Goal: Task Accomplishment & Management: Manage account settings

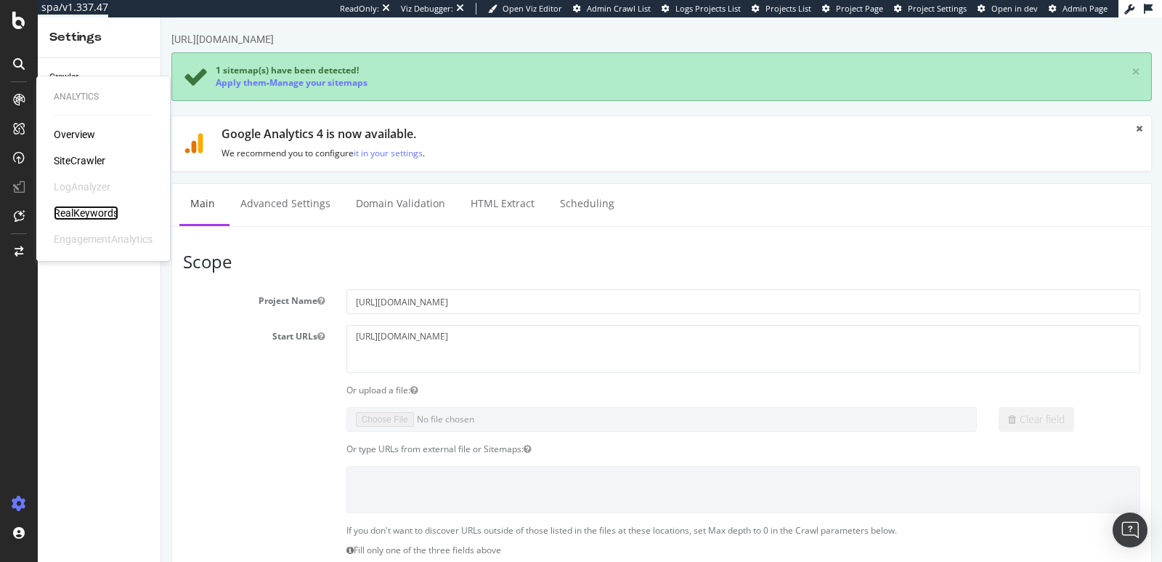
click at [69, 208] on div "RealKeywords" at bounding box center [86, 213] width 65 height 15
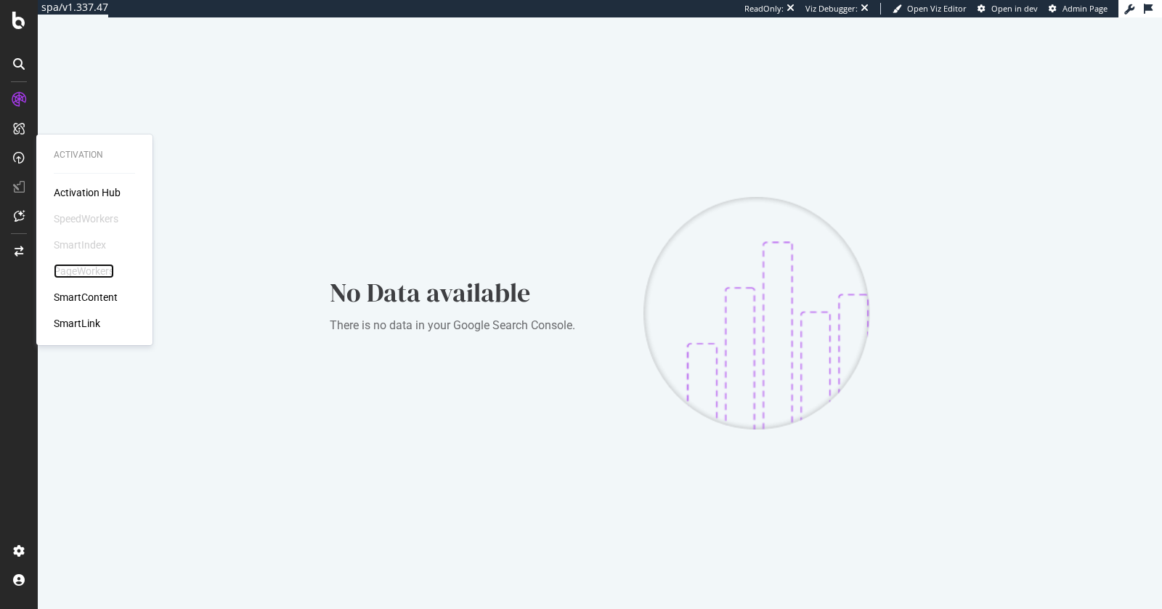
click at [78, 269] on div "PageWorkers" at bounding box center [84, 271] width 60 height 15
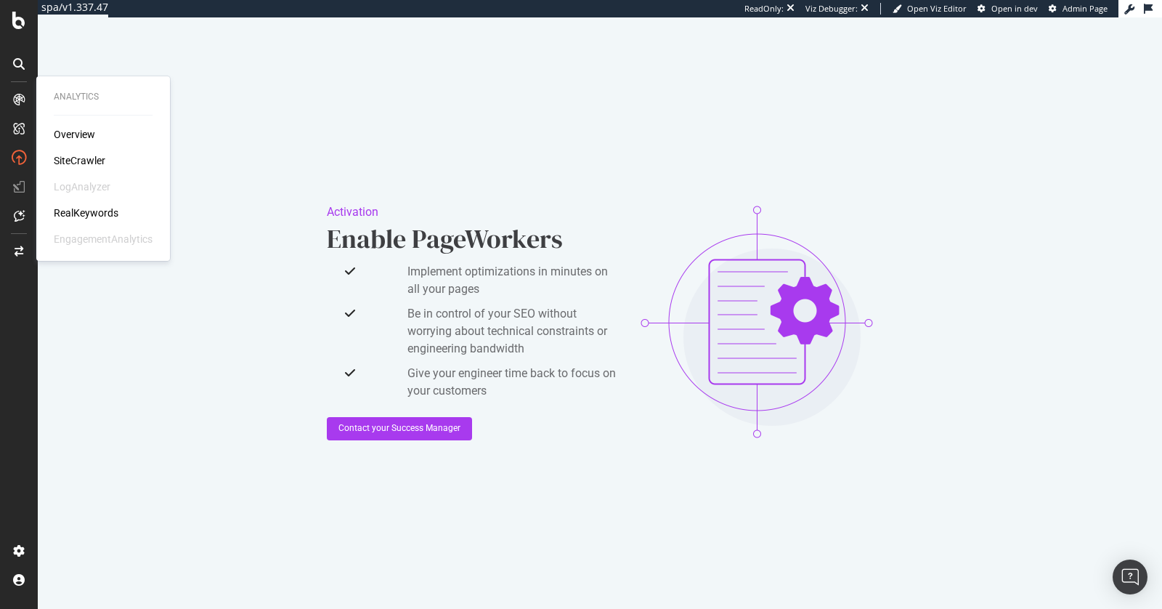
click at [63, 153] on div "Overview SiteCrawler LogAnalyzer RealKeywords EngagementAnalytics" at bounding box center [103, 186] width 99 height 119
click at [64, 157] on div "SiteCrawler" at bounding box center [80, 160] width 52 height 15
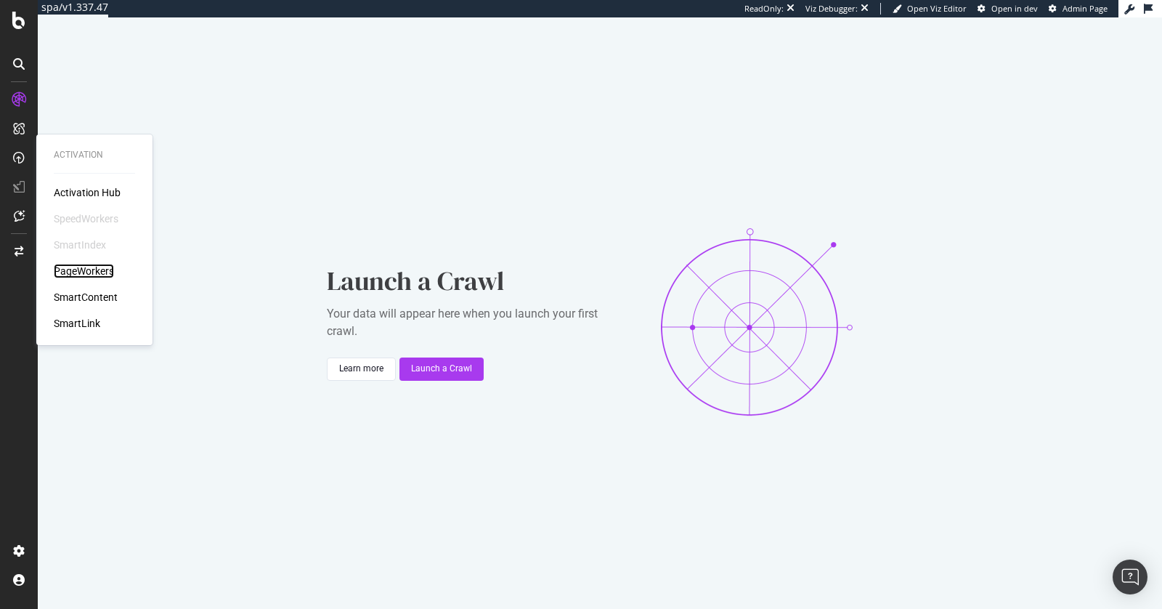
click at [86, 268] on div "PageWorkers" at bounding box center [84, 271] width 60 height 15
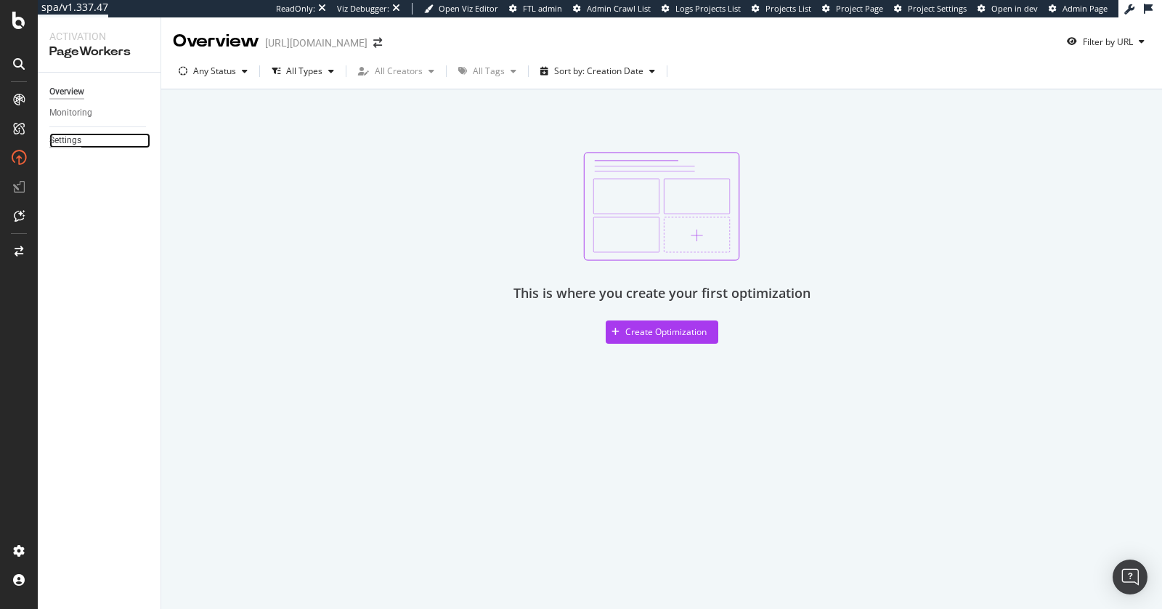
click at [76, 144] on div "Settings" at bounding box center [65, 140] width 32 height 15
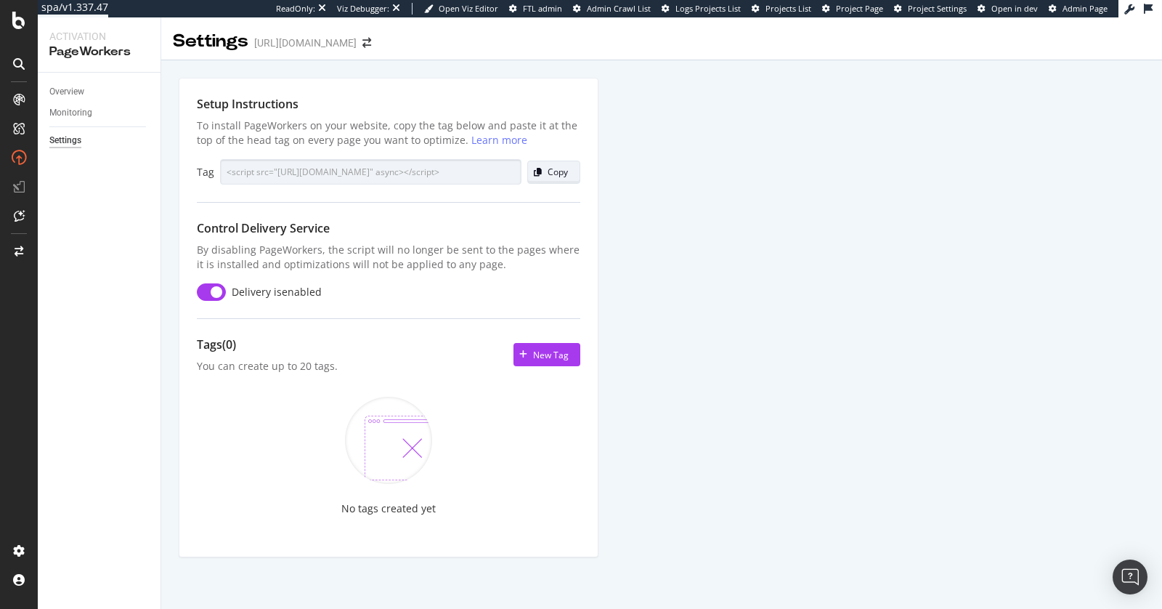
click at [530, 172] on div "button" at bounding box center [538, 172] width 20 height 9
click at [553, 167] on div "Copy" at bounding box center [558, 172] width 20 height 12
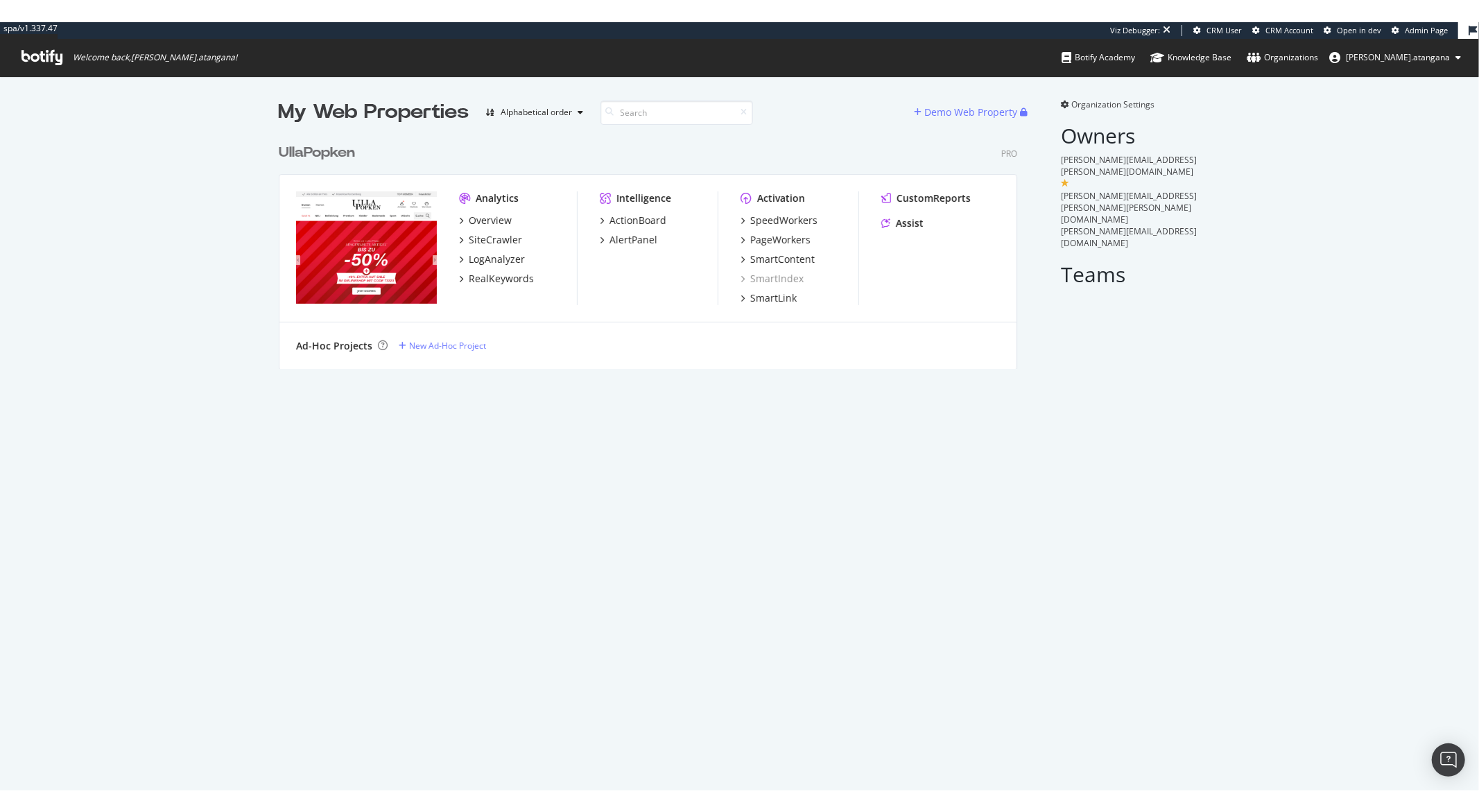
scroll to position [231, 738]
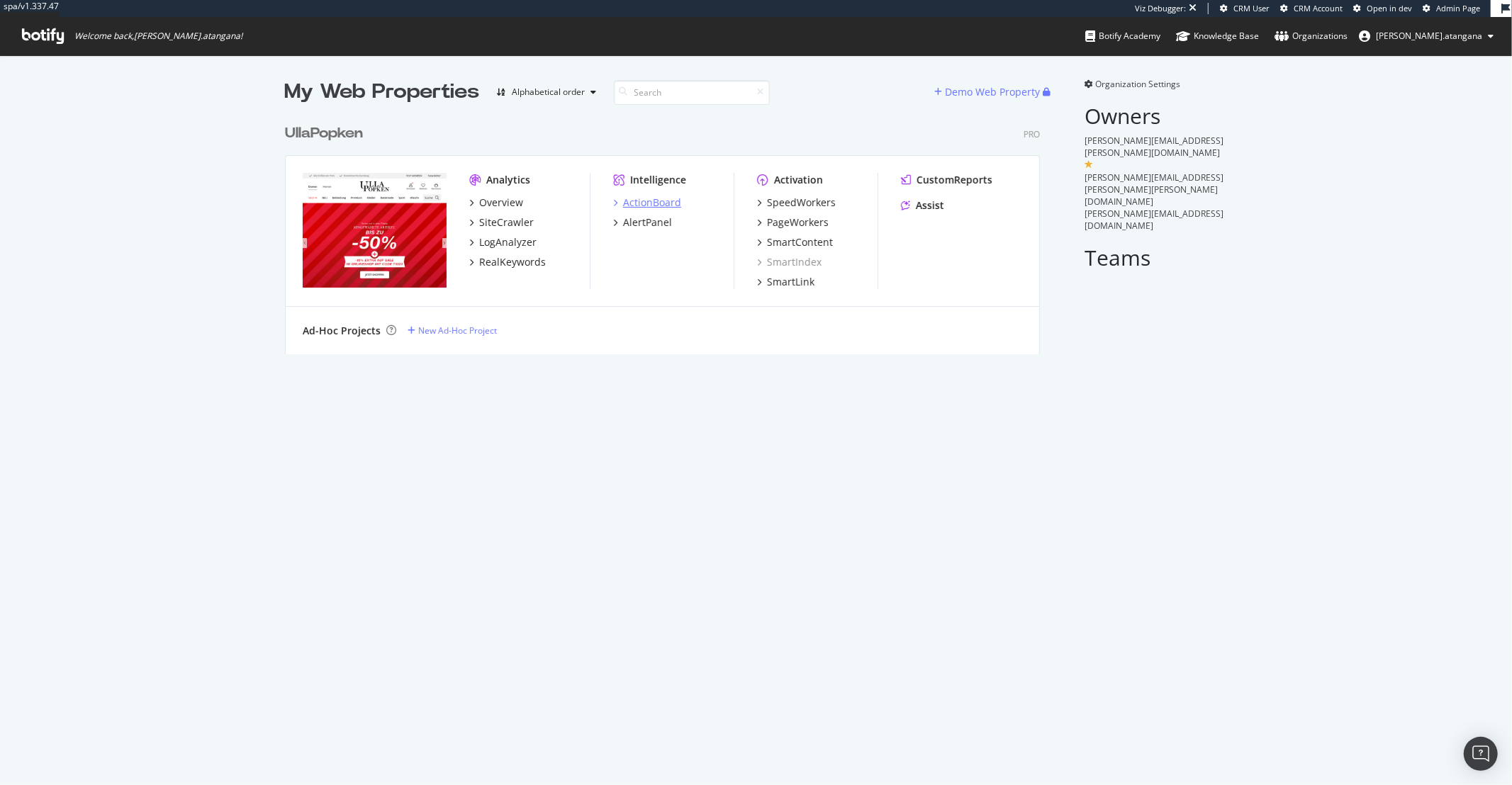
click at [641, 203] on div "ActionBoard" at bounding box center [653, 203] width 59 height 15
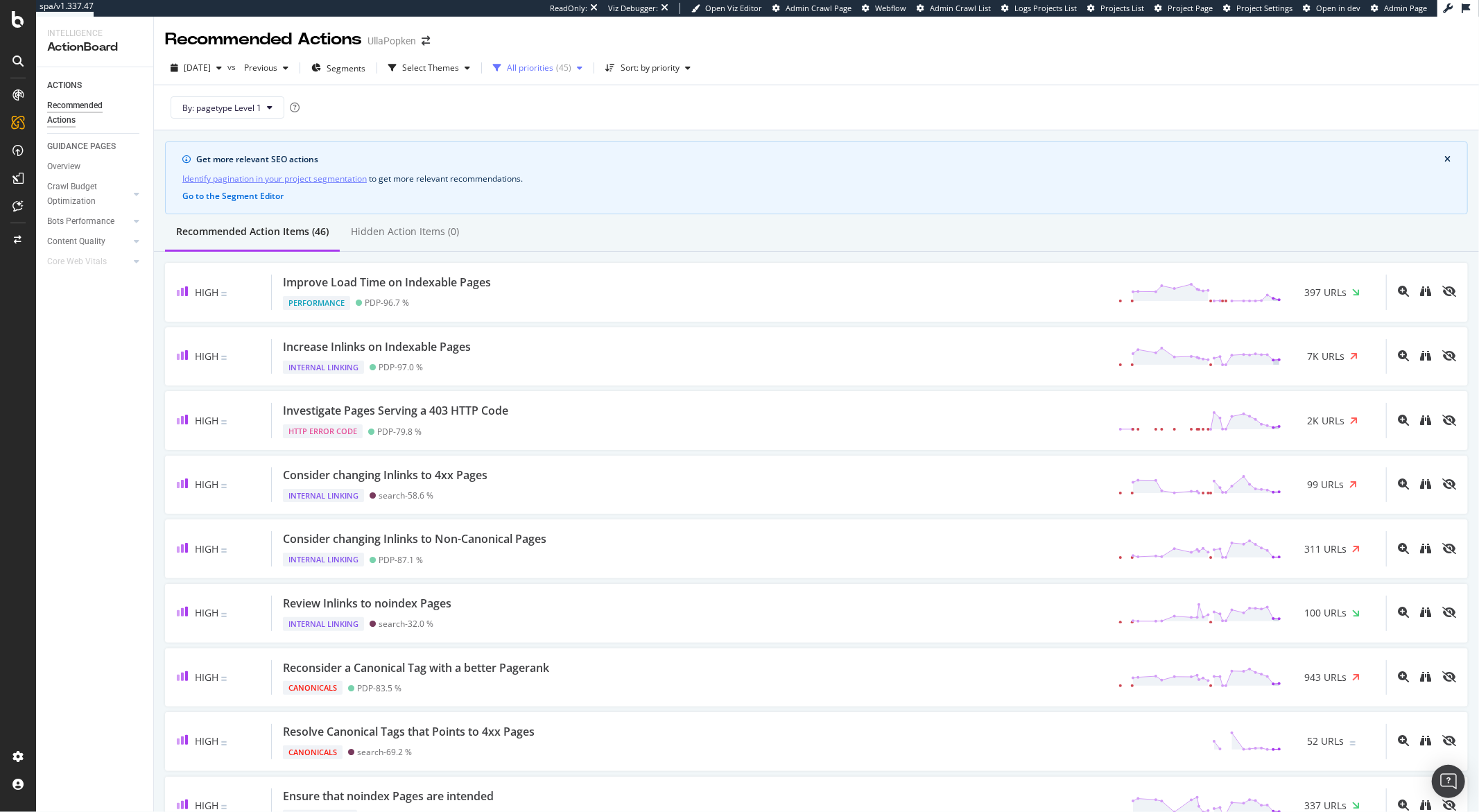
click at [548, 76] on div "All priorities ( 45 )" at bounding box center [537, 68] width 100 height 21
click at [547, 117] on div "High" at bounding box center [551, 120] width 18 height 11
click at [688, 117] on div "By: pagetype Level 1" at bounding box center [816, 107] width 1302 height 44
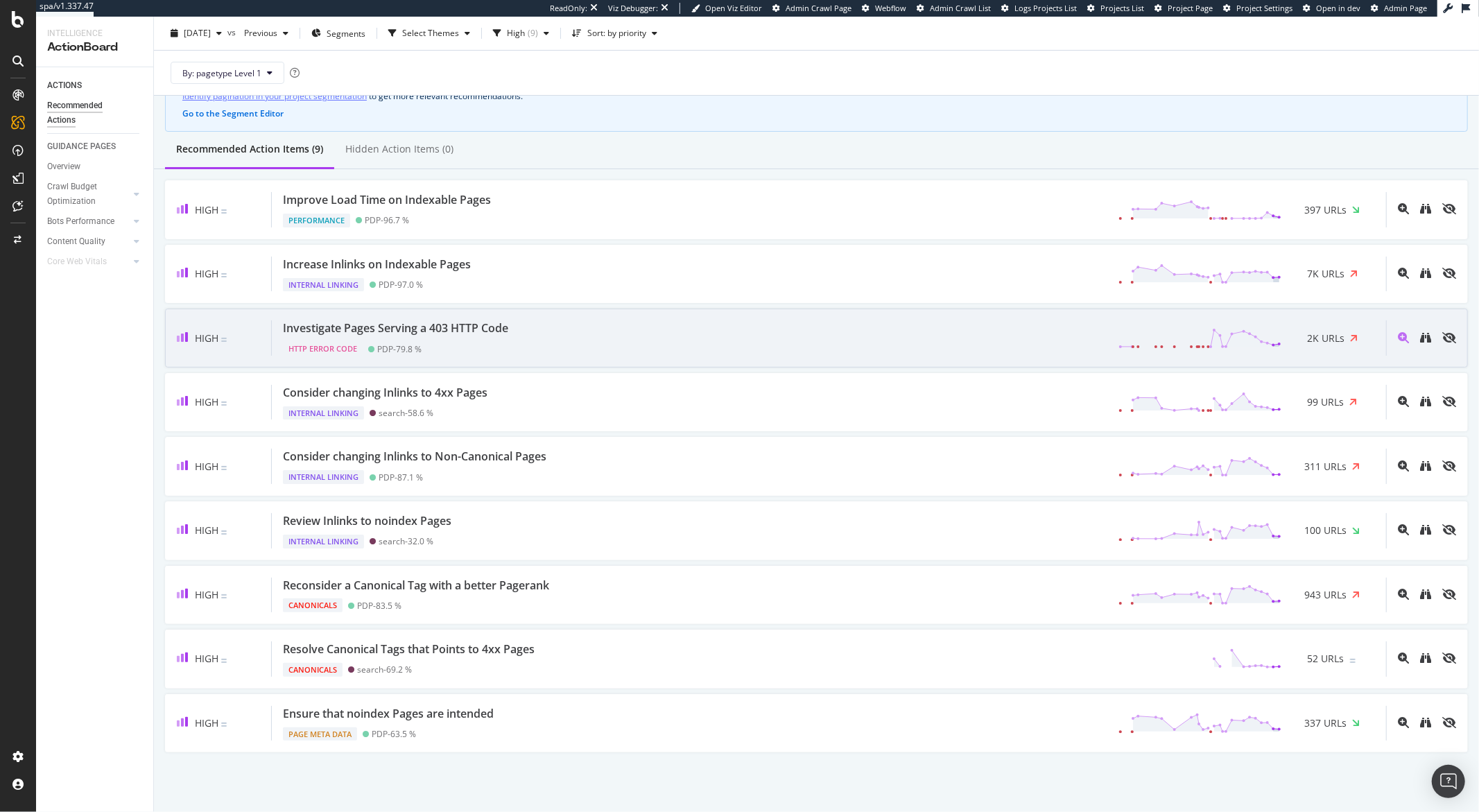
scroll to position [84, 0]
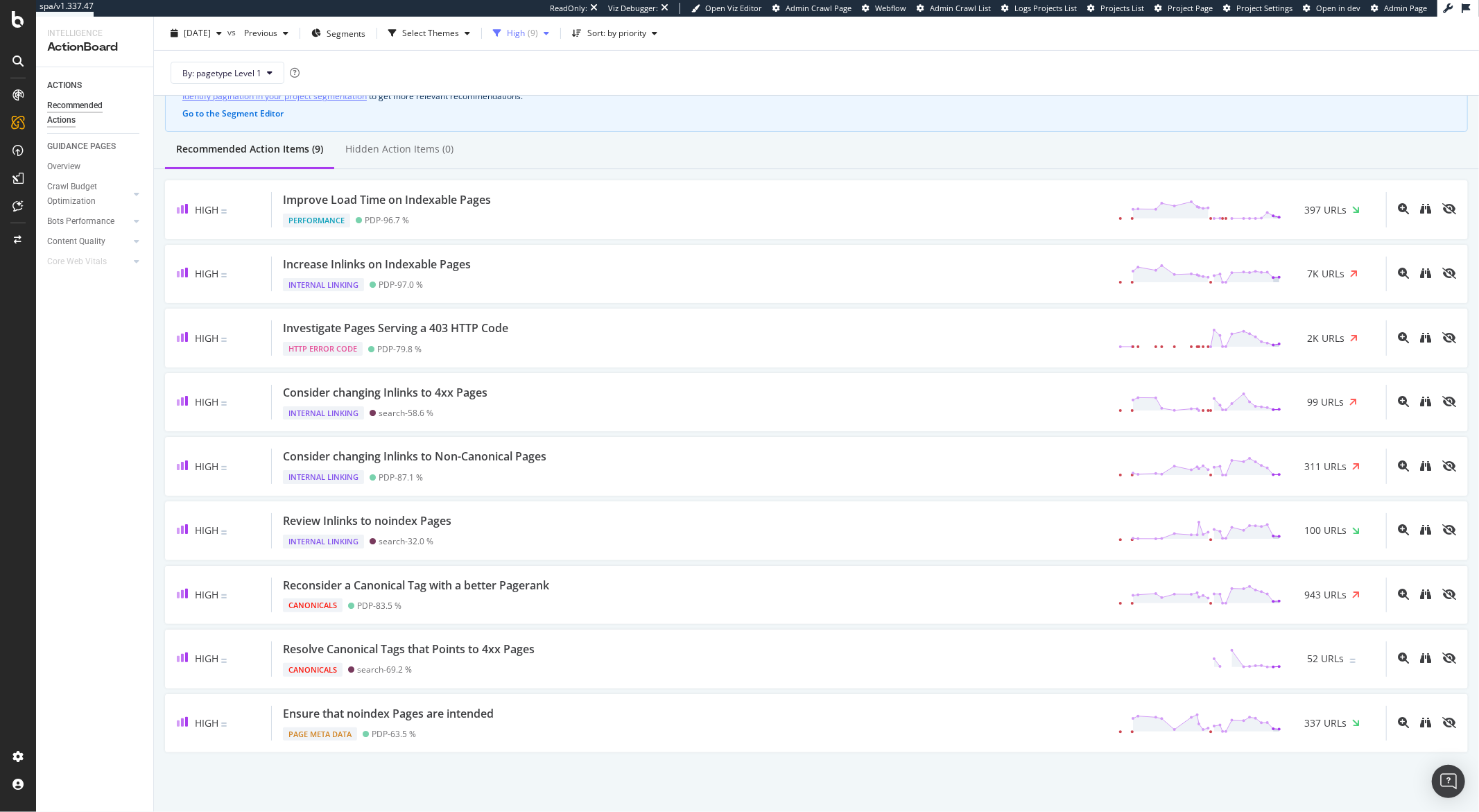
click at [552, 40] on div "High ( 9 )" at bounding box center [521, 33] width 67 height 21
click at [544, 86] on div "High" at bounding box center [552, 86] width 19 height 11
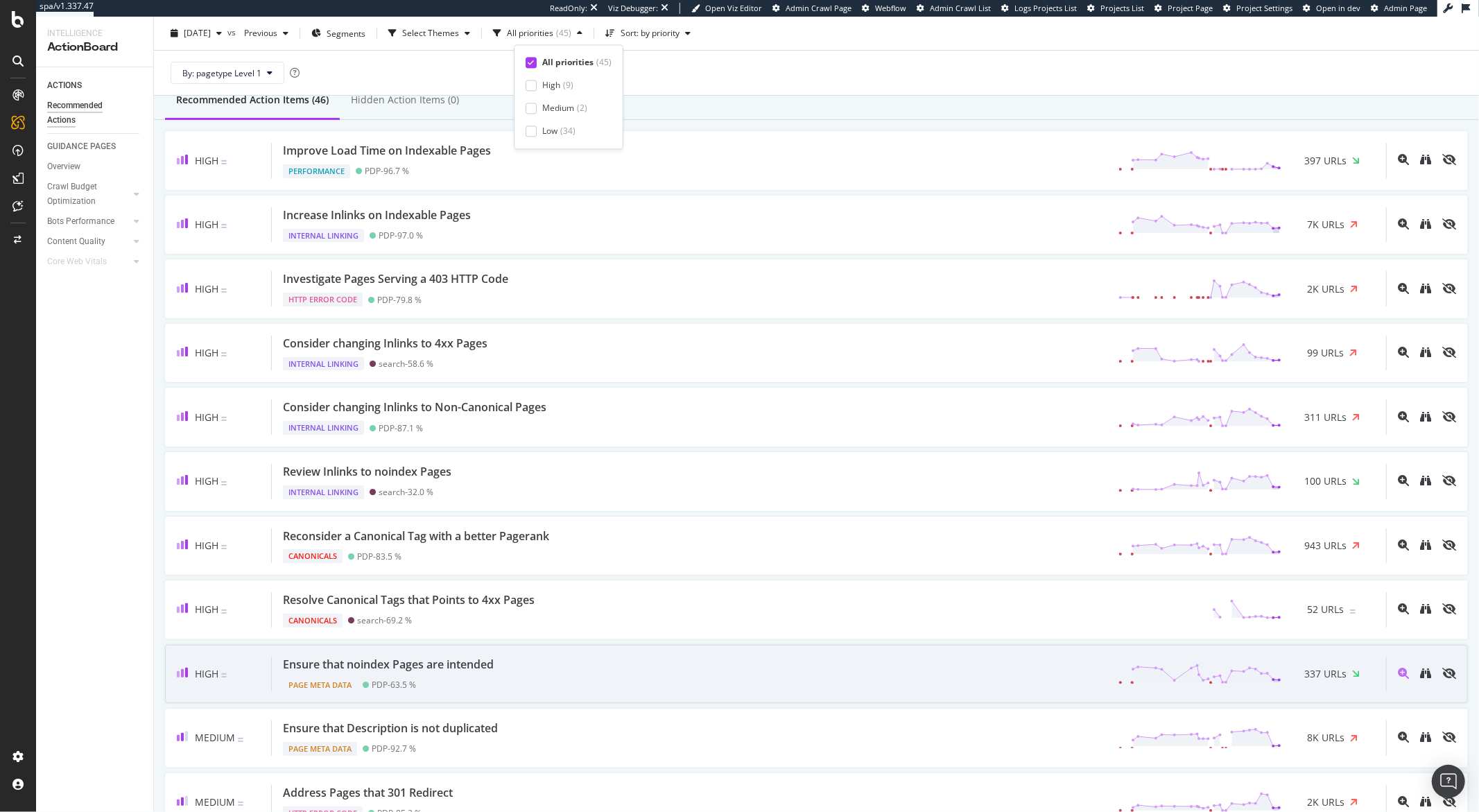
scroll to position [131, 0]
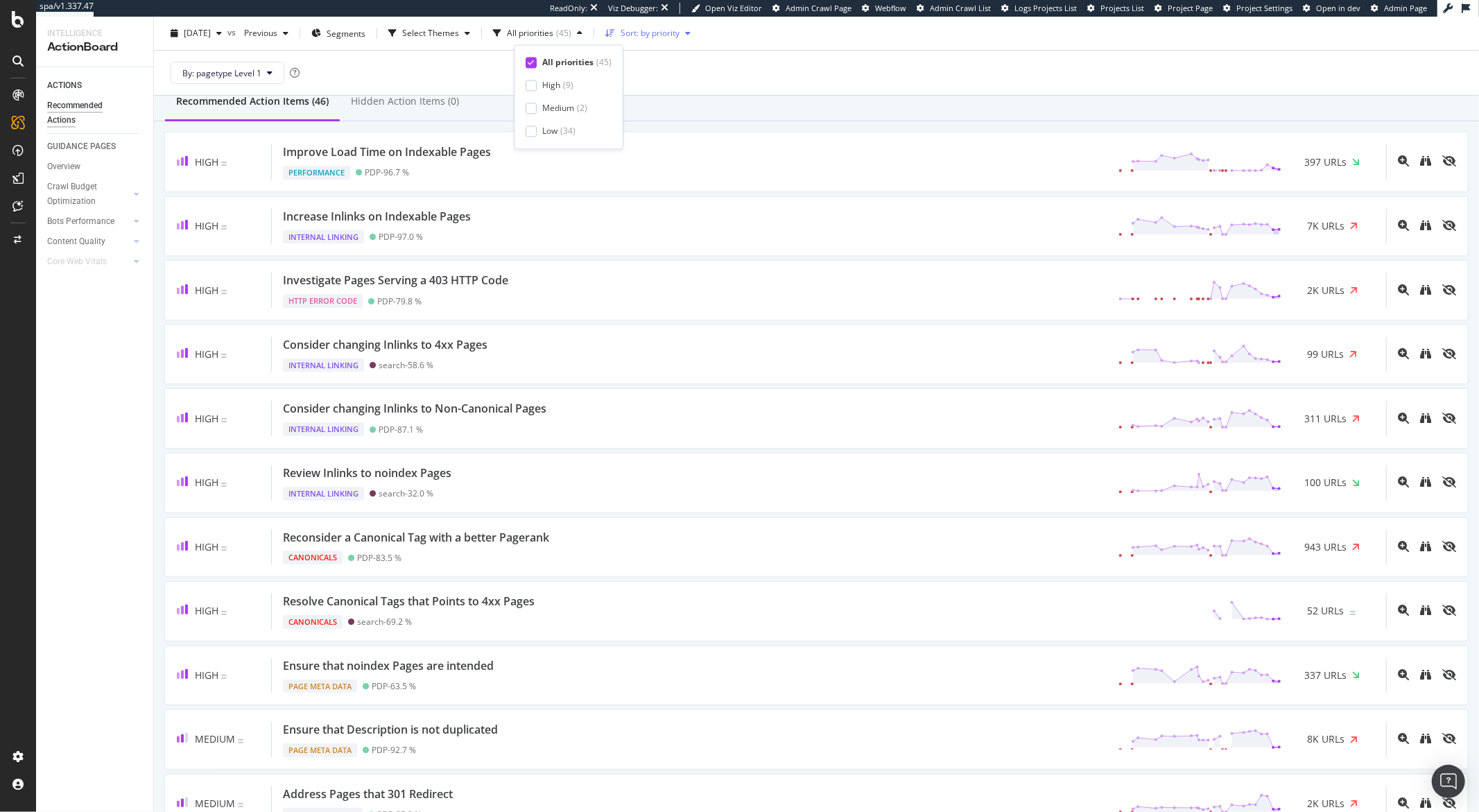
click at [671, 37] on div "Sort: by priority" at bounding box center [647, 33] width 96 height 21
click at [673, 77] on div "by URLs" at bounding box center [657, 80] width 31 height 11
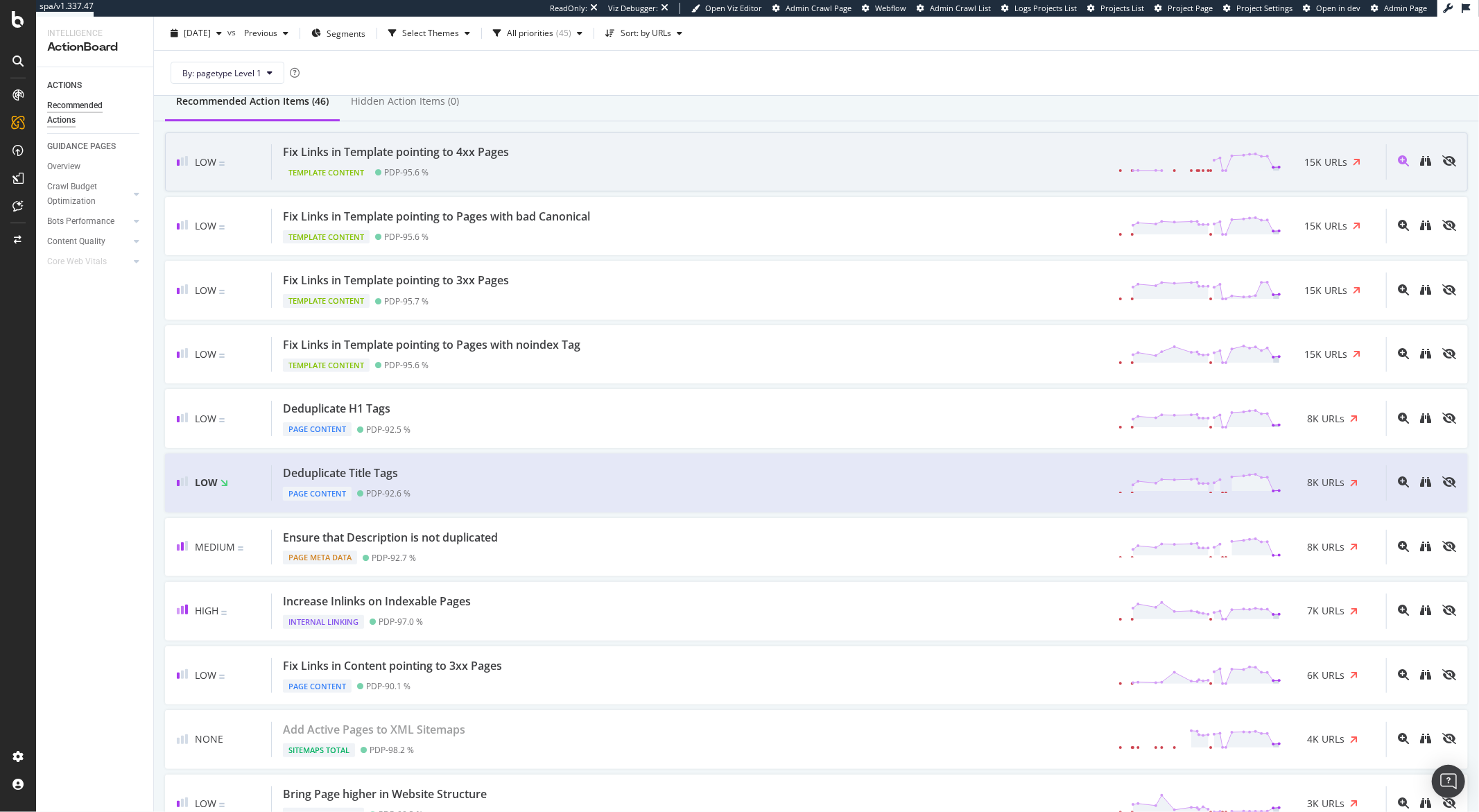
click at [452, 176] on div "Template Content PDP - 95.6 %" at bounding box center [398, 170] width 232 height 19
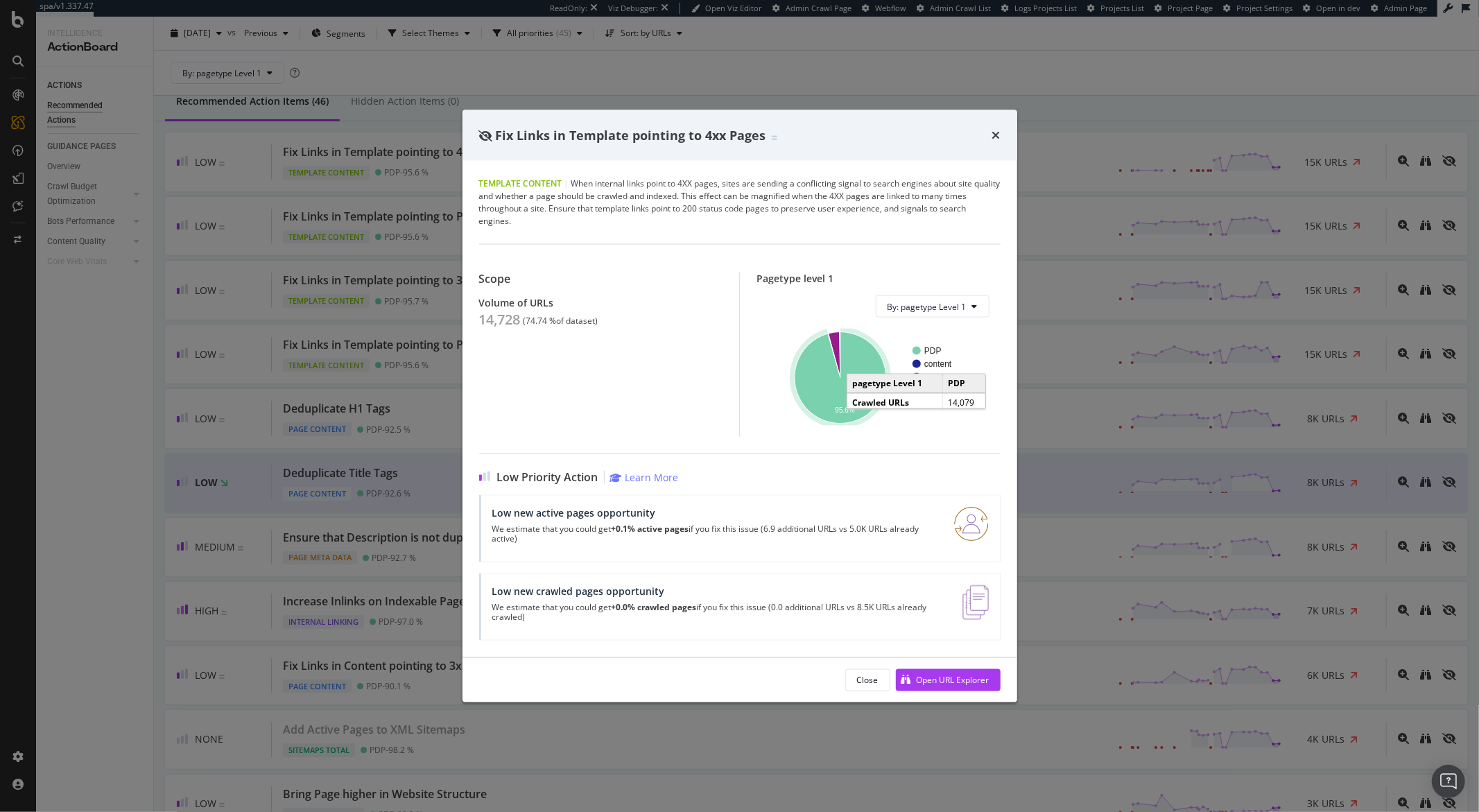
click at [814, 400] on icon "A chart." at bounding box center [841, 378] width 92 height 92
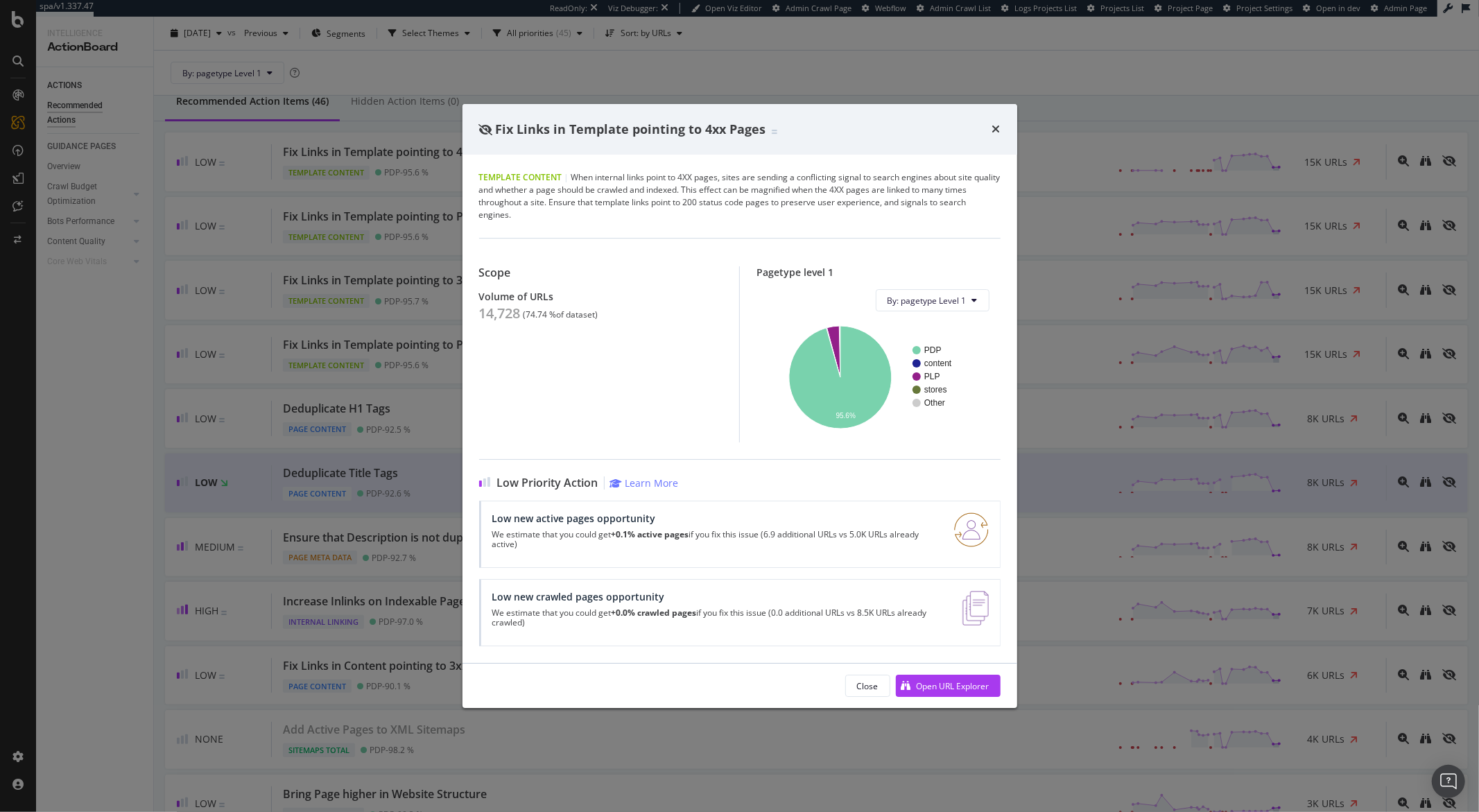
scroll to position [131, 0]
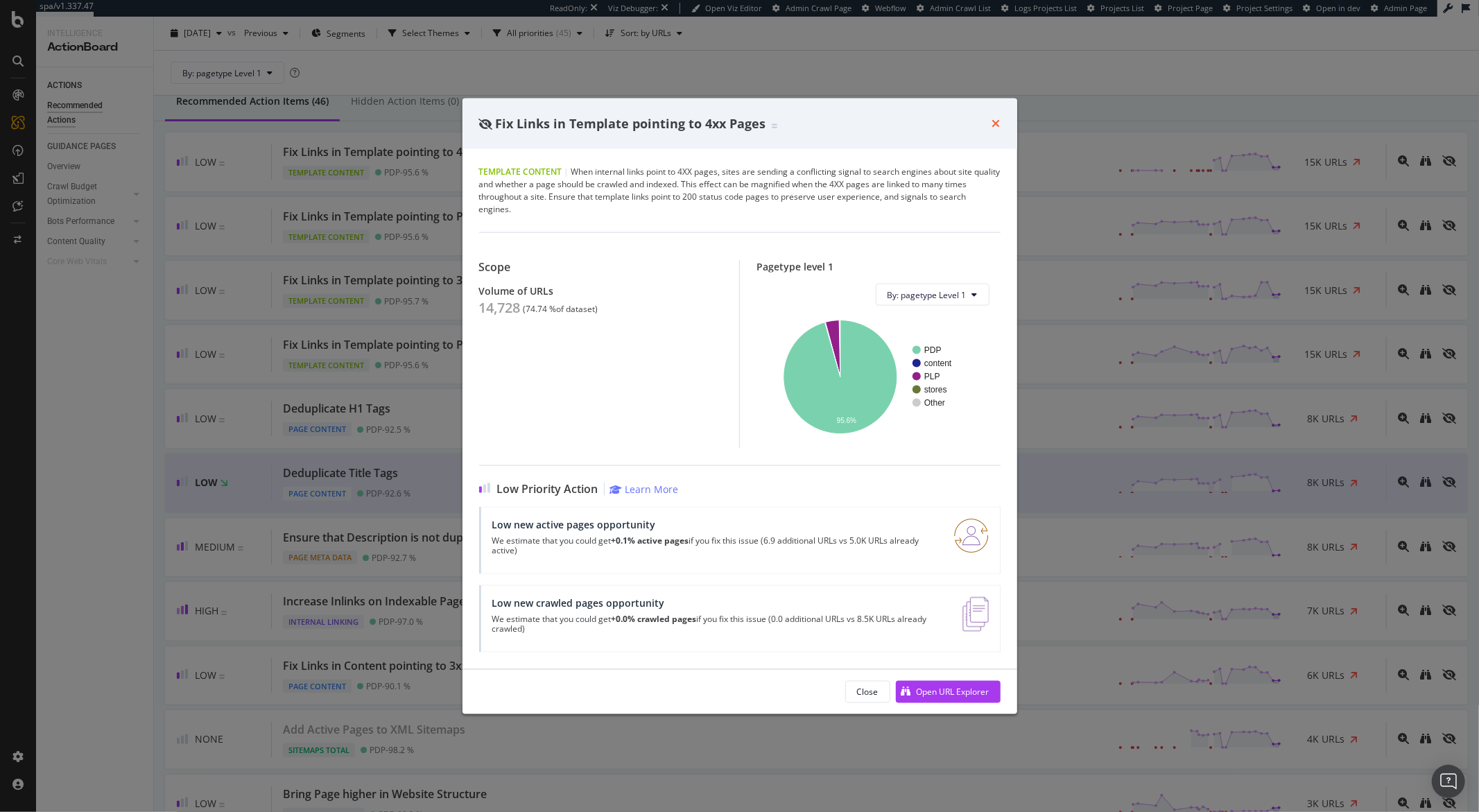
click at [992, 128] on icon "times" at bounding box center [996, 124] width 9 height 11
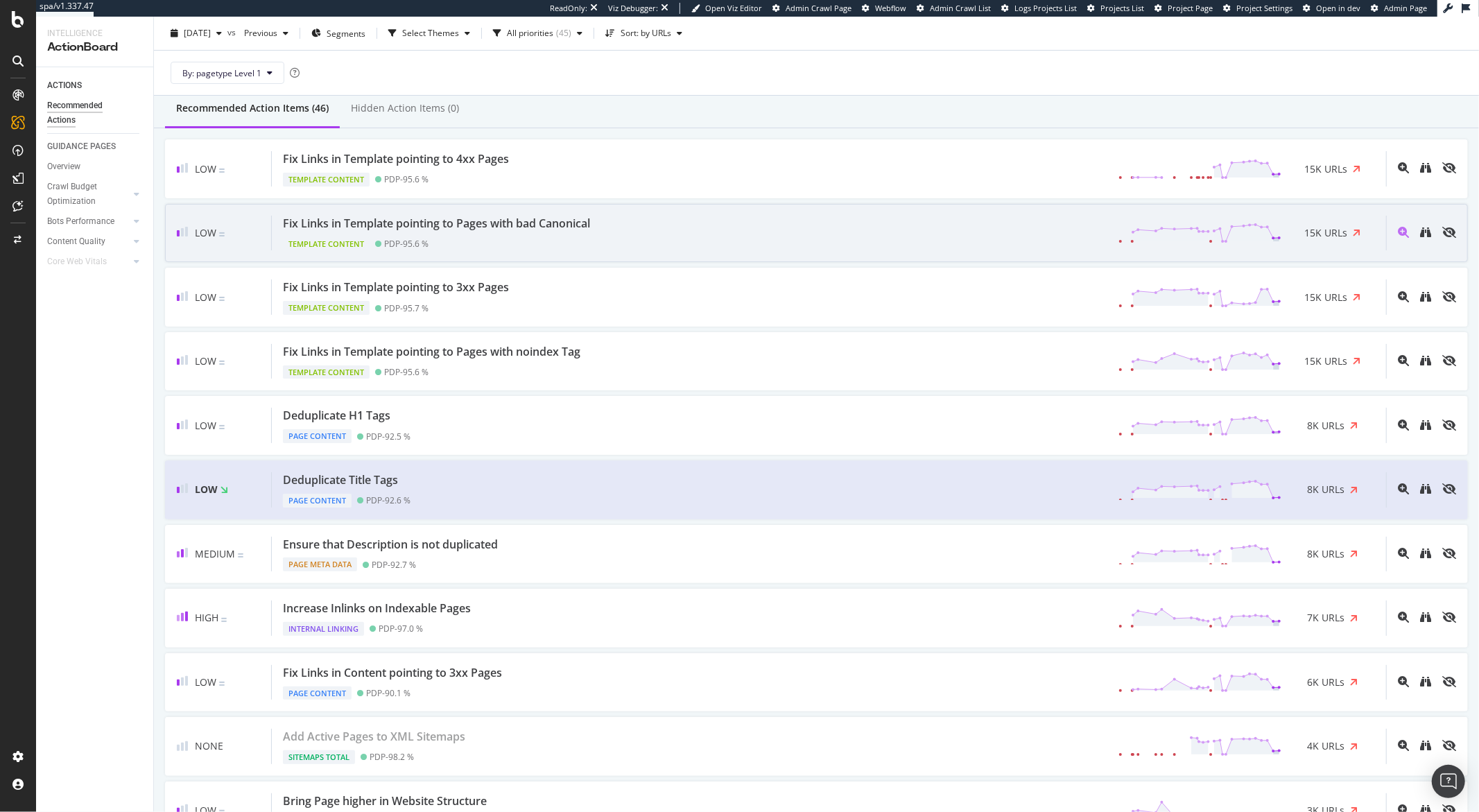
scroll to position [119, 0]
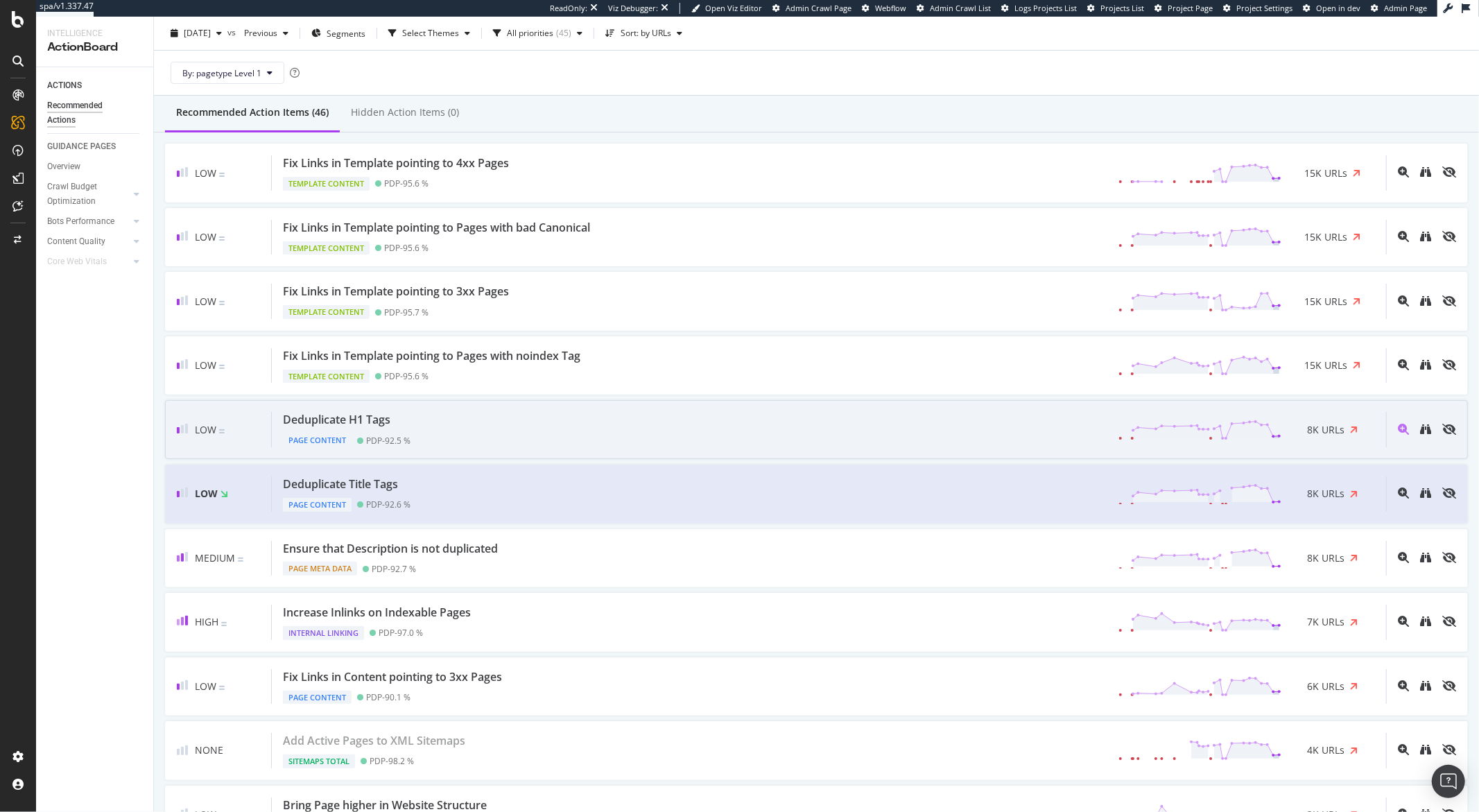
click at [569, 426] on div "Deduplicate H1 Tags Page Content PDP - 92.5 % 8K URLs" at bounding box center [828, 429] width 1114 height 35
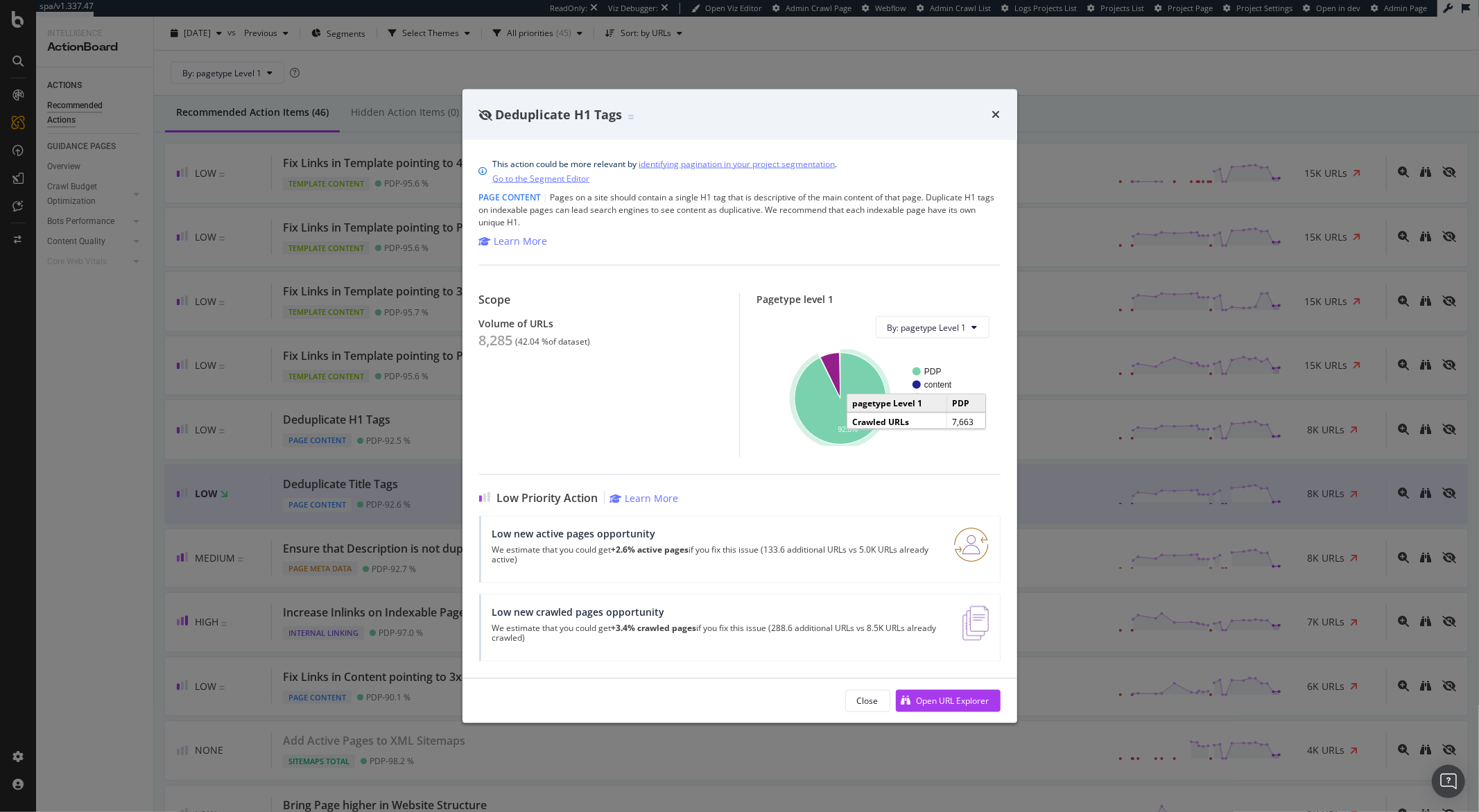
click at [836, 427] on icon "A chart." at bounding box center [841, 399] width 92 height 92
click at [824, 420] on icon "A chart." at bounding box center [841, 399] width 92 height 92
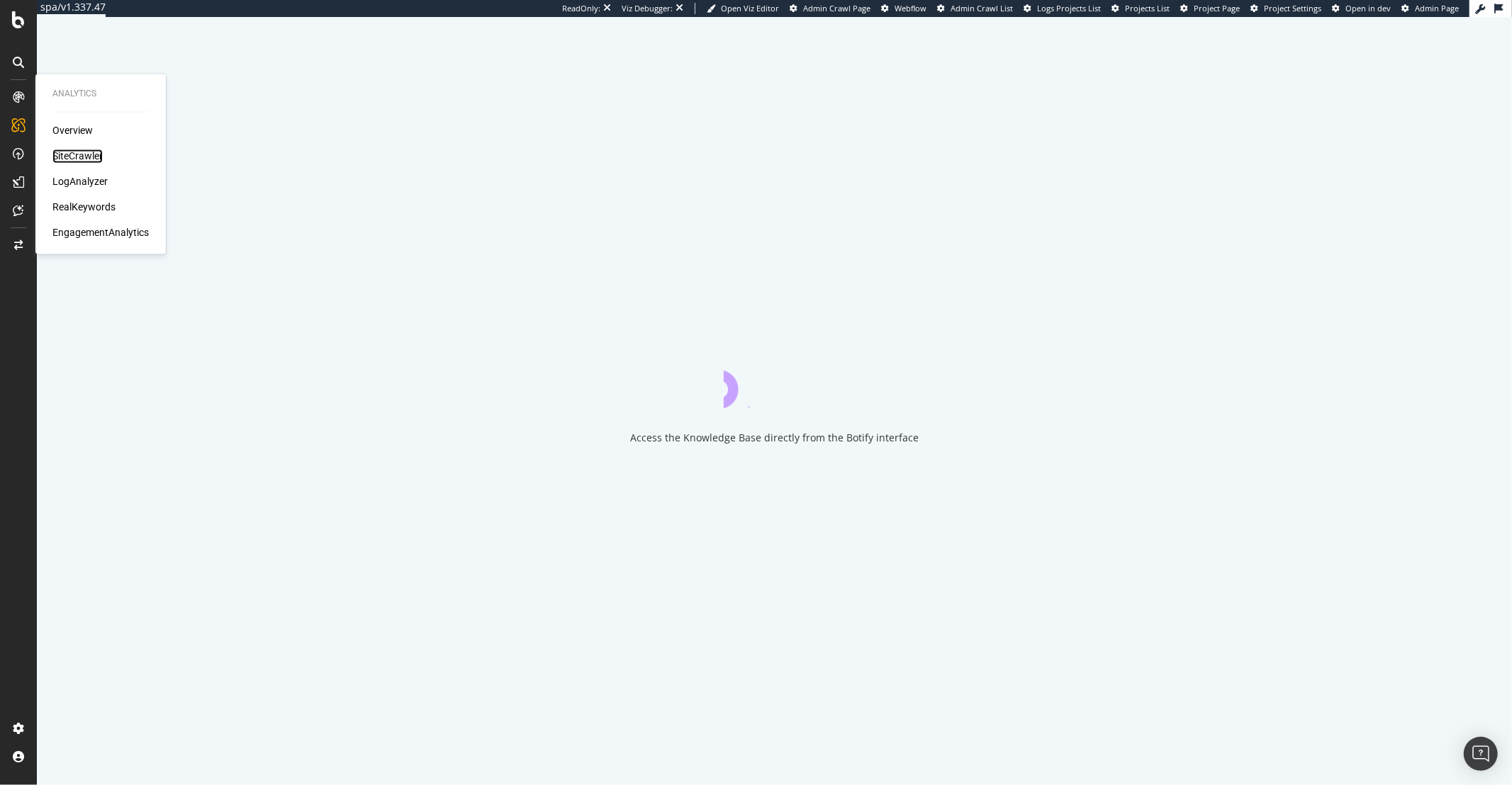
click at [68, 152] on div "SiteCrawler" at bounding box center [78, 156] width 51 height 15
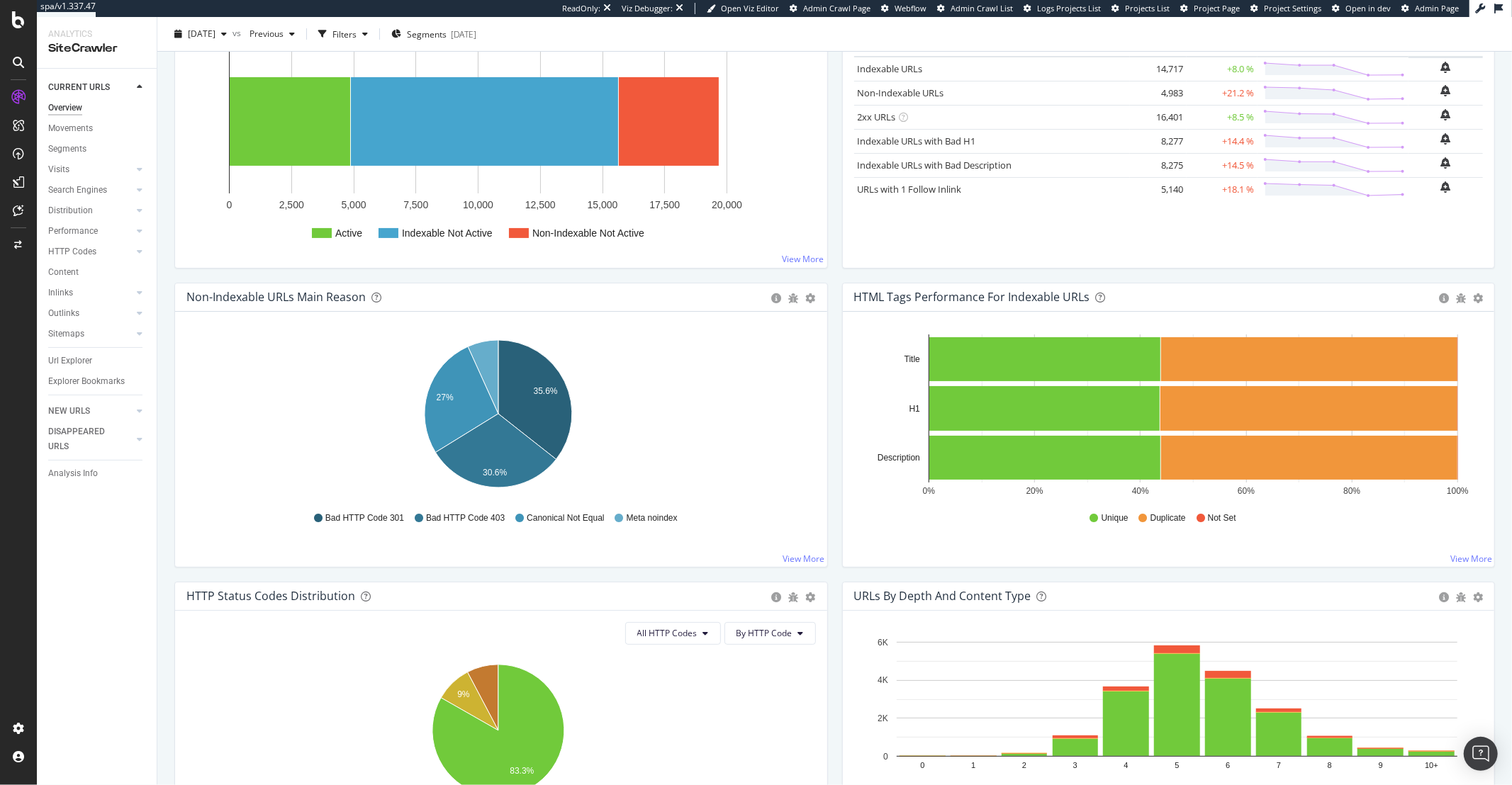
scroll to position [258, 0]
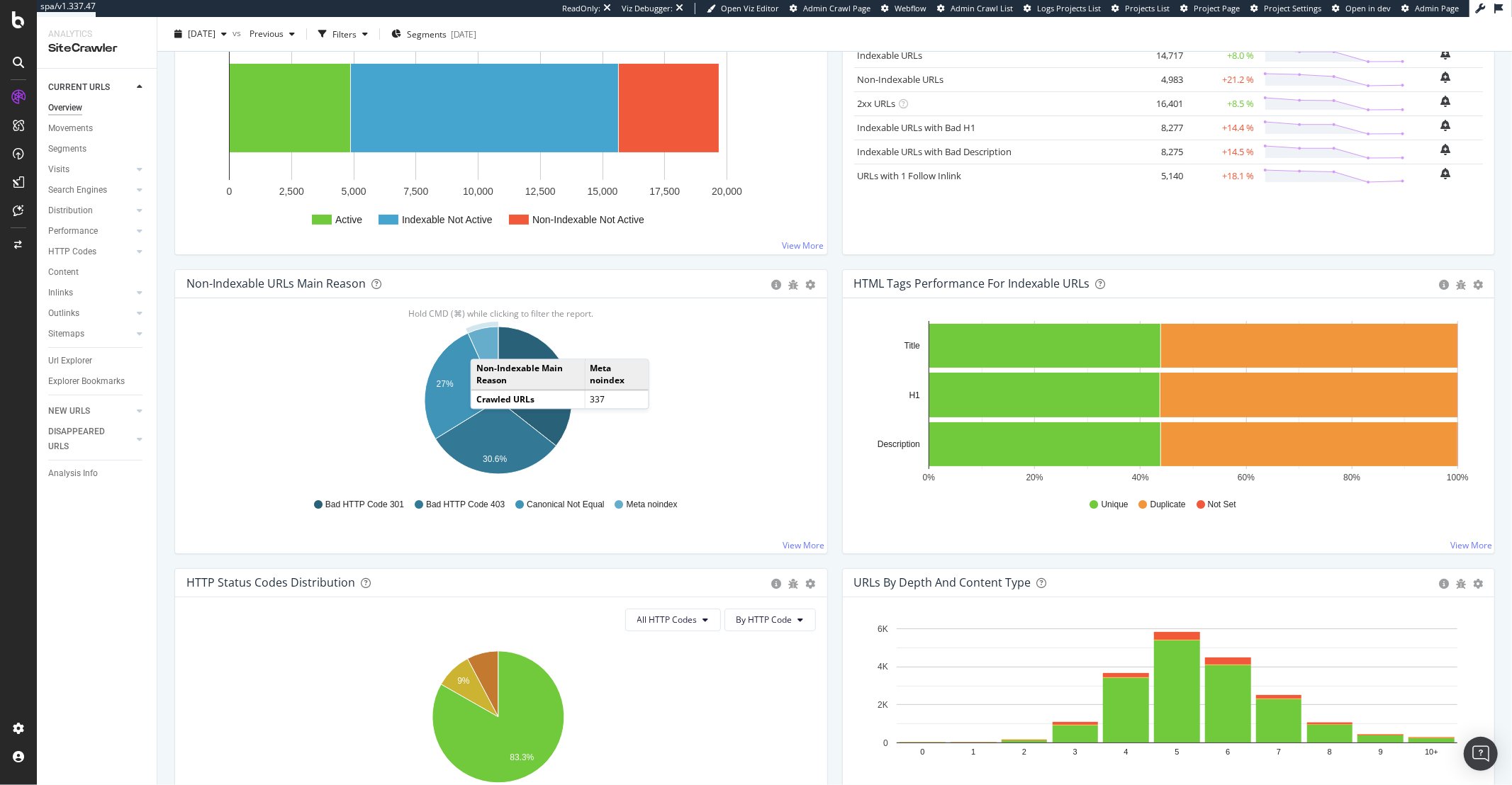
click at [485, 345] on icon "A chart." at bounding box center [482, 364] width 30 height 74
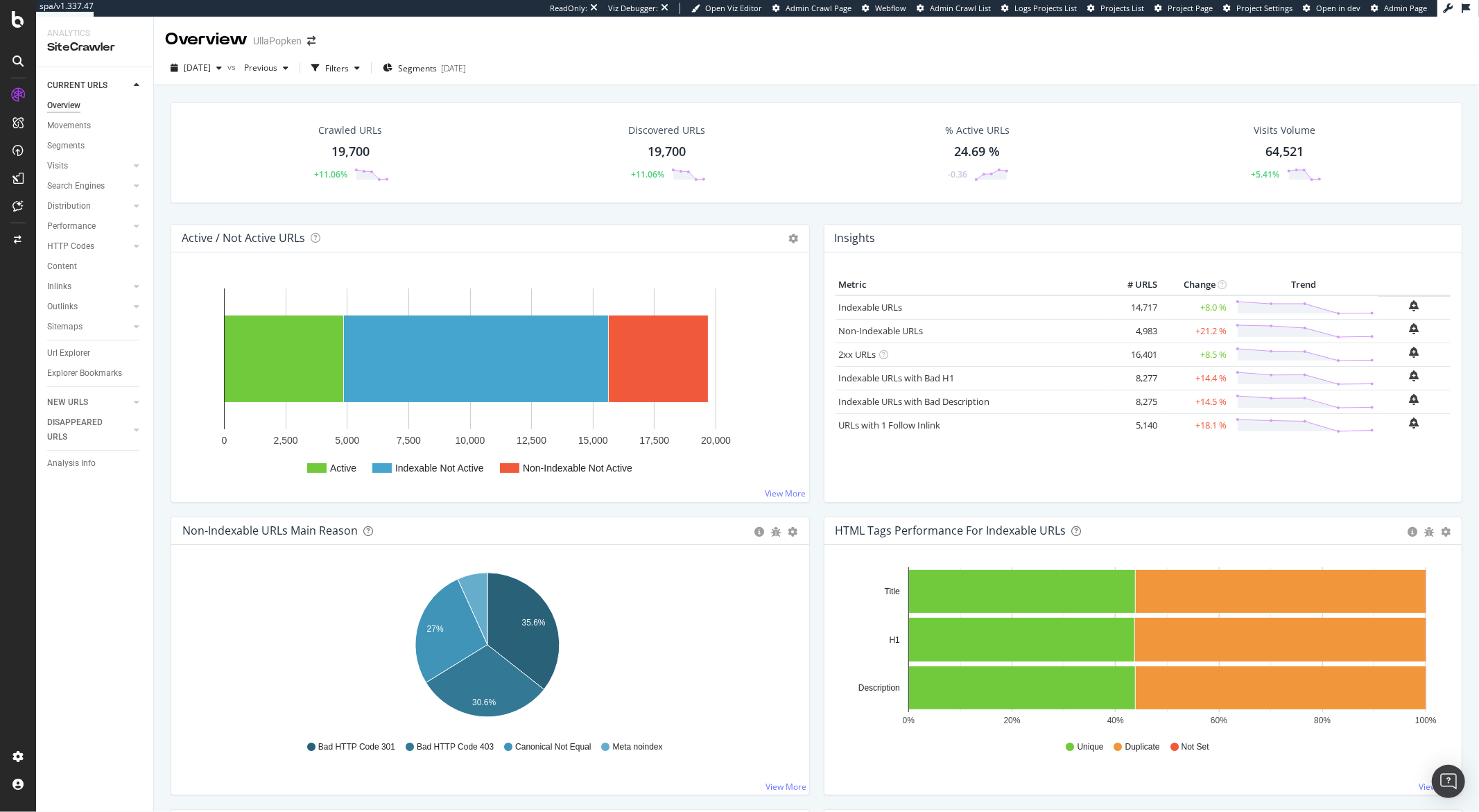
click at [477, 694] on icon "A chart." at bounding box center [485, 681] width 118 height 73
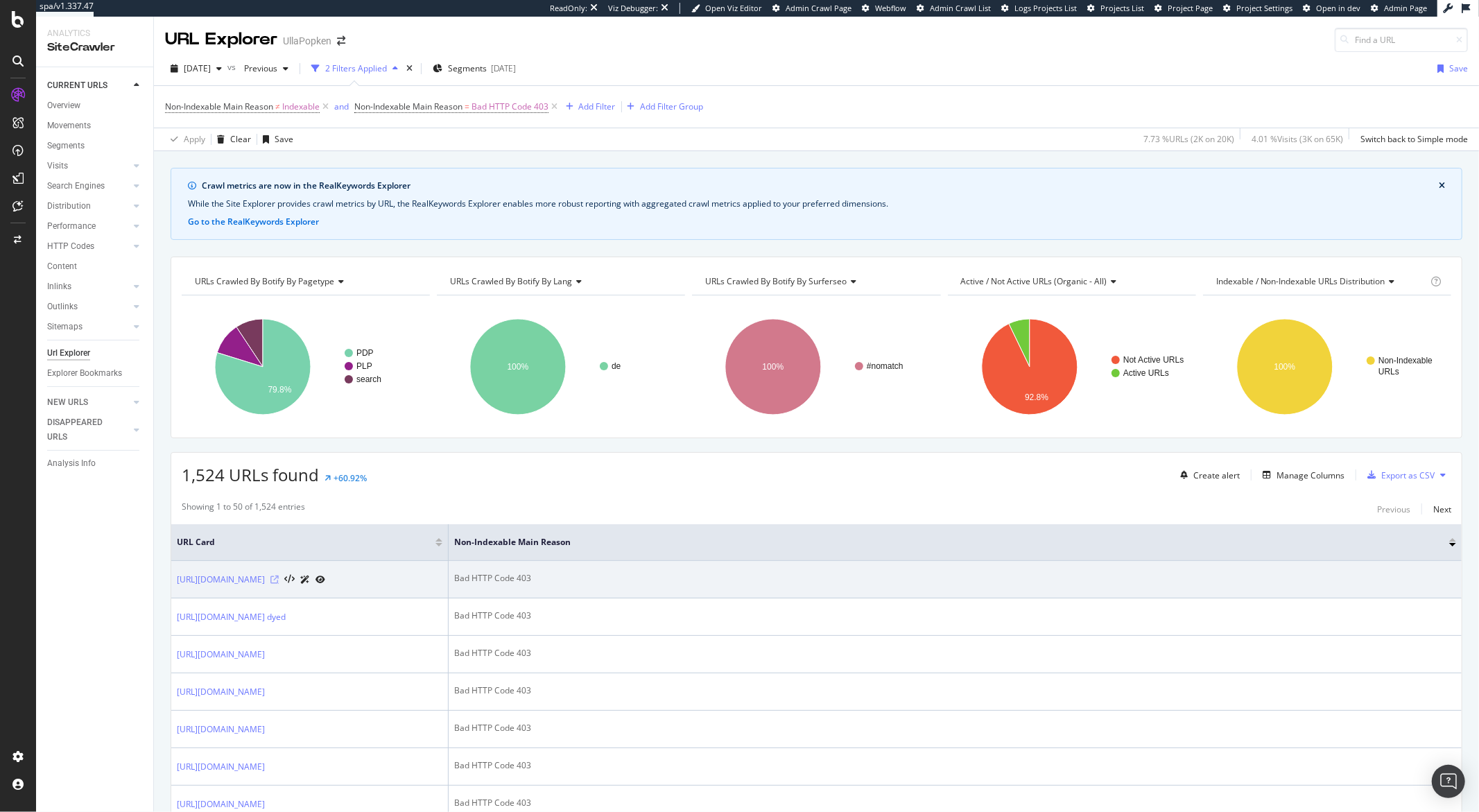
click at [279, 584] on icon at bounding box center [274, 579] width 9 height 9
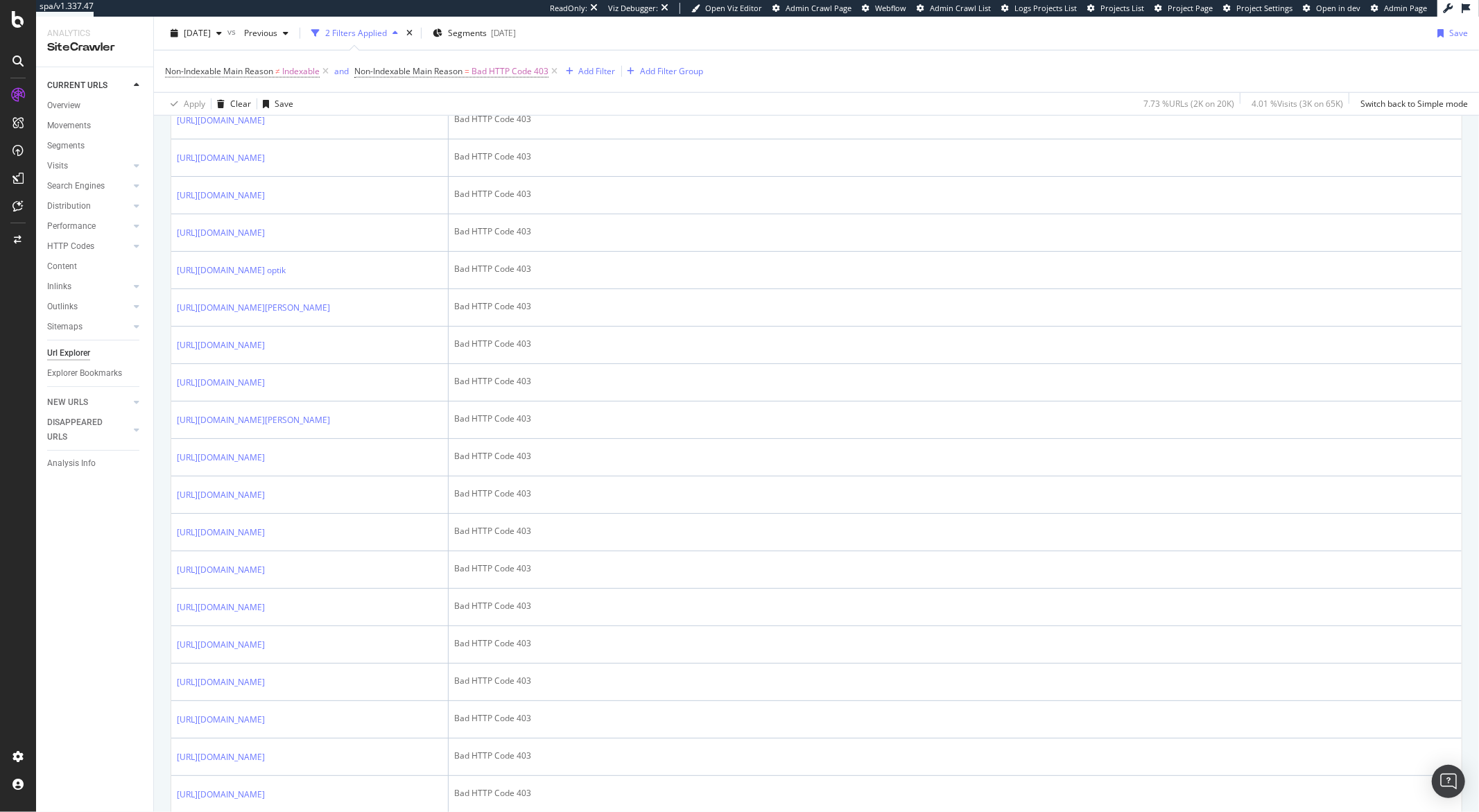
scroll to position [1448, 0]
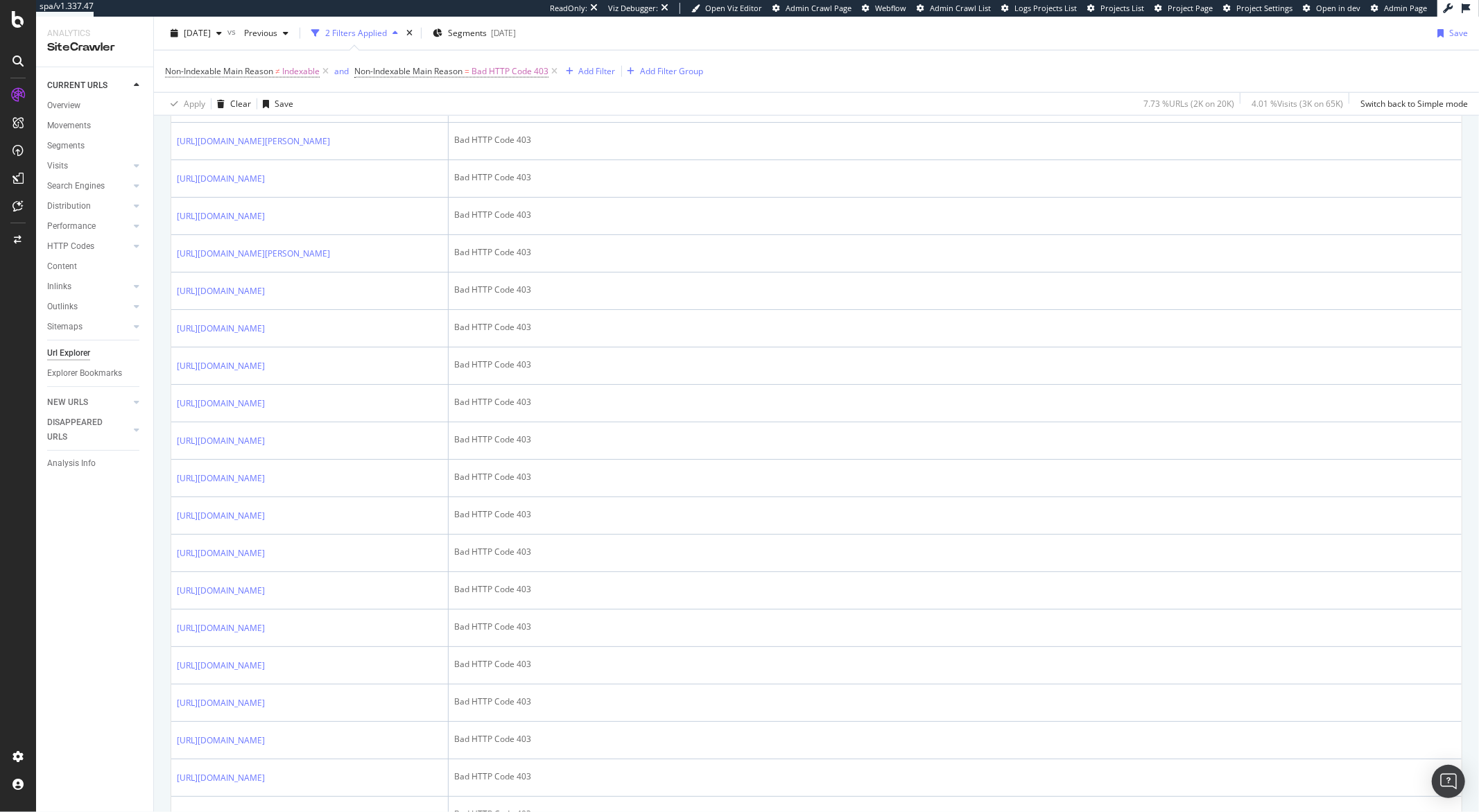
click at [300, 108] on icon at bounding box center [295, 104] width 9 height 9
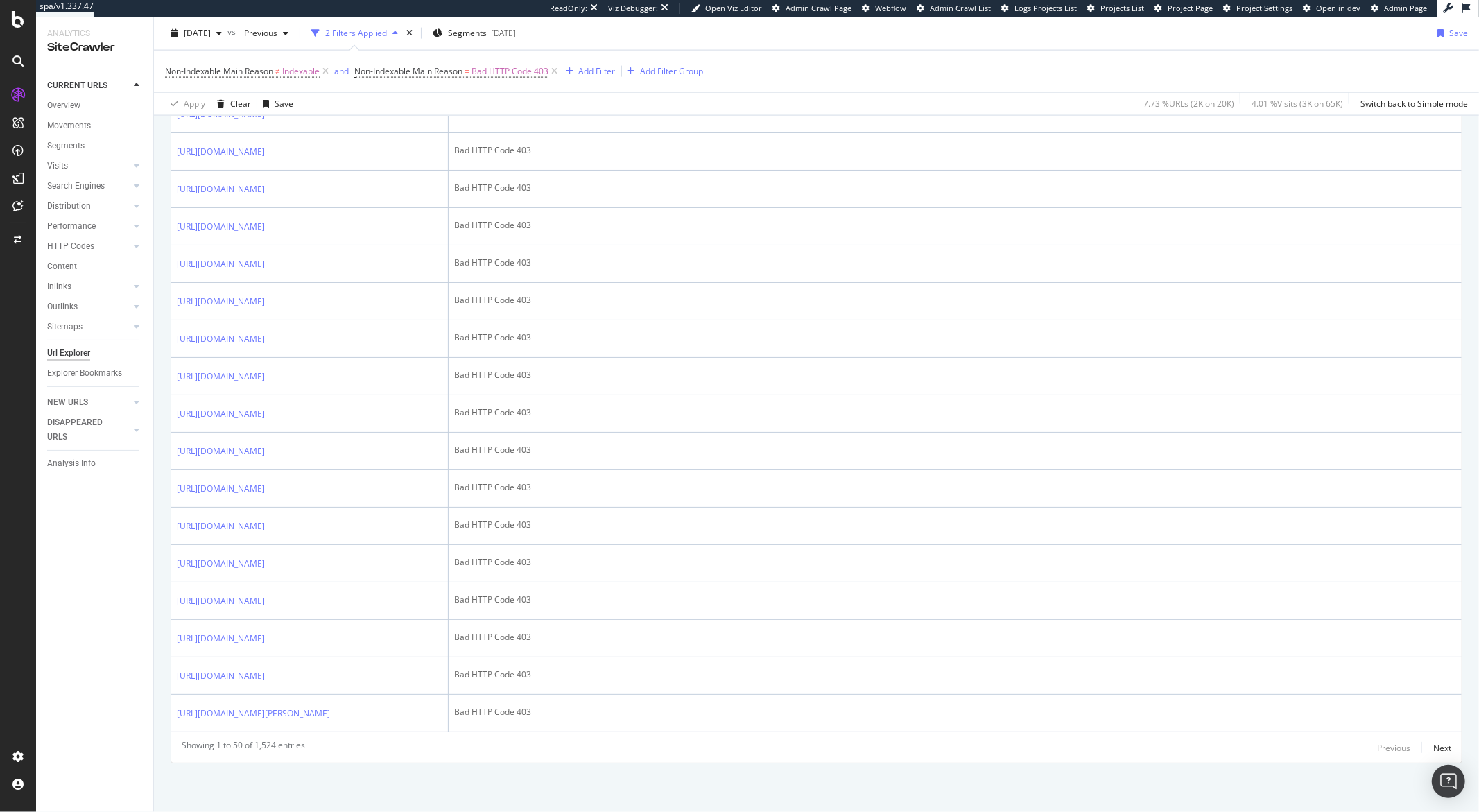
scroll to position [2413, 0]
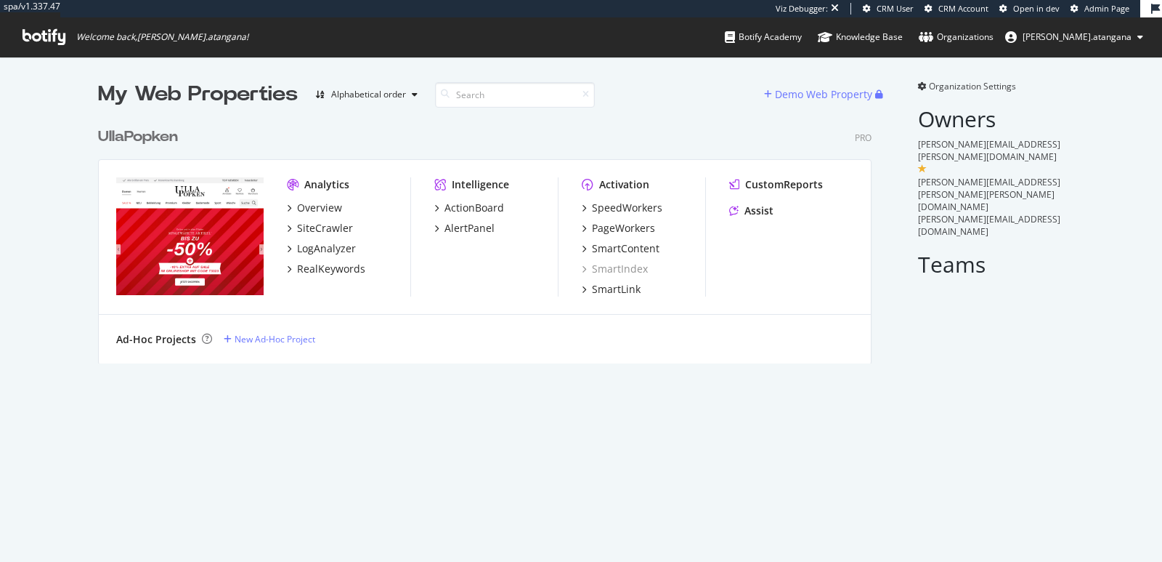
scroll to position [242, 773]
click at [585, 227] on div "PageWorkers" at bounding box center [618, 228] width 73 height 15
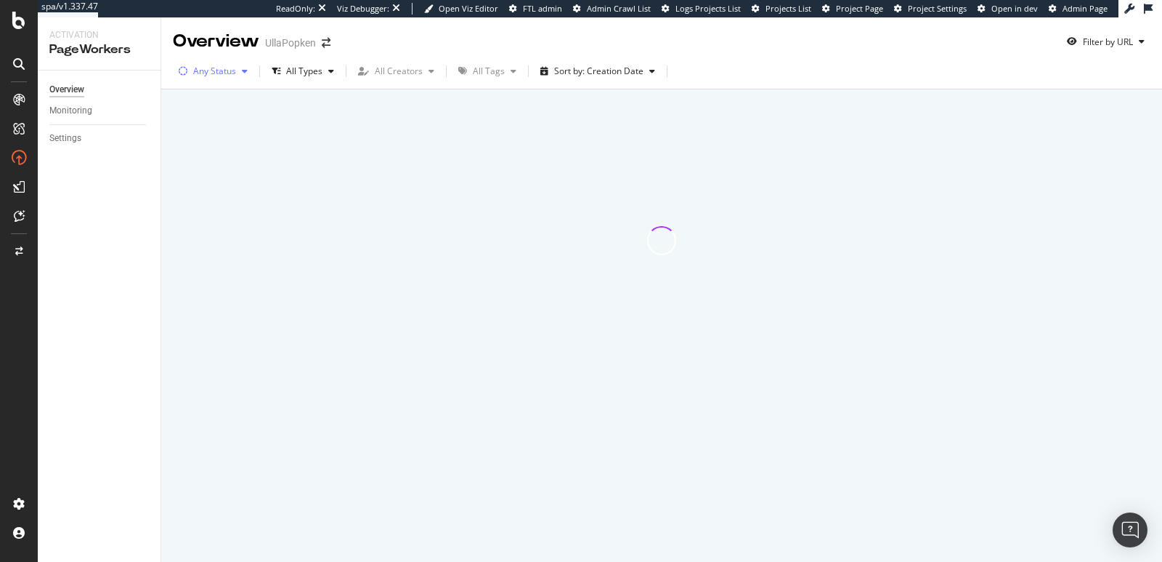
click at [238, 73] on div "button" at bounding box center [244, 71] width 17 height 9
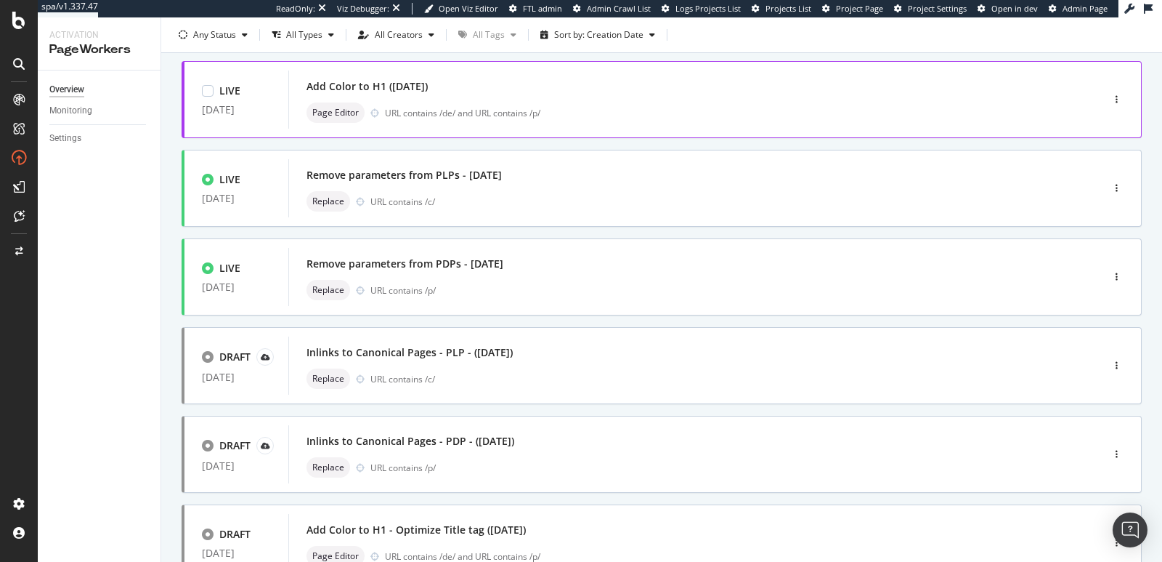
scroll to position [309, 0]
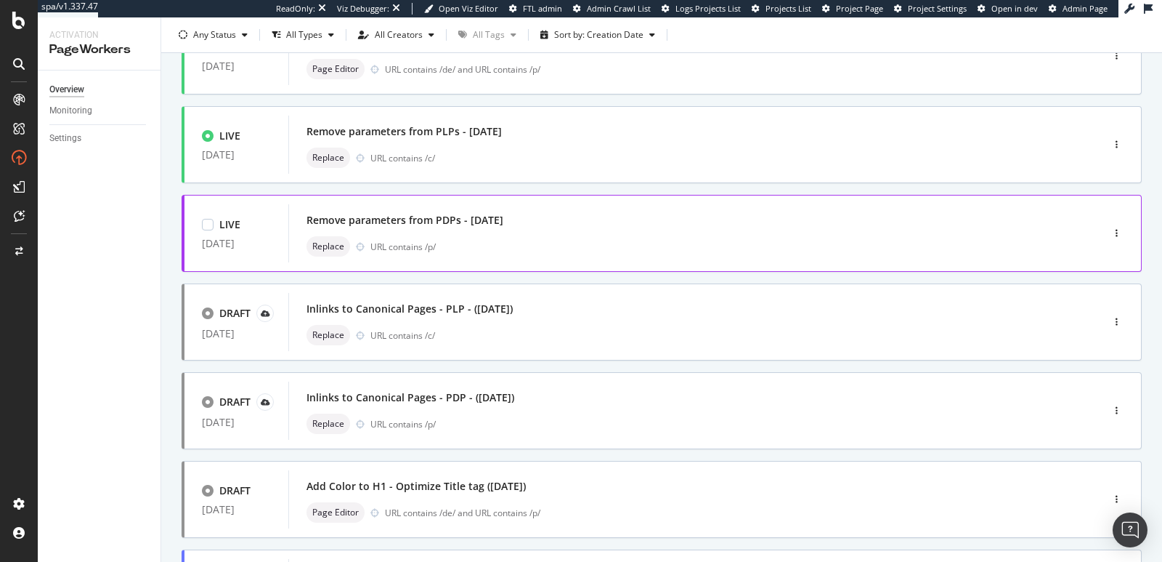
click at [469, 230] on div "Remove parameters from PDPs - [DATE] Replace URL contains /p/" at bounding box center [674, 233] width 734 height 46
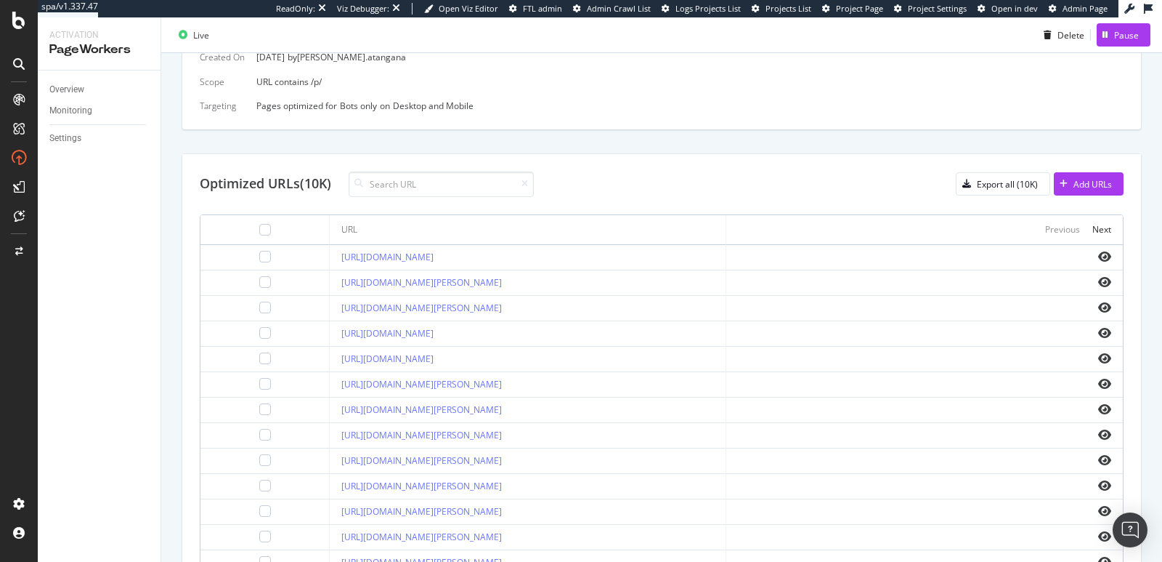
scroll to position [519, 0]
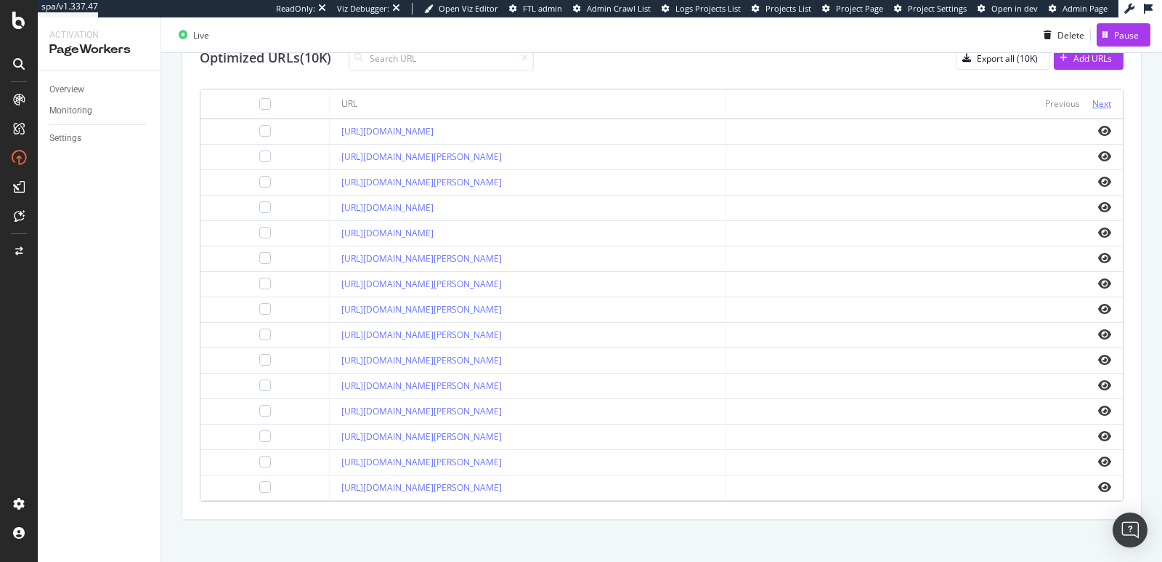
click at [1093, 102] on div "Next" at bounding box center [1102, 103] width 19 height 12
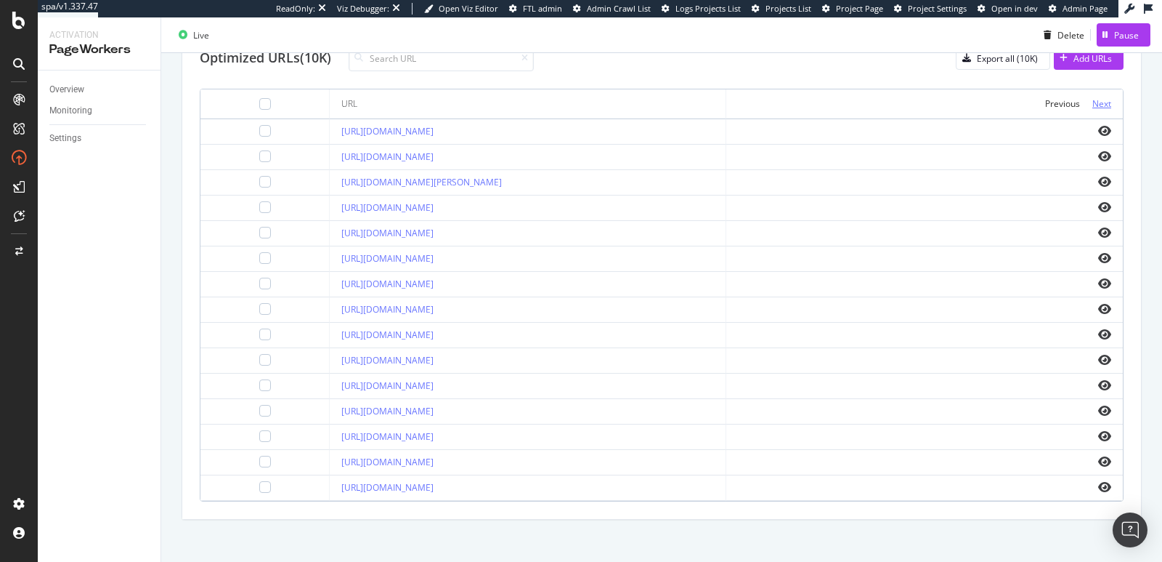
click at [1093, 102] on div "Next" at bounding box center [1102, 103] width 19 height 12
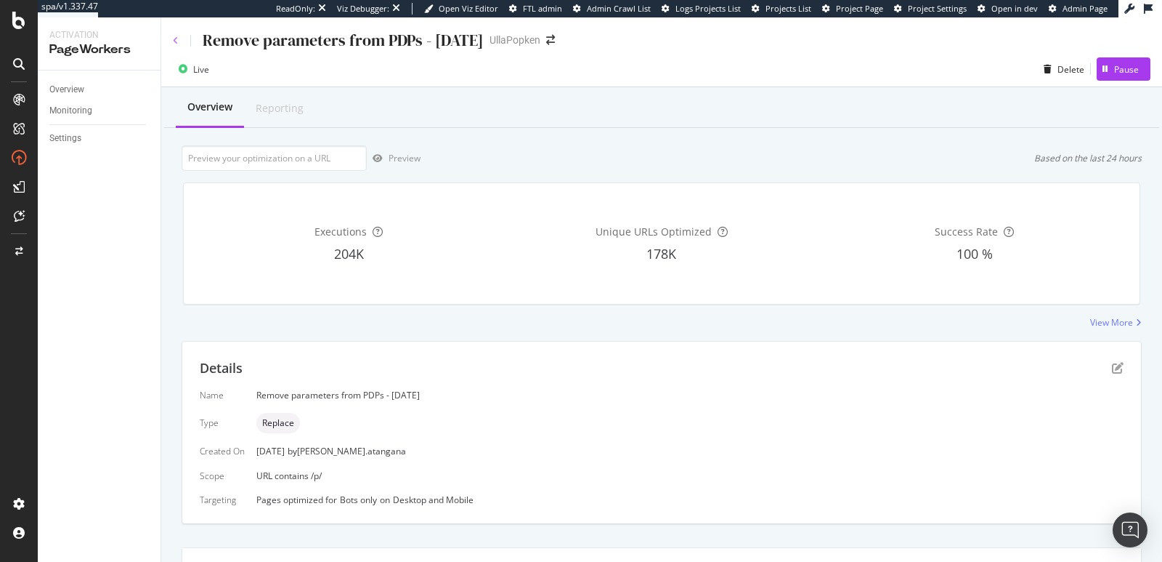
click at [176, 40] on icon at bounding box center [176, 40] width 6 height 9
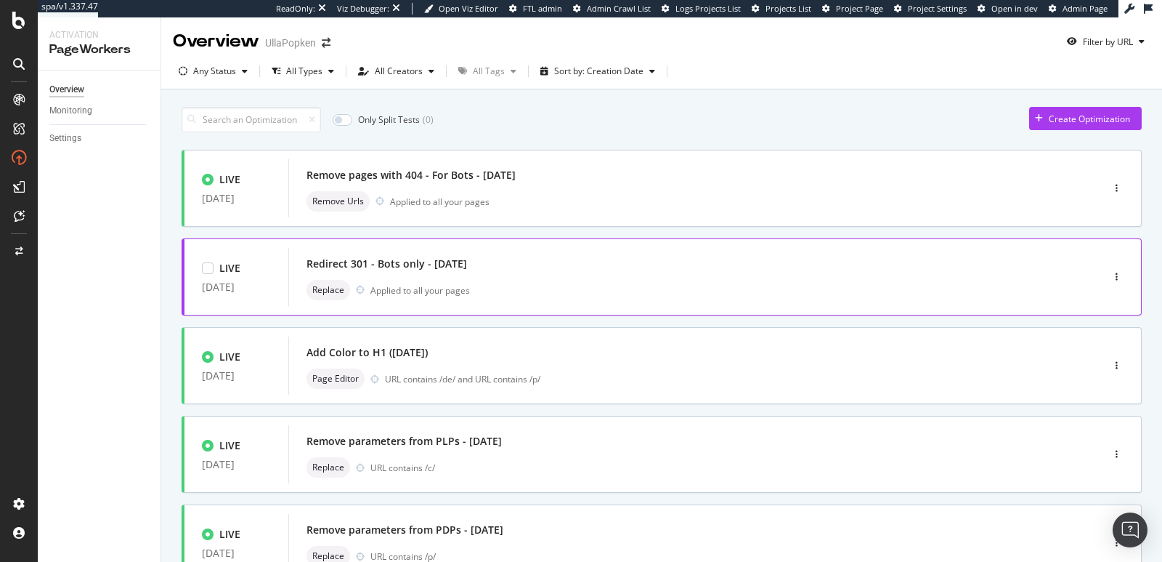
click at [703, 269] on div "Redirect 301 - Bots only - [DATE]" at bounding box center [674, 264] width 734 height 20
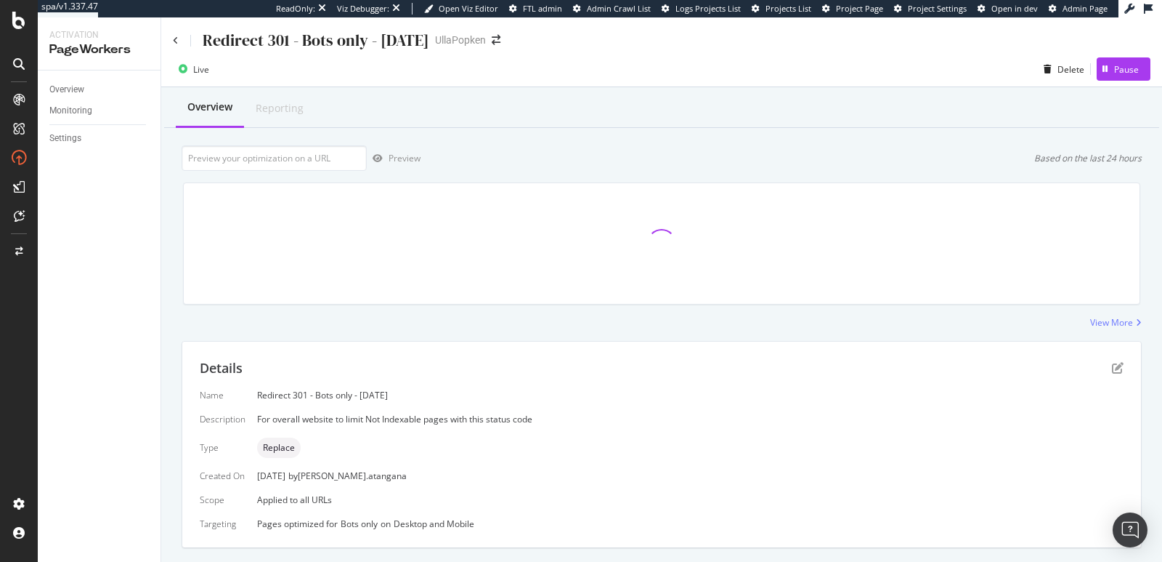
scroll to position [284, 0]
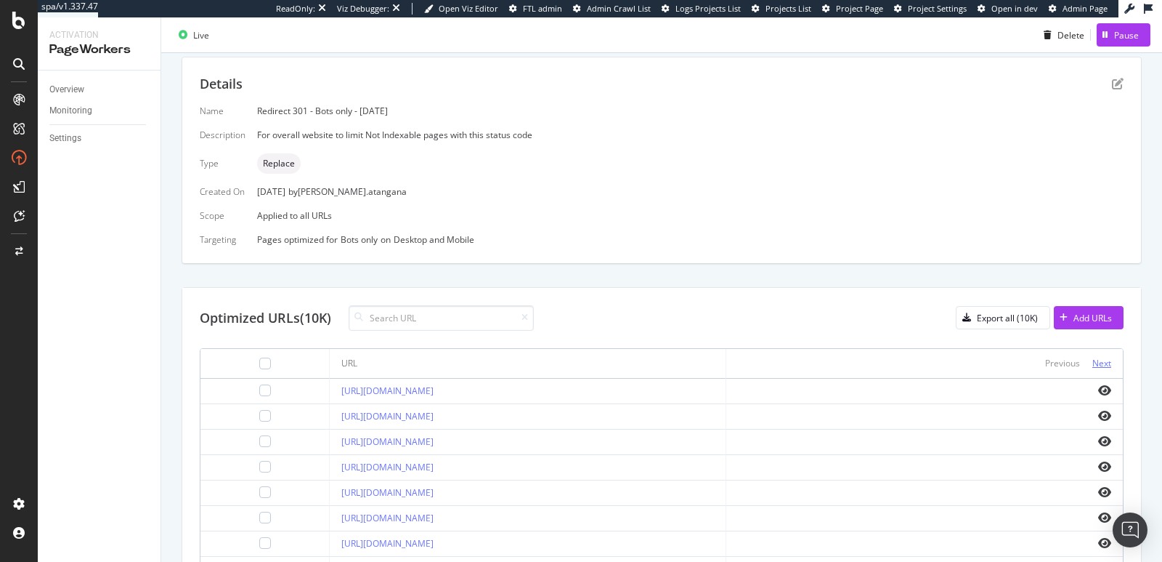
click at [1093, 358] on div "Next" at bounding box center [1102, 363] width 19 height 12
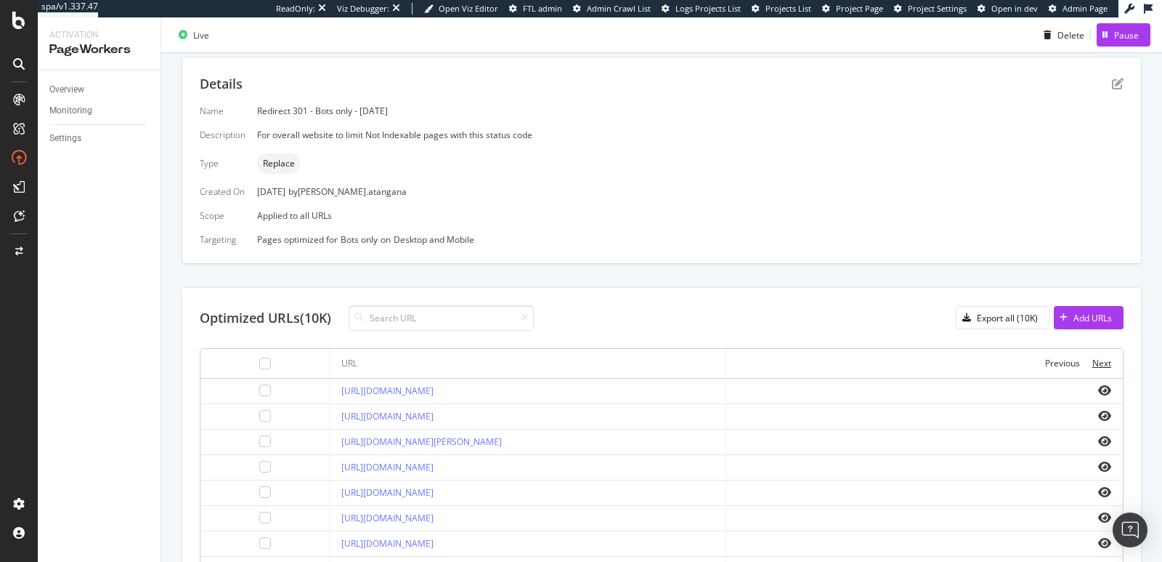
click at [1093, 358] on div "Next" at bounding box center [1102, 363] width 19 height 12
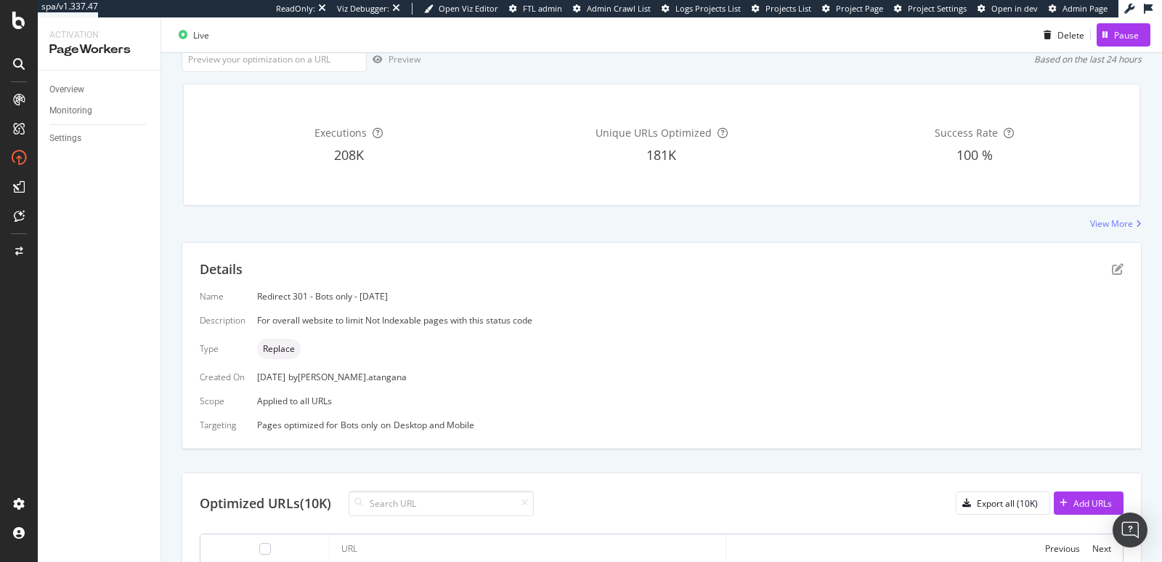
scroll to position [0, 0]
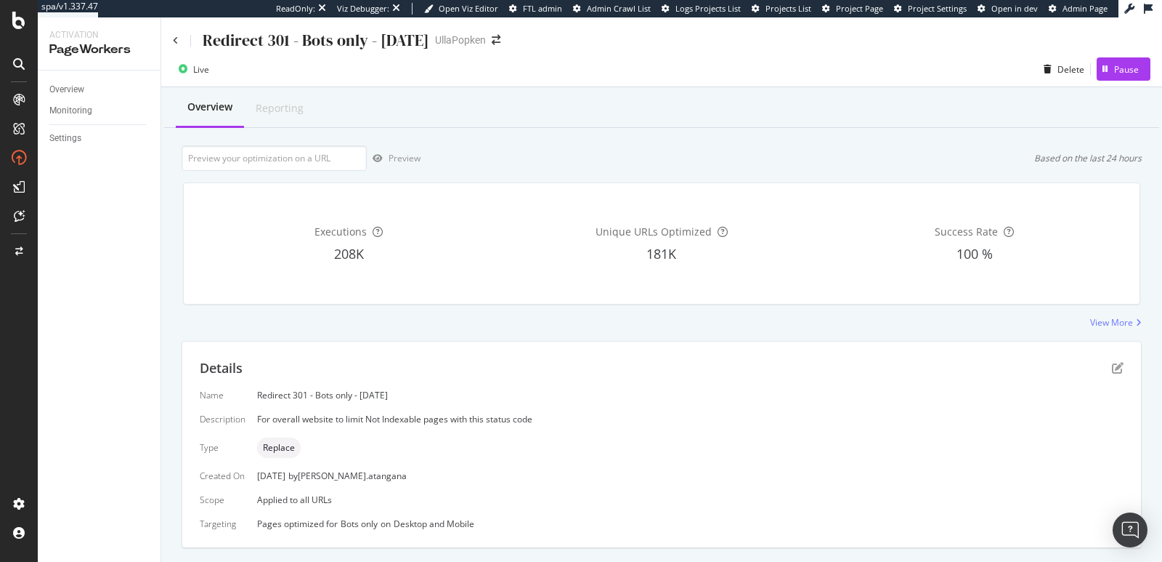
click at [182, 40] on div "Redirect 301 - Bots only - [DATE]" at bounding box center [301, 40] width 256 height 23
click at [179, 39] on div "Redirect 301 - Bots only - [DATE]" at bounding box center [301, 40] width 256 height 23
click at [176, 38] on icon at bounding box center [176, 40] width 6 height 9
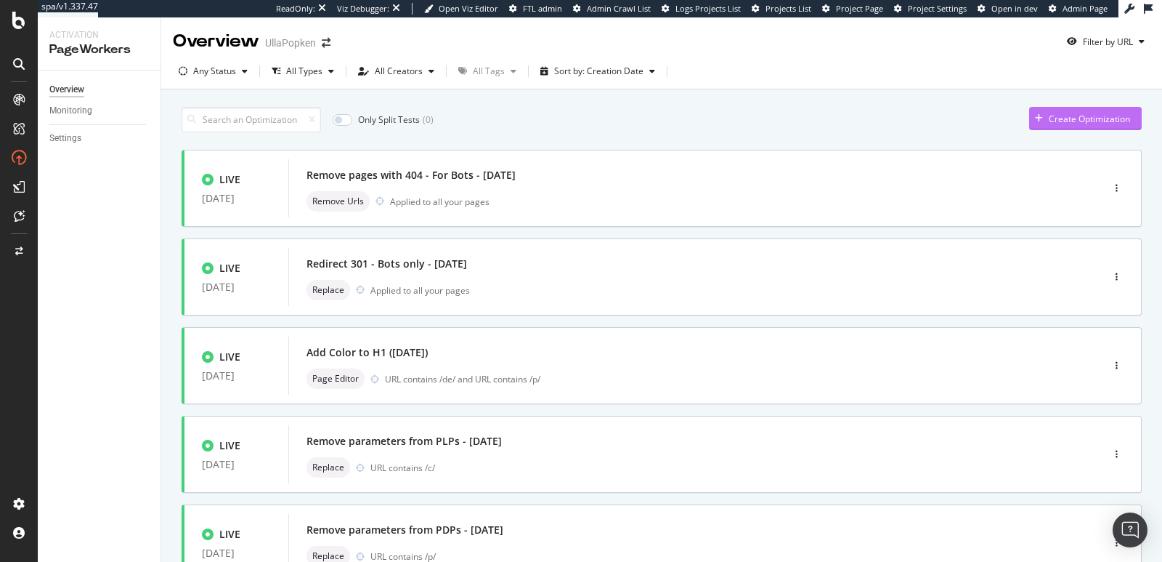
click at [1061, 114] on div "Create Optimization" at bounding box center [1089, 119] width 81 height 12
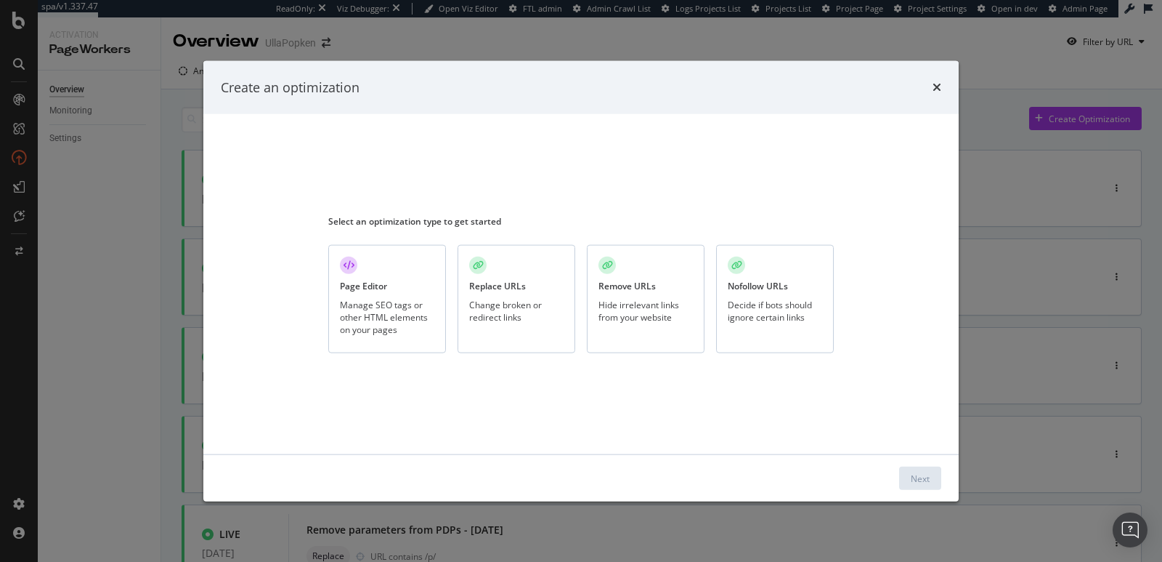
click at [562, 287] on div "Replace URLs Change broken or redirect links" at bounding box center [517, 299] width 118 height 108
click at [914, 479] on div "Next" at bounding box center [920, 477] width 19 height 12
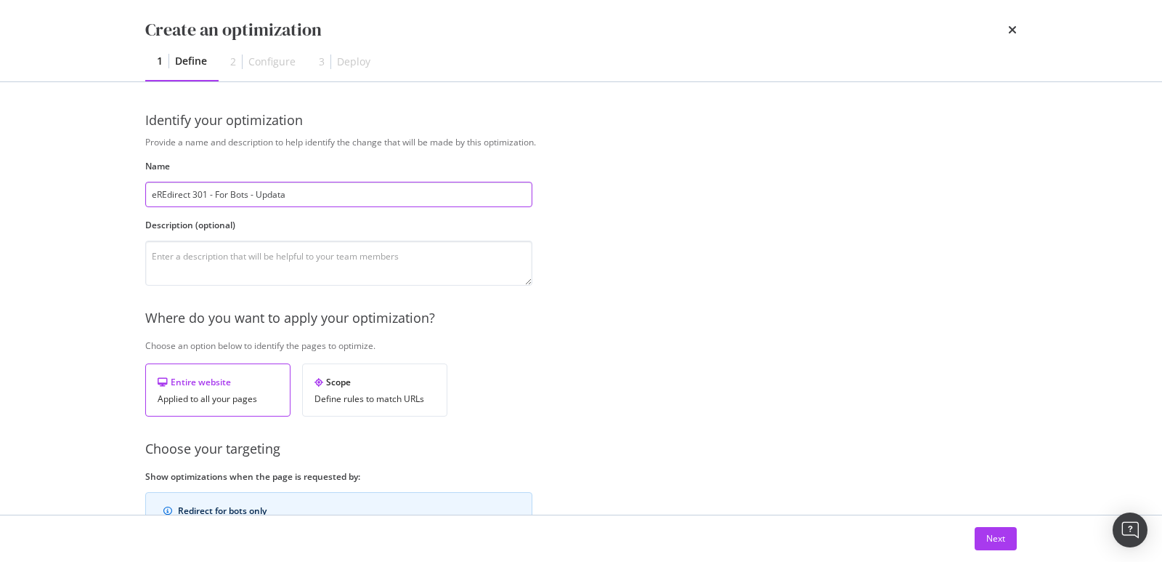
click at [361, 199] on input "eREdirect 301 - For Bots - Updata" at bounding box center [338, 194] width 387 height 25
click at [169, 193] on input "eREdirect 301 - For Bots - Update" at bounding box center [338, 194] width 387 height 25
click at [166, 195] on input "eREdirect 301 - For Bots - Update" at bounding box center [338, 194] width 387 height 25
click at [156, 197] on input "eRedirect 301 - For Bots - Update" at bounding box center [338, 194] width 387 height 25
click at [289, 198] on input "Redirect 301 - For Bots - Update" at bounding box center [338, 194] width 387 height 25
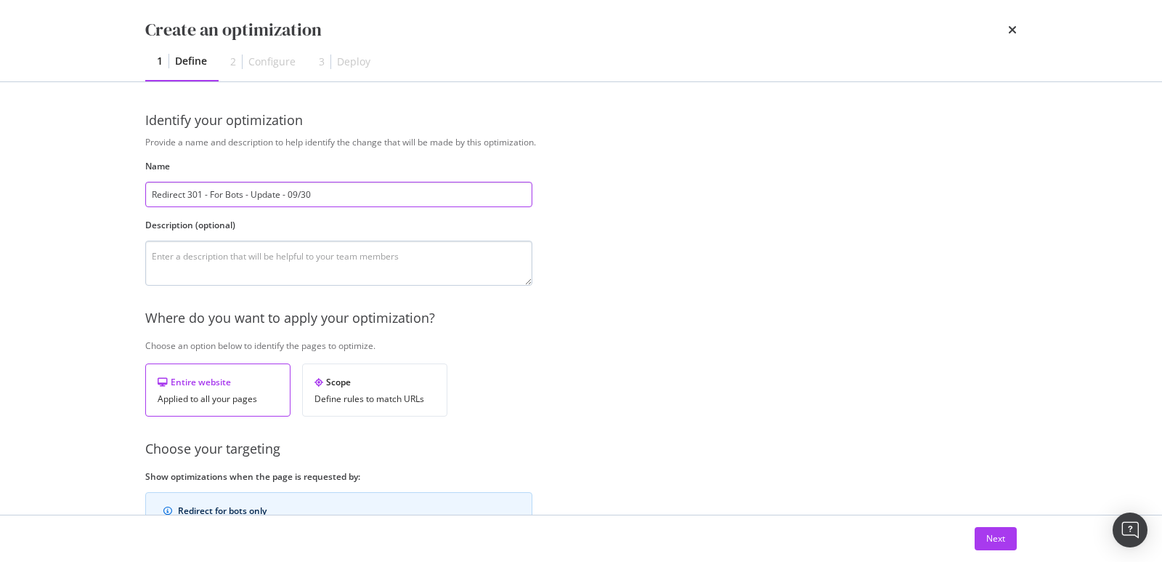
type input "Redirect 301 - For Bots - Update - 09/30"
click at [175, 268] on textarea "modal" at bounding box center [338, 262] width 387 height 45
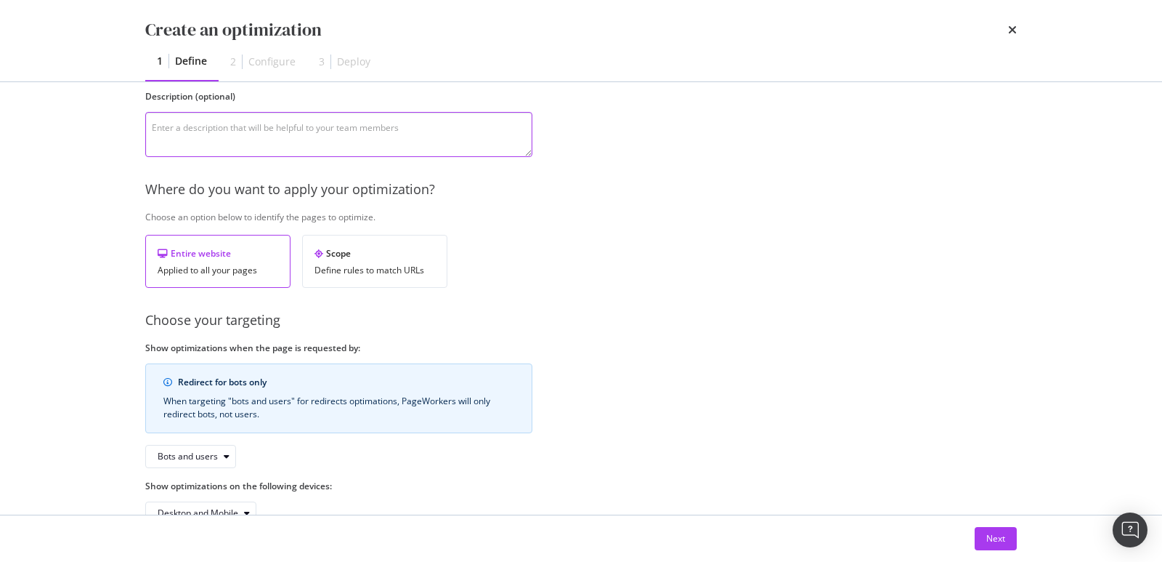
scroll to position [165, 0]
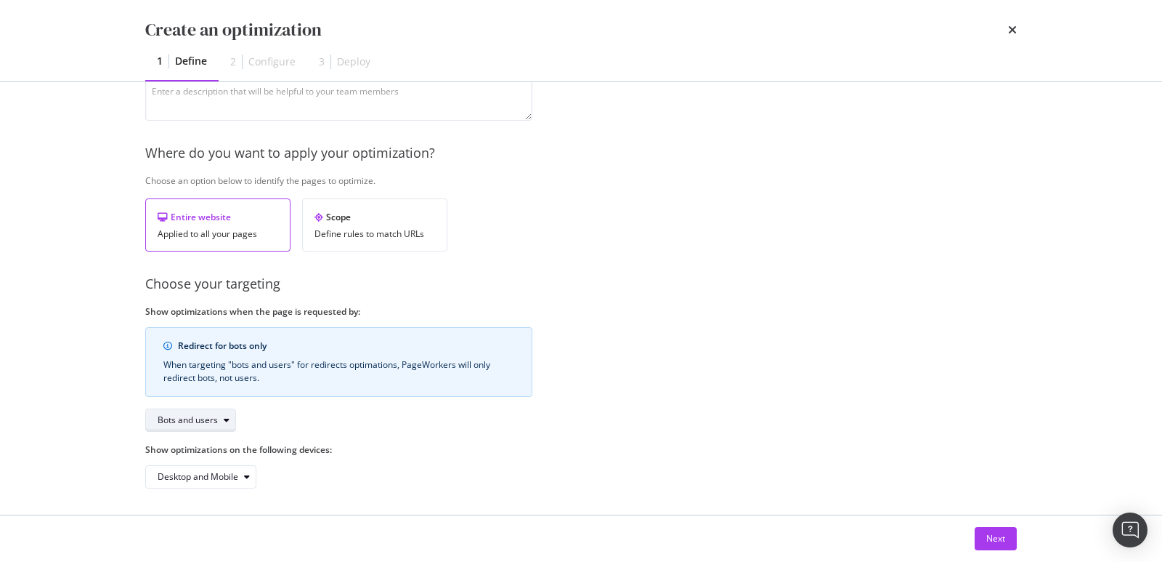
click at [186, 410] on div "Bots and users" at bounding box center [197, 420] width 78 height 20
click at [193, 460] on div "Bots only" at bounding box center [181, 466] width 37 height 12
click at [1007, 535] on button "Next" at bounding box center [996, 538] width 42 height 23
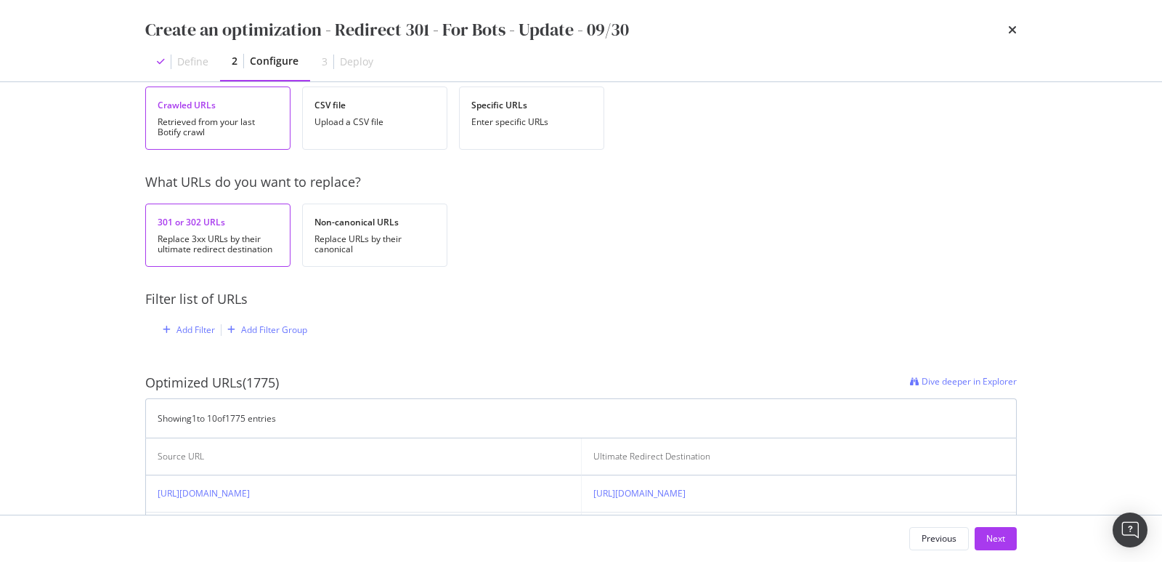
scroll to position [0, 0]
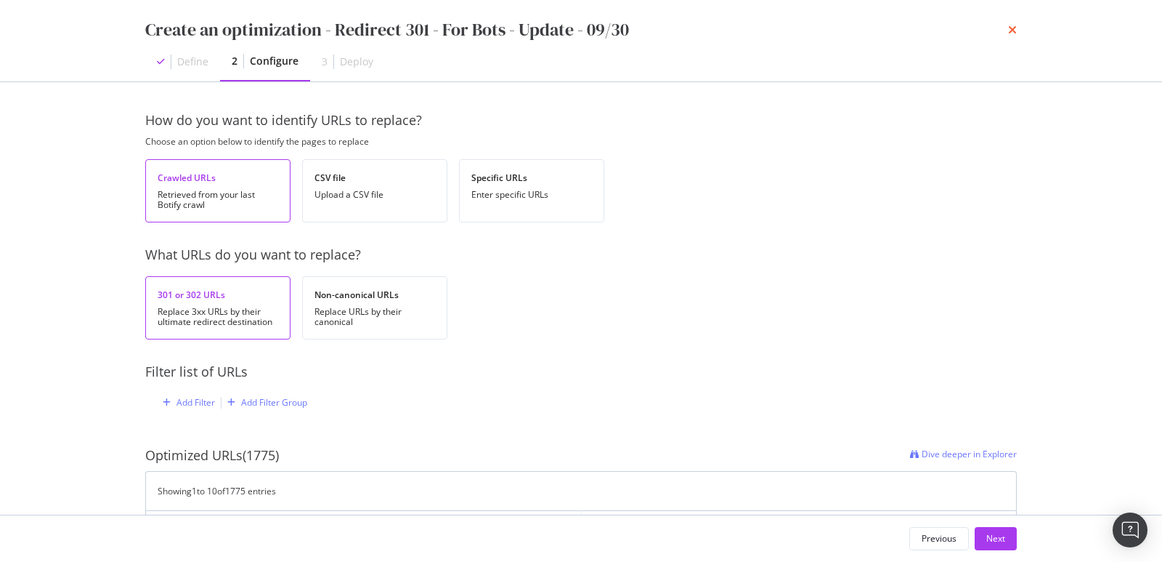
click at [1010, 28] on icon "times" at bounding box center [1012, 30] width 9 height 12
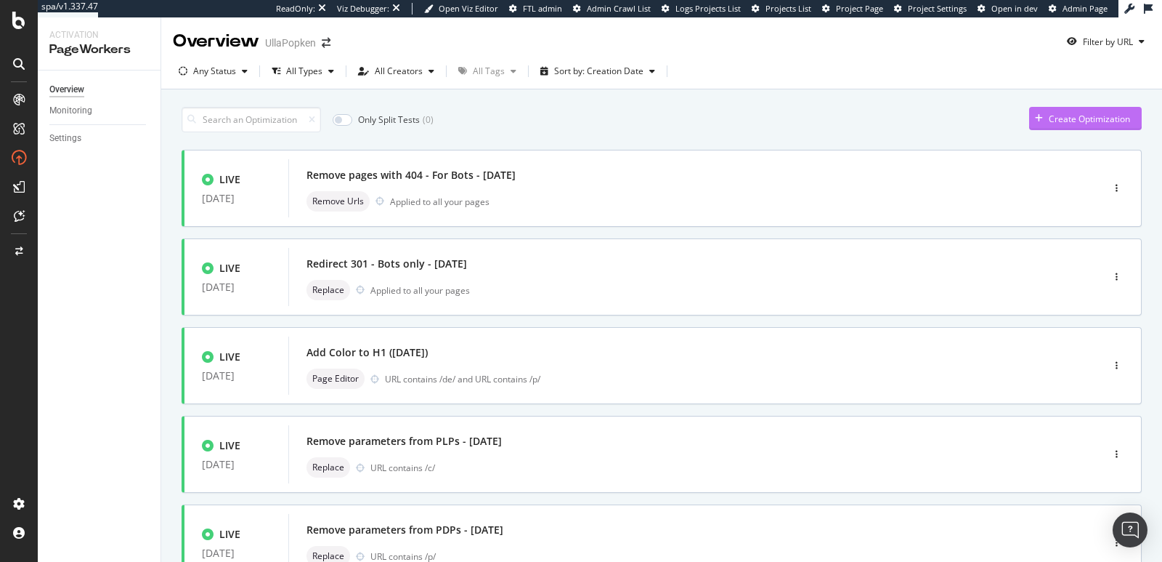
click at [1056, 109] on div "Create Optimization" at bounding box center [1079, 119] width 101 height 22
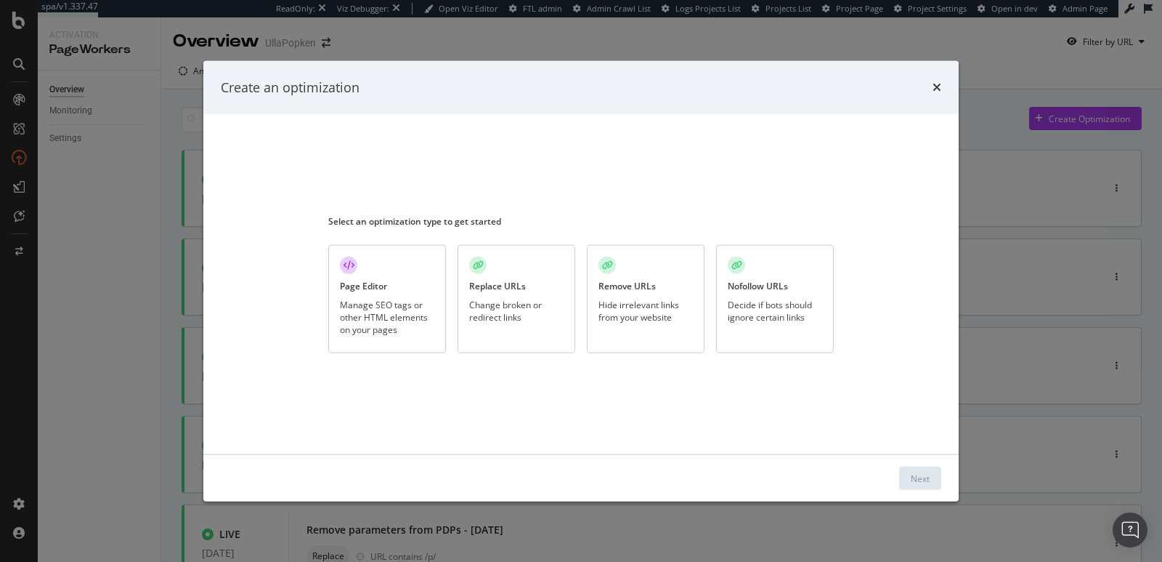
click at [642, 286] on div "Remove URLs" at bounding box center [627, 286] width 57 height 12
click at [914, 477] on div "Next" at bounding box center [920, 477] width 19 height 12
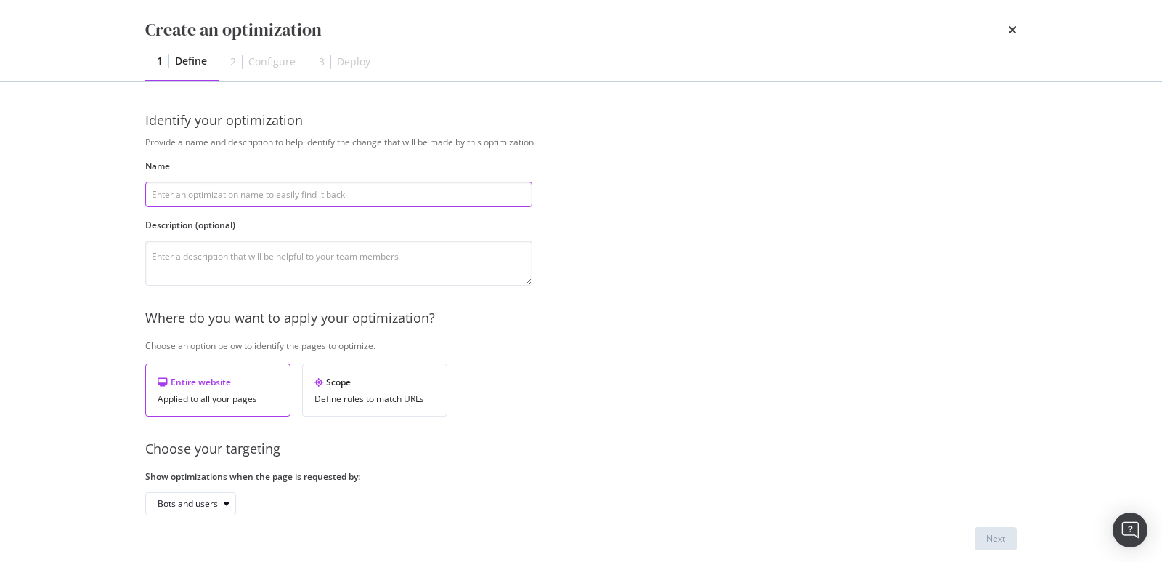
click at [253, 185] on input "modal" at bounding box center [338, 194] width 387 height 25
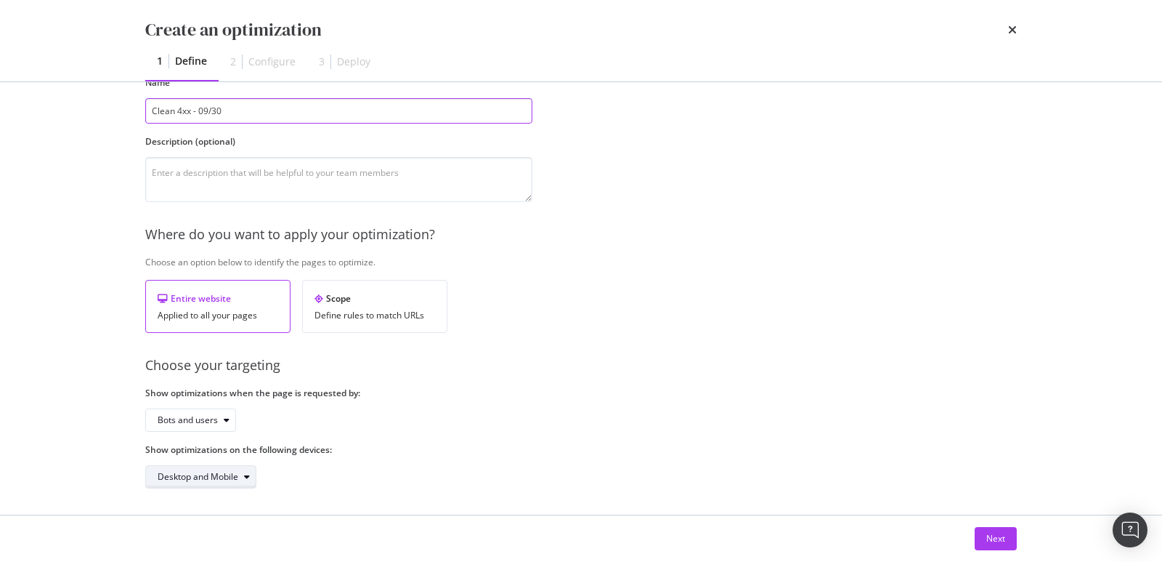
scroll to position [84, 0]
type input "Clean 4xx - 09/30"
click at [197, 415] on div "Bots and users" at bounding box center [188, 419] width 60 height 9
click at [202, 436] on div "Bots and users" at bounding box center [194, 442] width 63 height 12
click at [203, 459] on div "Bots only" at bounding box center [195, 466] width 86 height 18
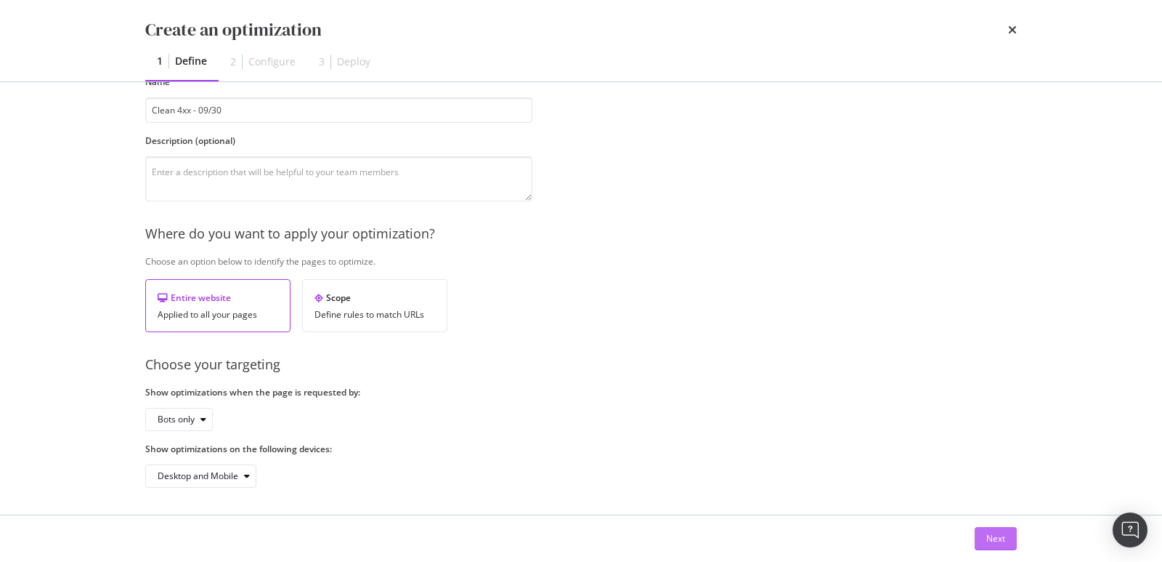
click at [986, 534] on button "Next" at bounding box center [996, 538] width 42 height 23
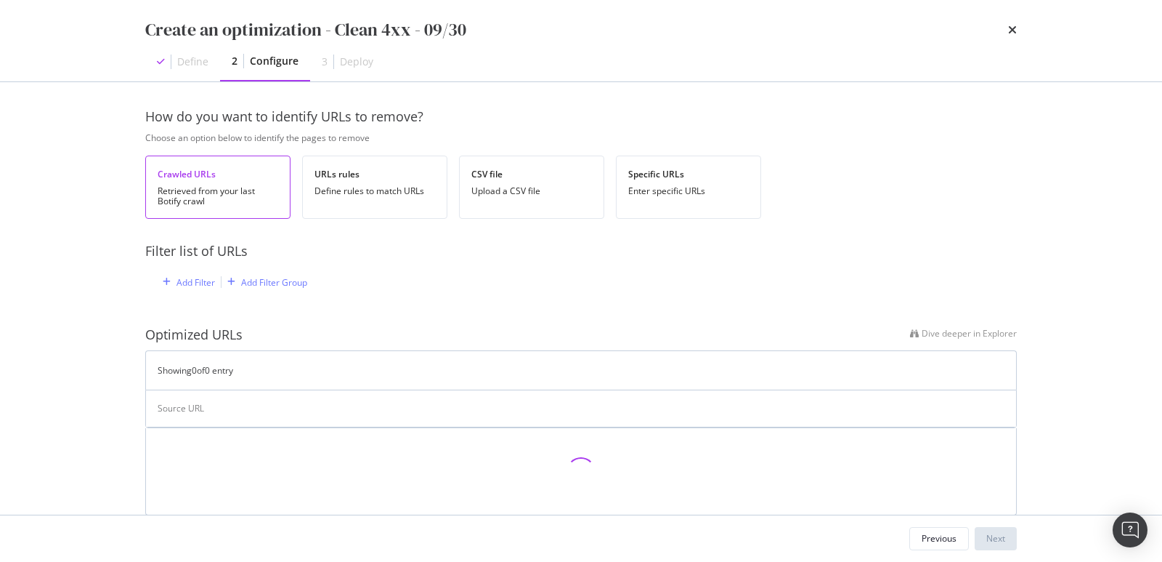
scroll to position [0, 0]
click at [1008, 33] on icon "times" at bounding box center [1012, 30] width 9 height 12
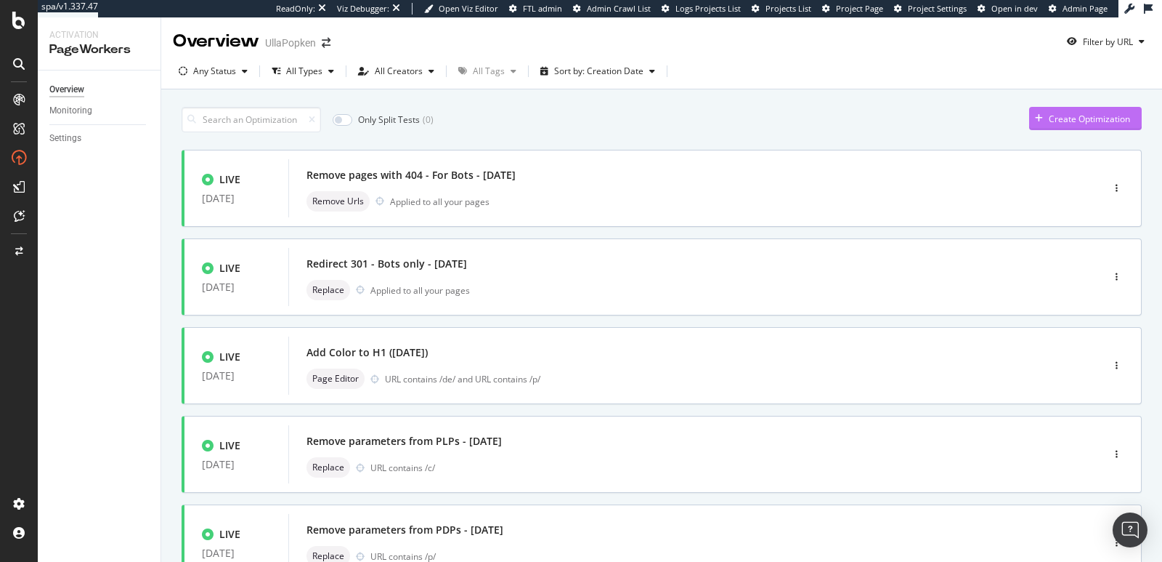
click at [1062, 113] on div "Create Optimization" at bounding box center [1089, 119] width 81 height 12
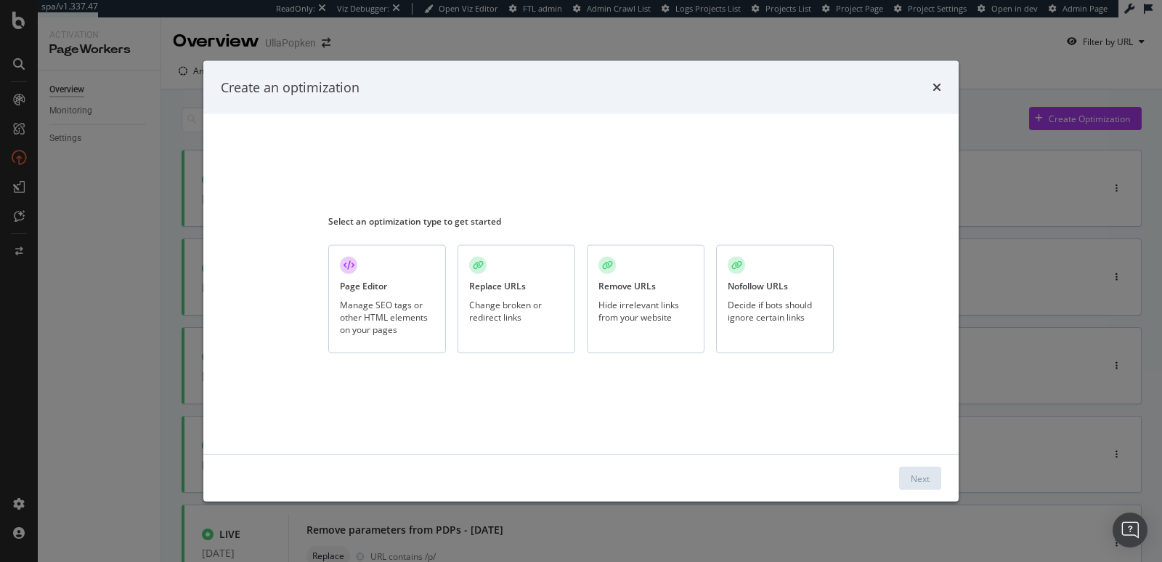
click at [649, 279] on div "Remove URLs Hide irrelevant links from your website" at bounding box center [646, 299] width 118 height 108
click at [923, 473] on div "Next" at bounding box center [920, 477] width 19 height 12
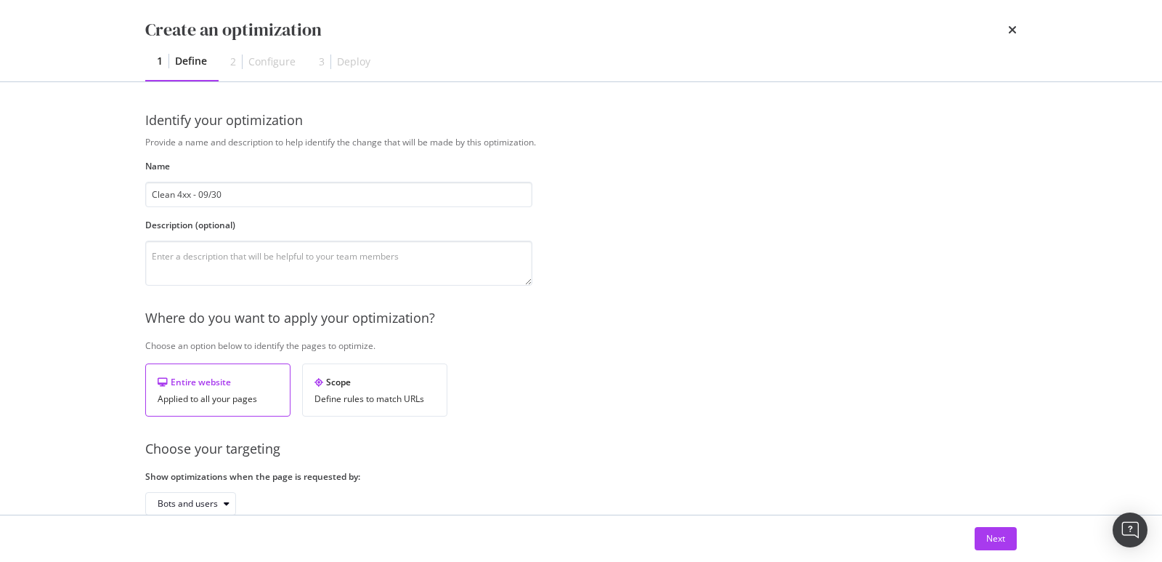
scroll to position [84, 0]
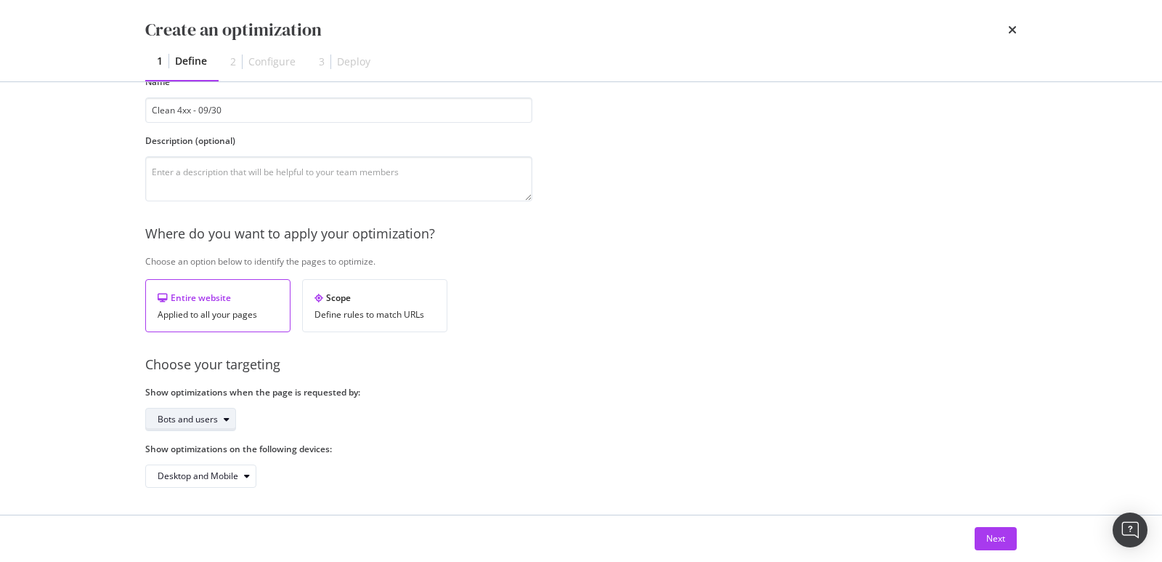
type input "Clean 4xx - 09/30"
click at [217, 409] on div "Bots and users" at bounding box center [197, 419] width 78 height 20
click at [221, 457] on div "Bots and users Bots only" at bounding box center [195, 454] width 86 height 42
click at [222, 458] on div "Bots only" at bounding box center [195, 466] width 86 height 18
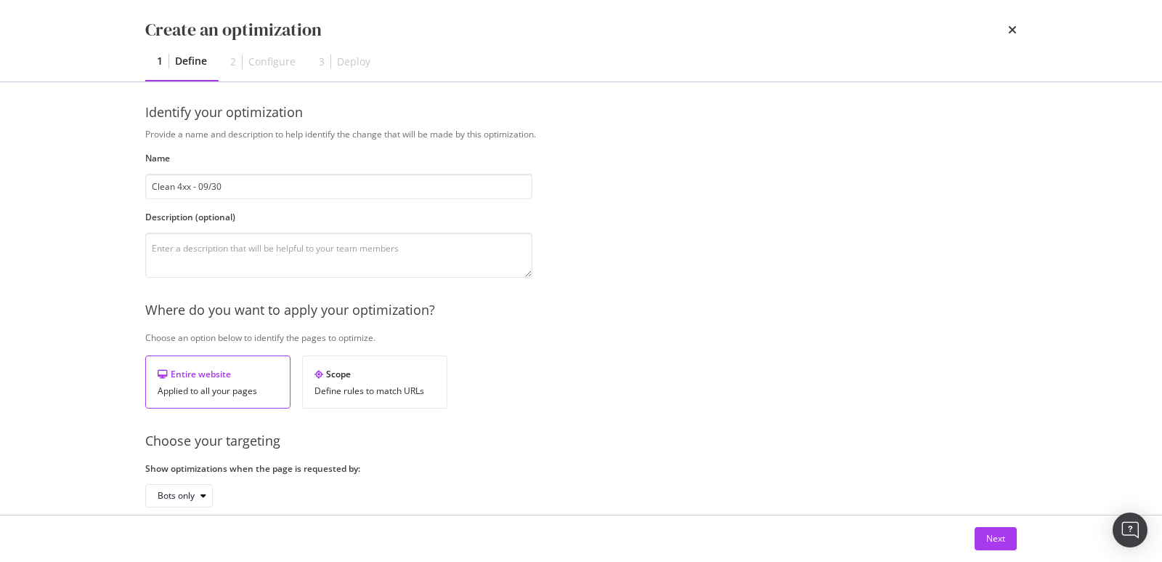
scroll to position [0, 0]
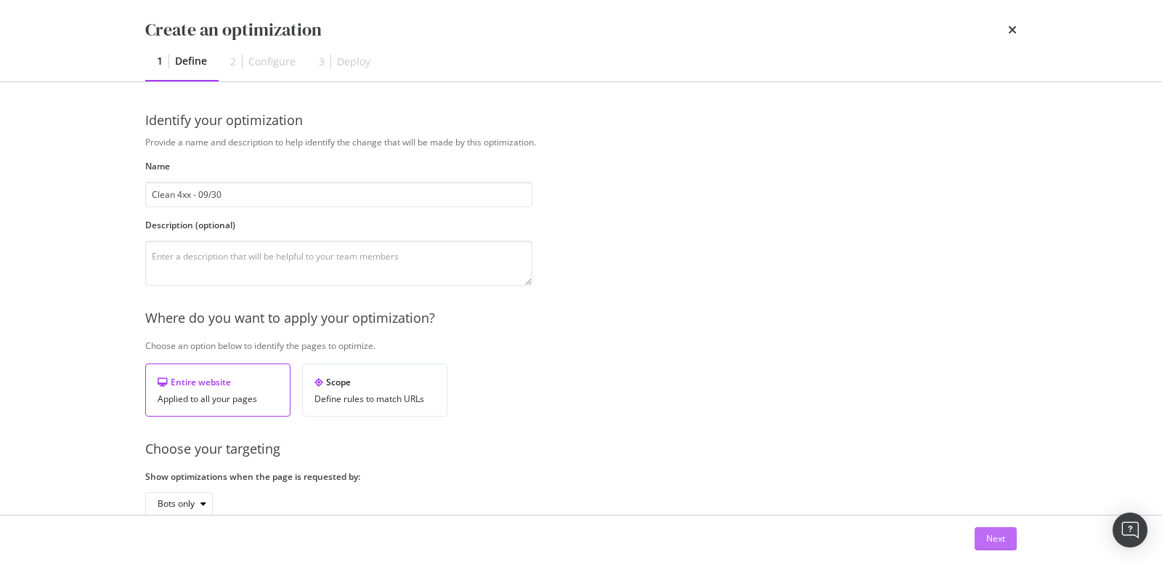
click at [1001, 540] on div "Next" at bounding box center [996, 538] width 19 height 12
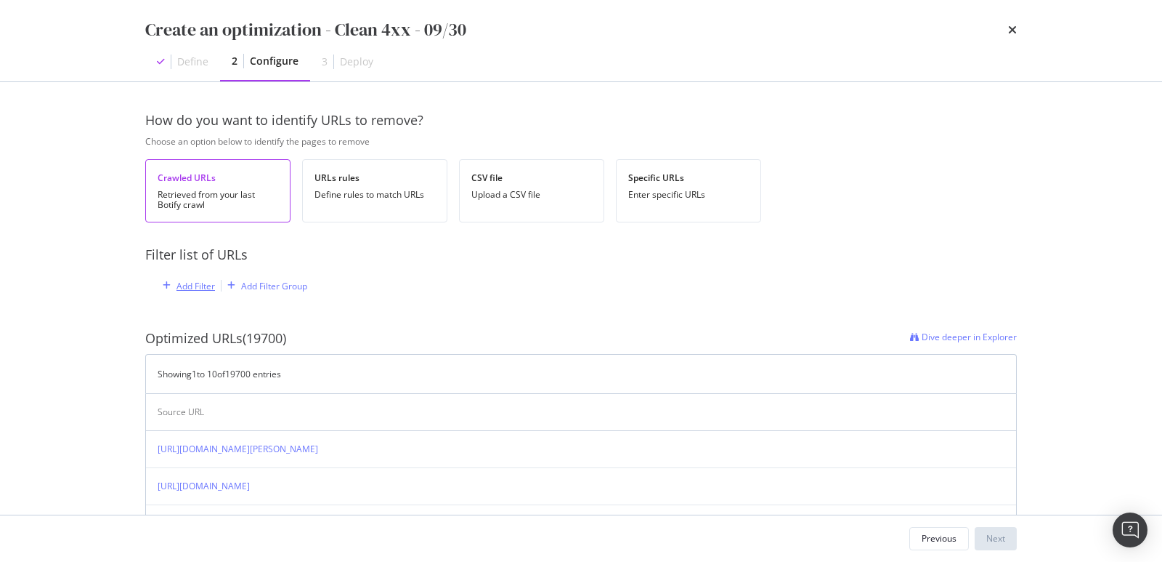
click at [203, 288] on div "Add Filter" at bounding box center [196, 286] width 39 height 12
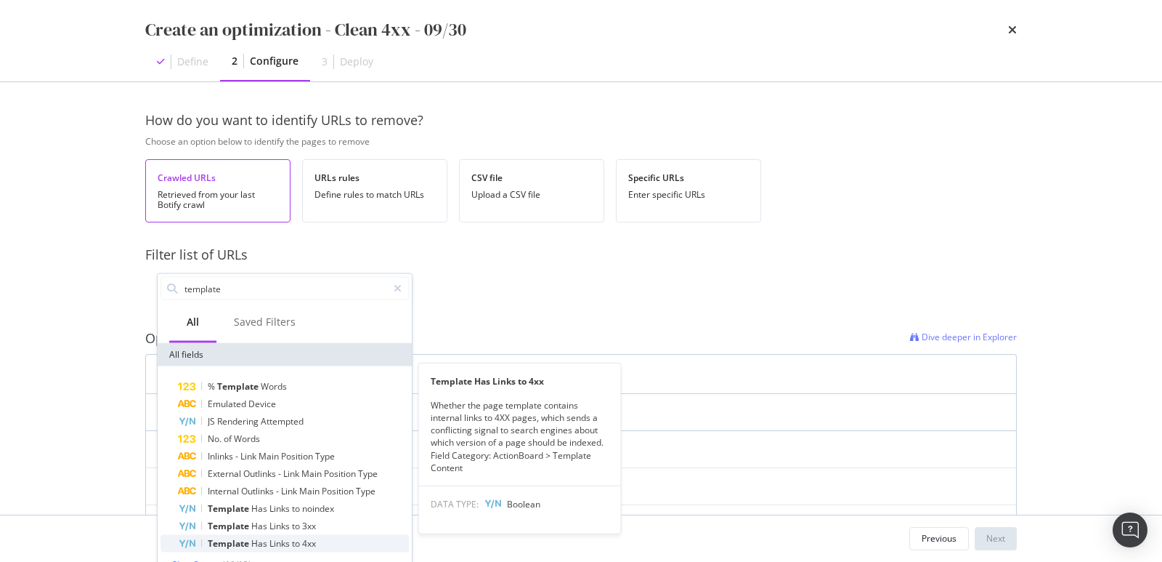
type input "template"
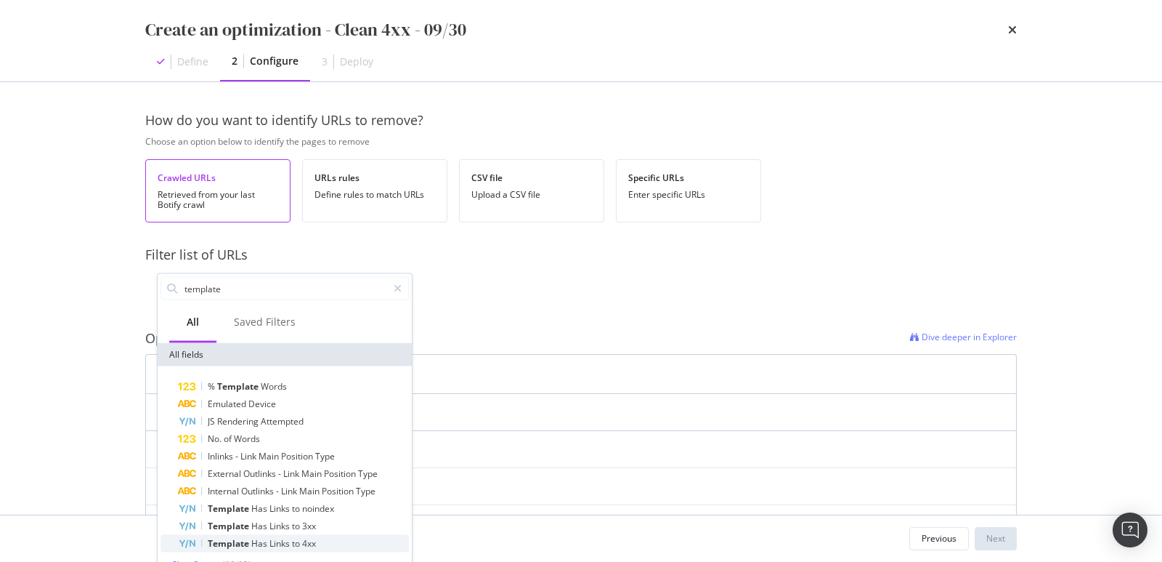
click at [270, 540] on span "Links" at bounding box center [281, 543] width 23 height 12
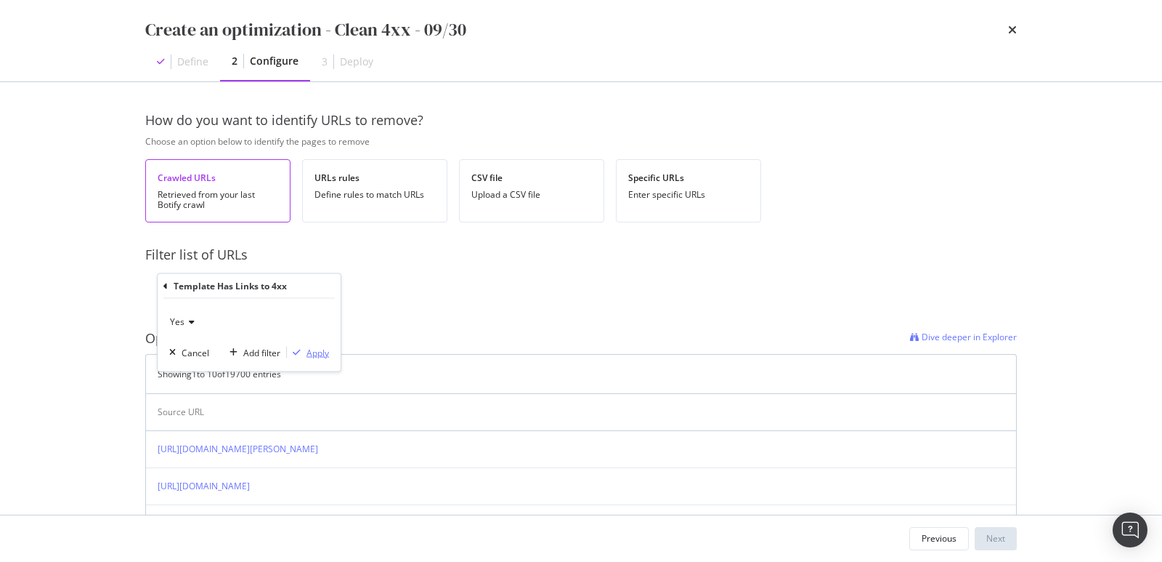
click at [312, 355] on div "Apply" at bounding box center [318, 352] width 23 height 12
click at [331, 289] on div "Add Filter" at bounding box center [337, 286] width 39 height 12
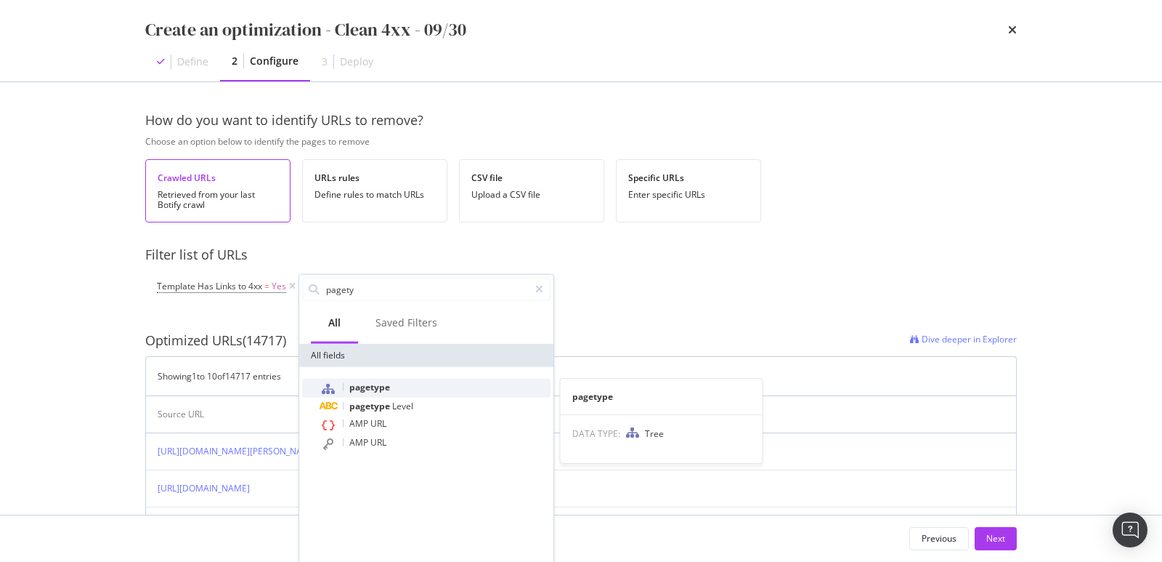
type input "pagety"
click at [357, 382] on span "pagetype" at bounding box center [369, 387] width 41 height 12
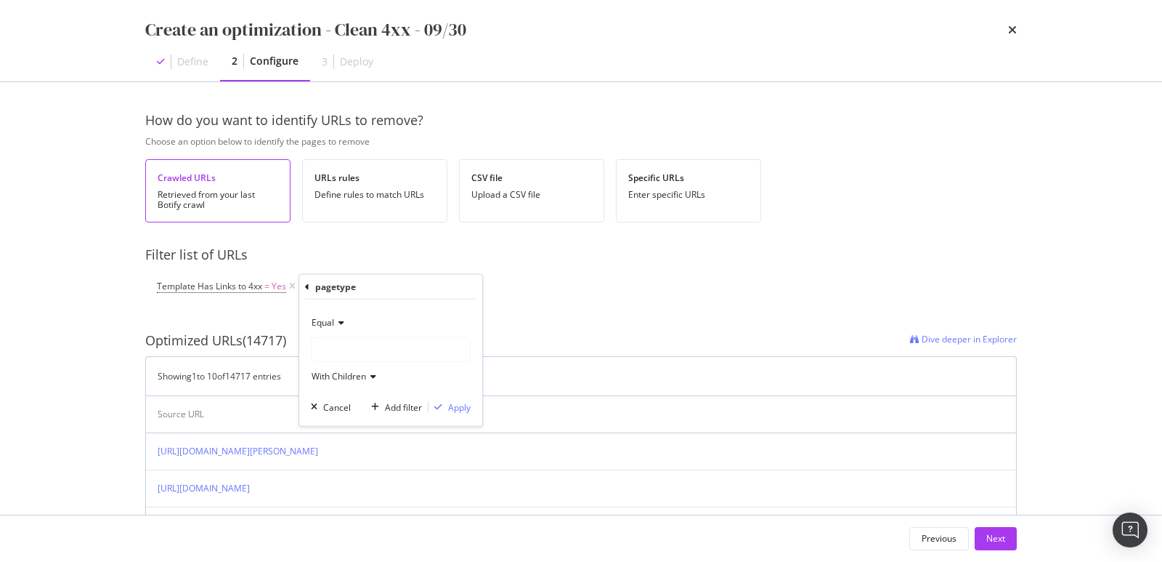
click at [345, 347] on div "modal" at bounding box center [391, 349] width 158 height 23
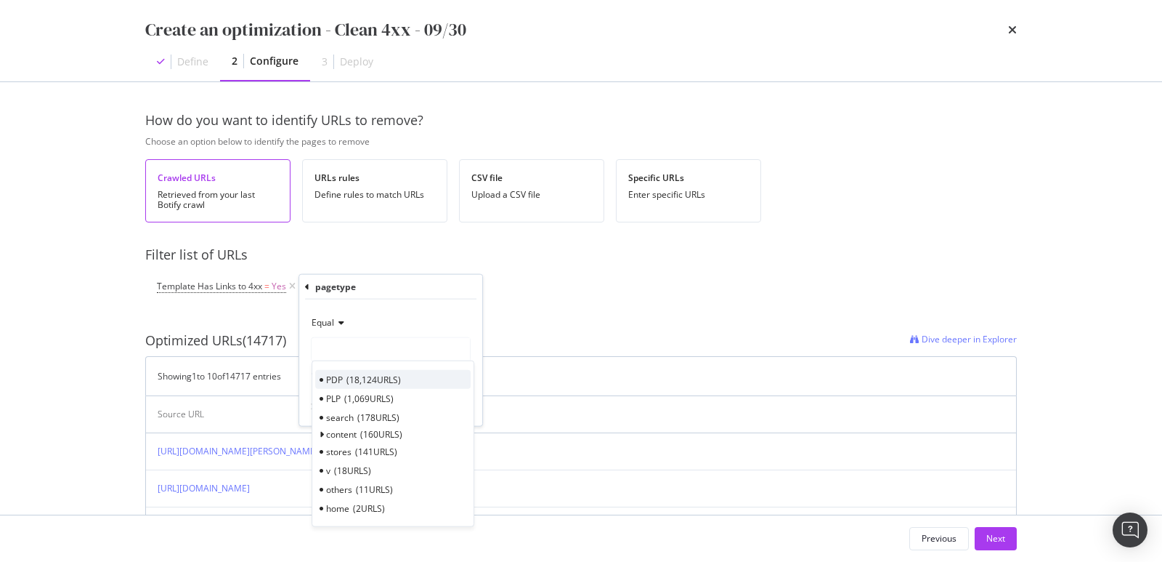
click at [350, 376] on span "18,124 URLS" at bounding box center [374, 379] width 54 height 12
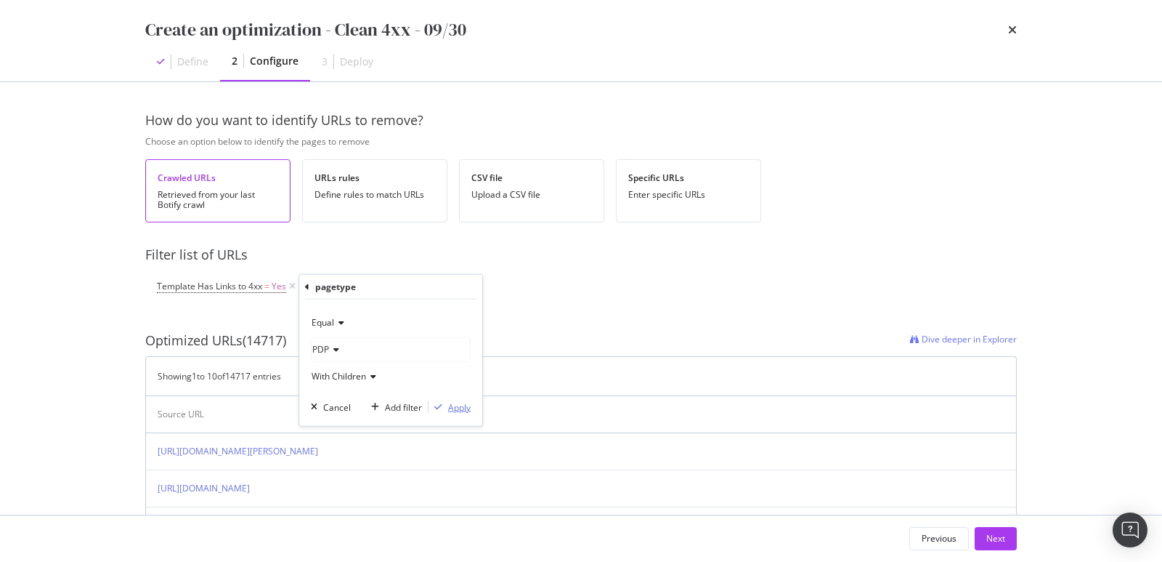
click at [456, 402] on div "Apply" at bounding box center [459, 406] width 23 height 12
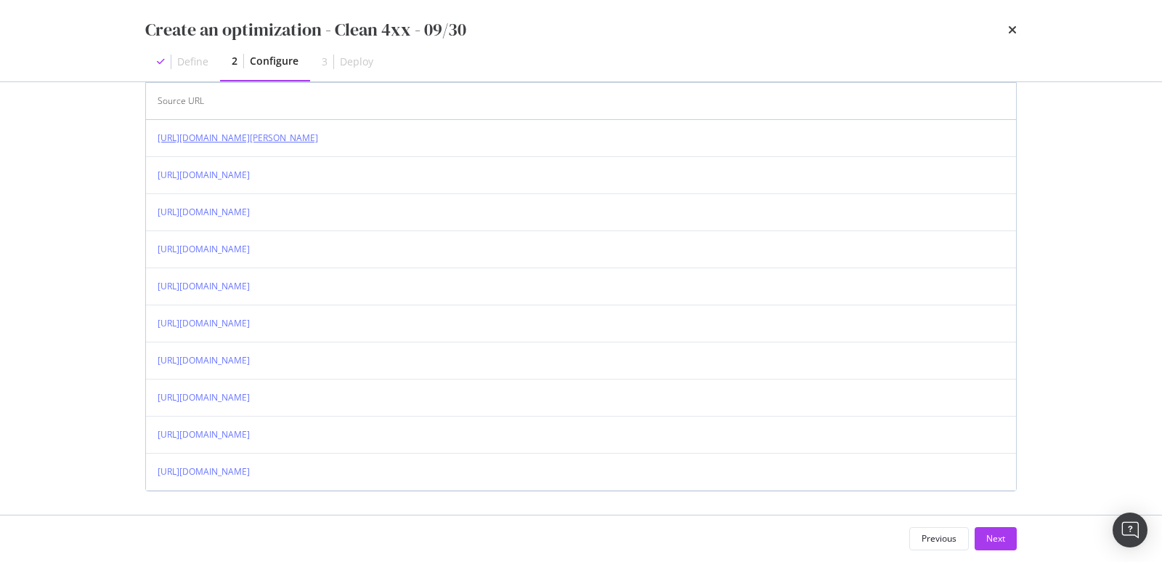
scroll to position [397, 0]
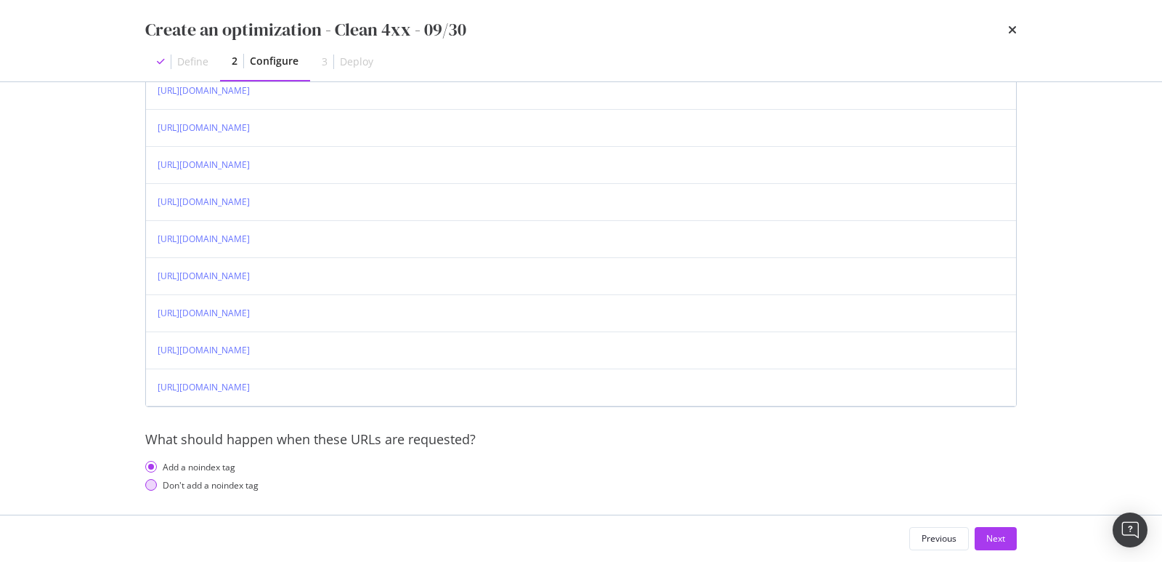
click at [181, 479] on div "Don't add a noindex tag" at bounding box center [211, 485] width 96 height 12
click at [1025, 28] on div "Create an optimization - Clean 4xx - 09/30 Define 2 Configure 3 Deploy" at bounding box center [581, 40] width 930 height 81
click at [1016, 30] on icon "times" at bounding box center [1012, 30] width 9 height 12
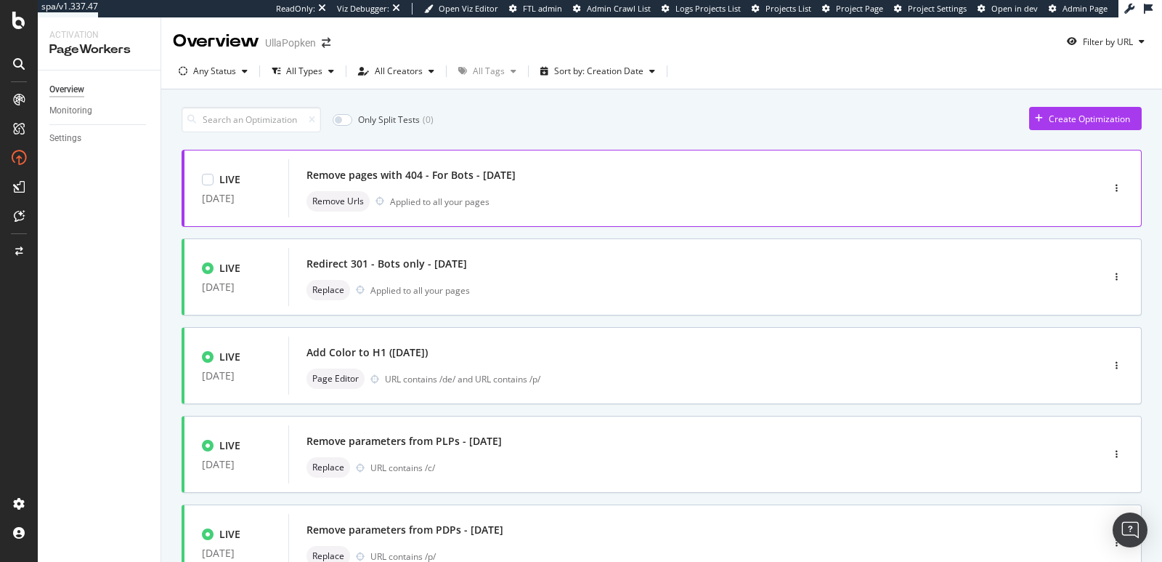
click at [599, 193] on div "Remove Urls Applied to all your pages" at bounding box center [674, 201] width 734 height 20
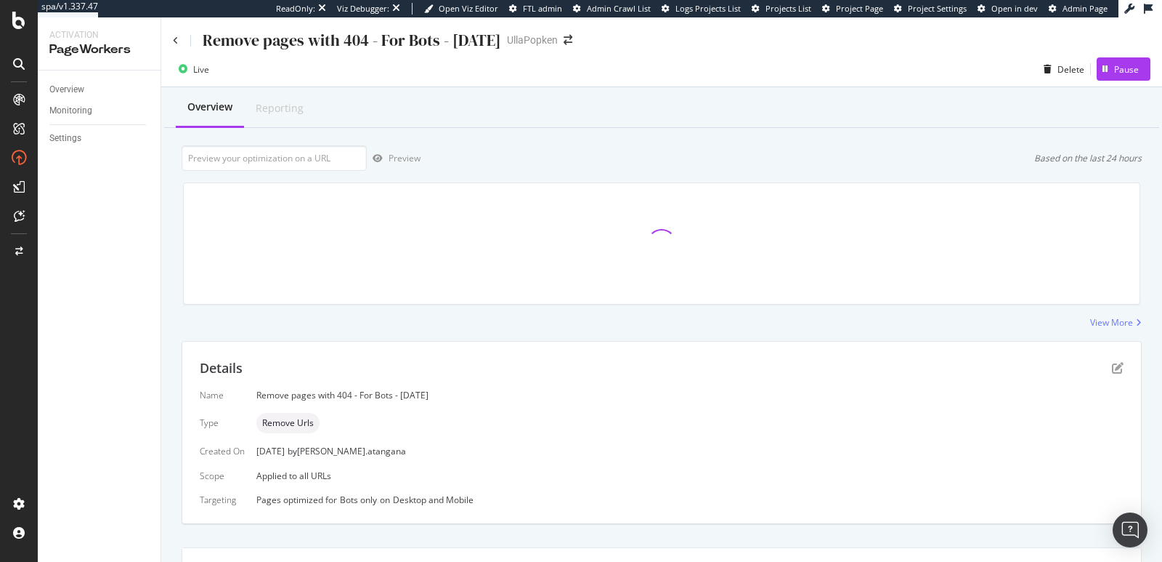
scroll to position [259, 0]
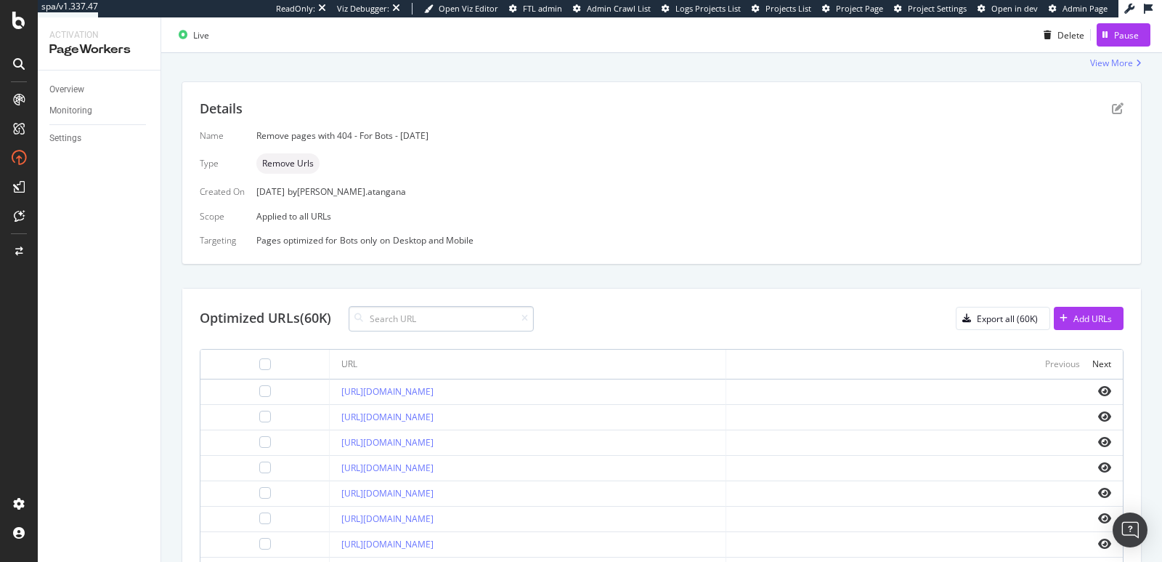
click at [398, 317] on input at bounding box center [441, 318] width 185 height 25
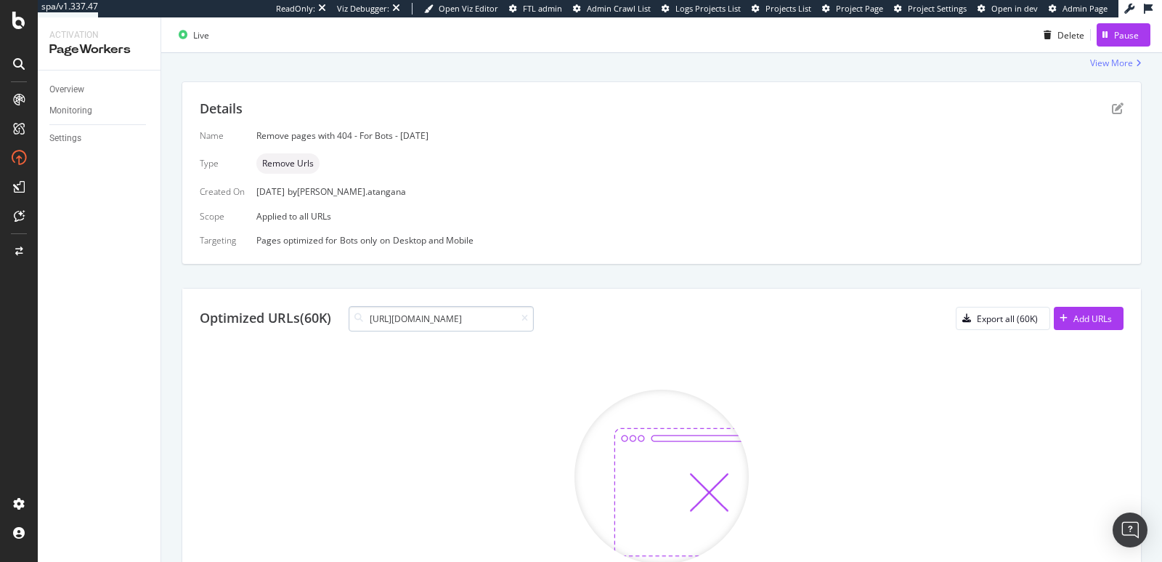
click at [533, 314] on input "[URL][DOMAIN_NAME]" at bounding box center [441, 318] width 185 height 25
type input "[URL][DOMAIN_NAME]"
click at [528, 315] on icon at bounding box center [525, 318] width 7 height 9
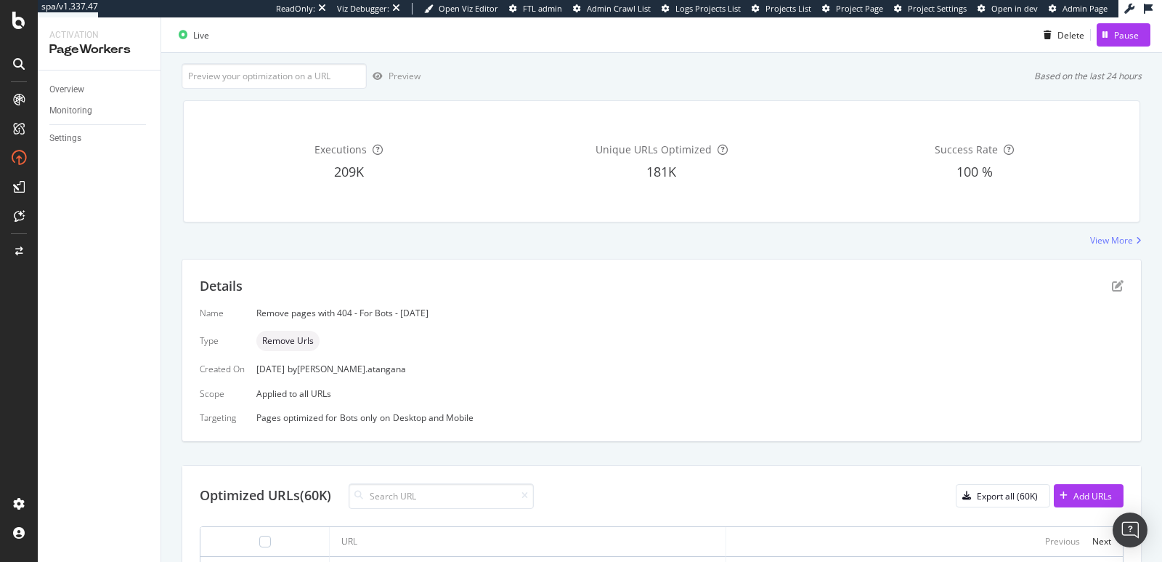
scroll to position [0, 0]
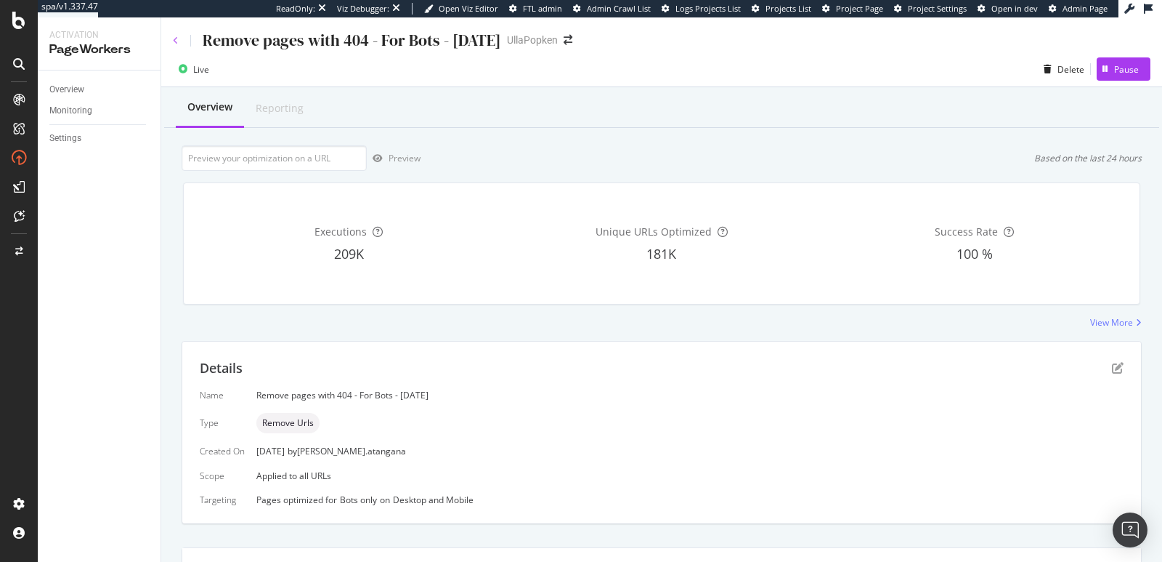
click at [173, 40] on icon at bounding box center [176, 40] width 6 height 9
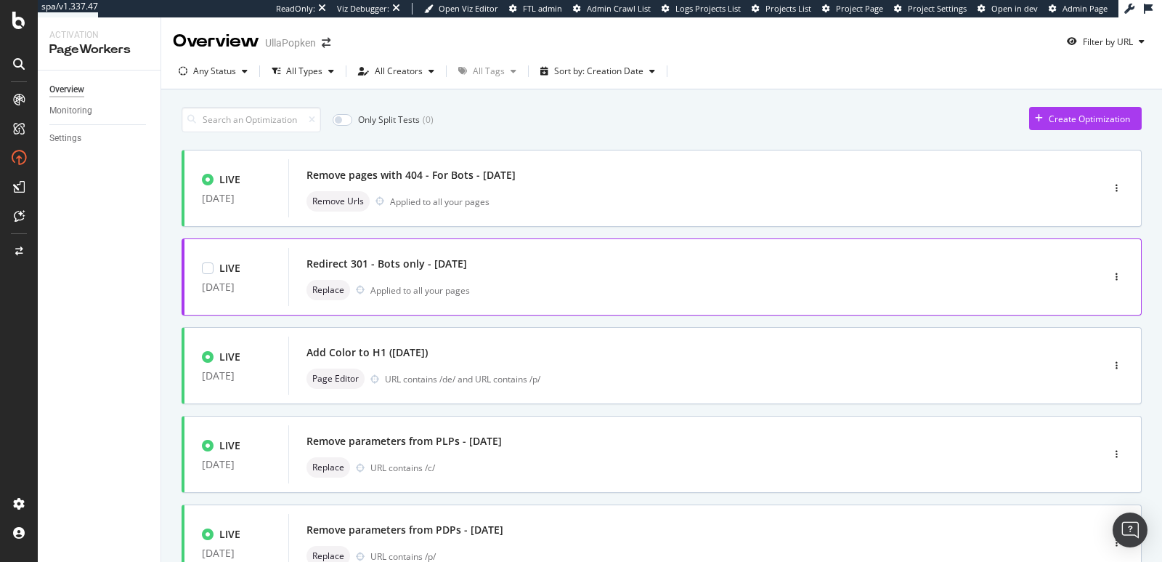
click at [475, 272] on div "Redirect 301 - Bots only - [DATE] Replace Applied to all your pages" at bounding box center [674, 277] width 734 height 46
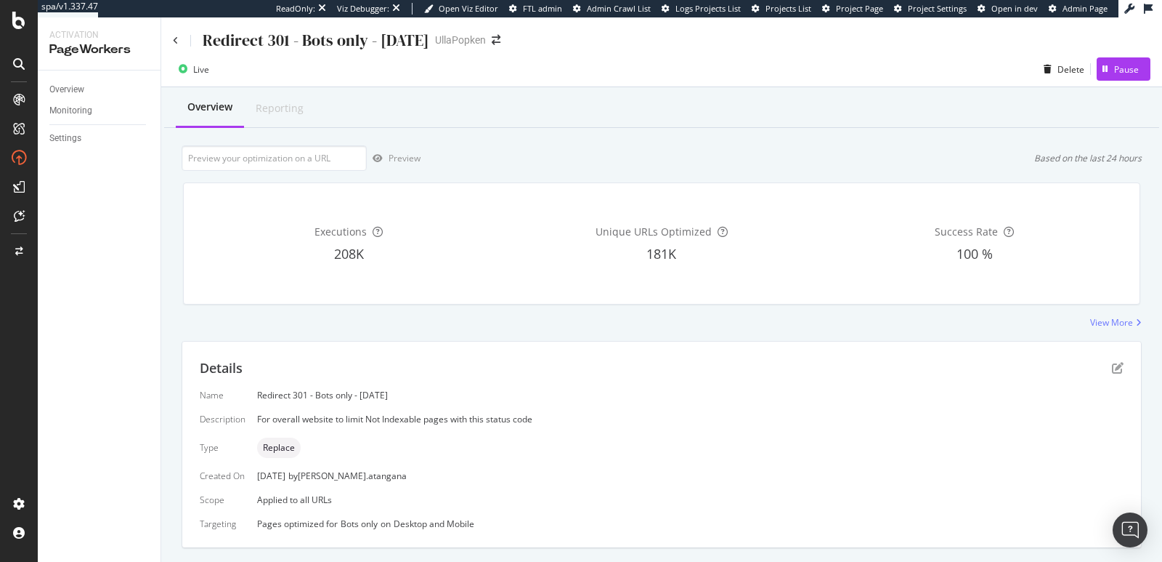
scroll to position [284, 0]
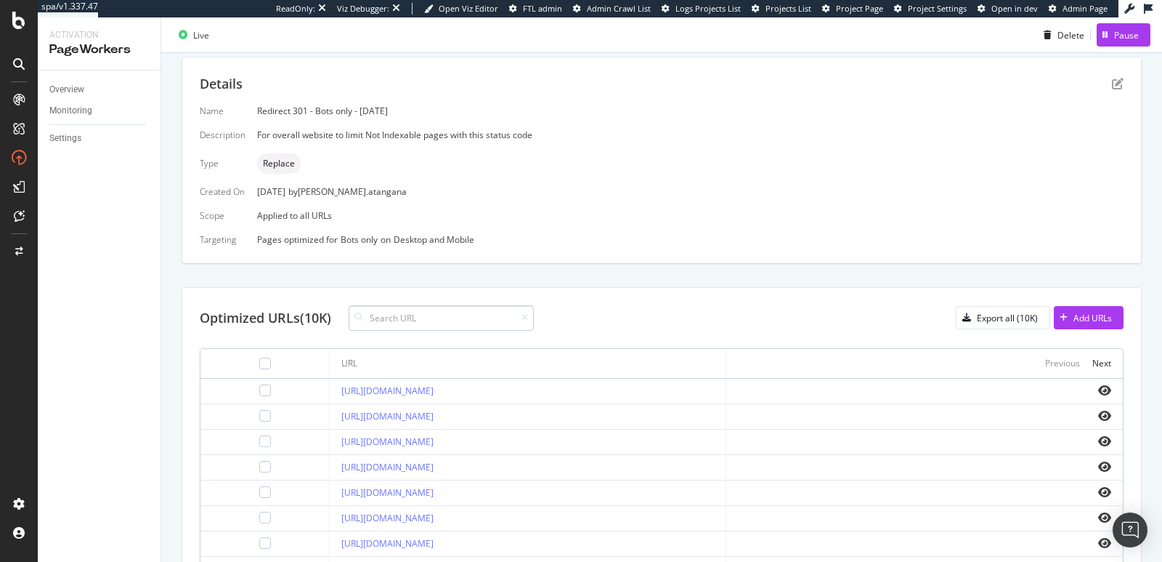
click at [469, 304] on div "Optimized URLs (10K) Export all (10K) Add URLs URL Previous Next [URL][DOMAIN_N…" at bounding box center [661, 533] width 959 height 490
click at [454, 307] on input at bounding box center [441, 317] width 185 height 25
paste input "[URL][DOMAIN_NAME]"
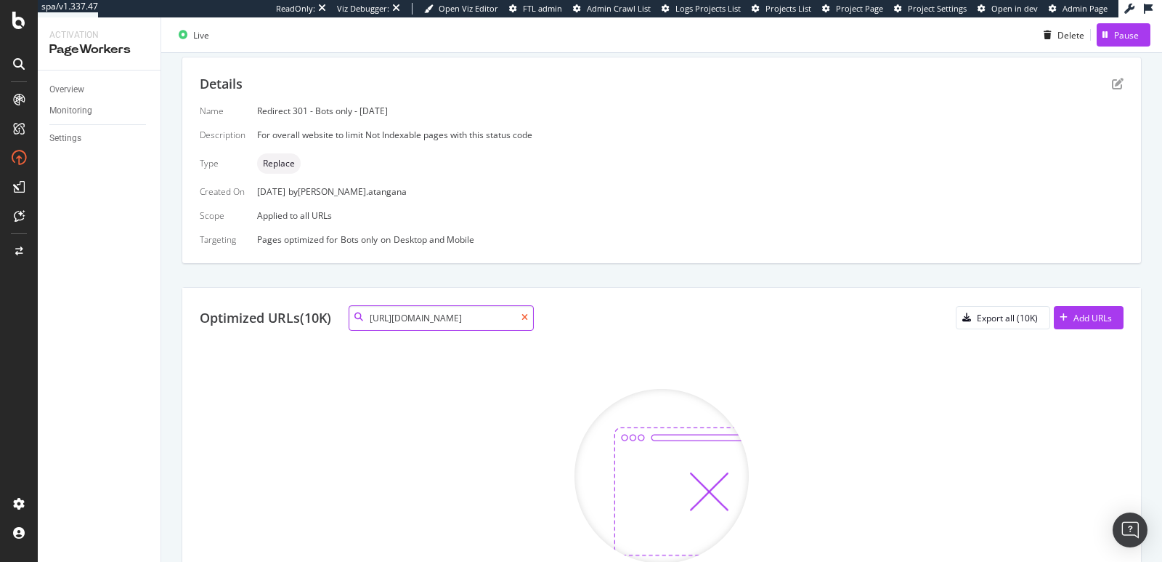
type input "[URL][DOMAIN_NAME]"
click at [525, 317] on icon at bounding box center [525, 317] width 7 height 9
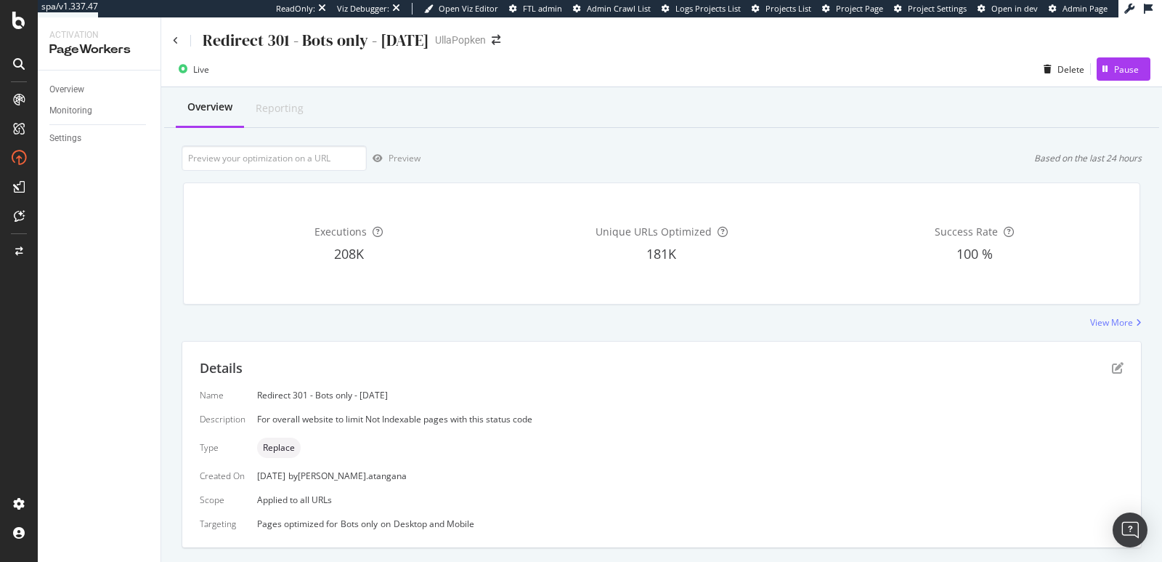
click at [178, 44] on div "Redirect 301 - Bots only - [DATE]" at bounding box center [301, 40] width 256 height 23
click at [176, 41] on icon at bounding box center [176, 40] width 6 height 9
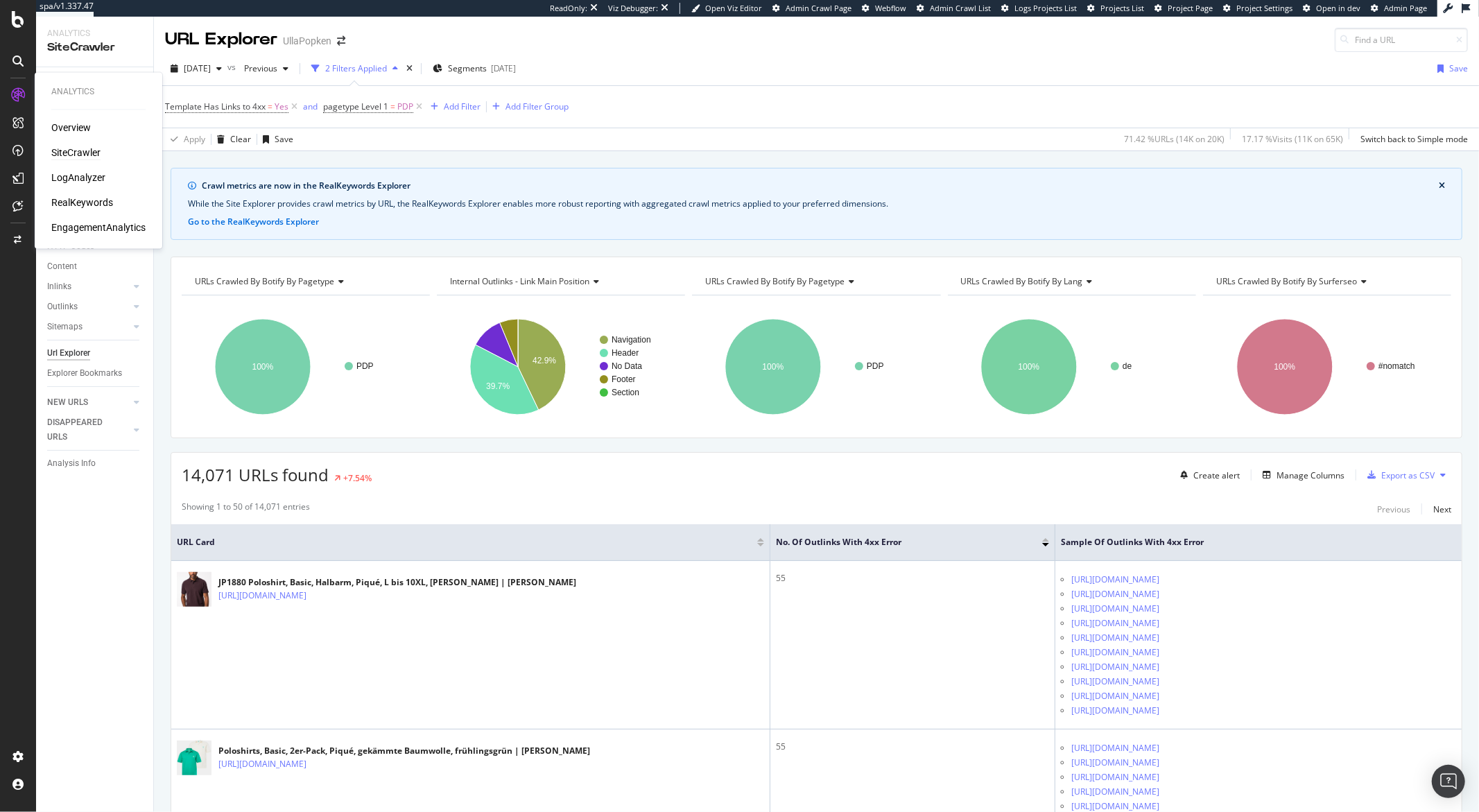
click at [57, 152] on div "SiteCrawler" at bounding box center [76, 153] width 50 height 14
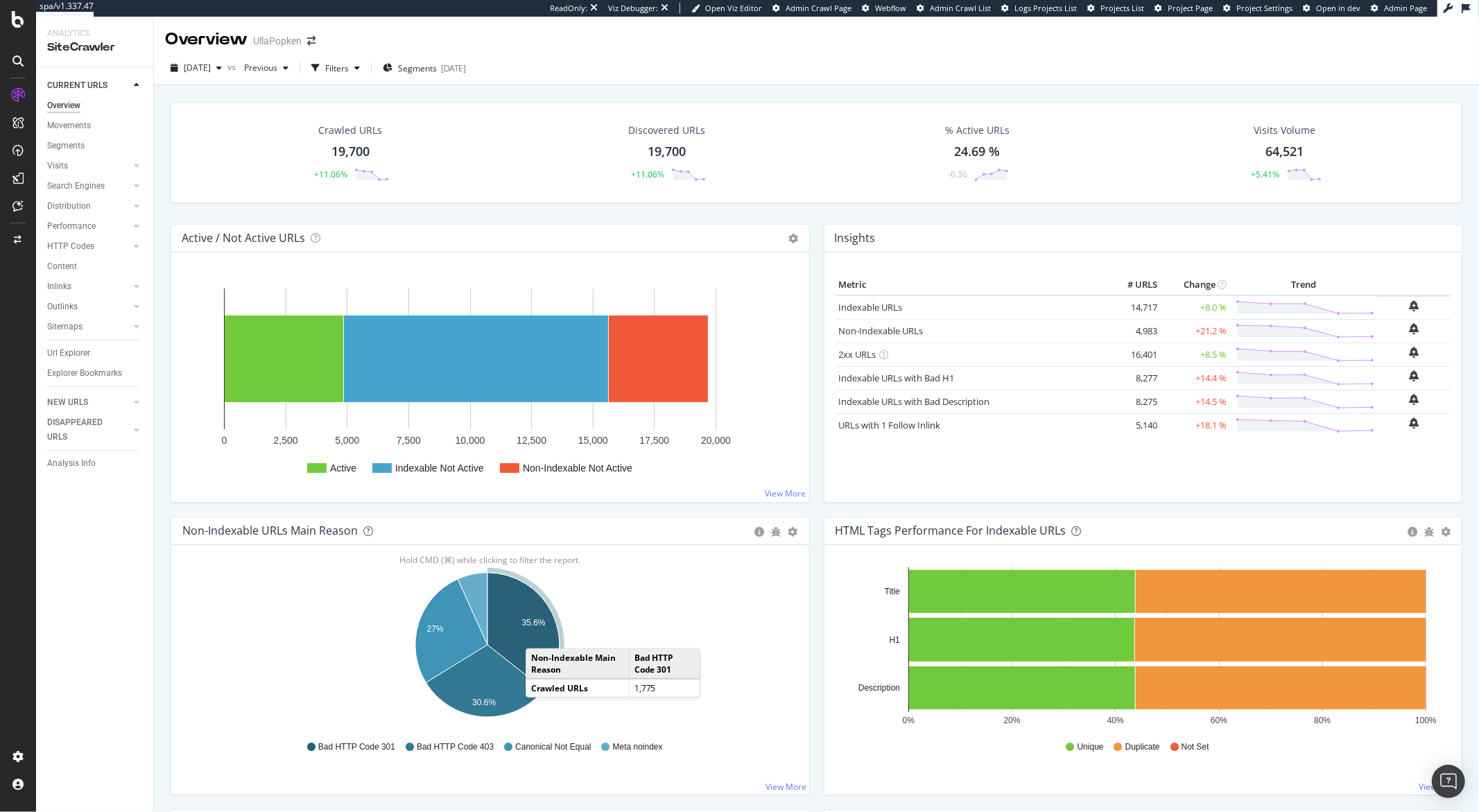
click at [539, 635] on icon "A chart." at bounding box center [524, 631] width 73 height 116
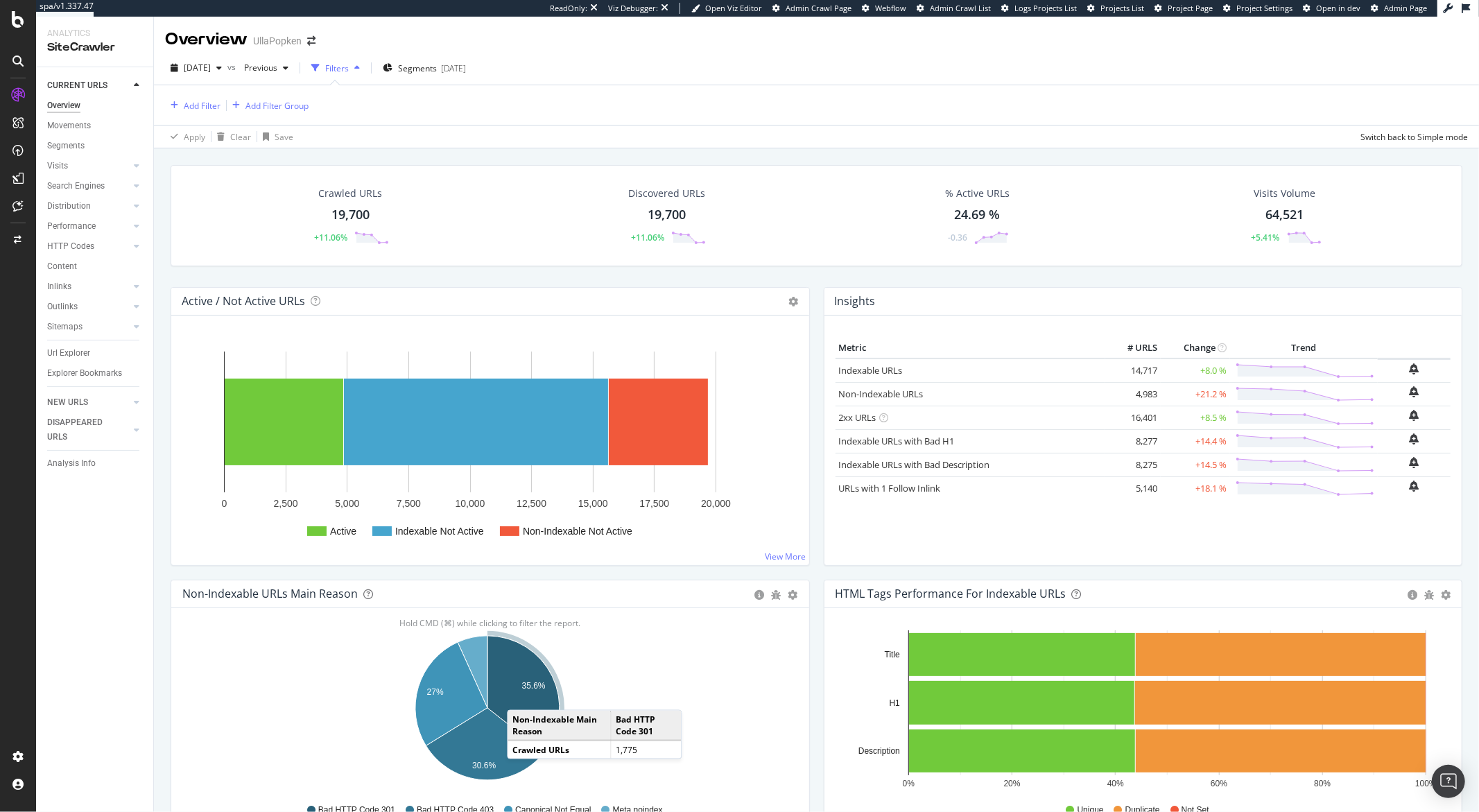
click at [521, 696] on icon "A chart." at bounding box center [524, 694] width 73 height 116
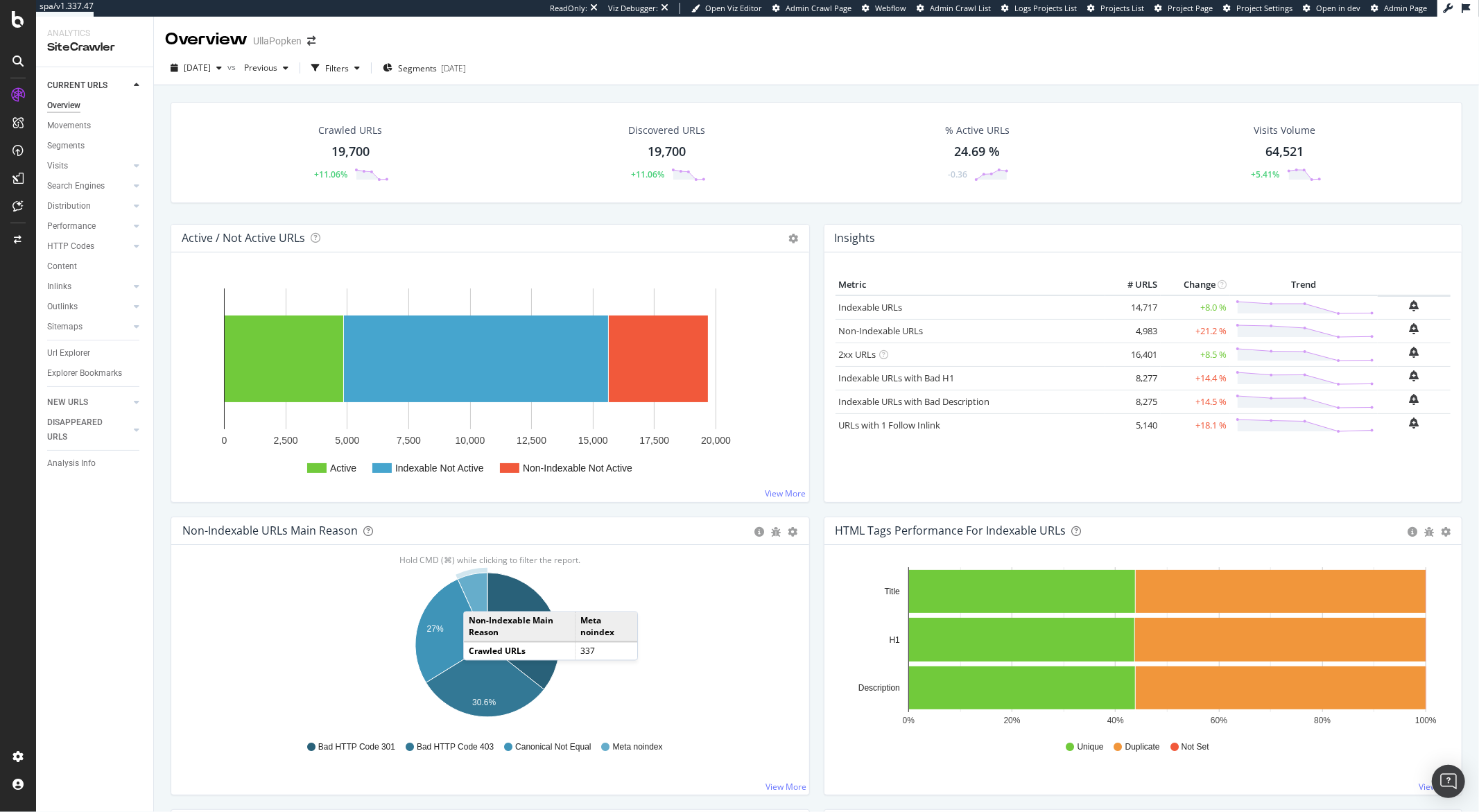
click at [477, 597] on icon "A chart." at bounding box center [471, 609] width 30 height 73
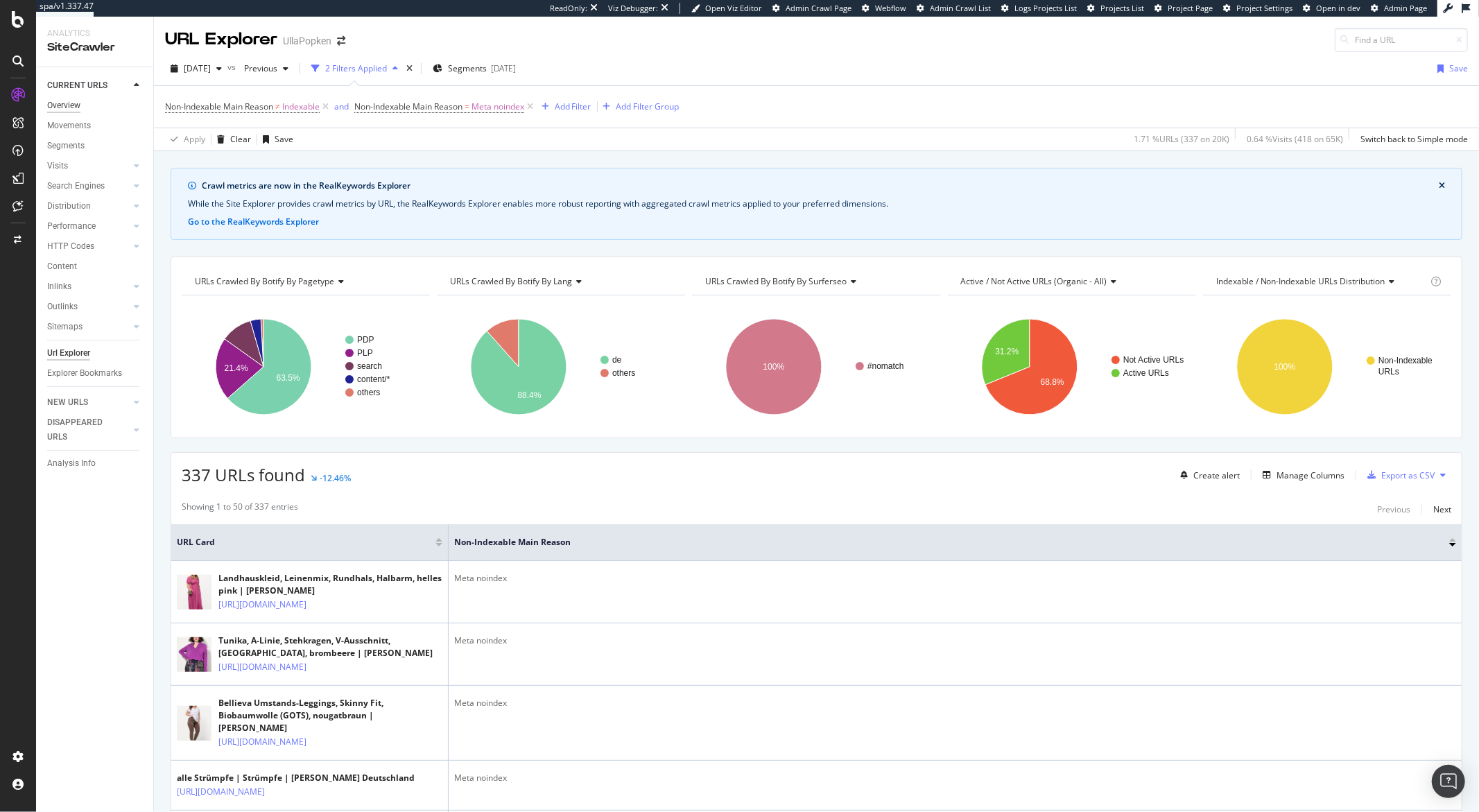
click at [79, 99] on div "Overview" at bounding box center [63, 105] width 33 height 14
click at [237, 139] on div "Clear" at bounding box center [240, 138] width 21 height 11
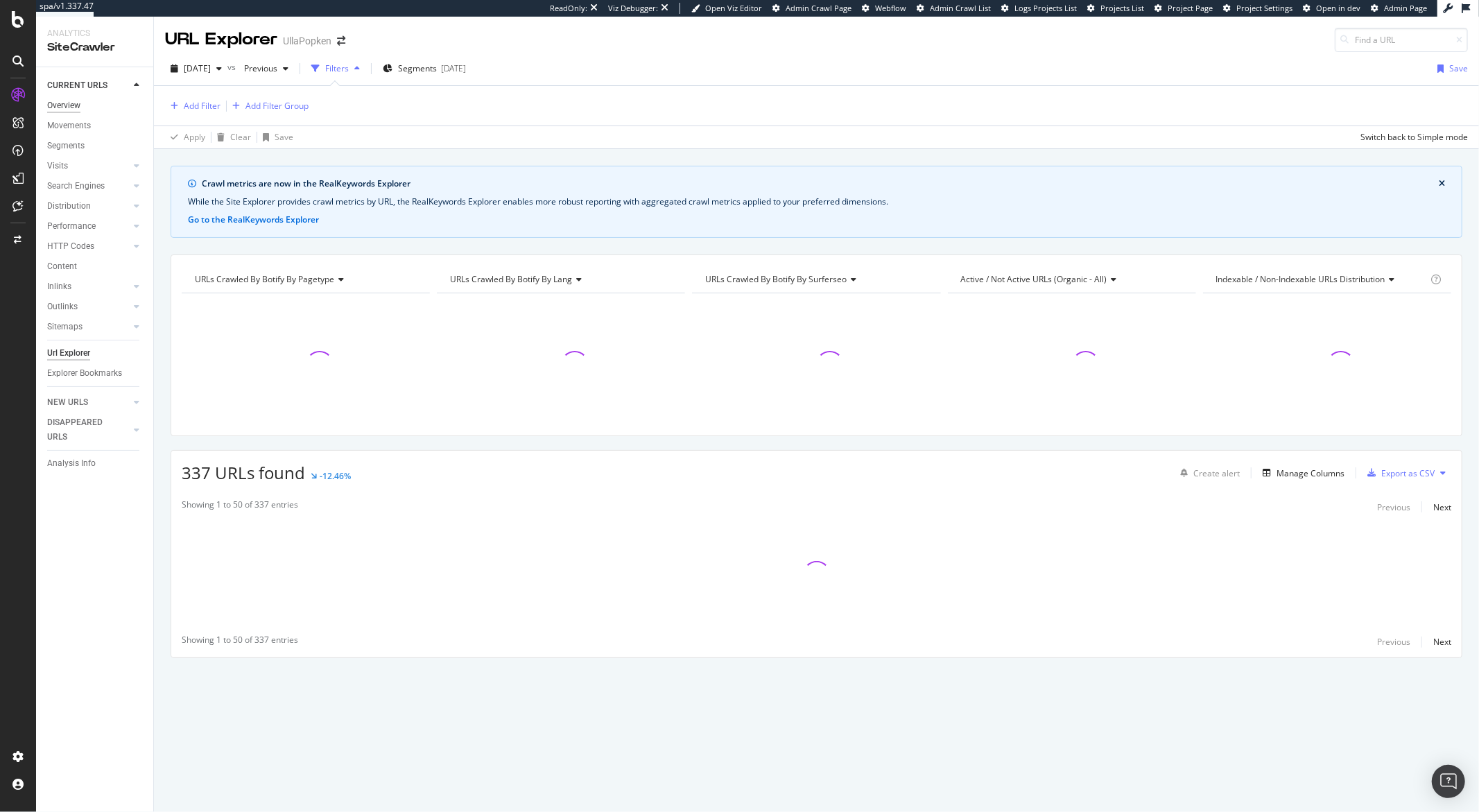
click at [78, 104] on div "Overview" at bounding box center [63, 105] width 33 height 14
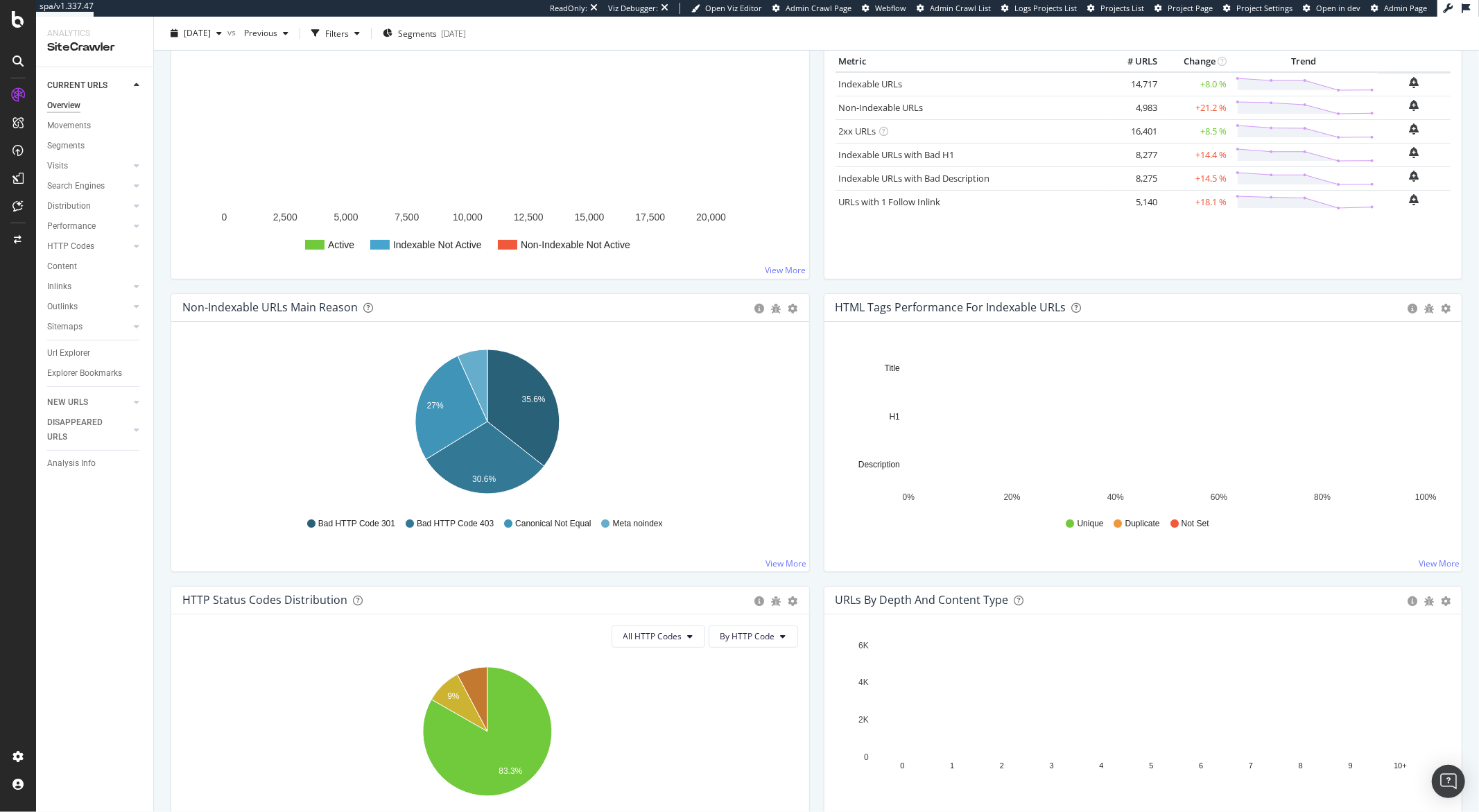
scroll to position [317, 0]
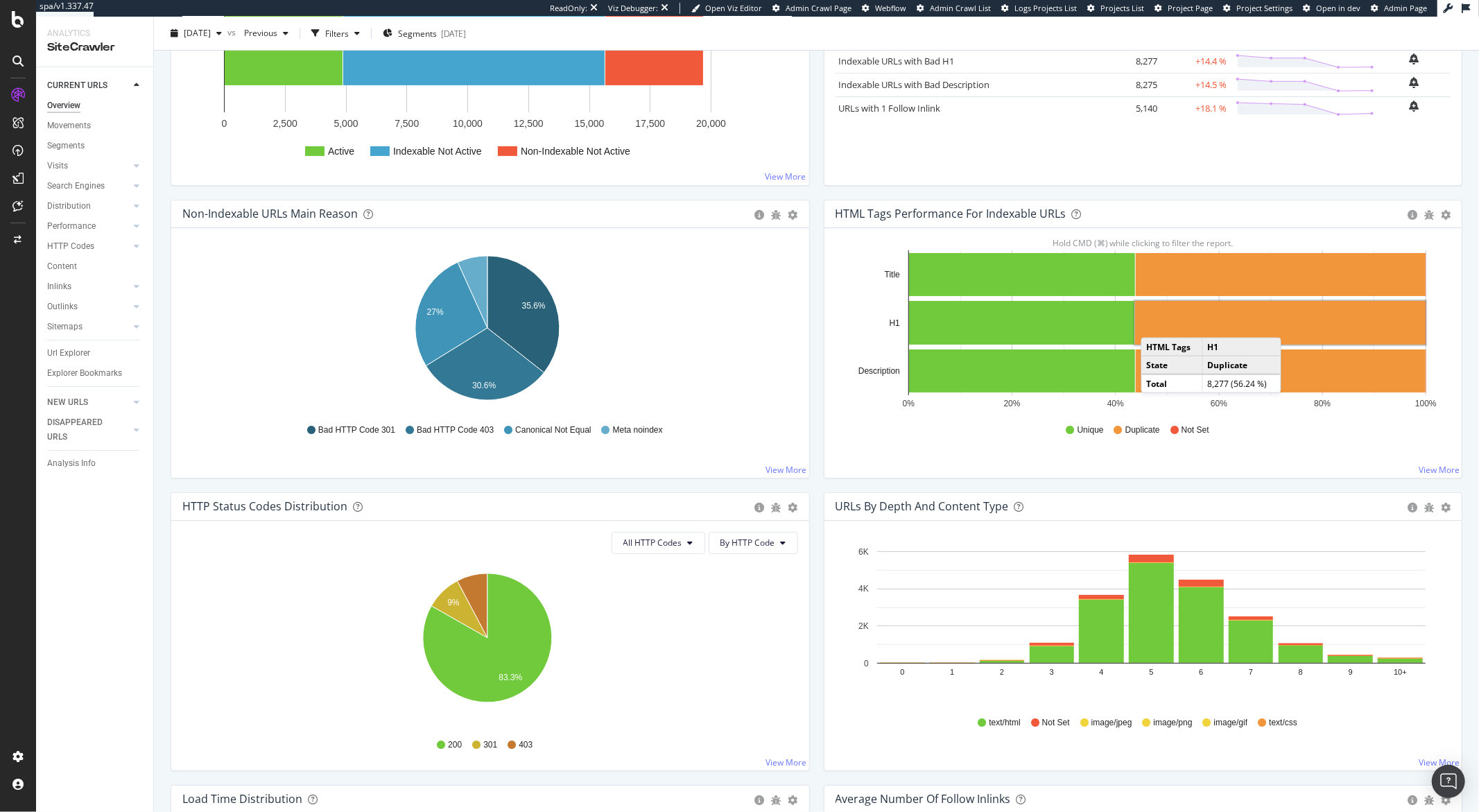
click at [1149, 323] on rect "A chart." at bounding box center [1280, 323] width 290 height 44
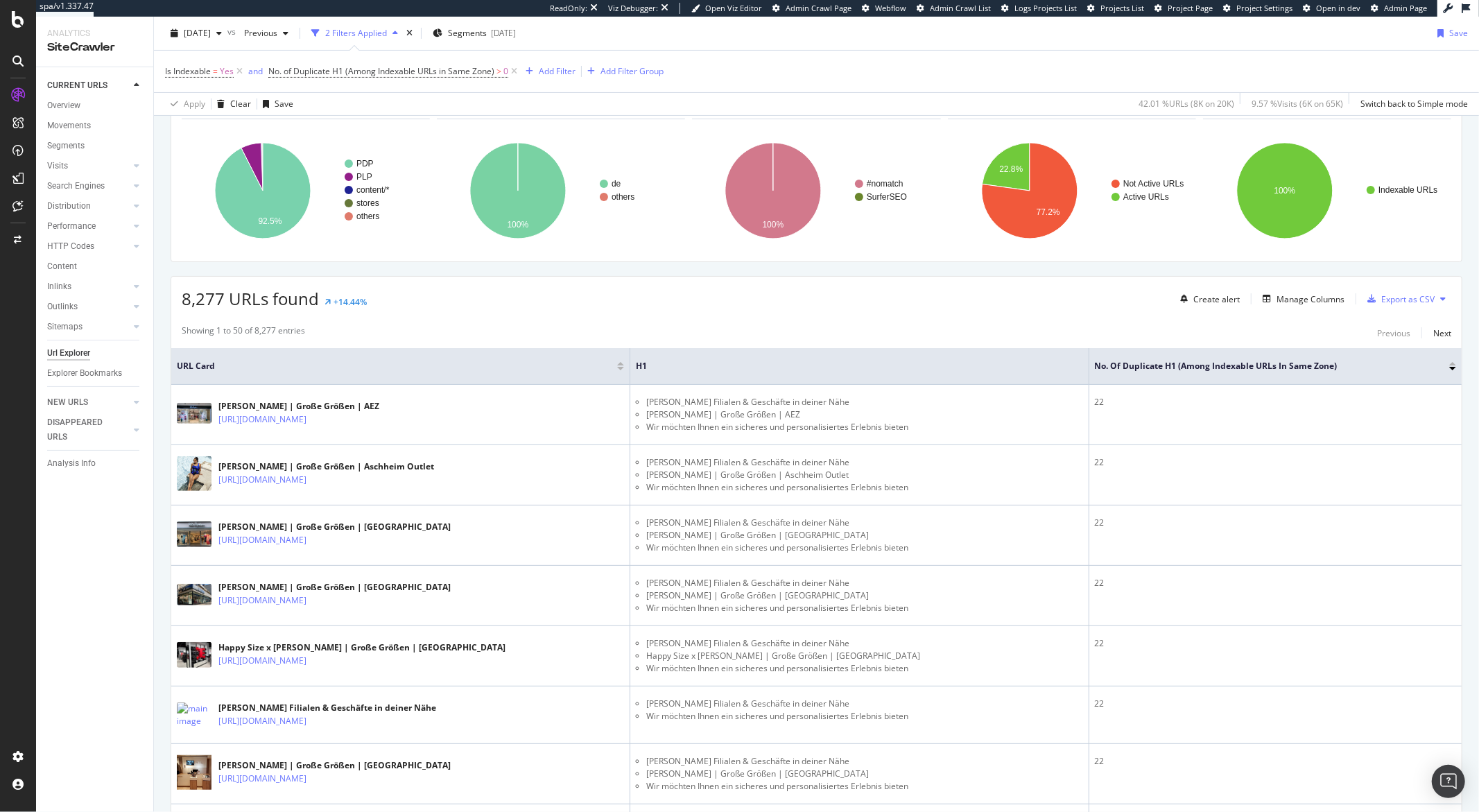
scroll to position [252, 0]
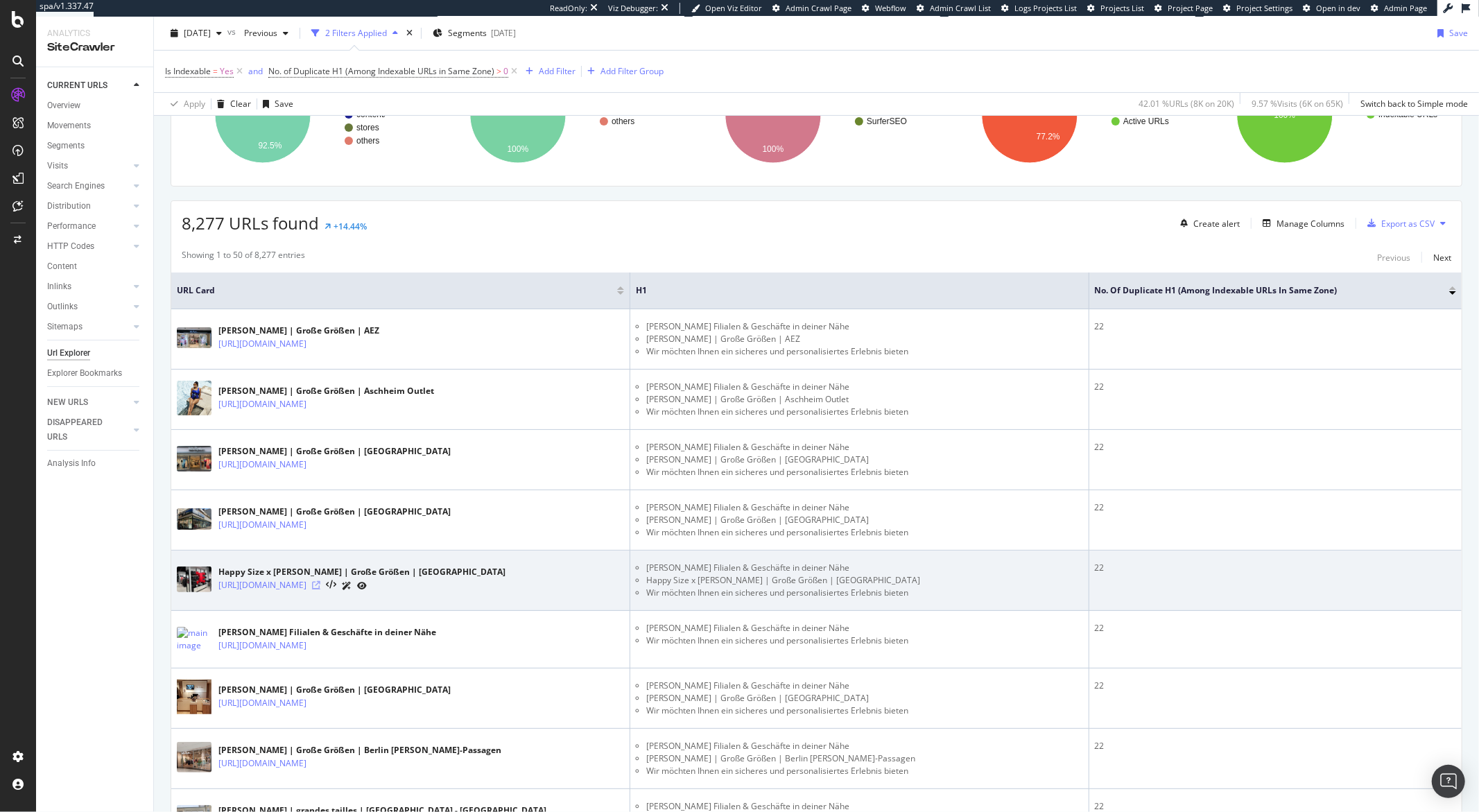
click at [321, 590] on icon at bounding box center [316, 585] width 9 height 9
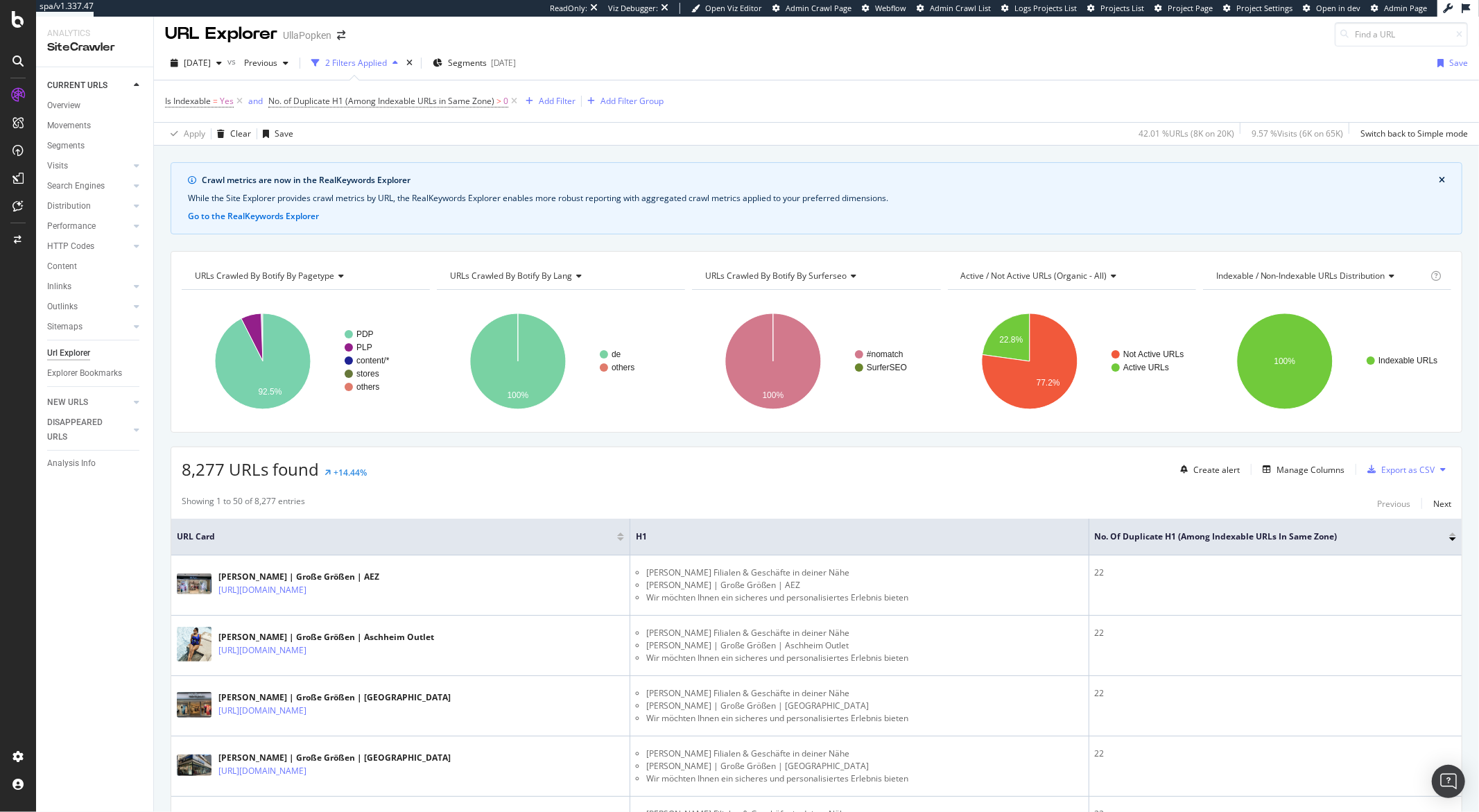
scroll to position [0, 0]
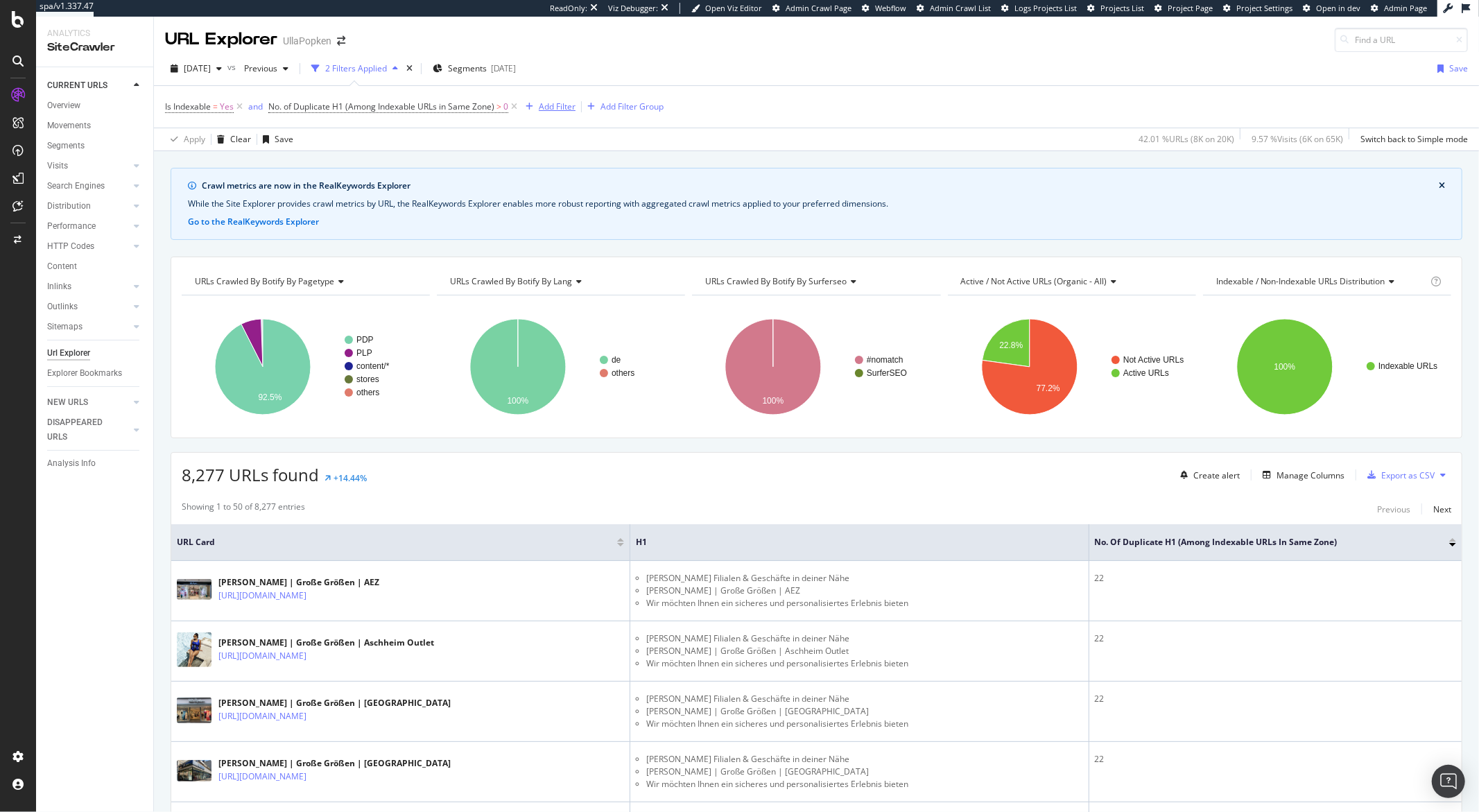
click at [550, 111] on div "Add Filter" at bounding box center [556, 106] width 37 height 11
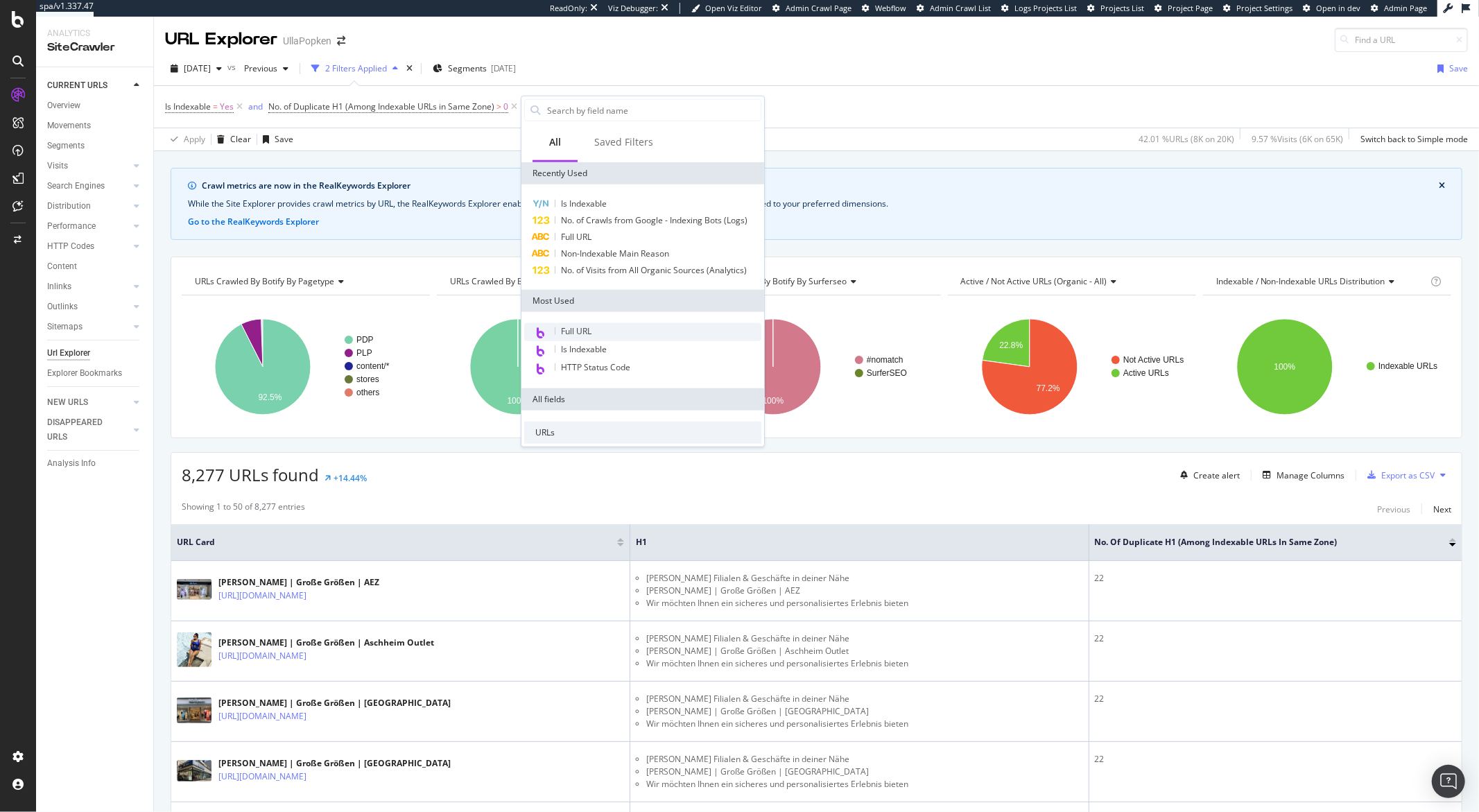
click at [584, 327] on span "Full URL" at bounding box center [576, 331] width 31 height 11
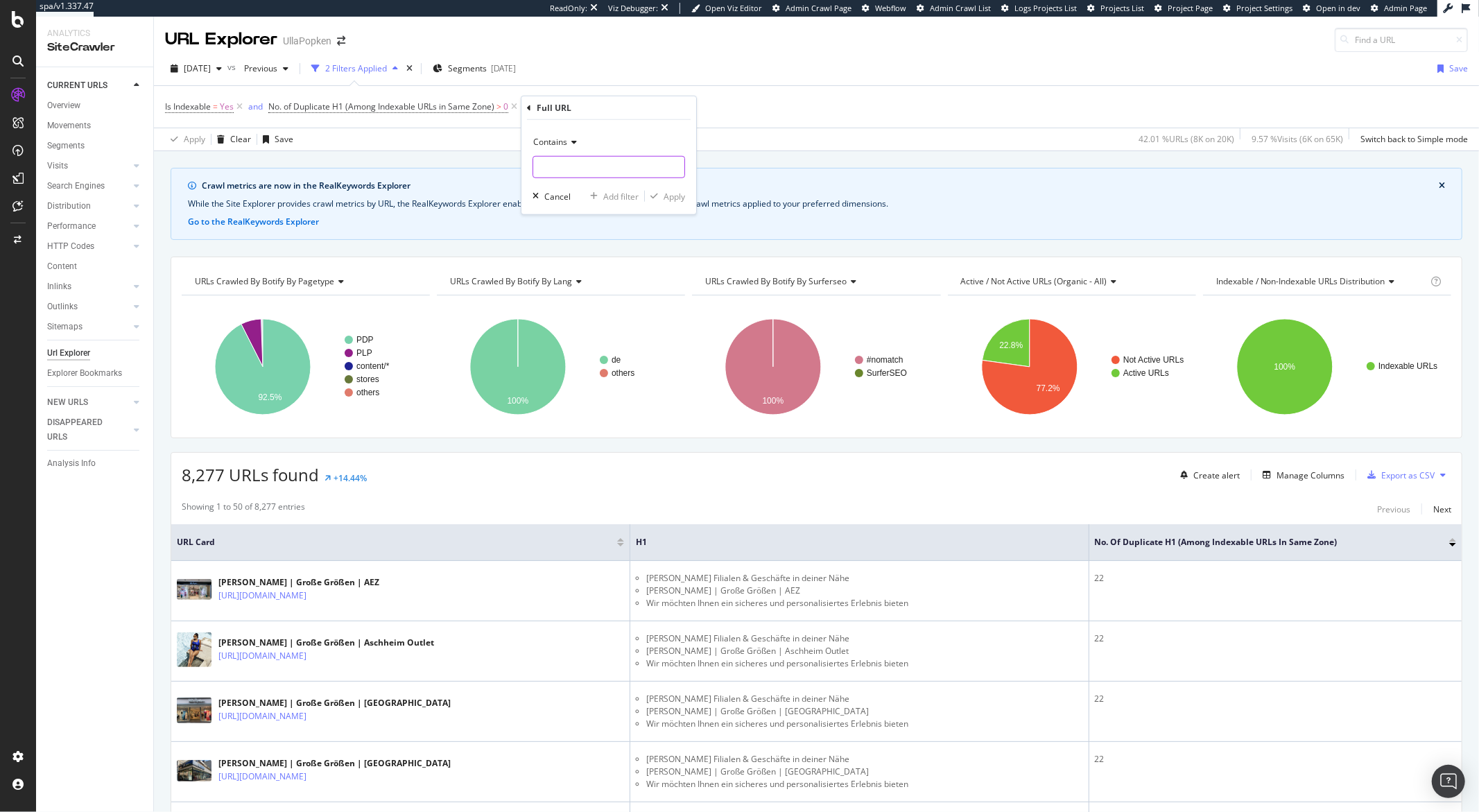
click at [556, 174] on input "text" at bounding box center [609, 166] width 151 height 22
click at [558, 139] on span "Contains" at bounding box center [551, 141] width 34 height 11
click at [566, 292] on span "Doesn't contain" at bounding box center [569, 296] width 60 height 11
click at [561, 171] on input "text" at bounding box center [609, 166] width 151 height 22
type input "escaped_fragment"
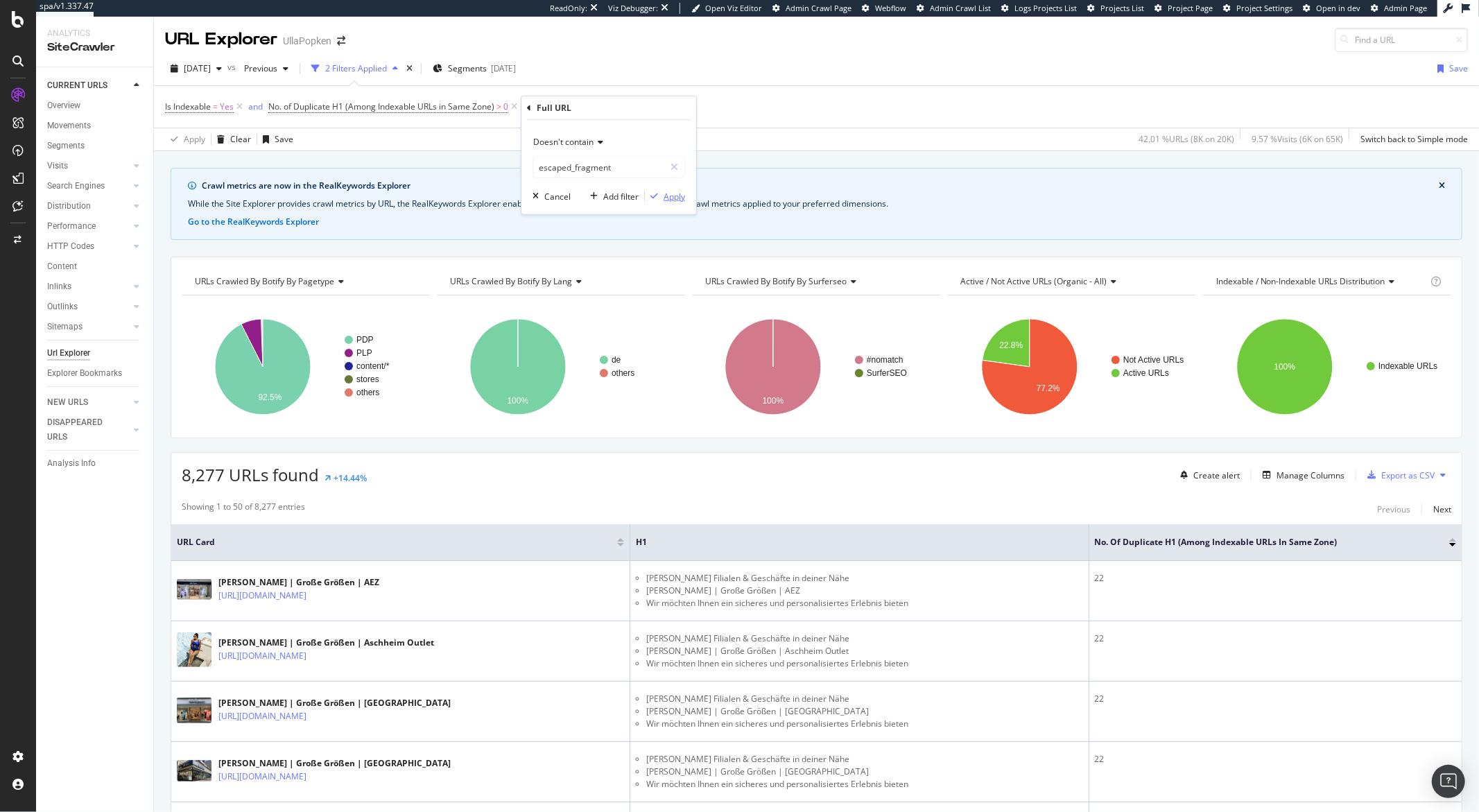
click at [656, 195] on icon "button" at bounding box center [654, 196] width 8 height 9
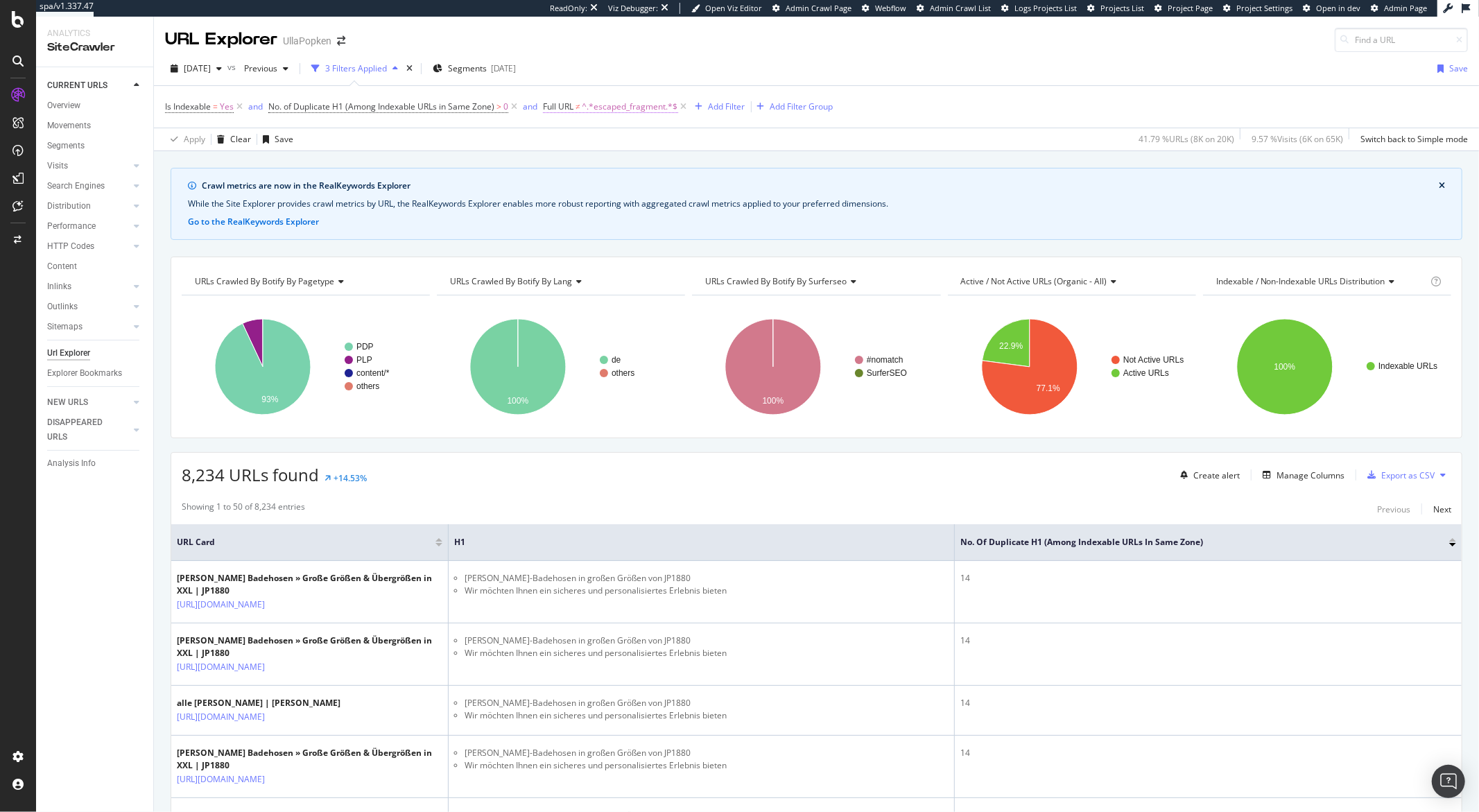
click at [612, 108] on span "^.*escaped_fragment.*$" at bounding box center [630, 107] width 95 height 19
click at [732, 135] on div "Apply Clear Save 41.79 % URLs ( 8K on 20K ) 9.57 % Visits ( 6K on 65K ) Switch …" at bounding box center [816, 139] width 1324 height 23
click at [685, 107] on icon at bounding box center [684, 107] width 11 height 14
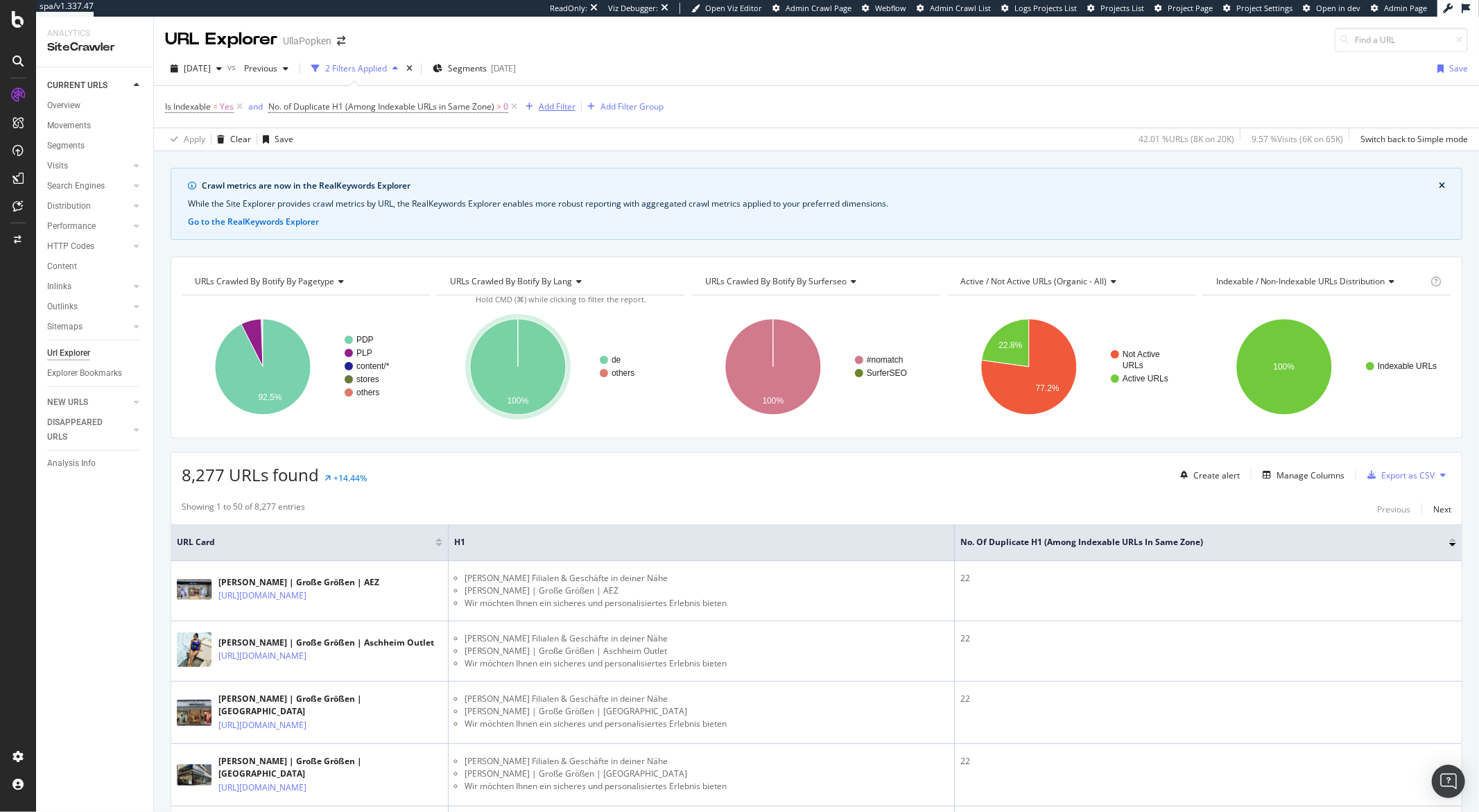
click at [564, 105] on div "Add Filter" at bounding box center [556, 106] width 37 height 11
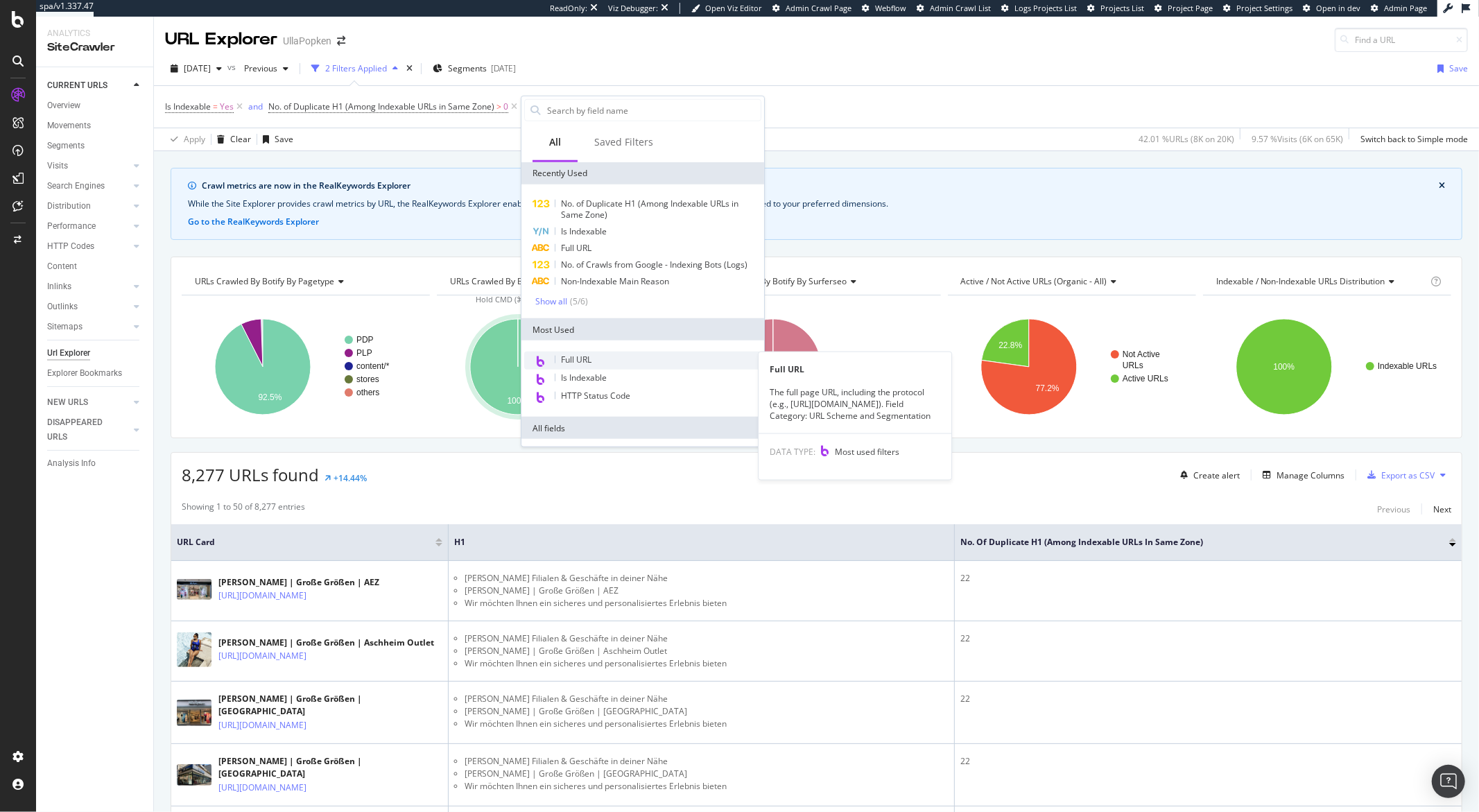
click at [580, 356] on span "Full URL" at bounding box center [576, 360] width 31 height 11
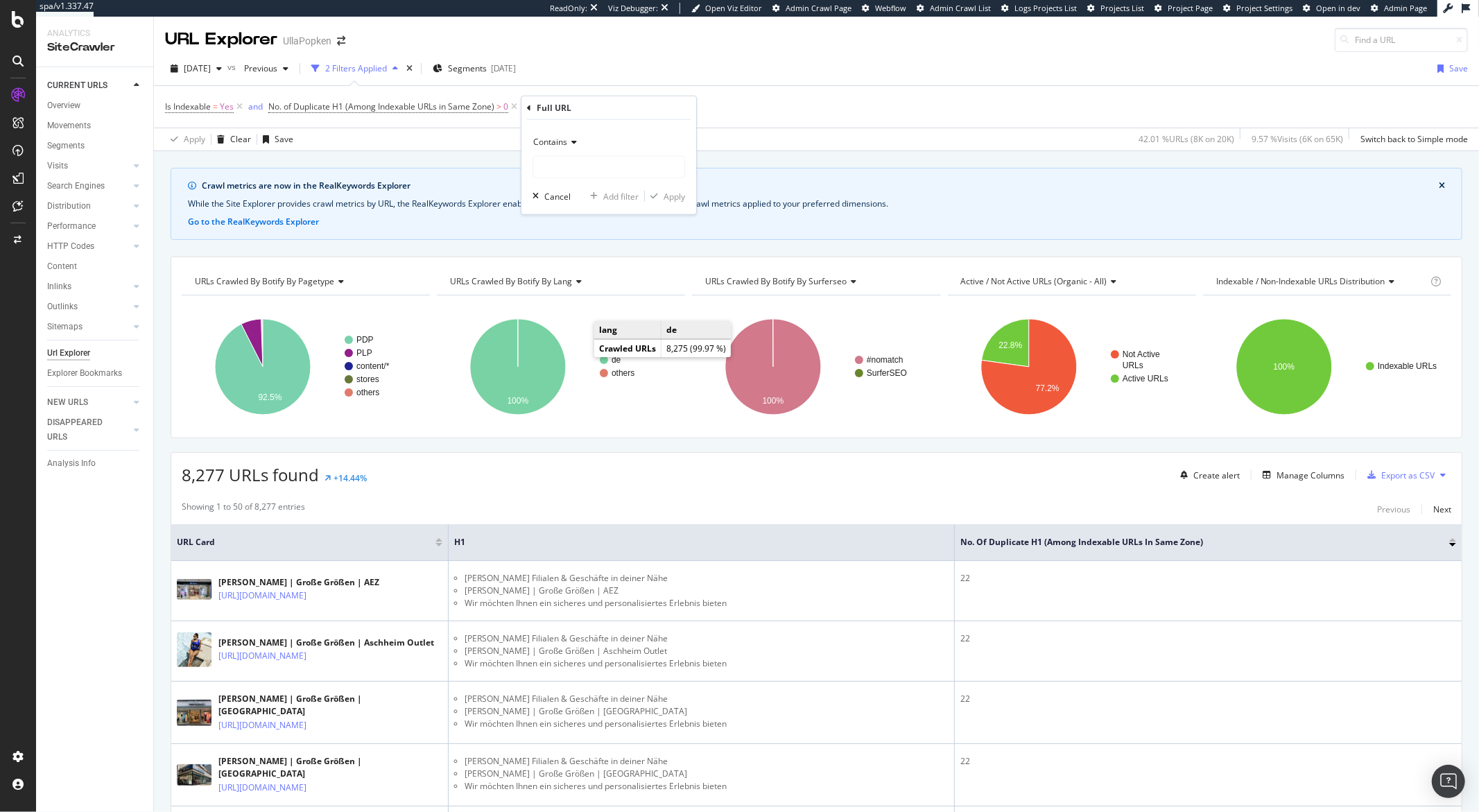
click at [559, 135] on span "Contains" at bounding box center [551, 141] width 34 height 11
click at [570, 296] on span "Doesn't contain" at bounding box center [569, 296] width 60 height 11
click at [553, 168] on input "text" at bounding box center [609, 166] width 151 height 22
type input "?"
click at [663, 191] on div "Apply" at bounding box center [674, 196] width 22 height 11
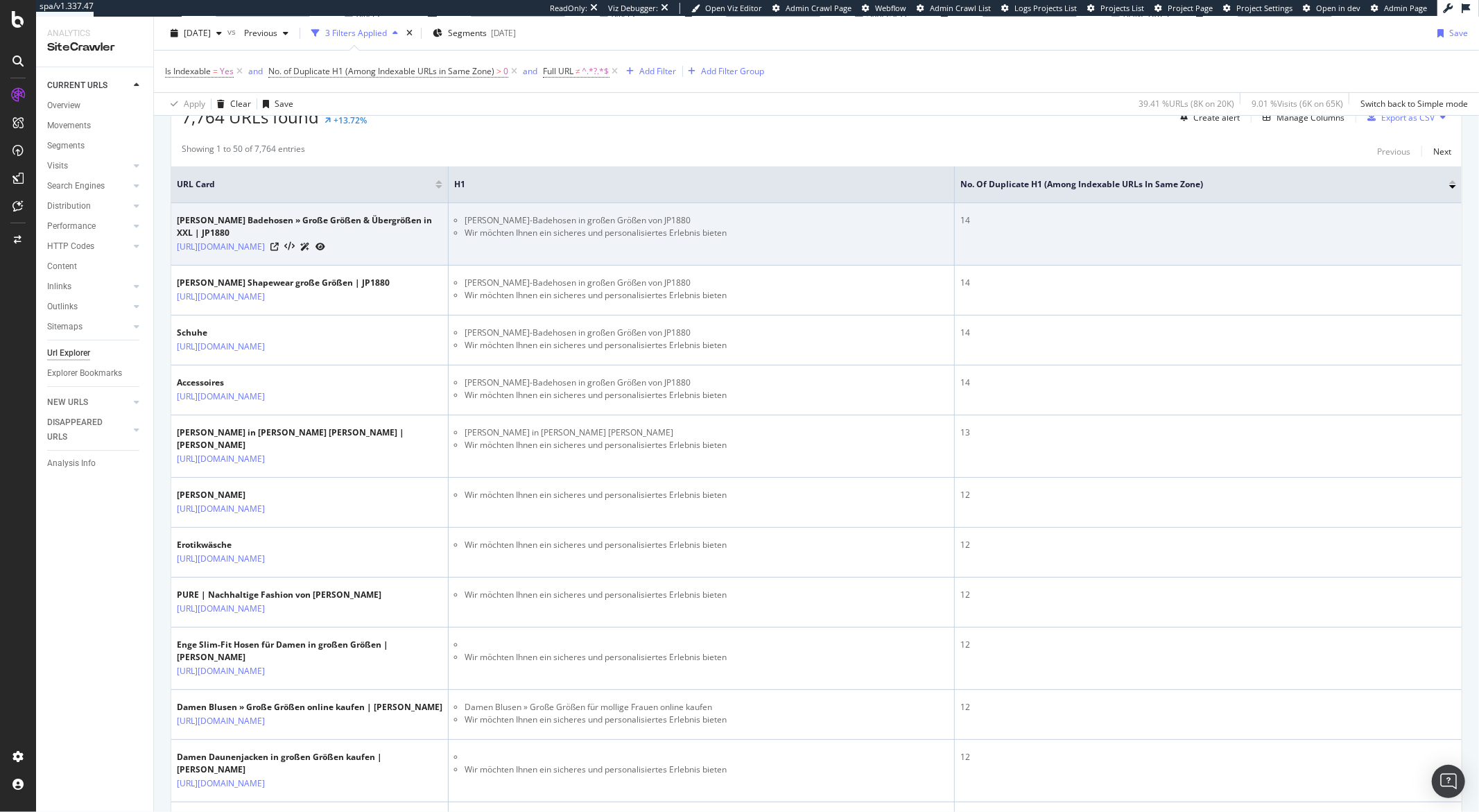
scroll to position [382, 0]
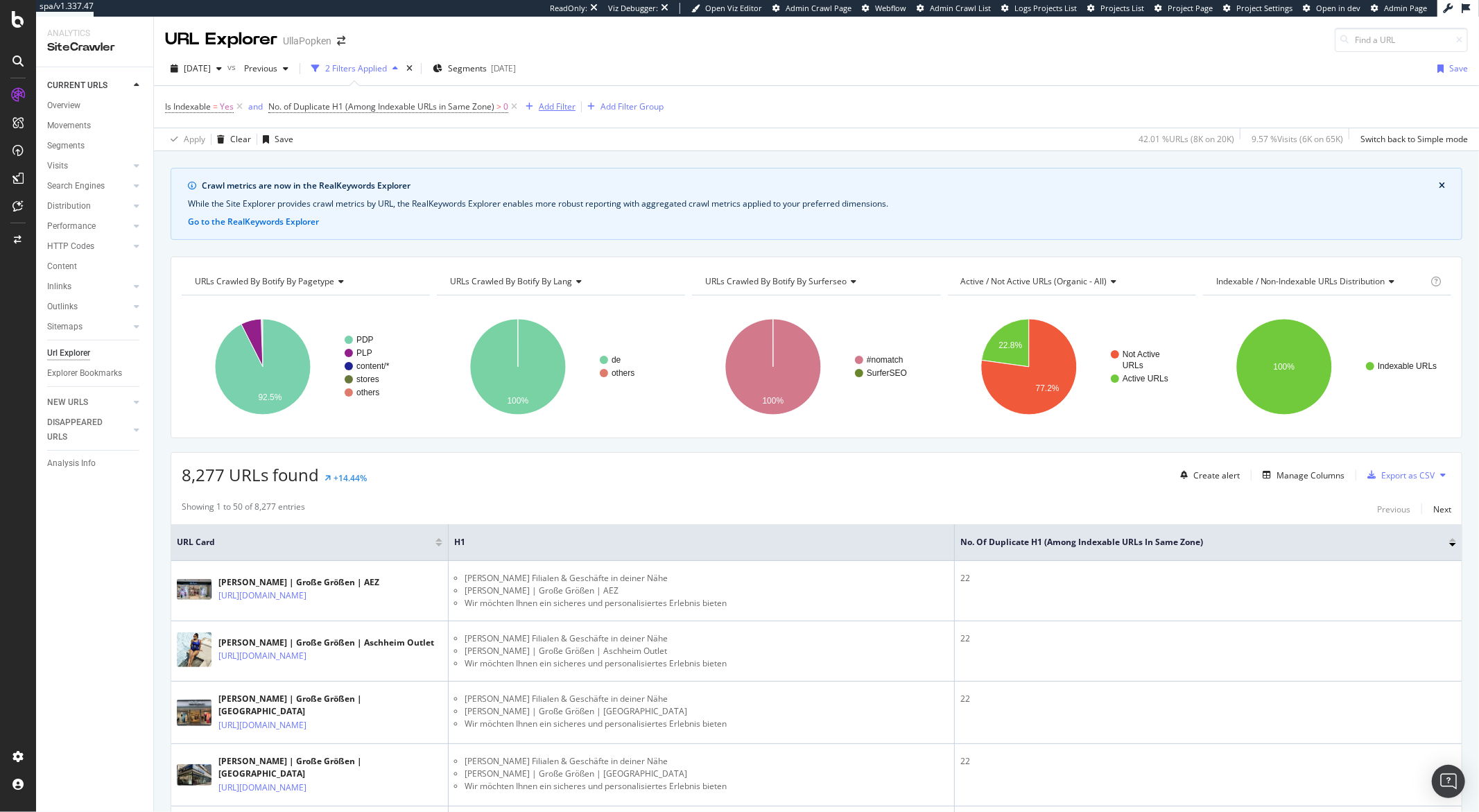
click at [565, 107] on div "Add Filter" at bounding box center [556, 106] width 37 height 11
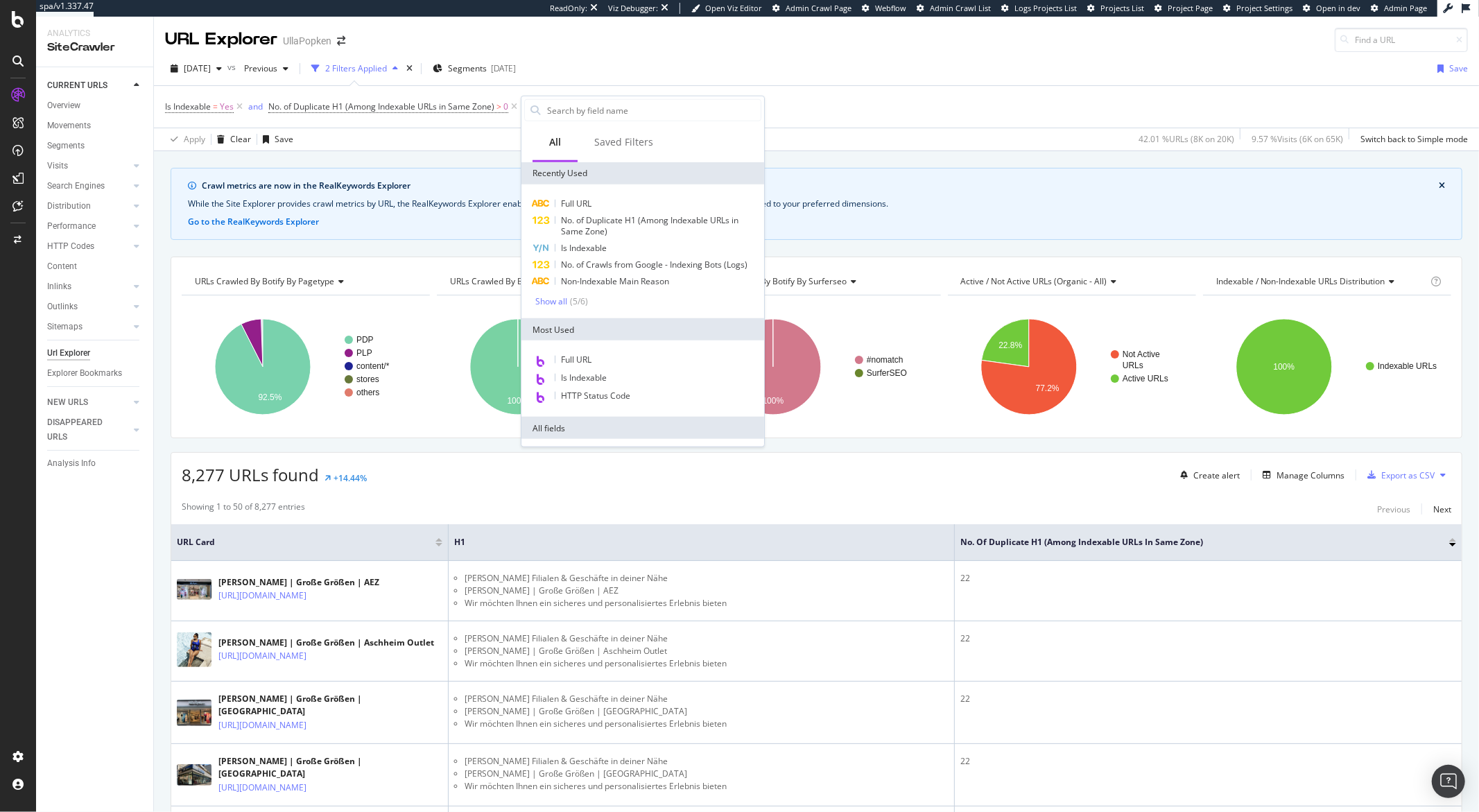
click at [588, 351] on div "Full URL" at bounding box center [642, 360] width 237 height 18
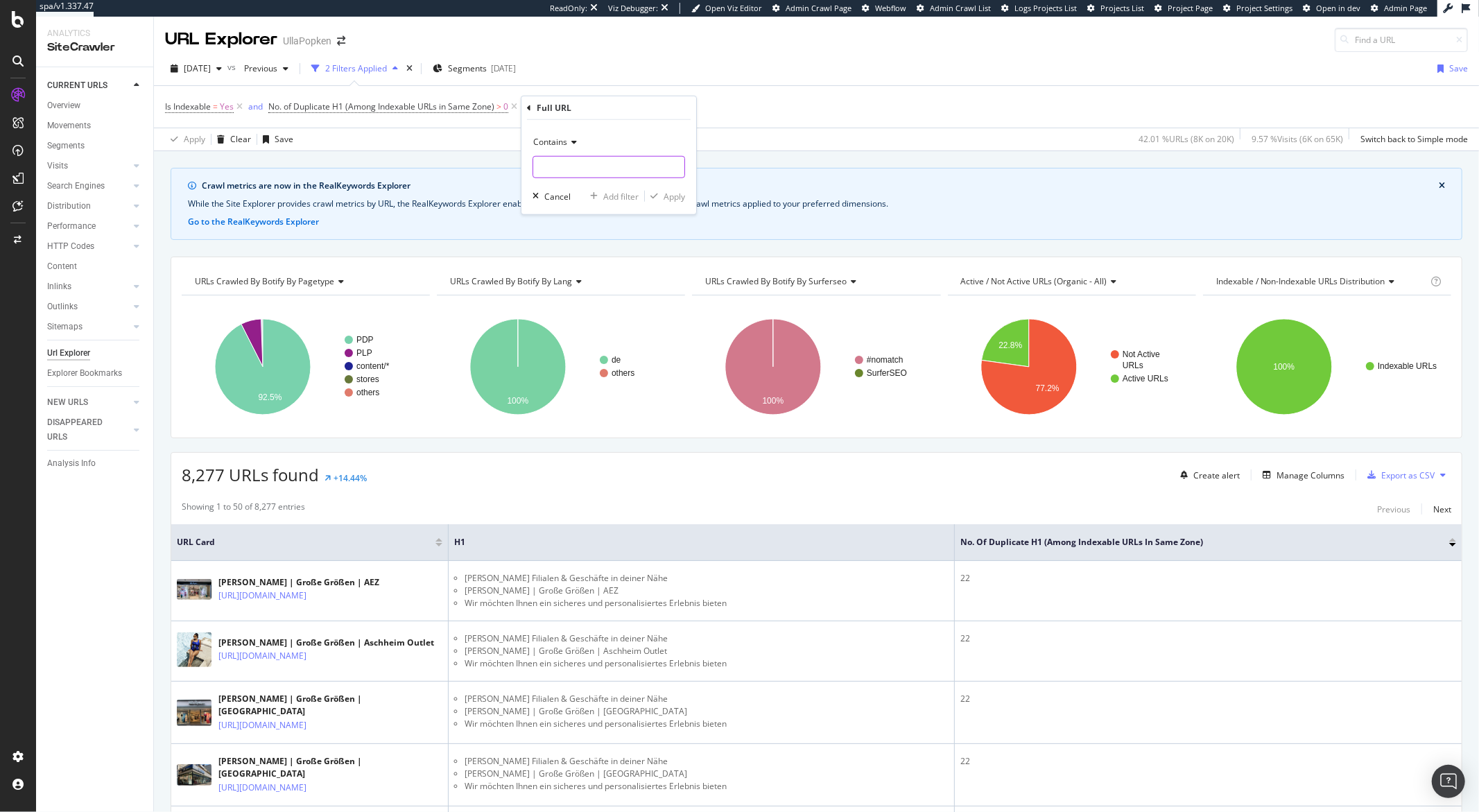
click at [553, 173] on input "text" at bounding box center [609, 166] width 151 height 22
type input "?"
click at [558, 135] on div "Contains" at bounding box center [609, 141] width 153 height 22
click at [572, 295] on span "Doesn't contain" at bounding box center [569, 296] width 60 height 11
click at [663, 196] on div "Apply" at bounding box center [674, 196] width 22 height 11
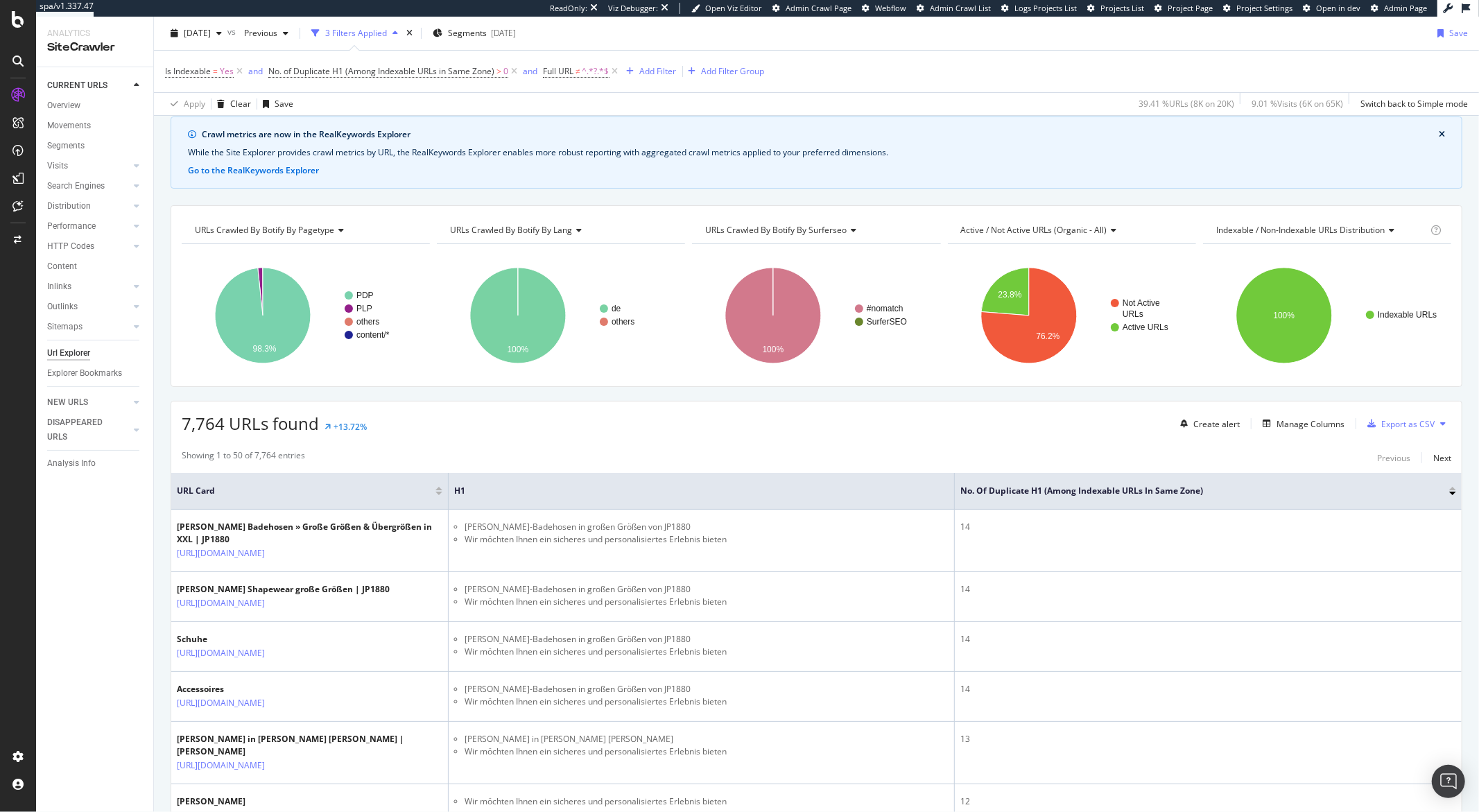
scroll to position [18, 0]
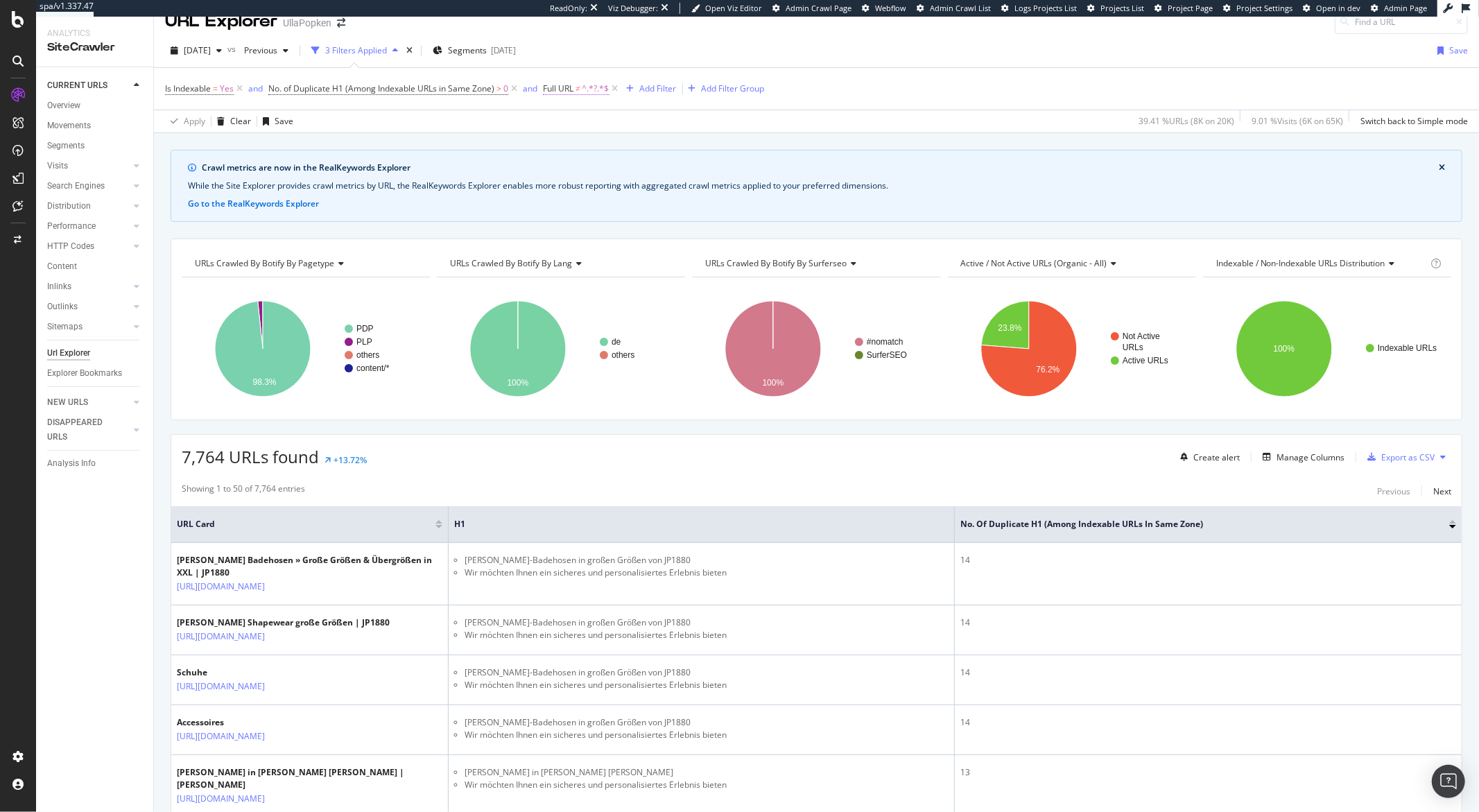
click at [591, 90] on span "^.*?.*$" at bounding box center [595, 89] width 27 height 19
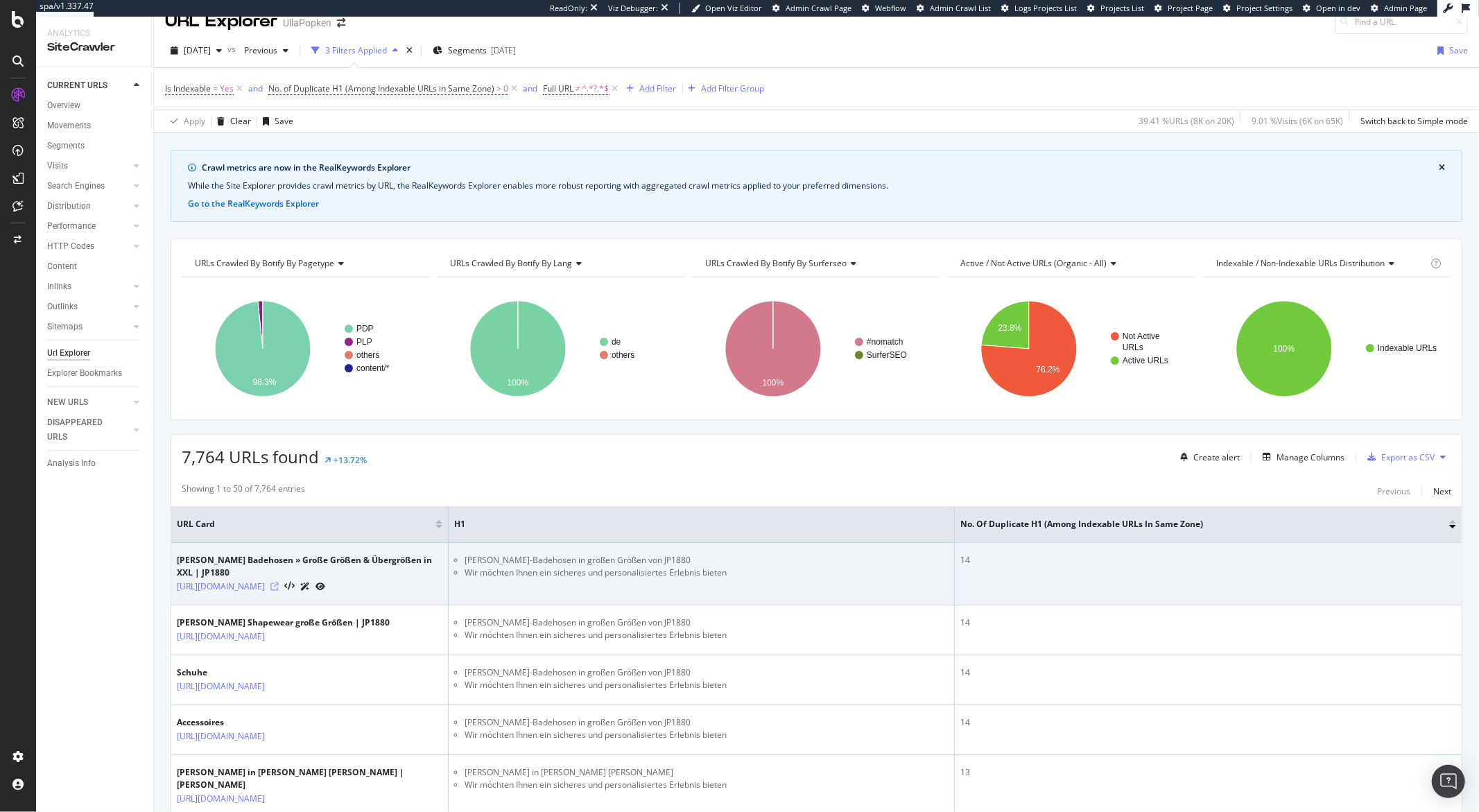
click at [279, 591] on icon at bounding box center [274, 586] width 9 height 9
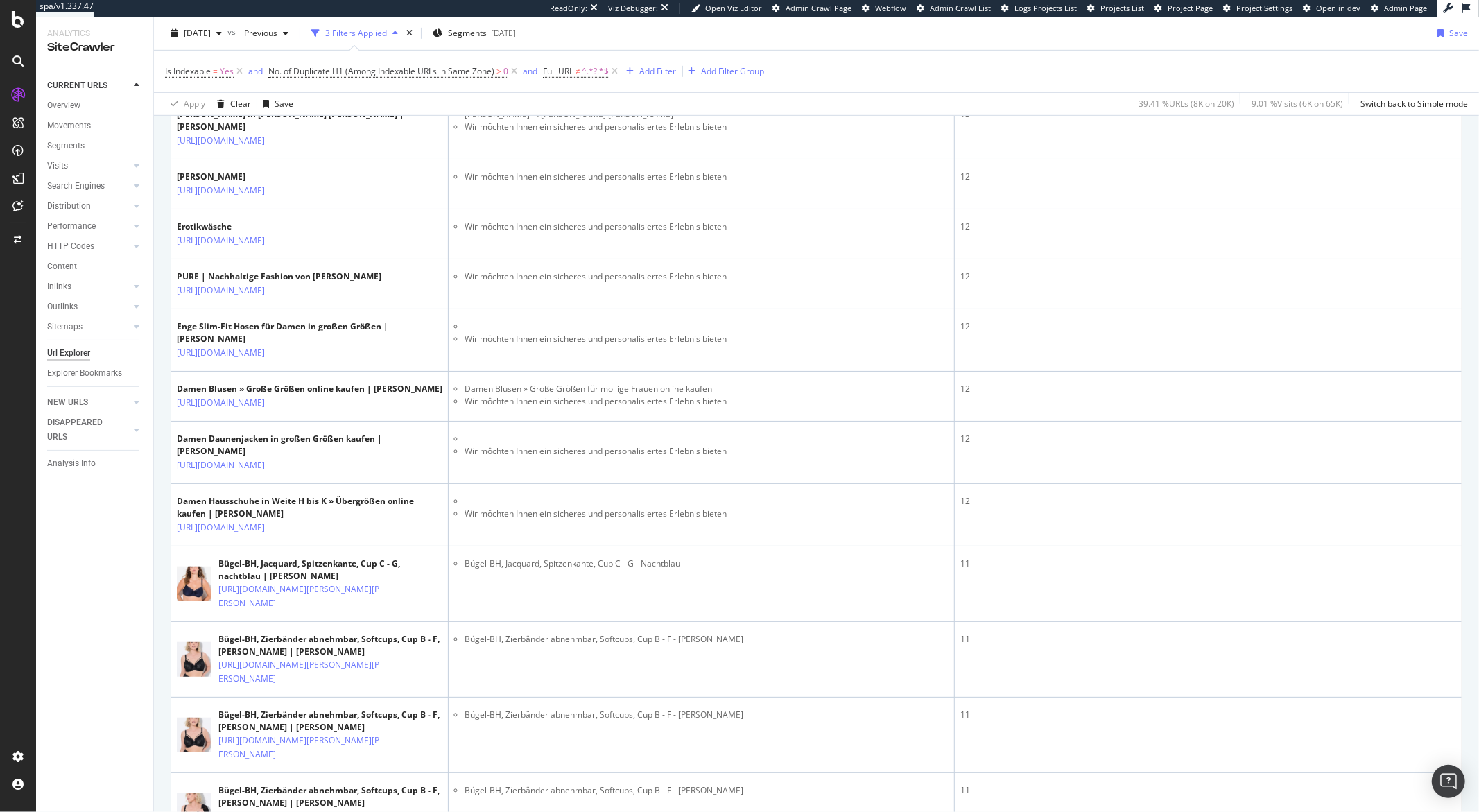
scroll to position [799, 0]
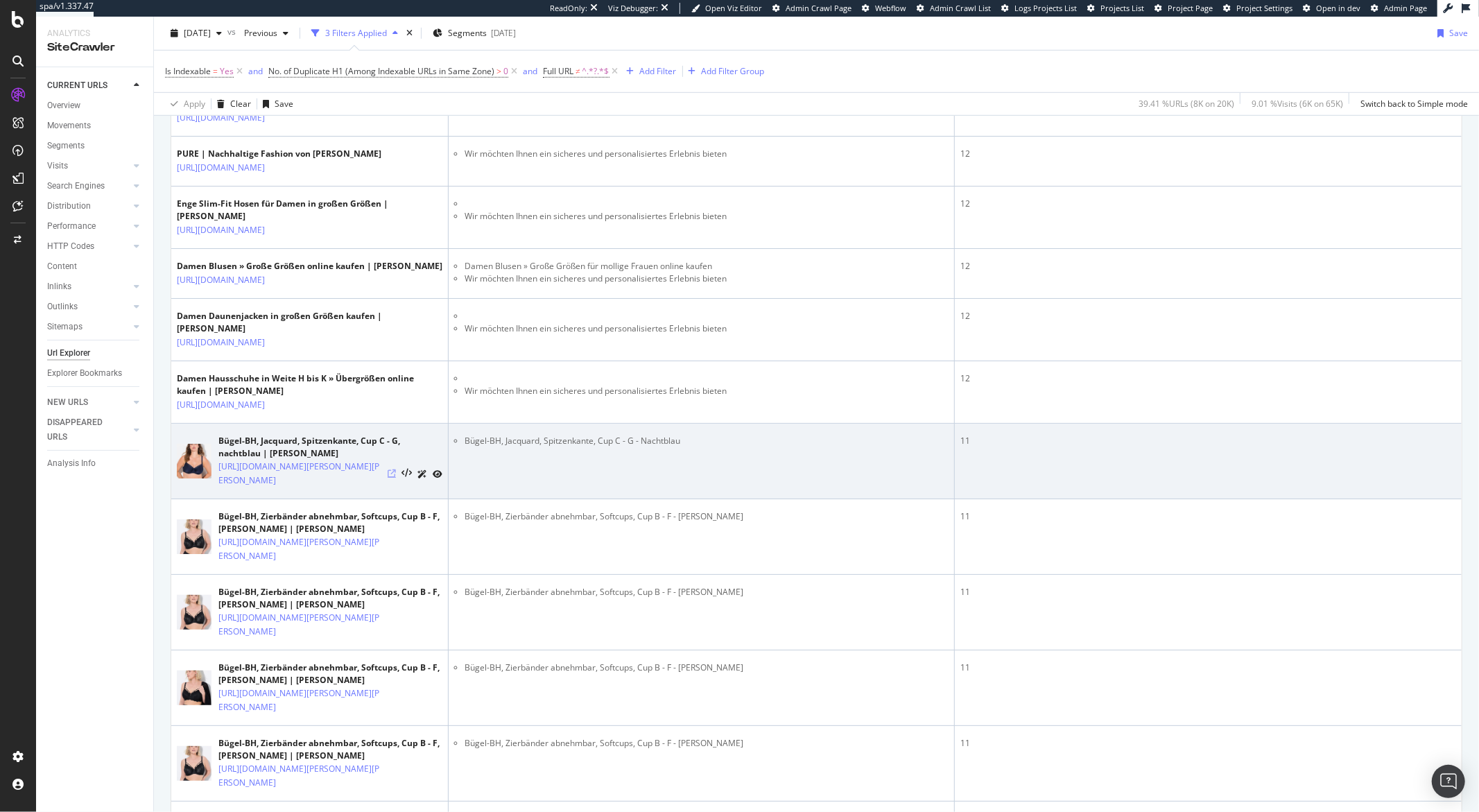
click at [390, 478] on icon at bounding box center [391, 473] width 9 height 9
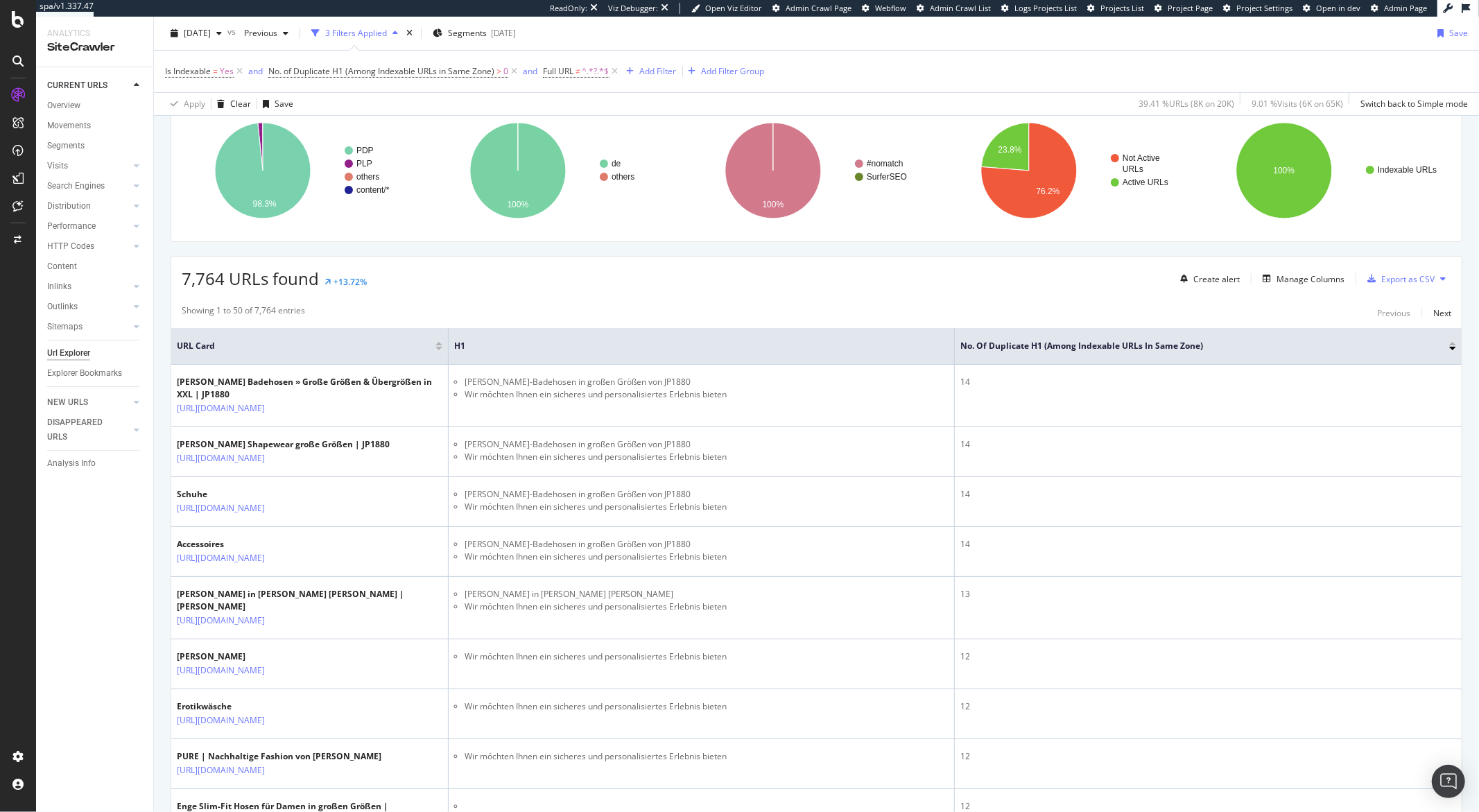
scroll to position [58, 0]
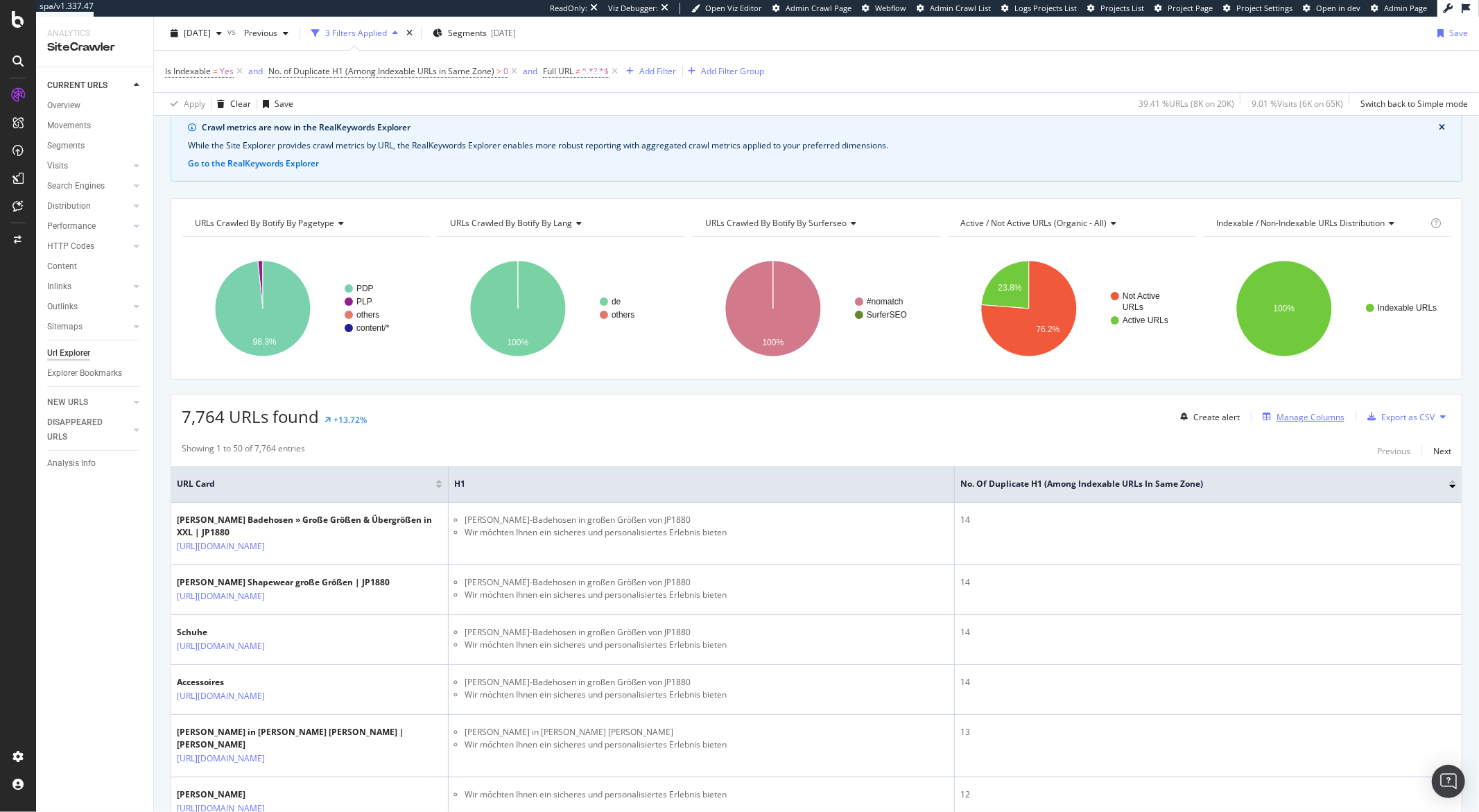
click at [1279, 423] on div "Manage Columns" at bounding box center [1309, 417] width 68 height 11
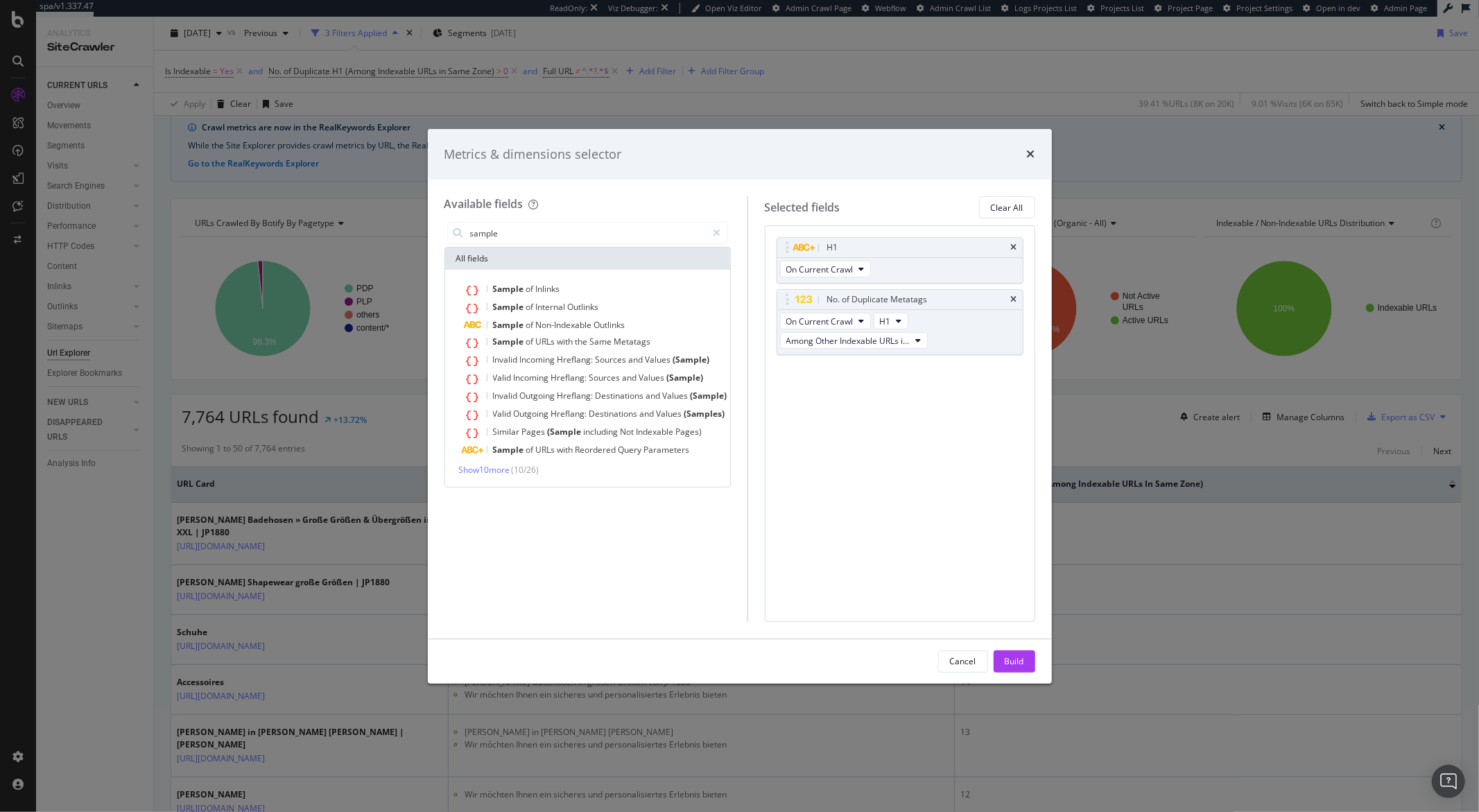
type input "sample"
click at [1031, 154] on icon "times" at bounding box center [1031, 154] width 9 height 11
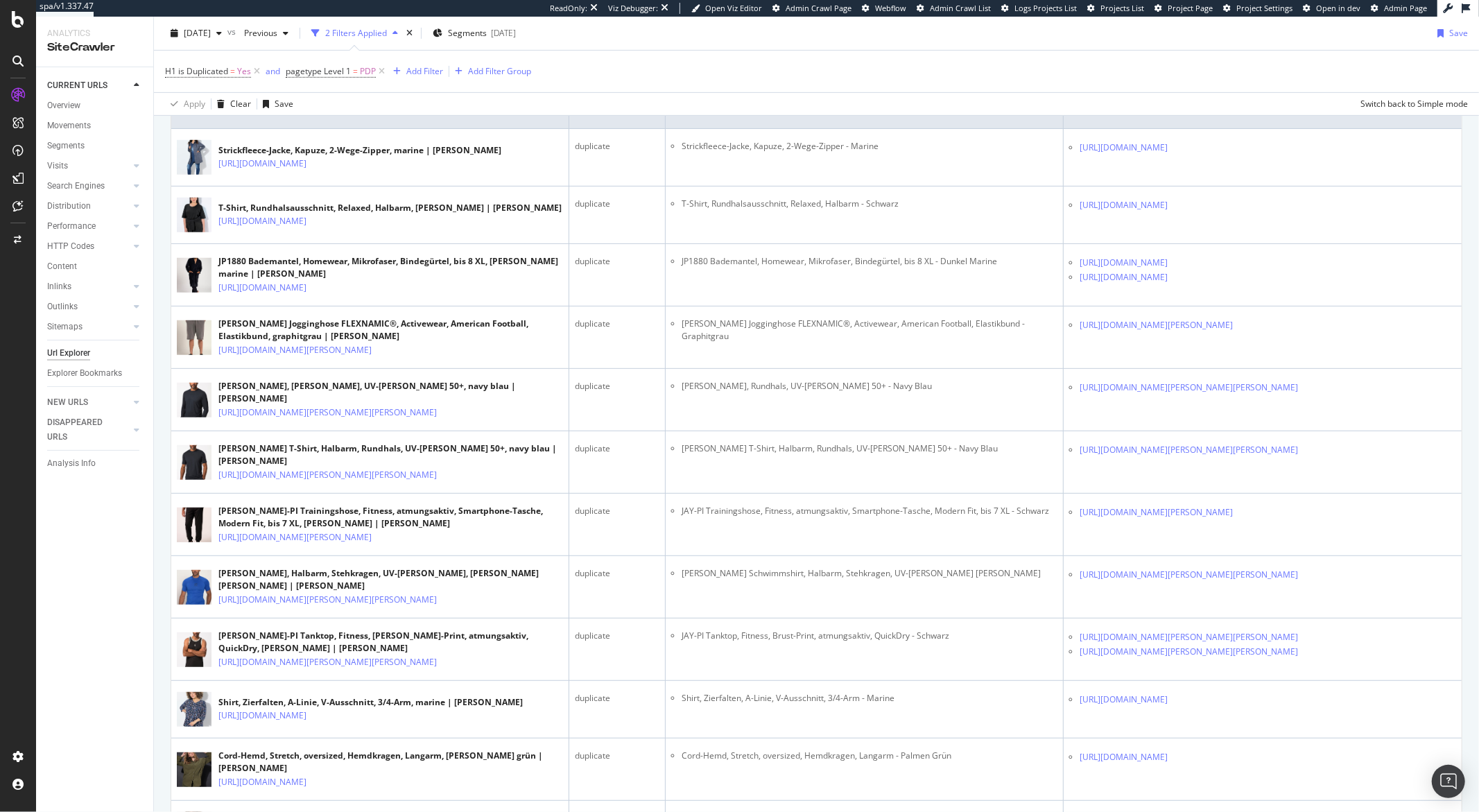
scroll to position [431, 0]
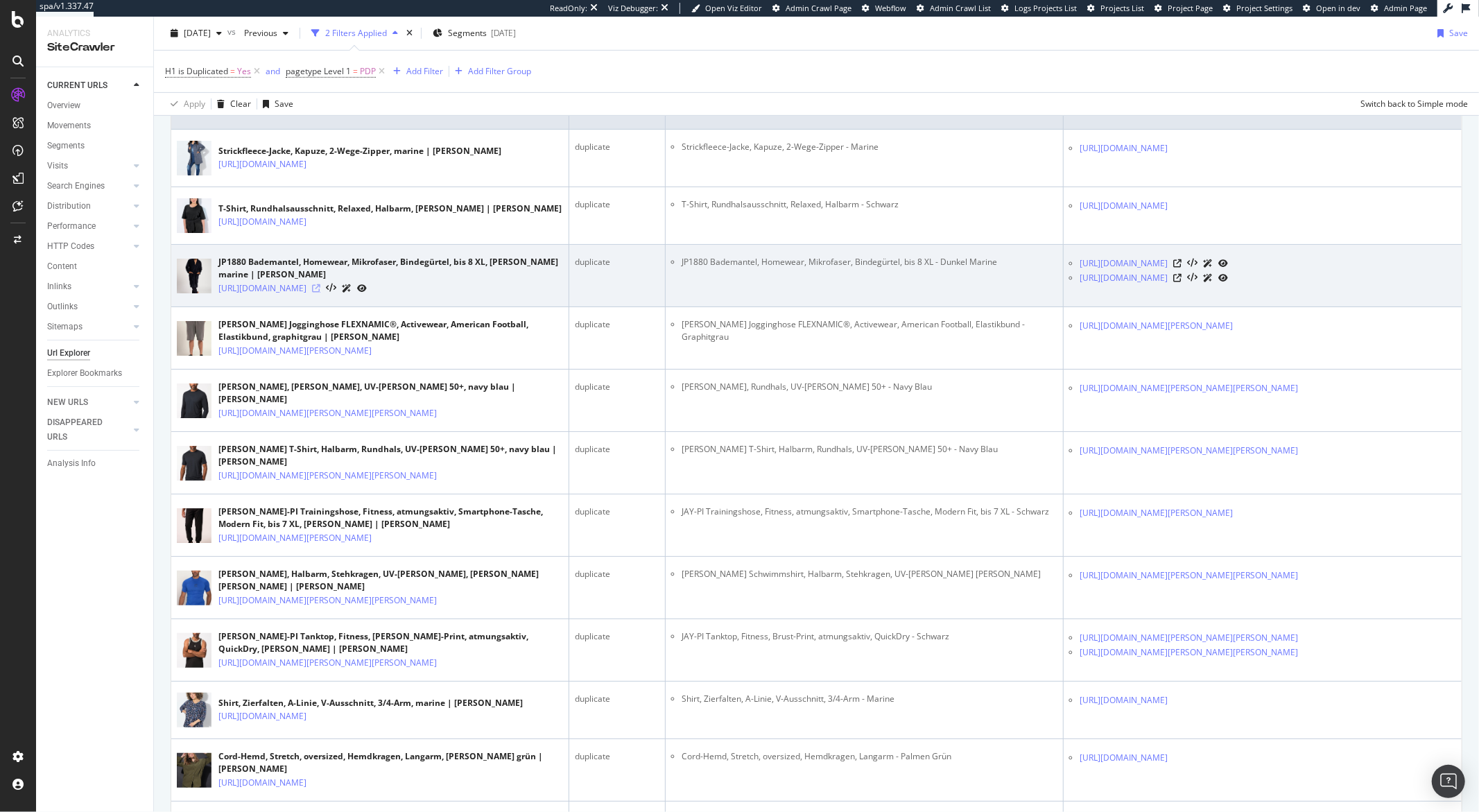
click at [321, 293] on icon at bounding box center [316, 288] width 9 height 9
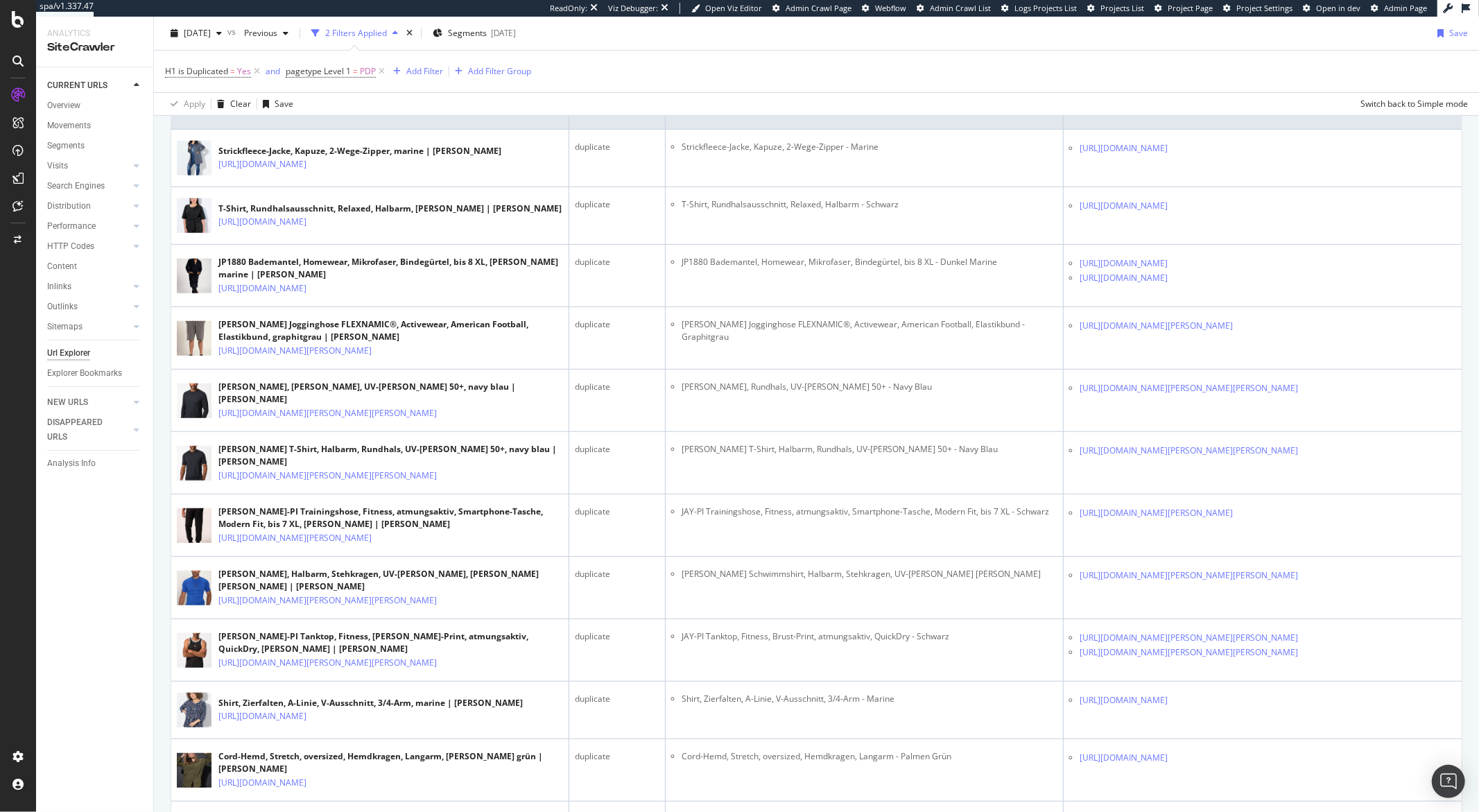
scroll to position [402, 0]
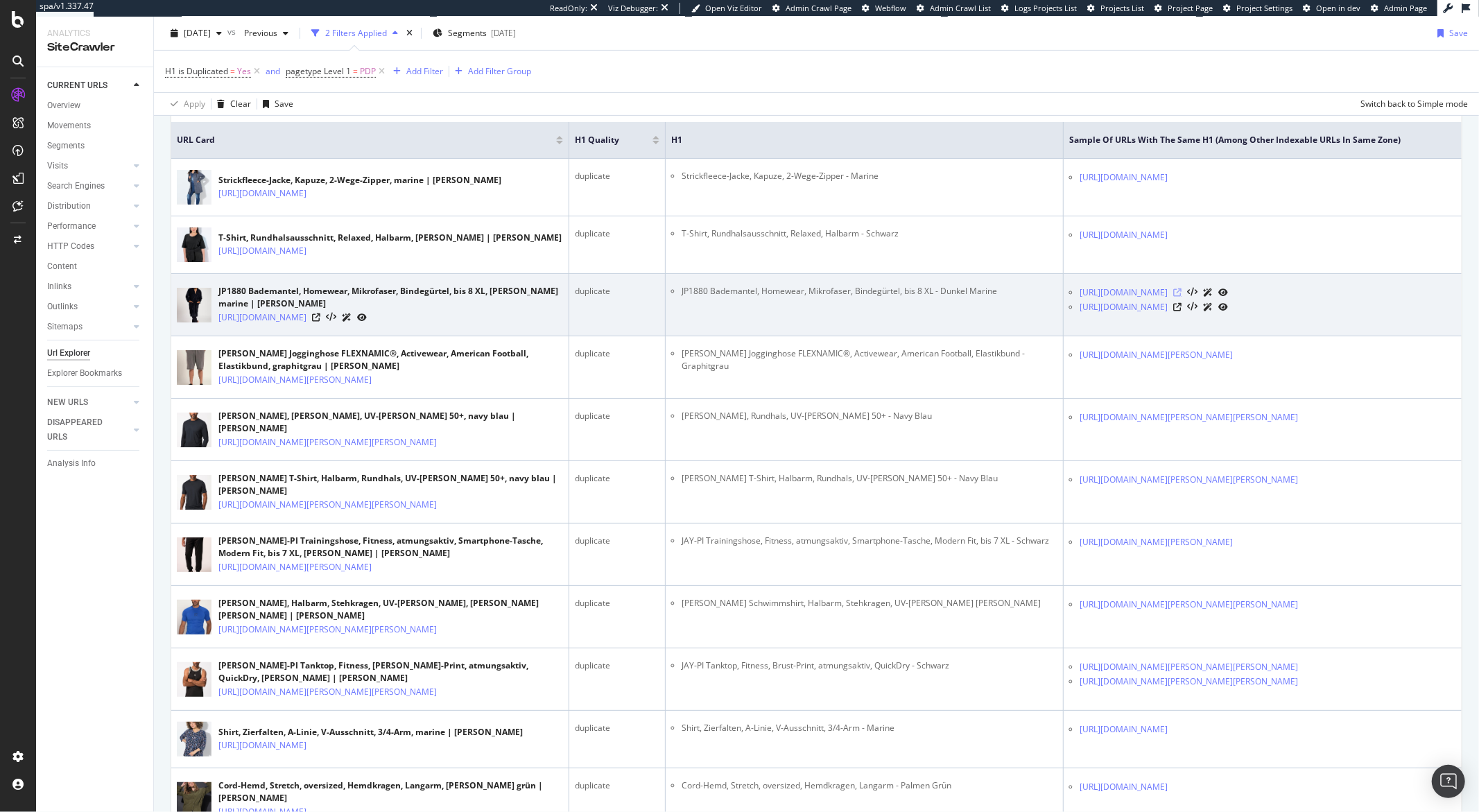
click at [1181, 297] on icon at bounding box center [1177, 292] width 9 height 9
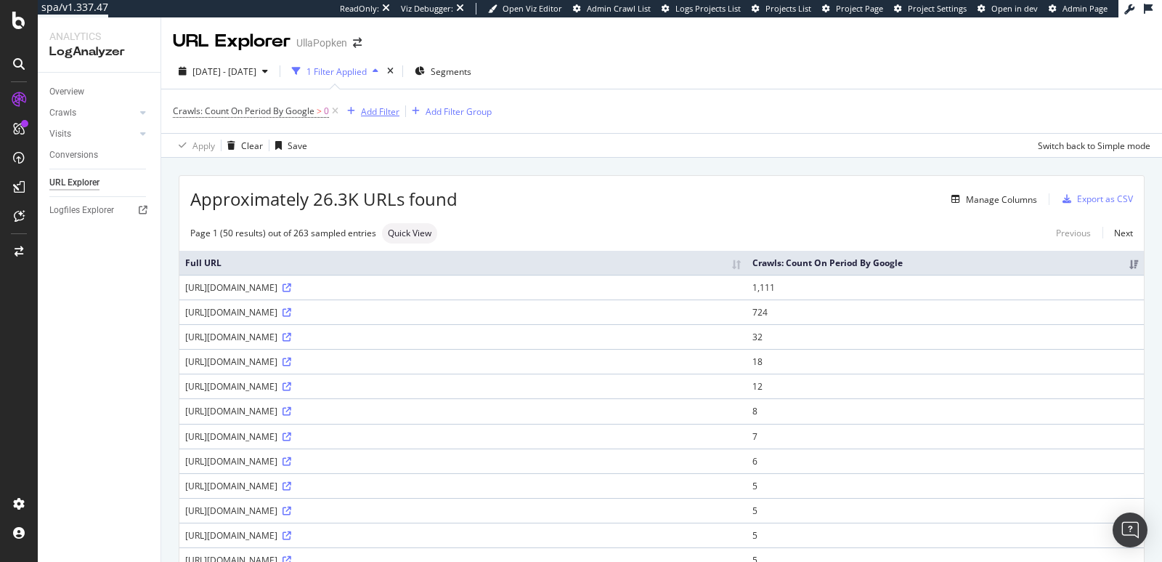
click at [376, 116] on div "Add Filter" at bounding box center [380, 111] width 39 height 12
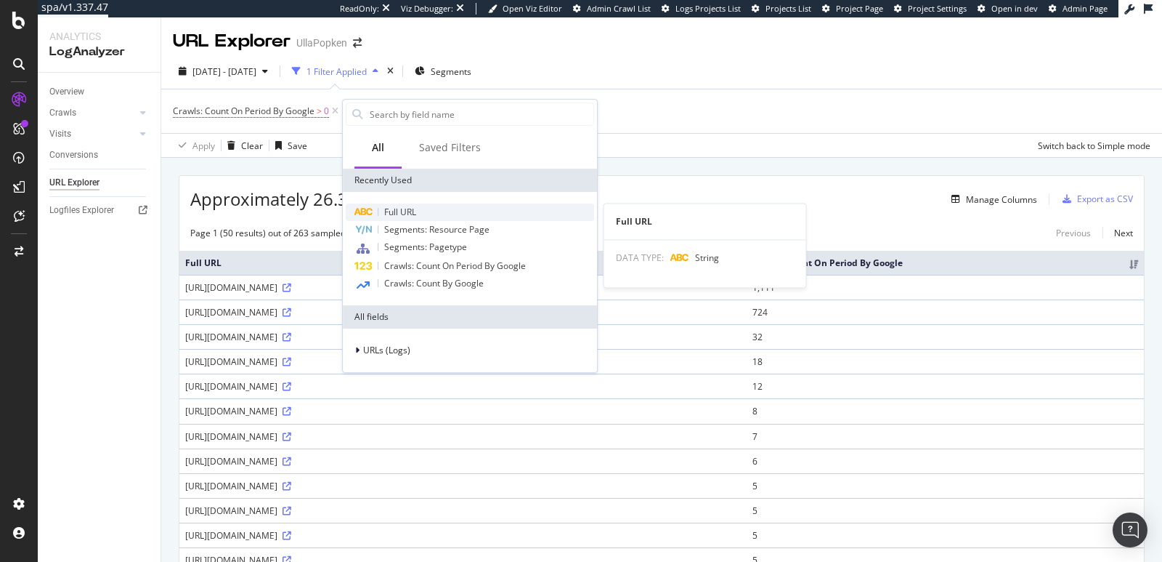
click at [404, 212] on span "Full URL" at bounding box center [400, 212] width 32 height 12
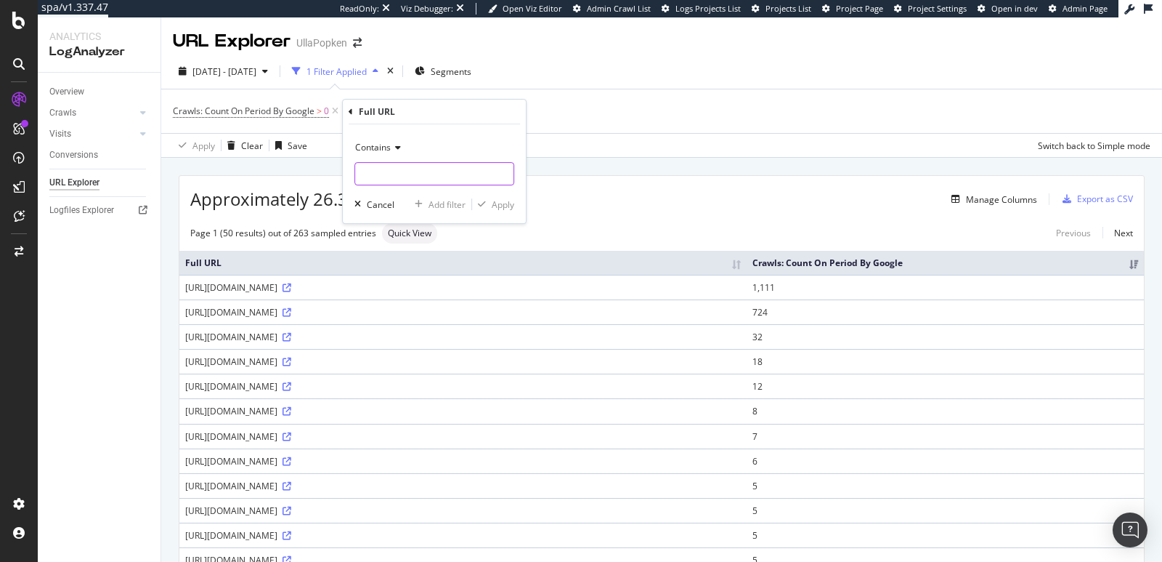
click at [400, 179] on input "text" at bounding box center [434, 173] width 158 height 23
type input "rb-ccv"
click at [501, 205] on div "Apply" at bounding box center [503, 204] width 23 height 12
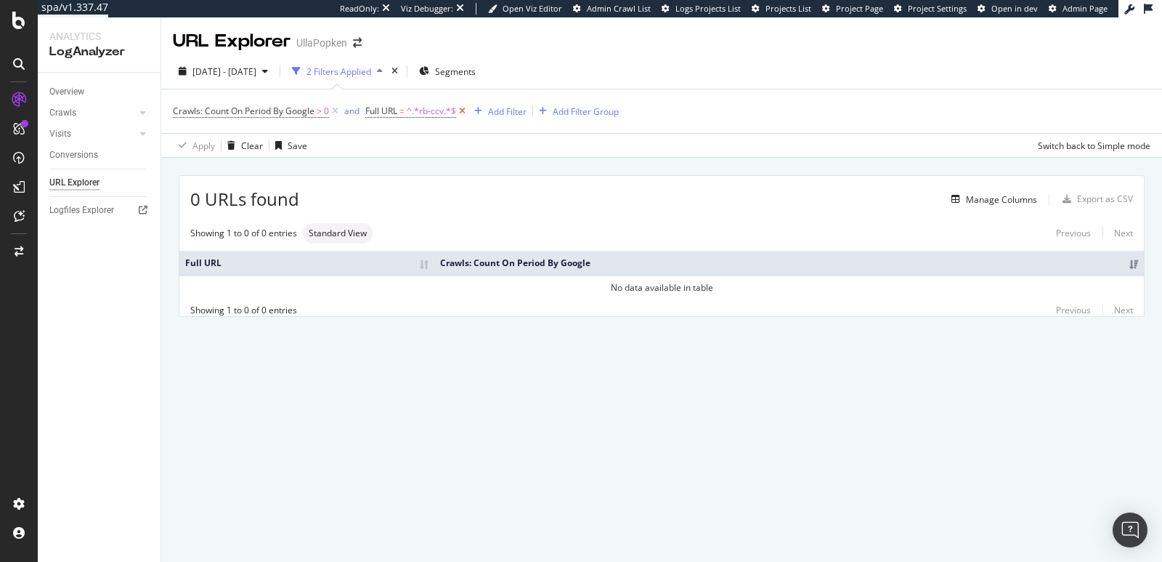
click at [460, 113] on icon at bounding box center [462, 111] width 12 height 15
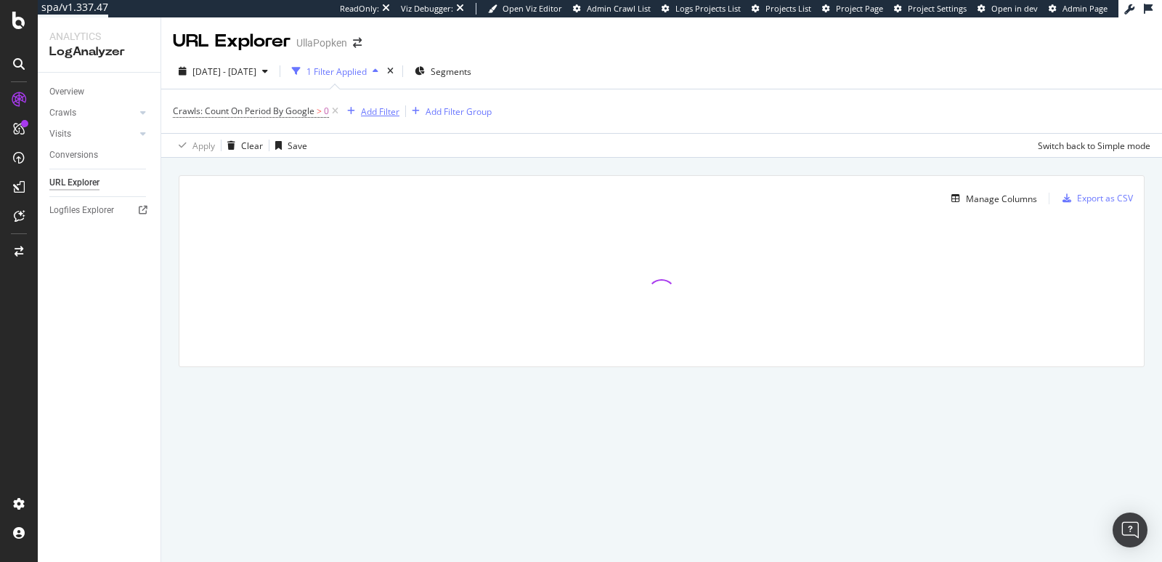
click at [391, 111] on div "Add Filter" at bounding box center [380, 111] width 39 height 12
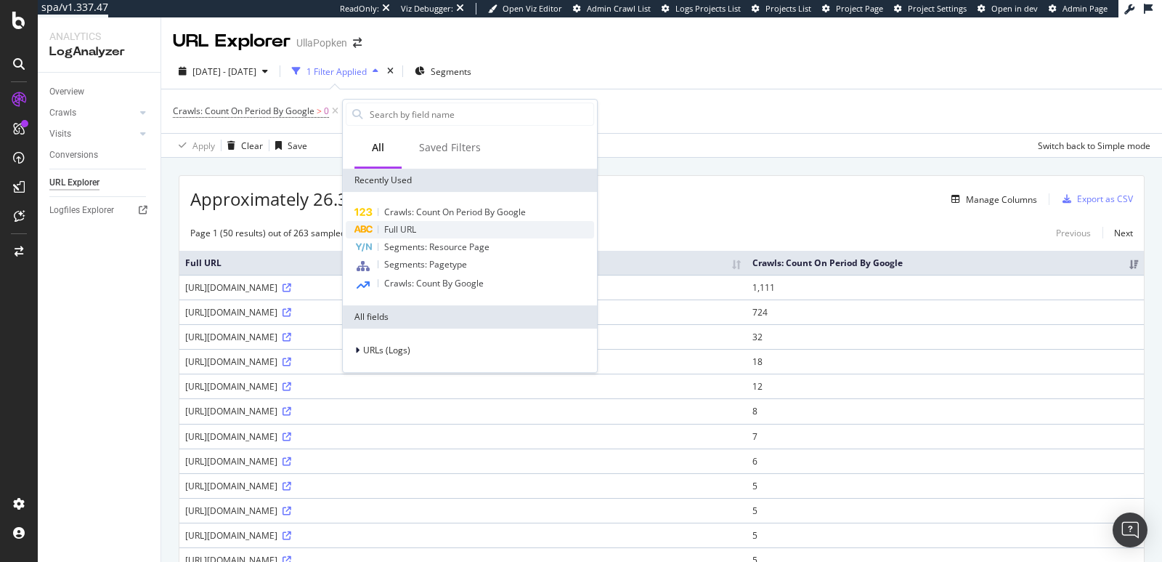
click at [402, 225] on span "Full URL" at bounding box center [400, 229] width 32 height 12
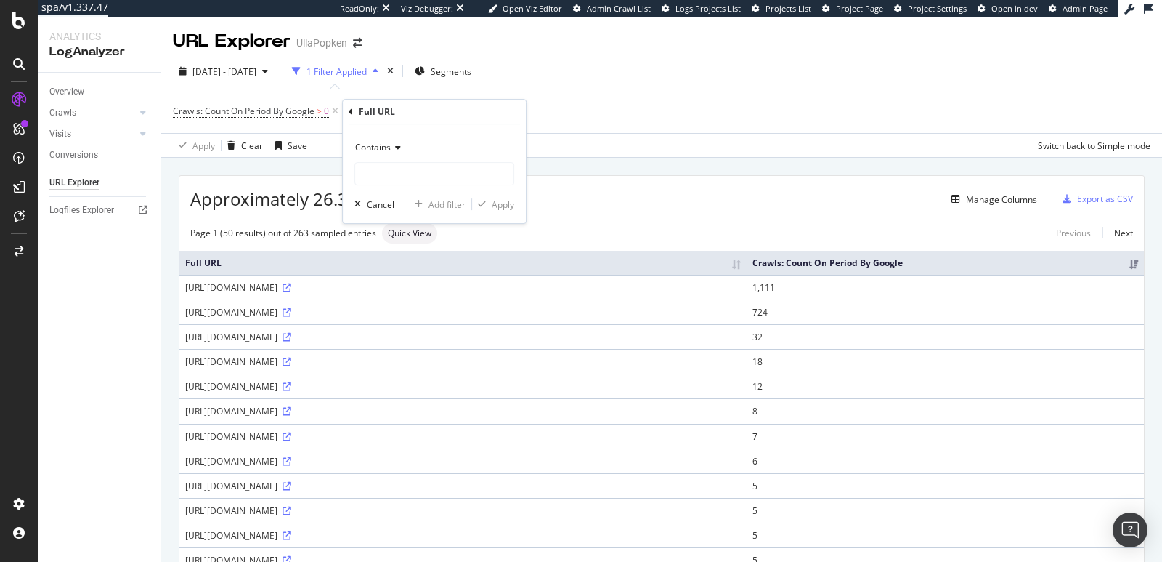
click at [413, 129] on div "Contains Cancel Add filter Apply" at bounding box center [434, 173] width 183 height 99
click at [399, 174] on input "text" at bounding box center [434, 173] width 158 height 23
type input "rb"
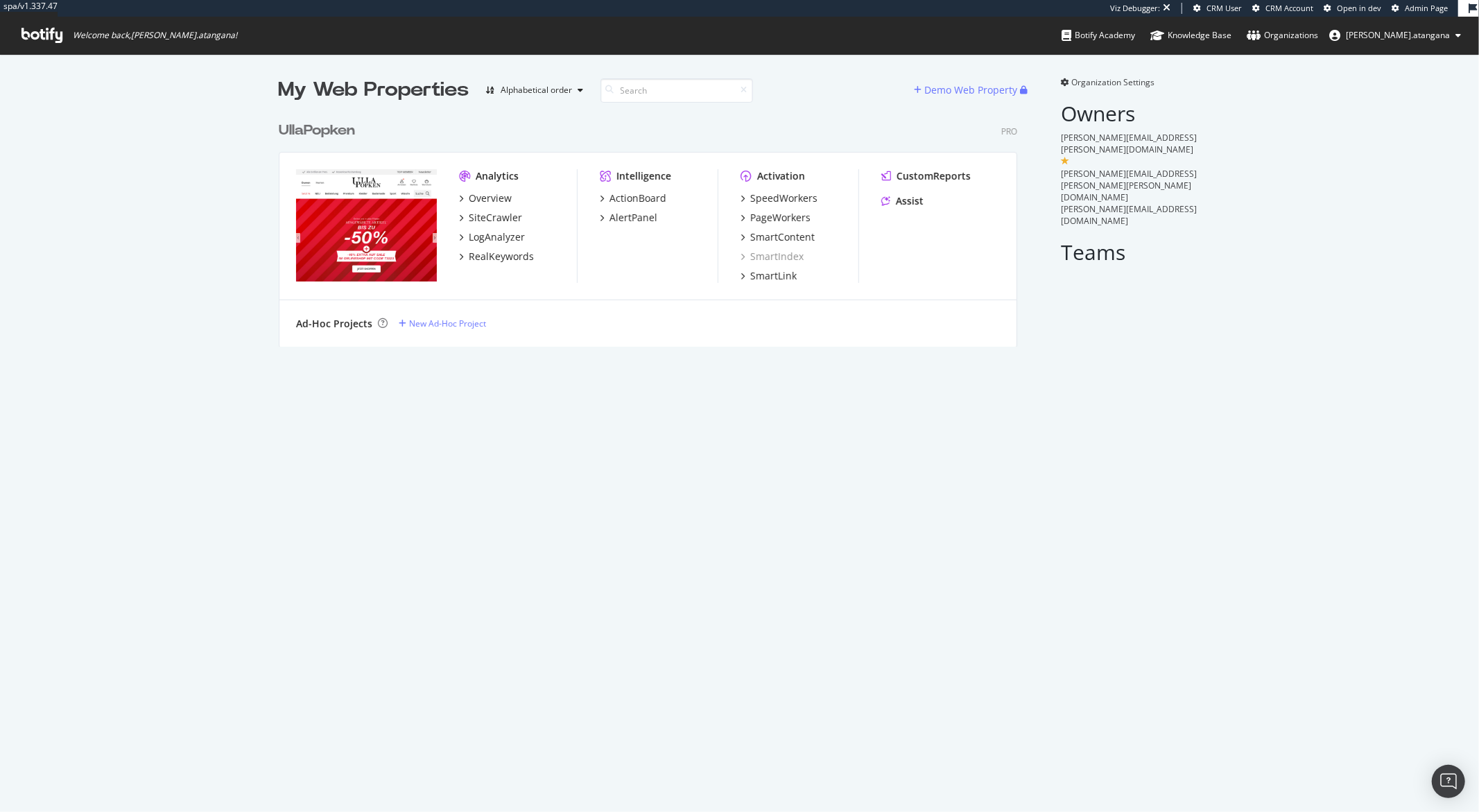
scroll to position [231, 738]
click at [503, 233] on div "LogAnalyzer" at bounding box center [496, 237] width 56 height 14
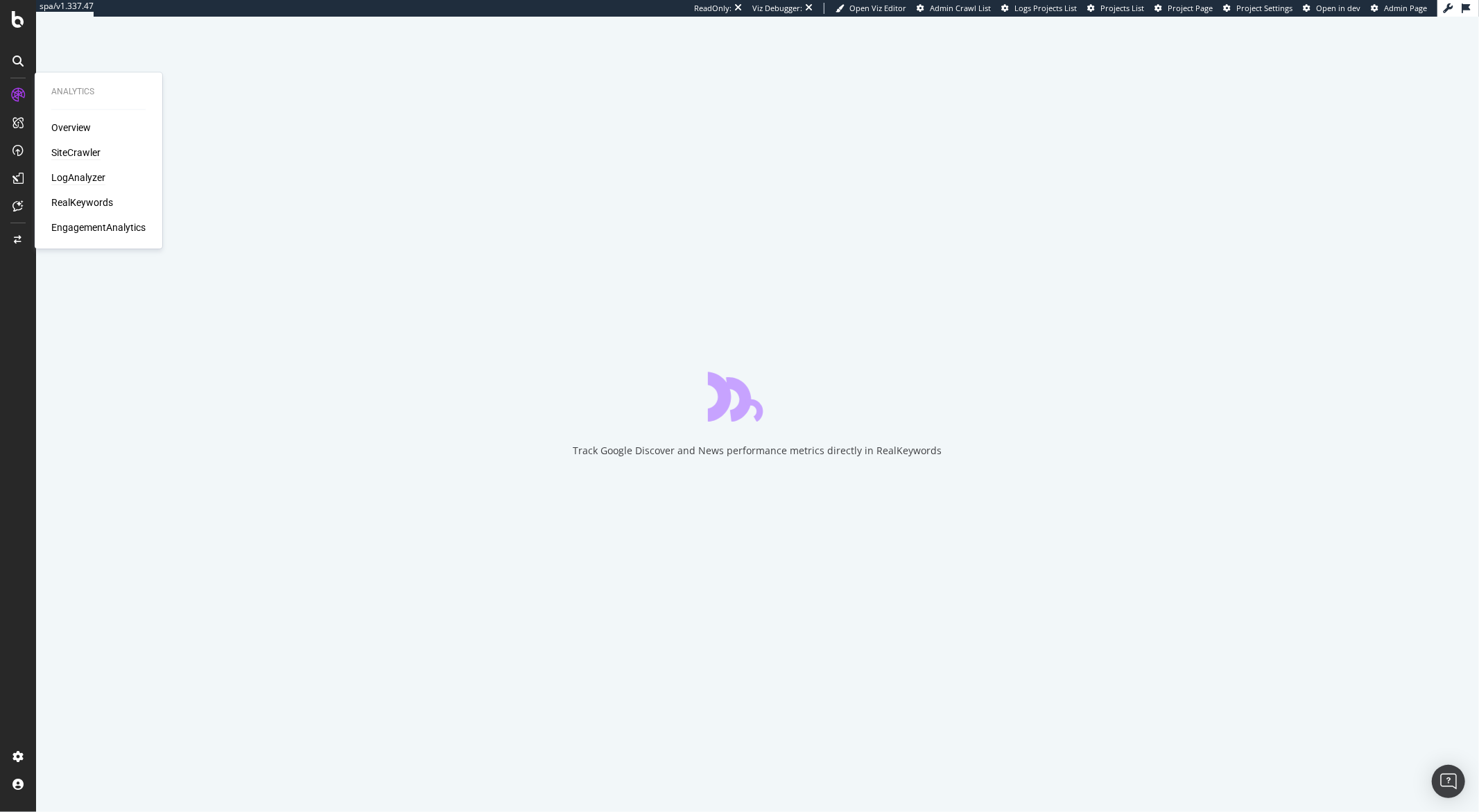
click at [61, 151] on div "SiteCrawler" at bounding box center [76, 153] width 50 height 14
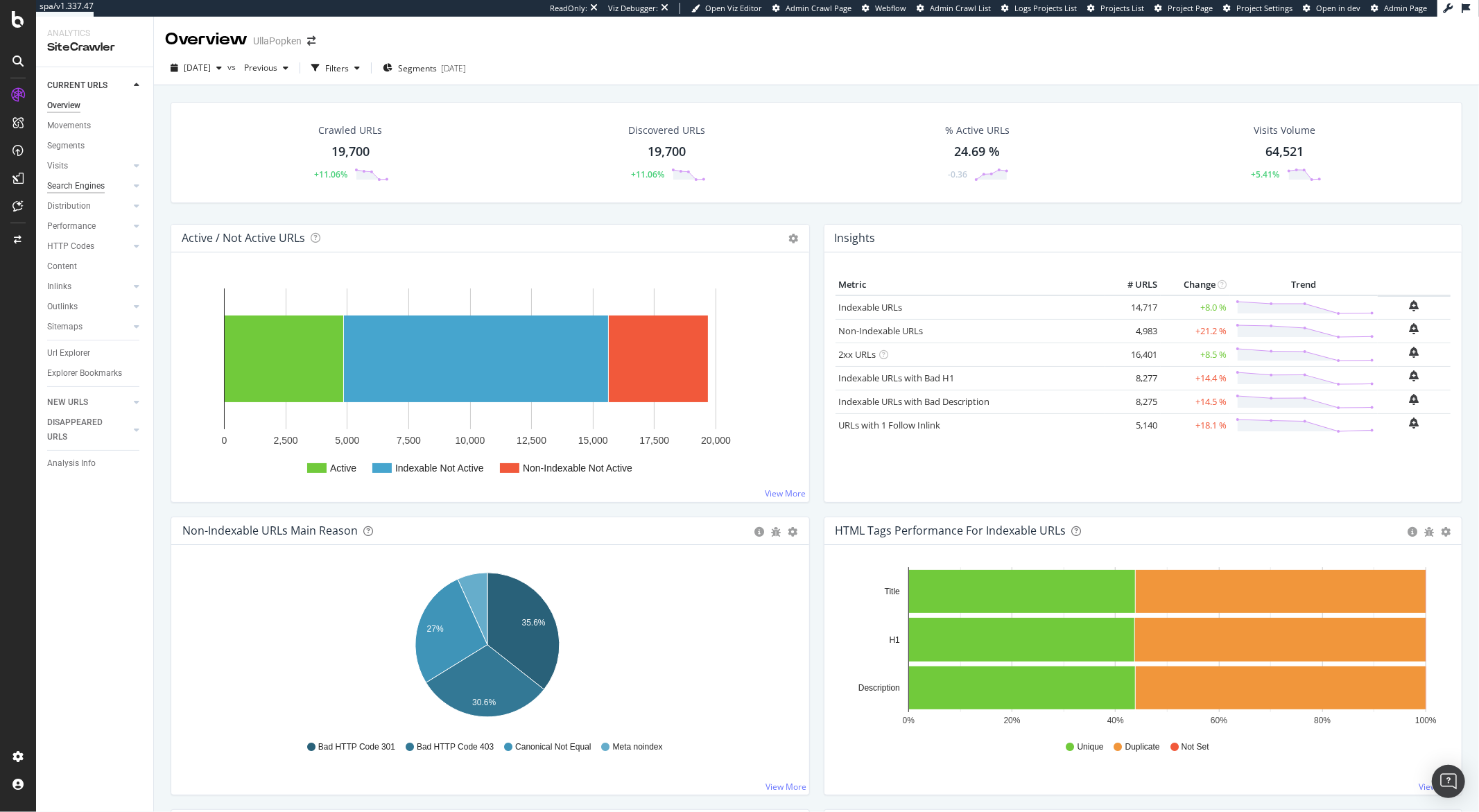
click at [73, 189] on div "Search Engines" at bounding box center [75, 185] width 57 height 14
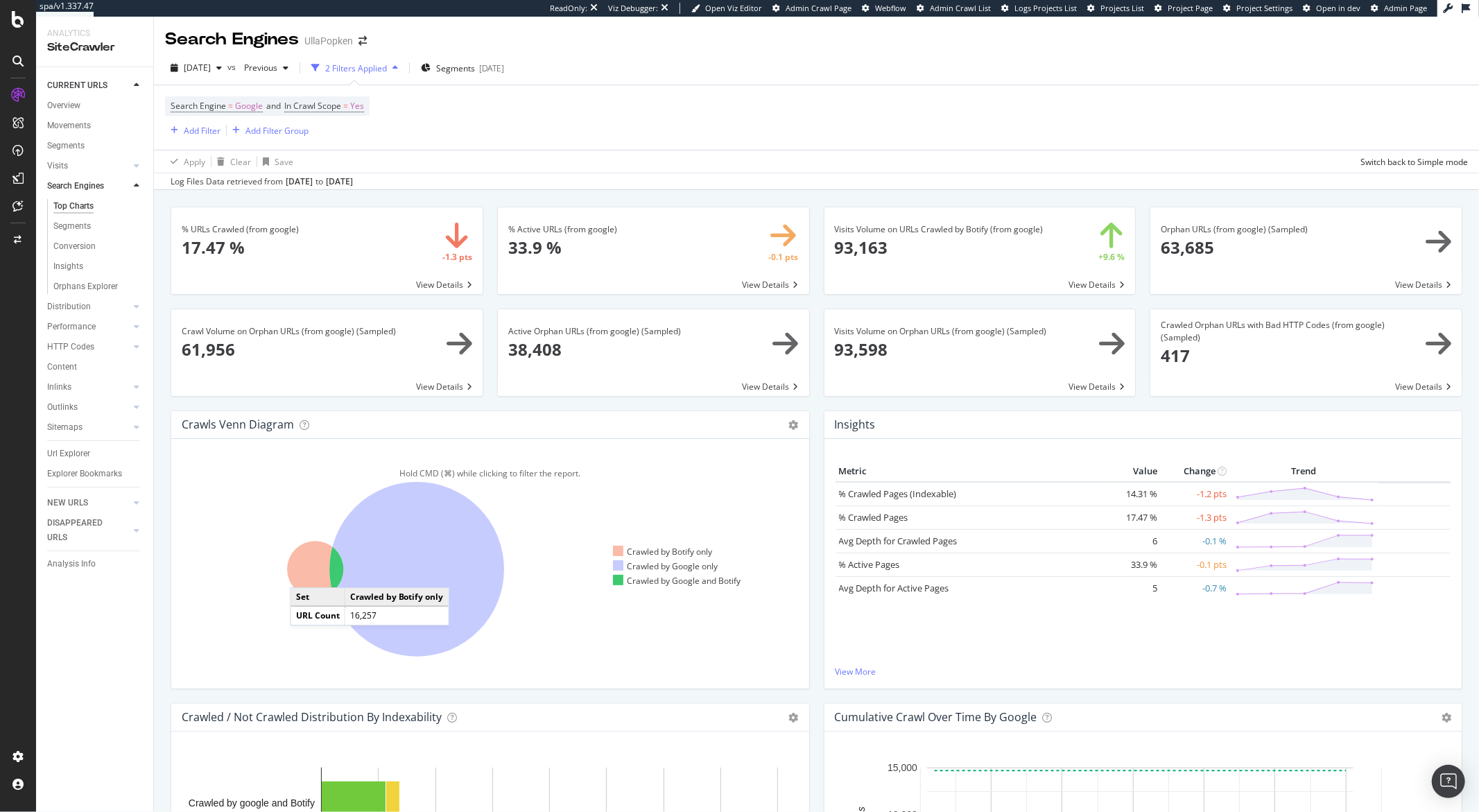
click at [304, 574] on icon at bounding box center [315, 569] width 56 height 56
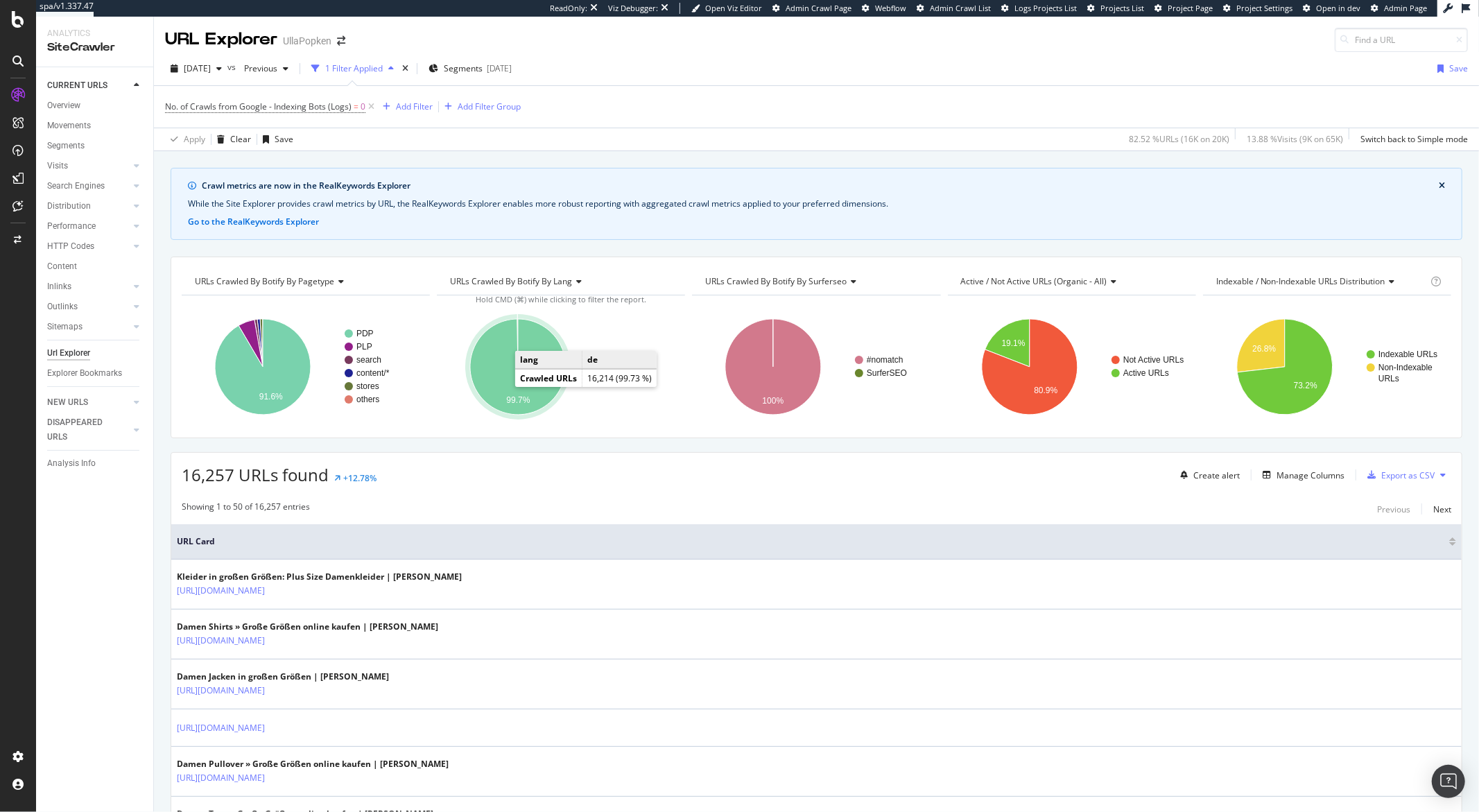
click at [501, 387] on icon "A chart." at bounding box center [518, 366] width 95 height 95
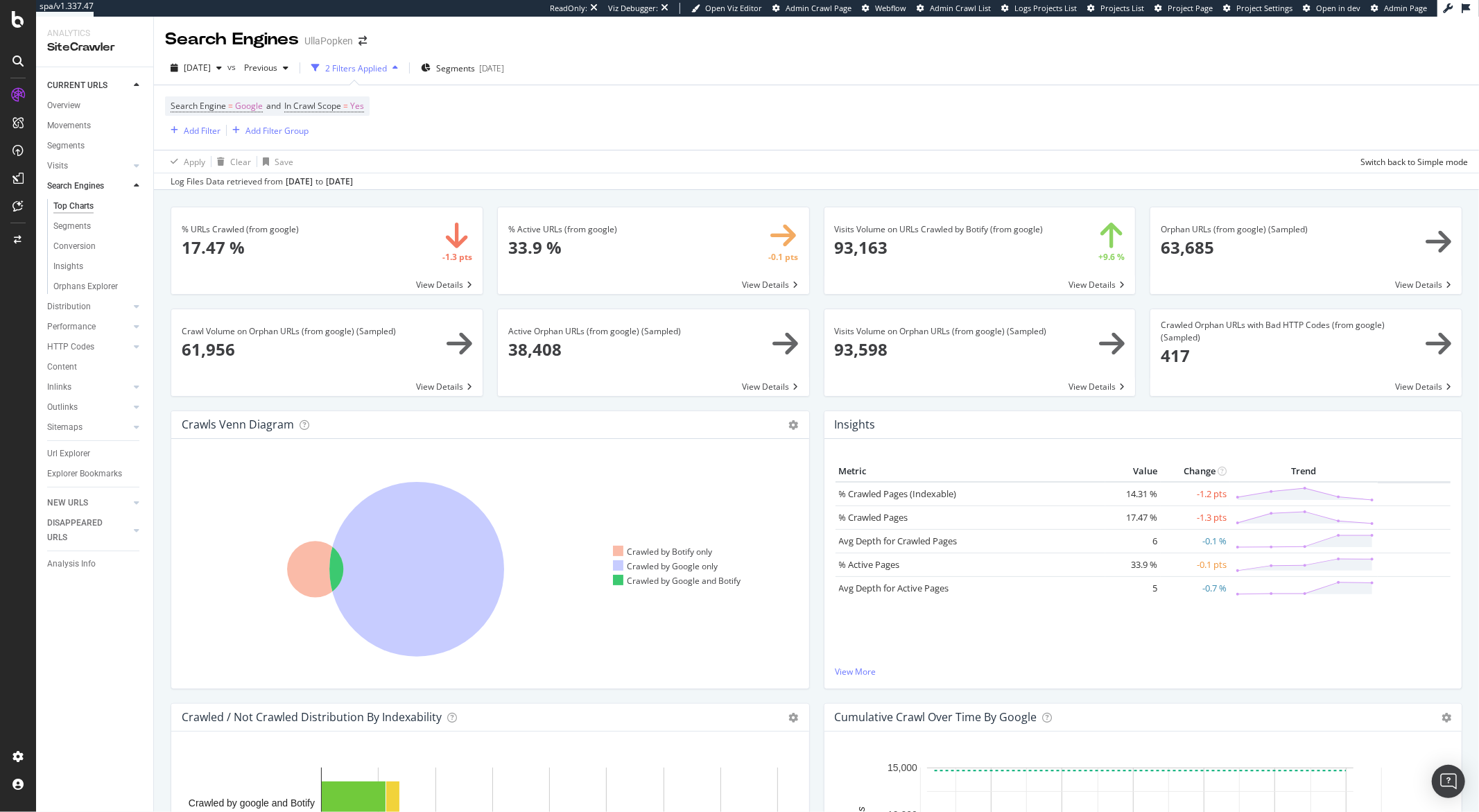
click at [1185, 246] on span at bounding box center [1305, 250] width 311 height 87
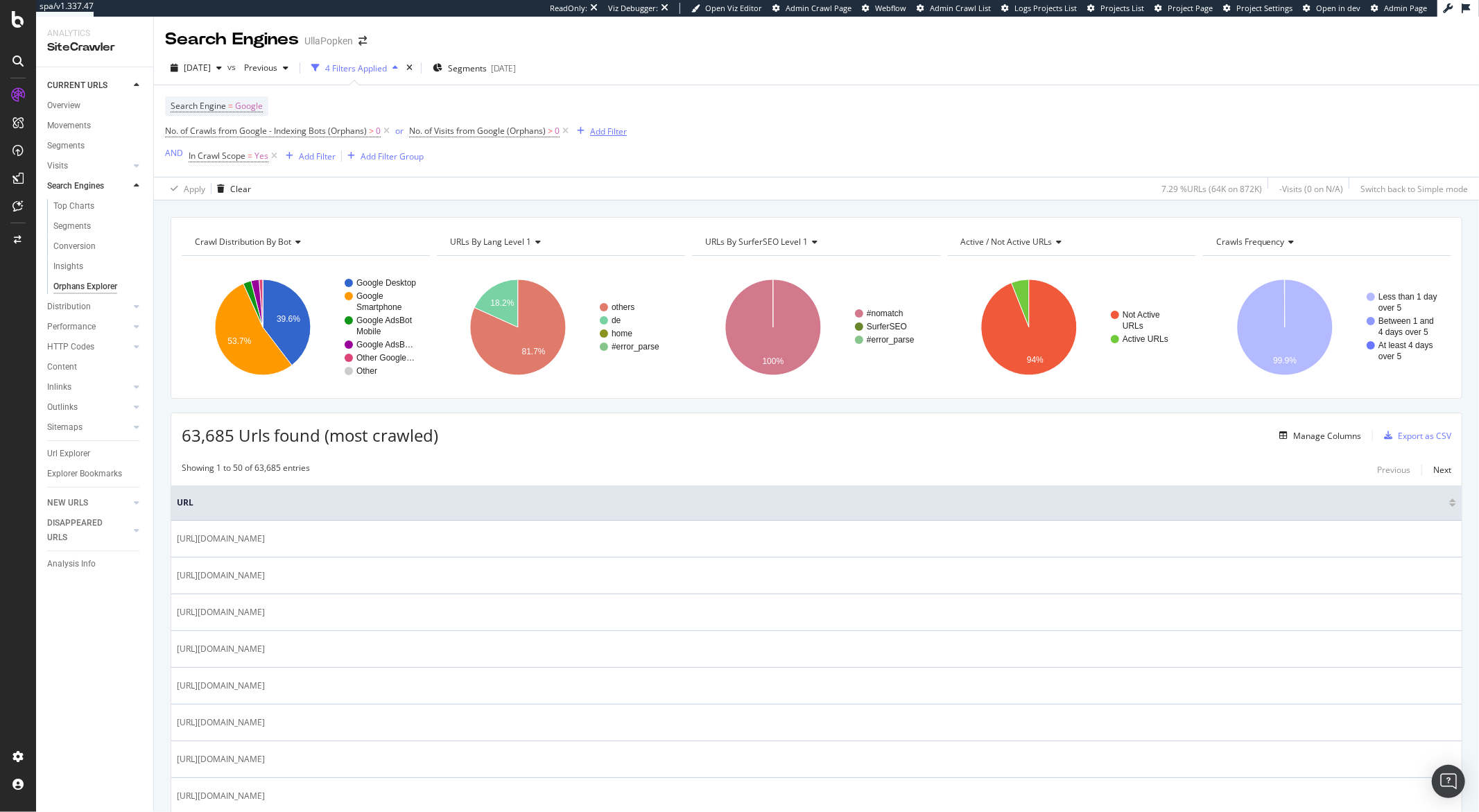
click at [590, 136] on div "Add Filter" at bounding box center [599, 131] width 55 height 15
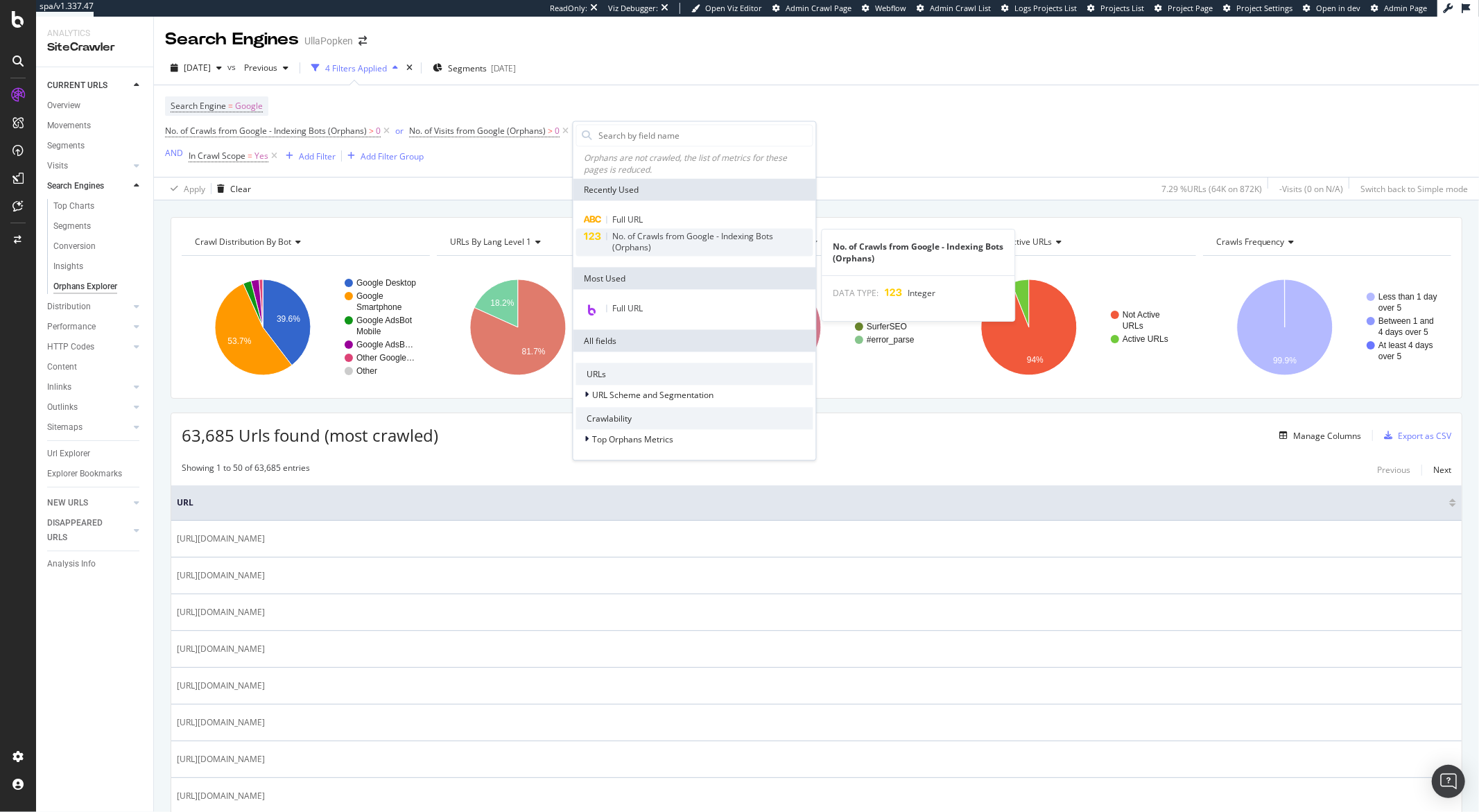
click at [608, 229] on div "No. of Crawls from Google - Indexing Bots (Orphans)" at bounding box center [695, 242] width 237 height 28
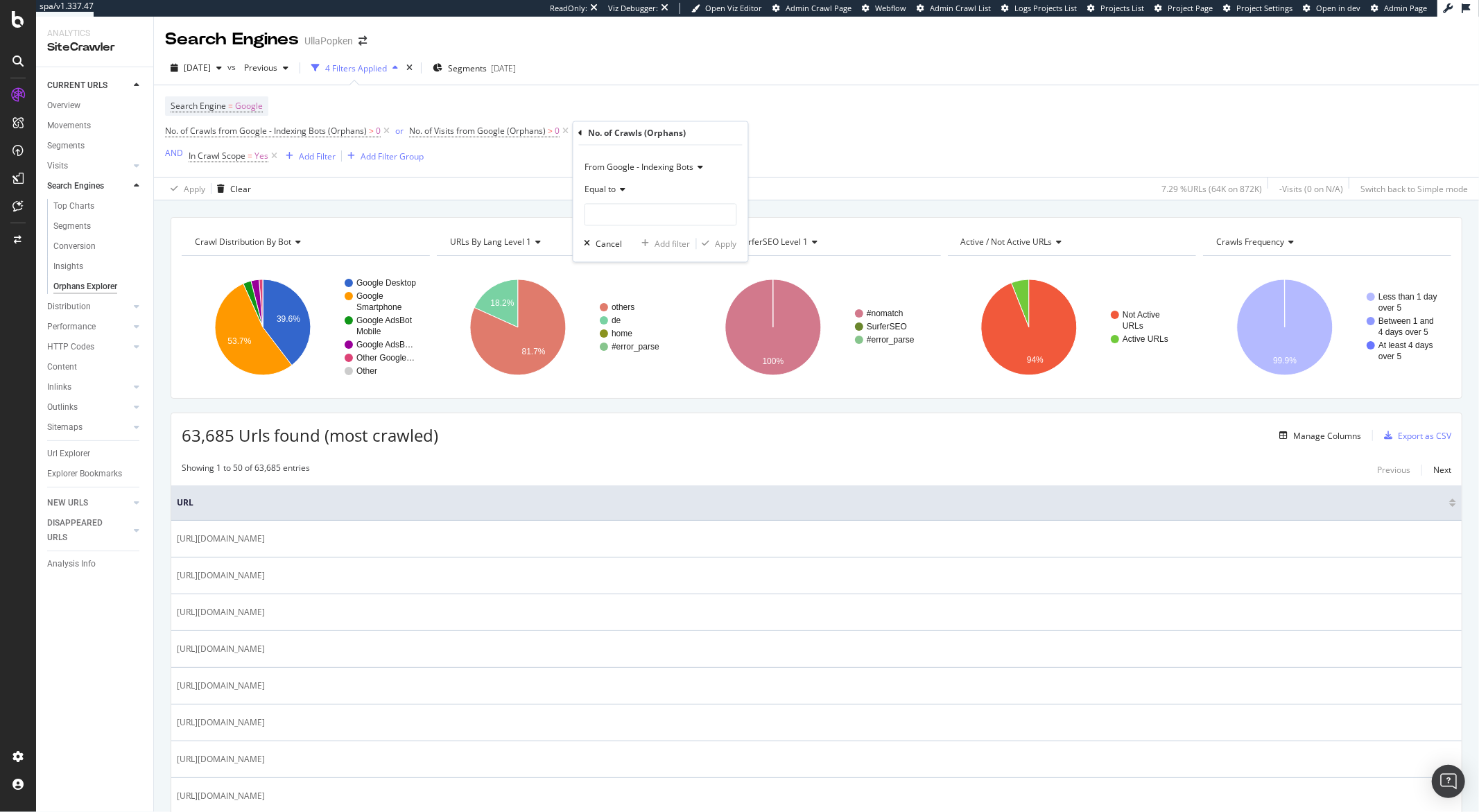
click at [778, 153] on div "Search Engine = Google No. of Crawls from Google - Indexing Bots (Orphans) > 0 …" at bounding box center [816, 131] width 1302 height 92
click at [872, 134] on icon at bounding box center [868, 131] width 11 height 14
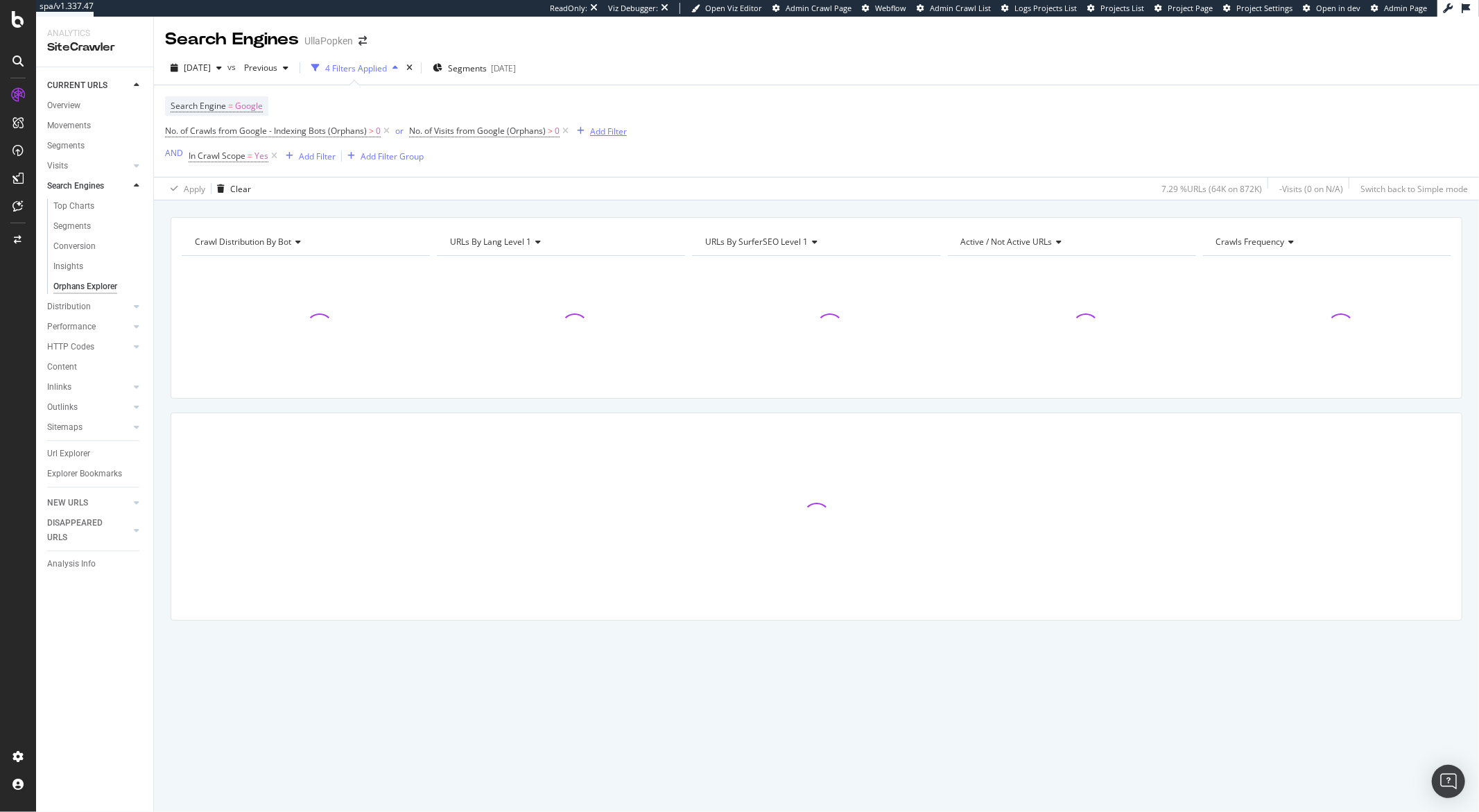
click at [607, 134] on div "Add Filter" at bounding box center [608, 131] width 37 height 11
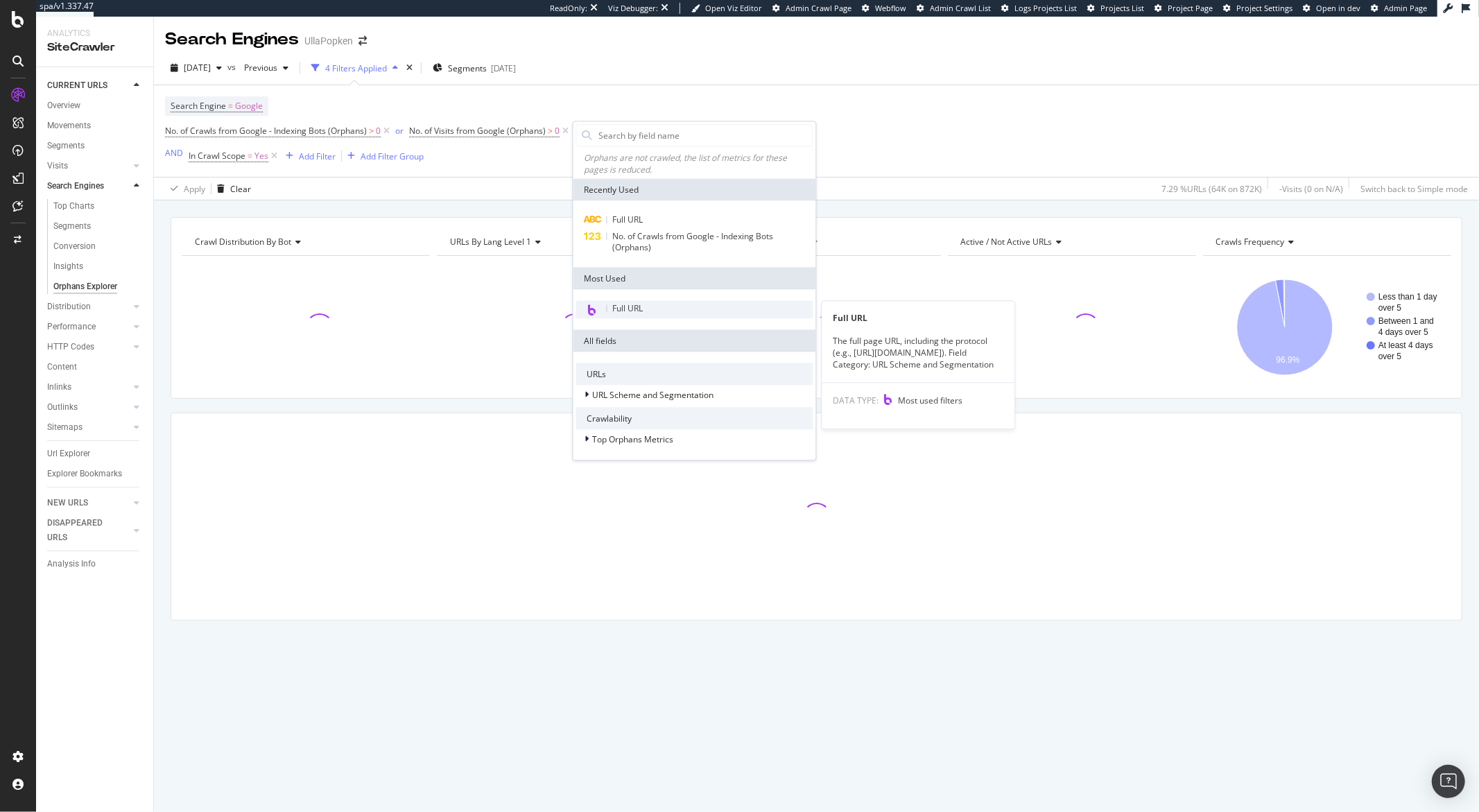
click at [628, 308] on span "Full URL" at bounding box center [628, 308] width 31 height 11
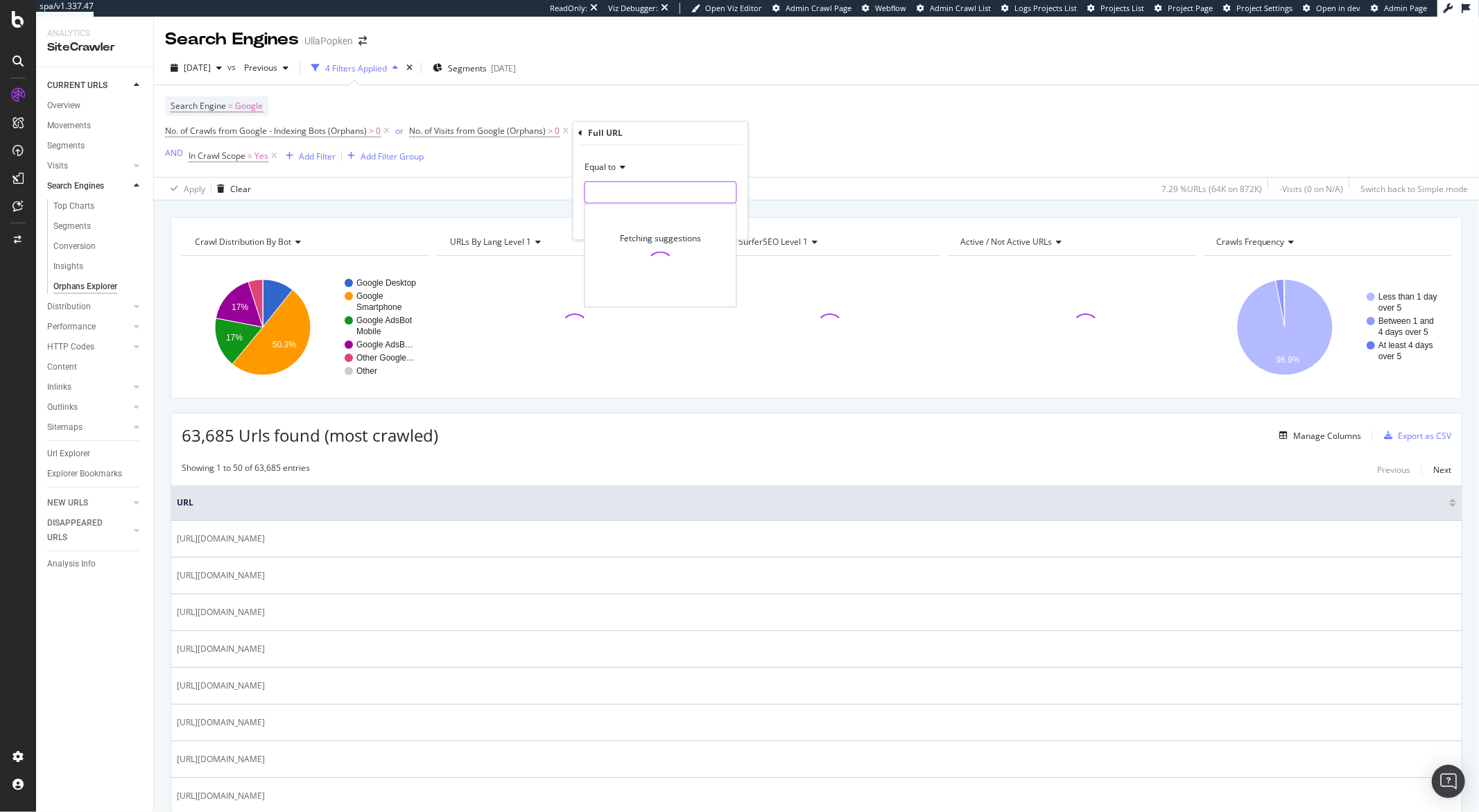
drag, startPoint x: 617, startPoint y: 187, endPoint x: 561, endPoint y: 186, distance: 56.0
click at [617, 188] on input "text" at bounding box center [660, 192] width 151 height 22
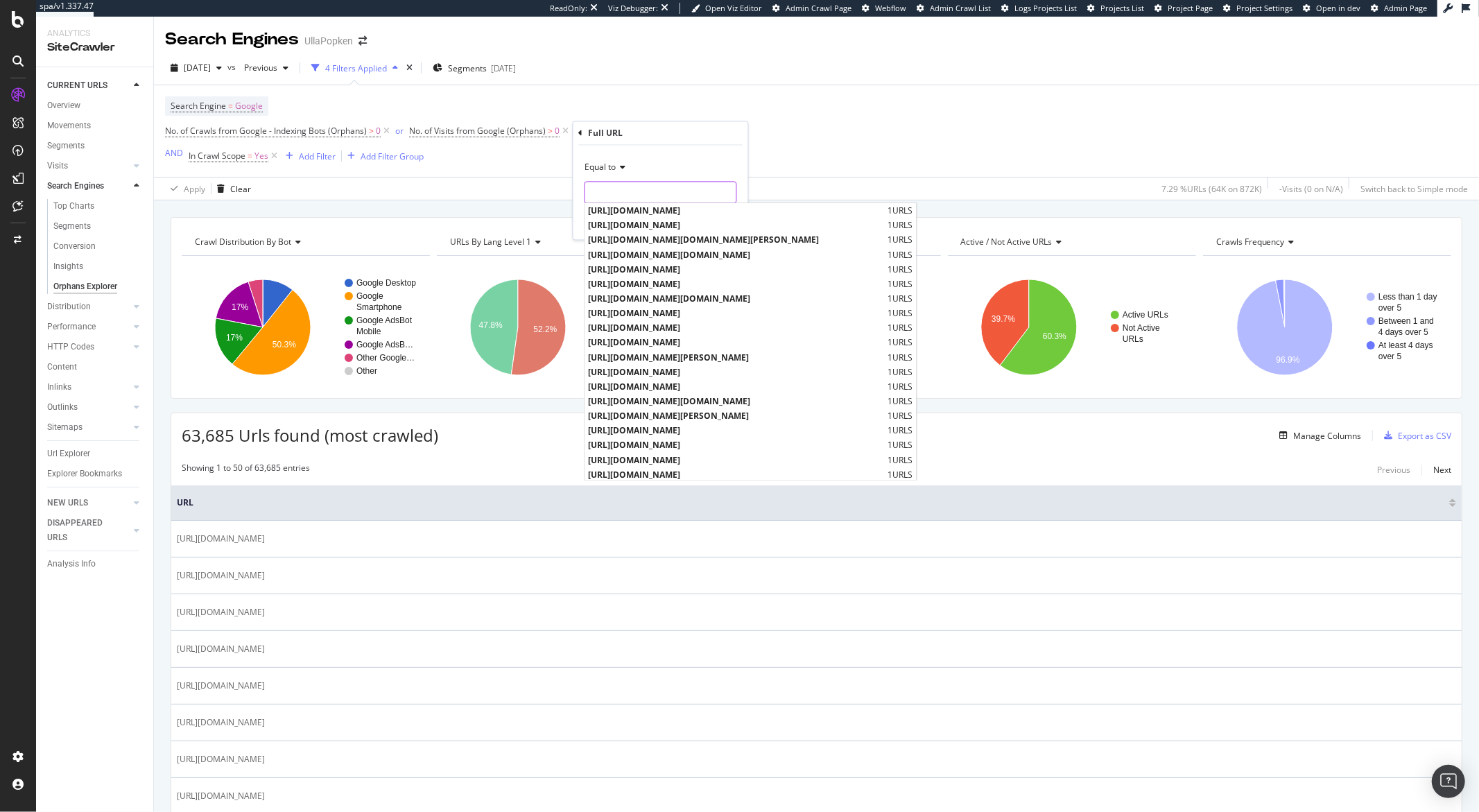
click at [615, 195] on input "text" at bounding box center [660, 192] width 151 height 22
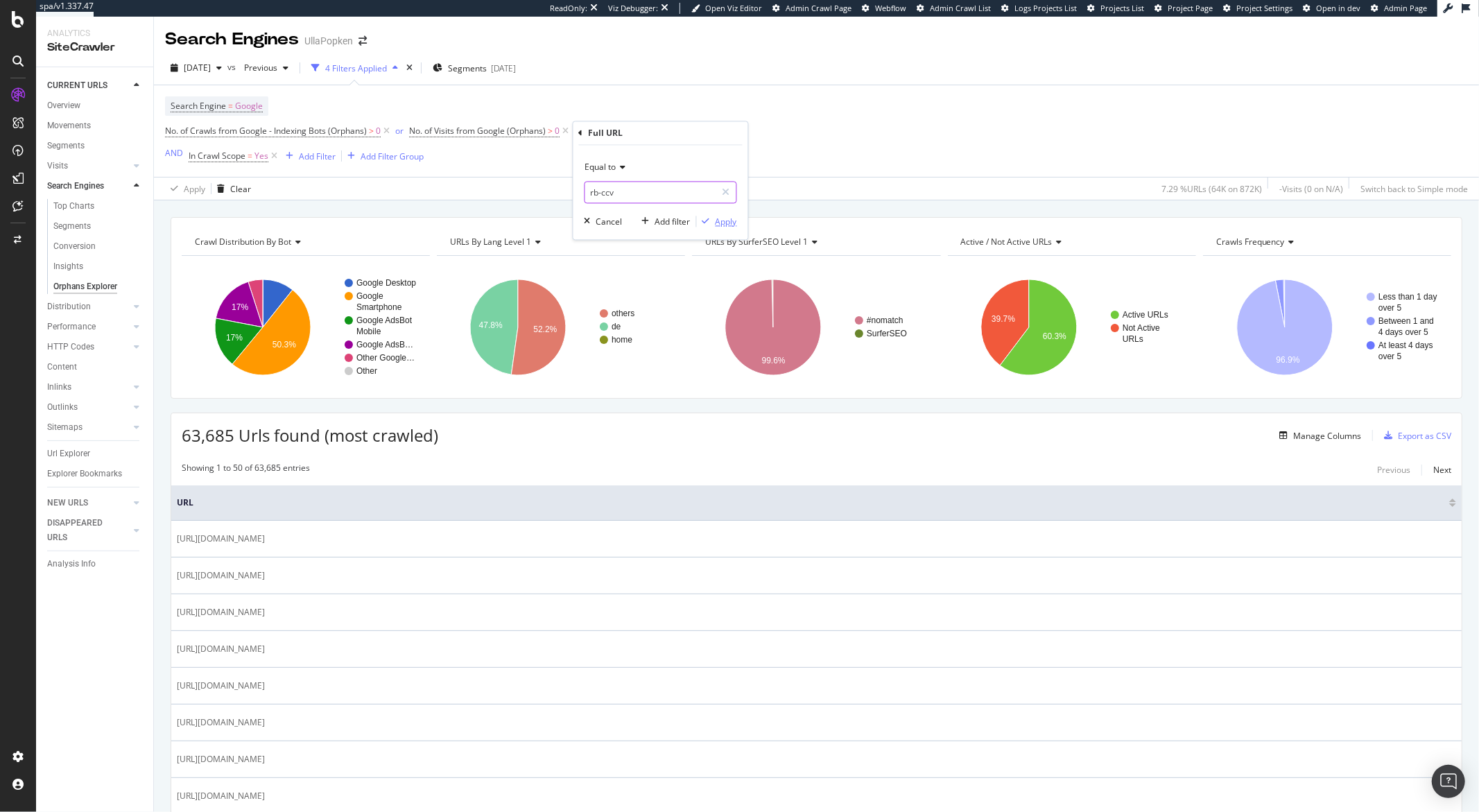
type input "rb-ccv"
click at [729, 227] on div "Apply" at bounding box center [726, 221] width 22 height 11
click at [615, 134] on span "Full URL" at bounding box center [603, 131] width 31 height 11
click at [625, 163] on span "Equal to" at bounding box center [616, 164] width 31 height 11
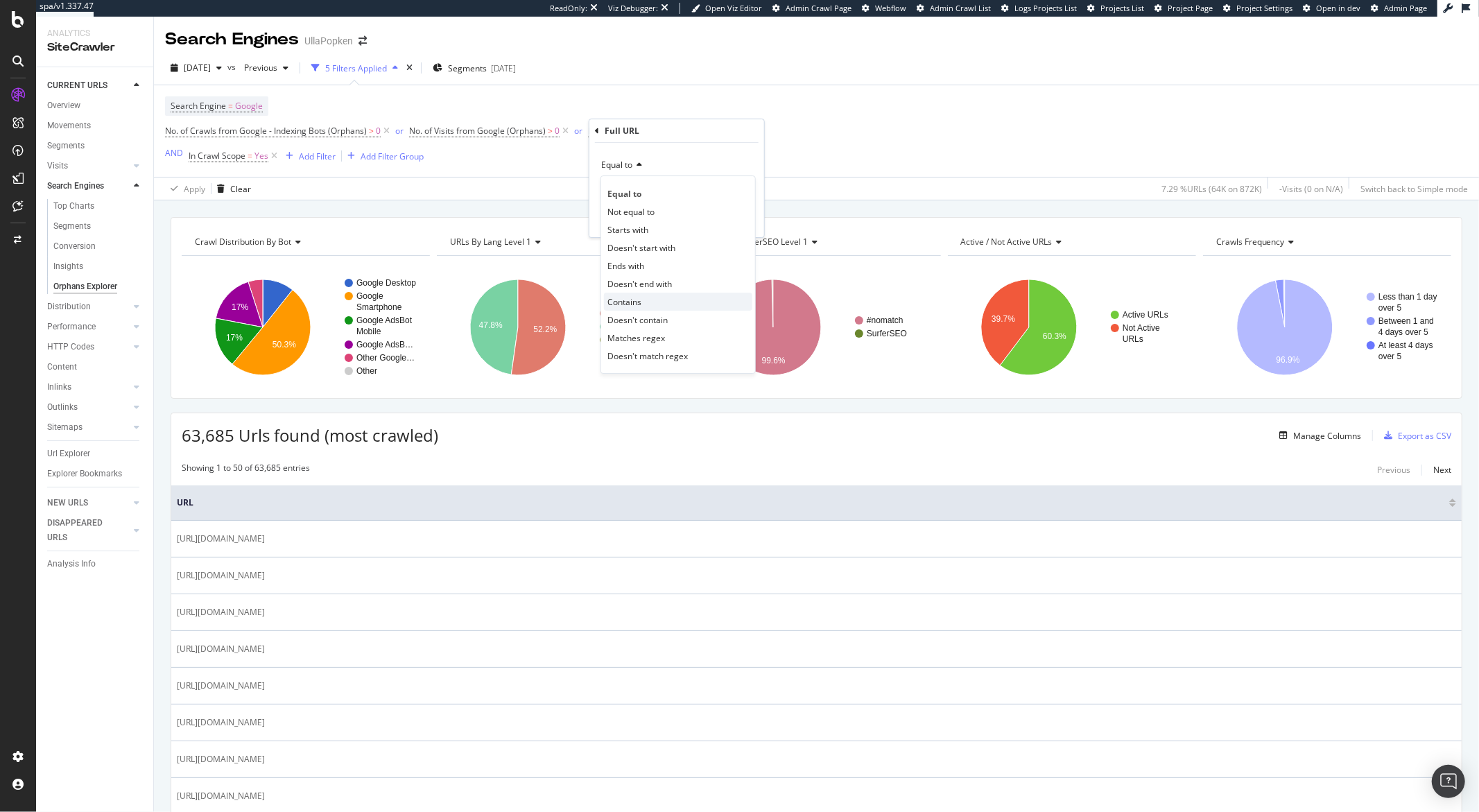
click at [637, 301] on span "Contains" at bounding box center [624, 302] width 34 height 11
click at [644, 192] on input "text" at bounding box center [677, 189] width 151 height 22
type input "rb-ccv"
click at [734, 217] on div "Apply" at bounding box center [741, 219] width 22 height 11
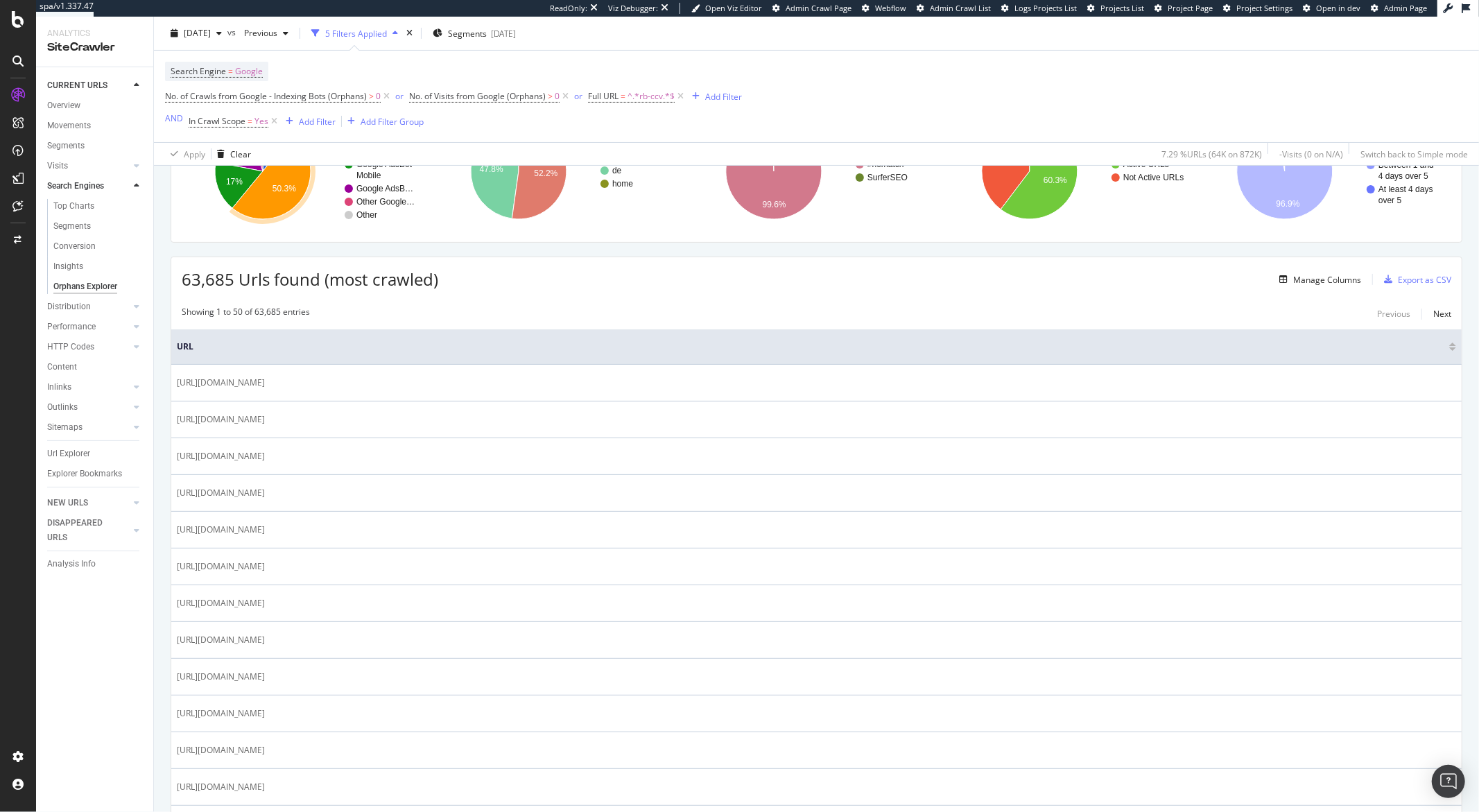
scroll to position [156, 0]
click at [1433, 321] on div "Next" at bounding box center [1442, 314] width 18 height 11
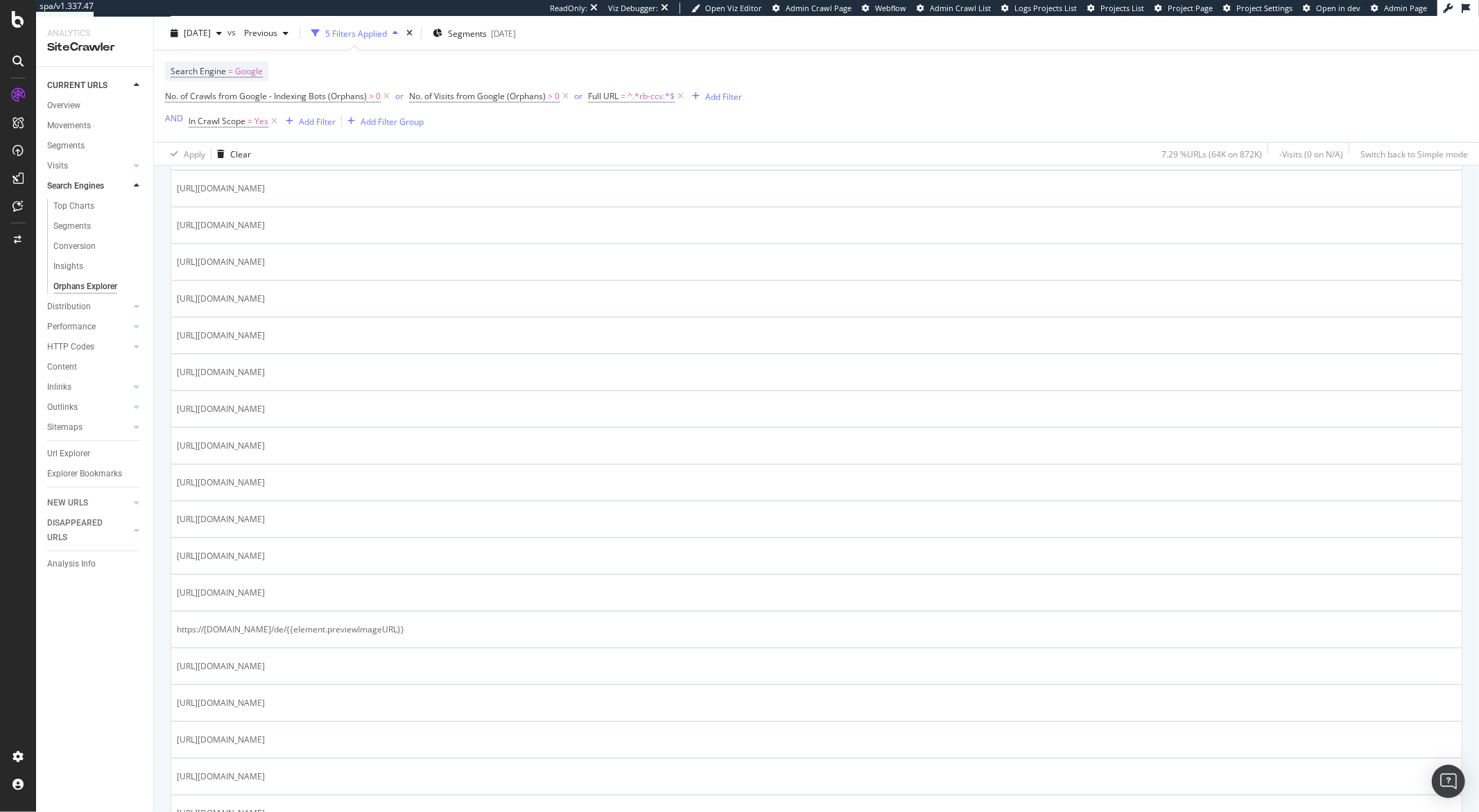
scroll to position [604, 0]
click at [640, 95] on span "^.*rb-ccv.*$" at bounding box center [650, 96] width 47 height 19
click at [641, 131] on icon at bounding box center [639, 129] width 10 height 9
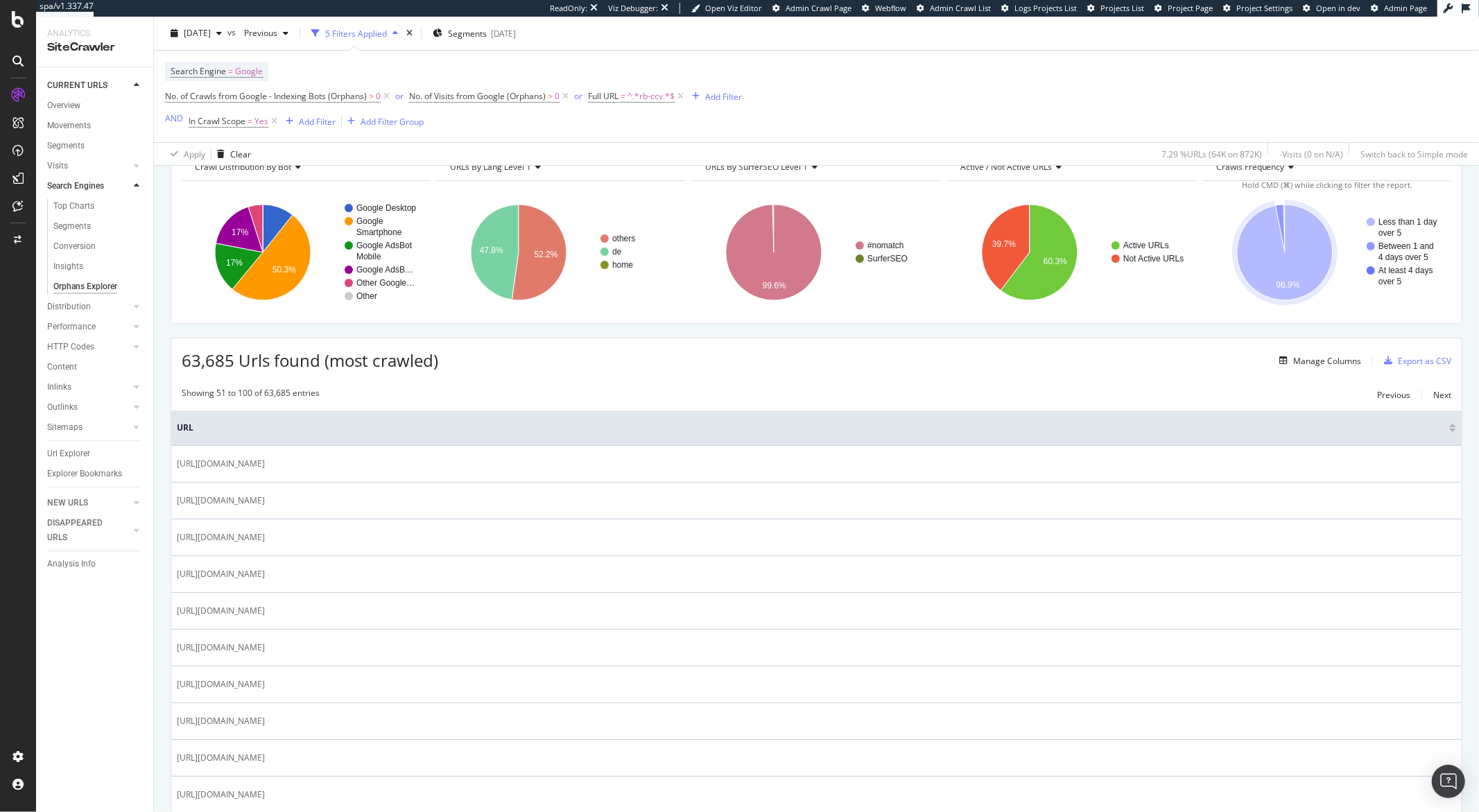
scroll to position [0, 0]
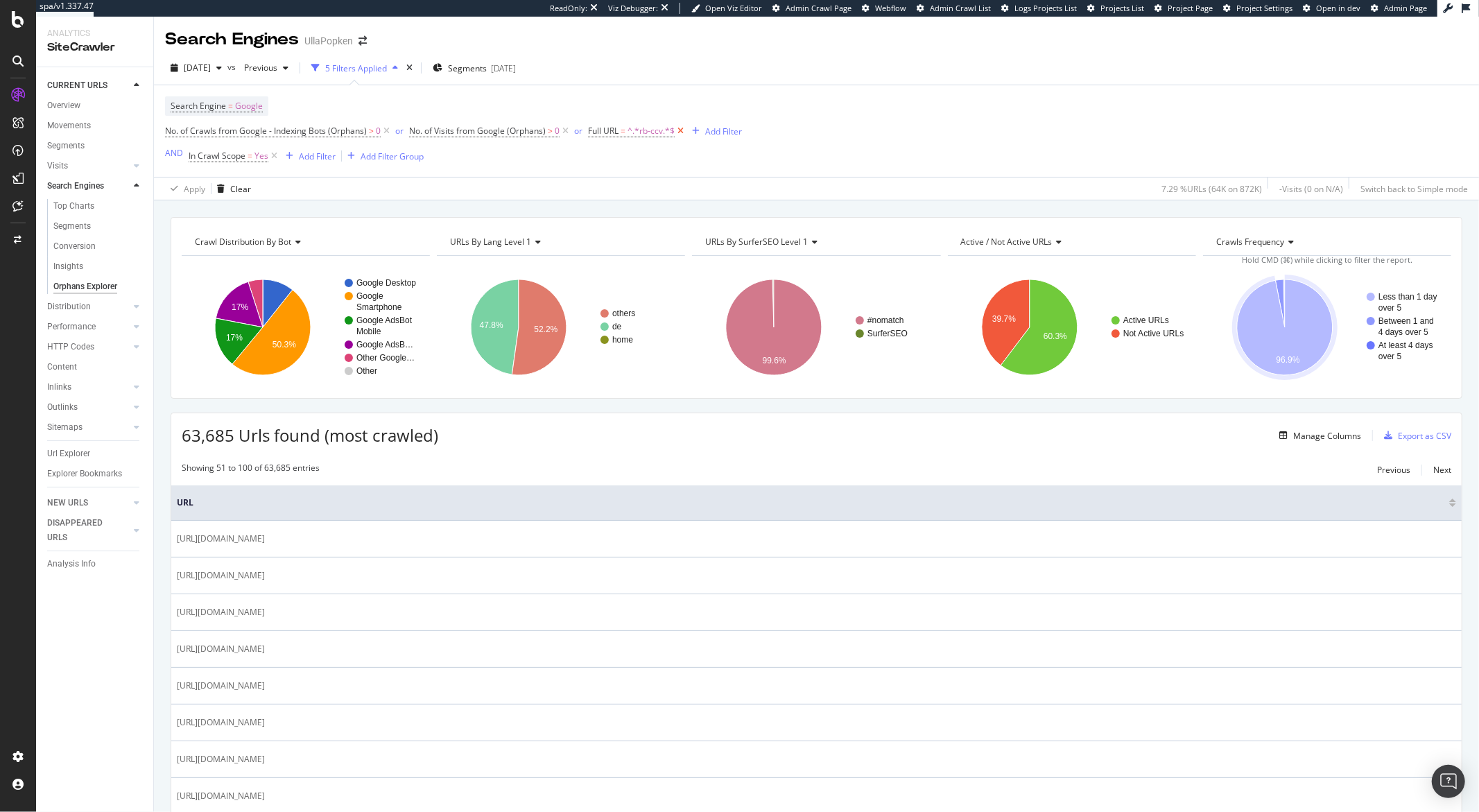
click at [678, 132] on icon at bounding box center [680, 131] width 11 height 14
click at [985, 333] on icon "A chart." at bounding box center [1006, 323] width 48 height 86
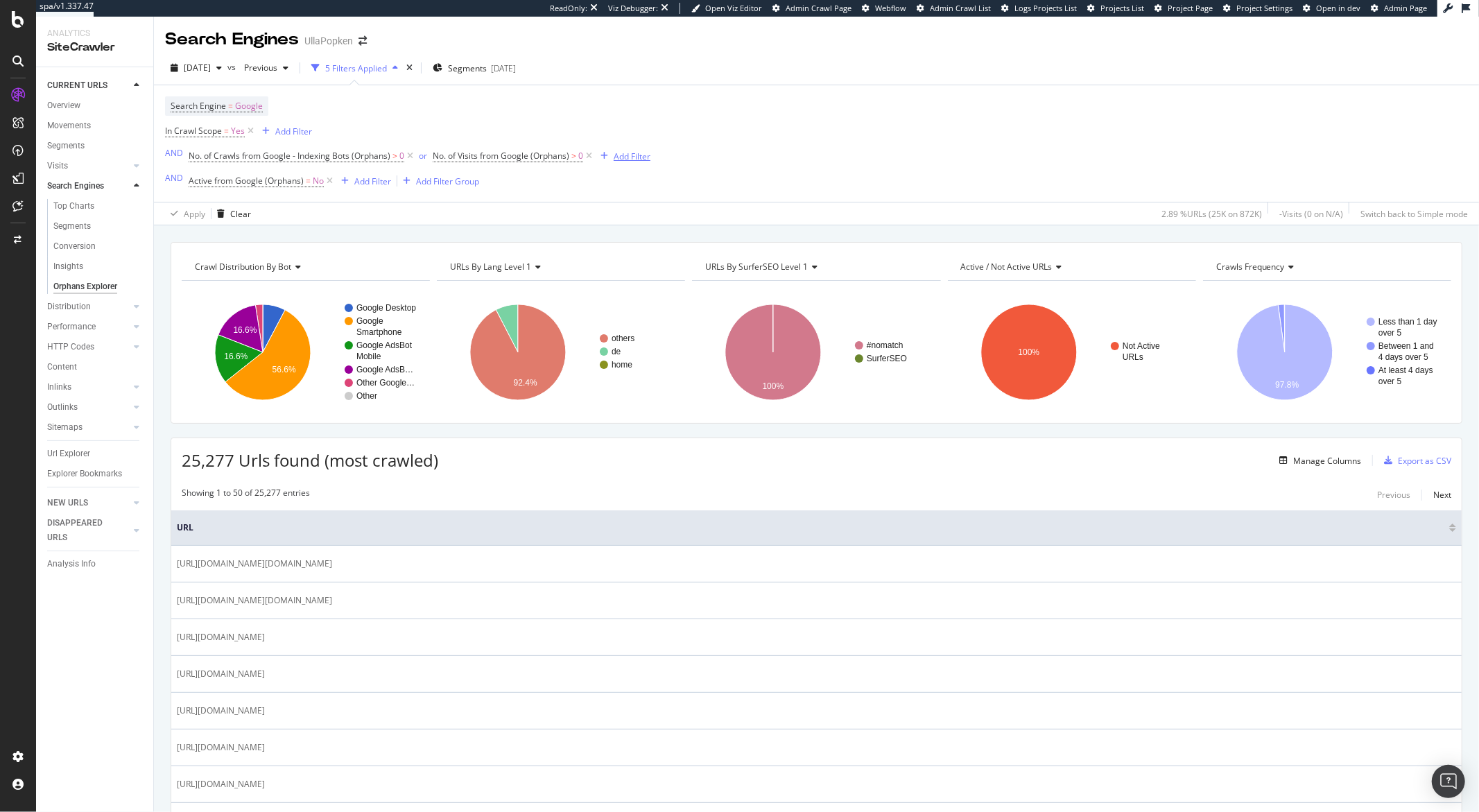
click at [615, 157] on div "Add Filter" at bounding box center [632, 156] width 37 height 11
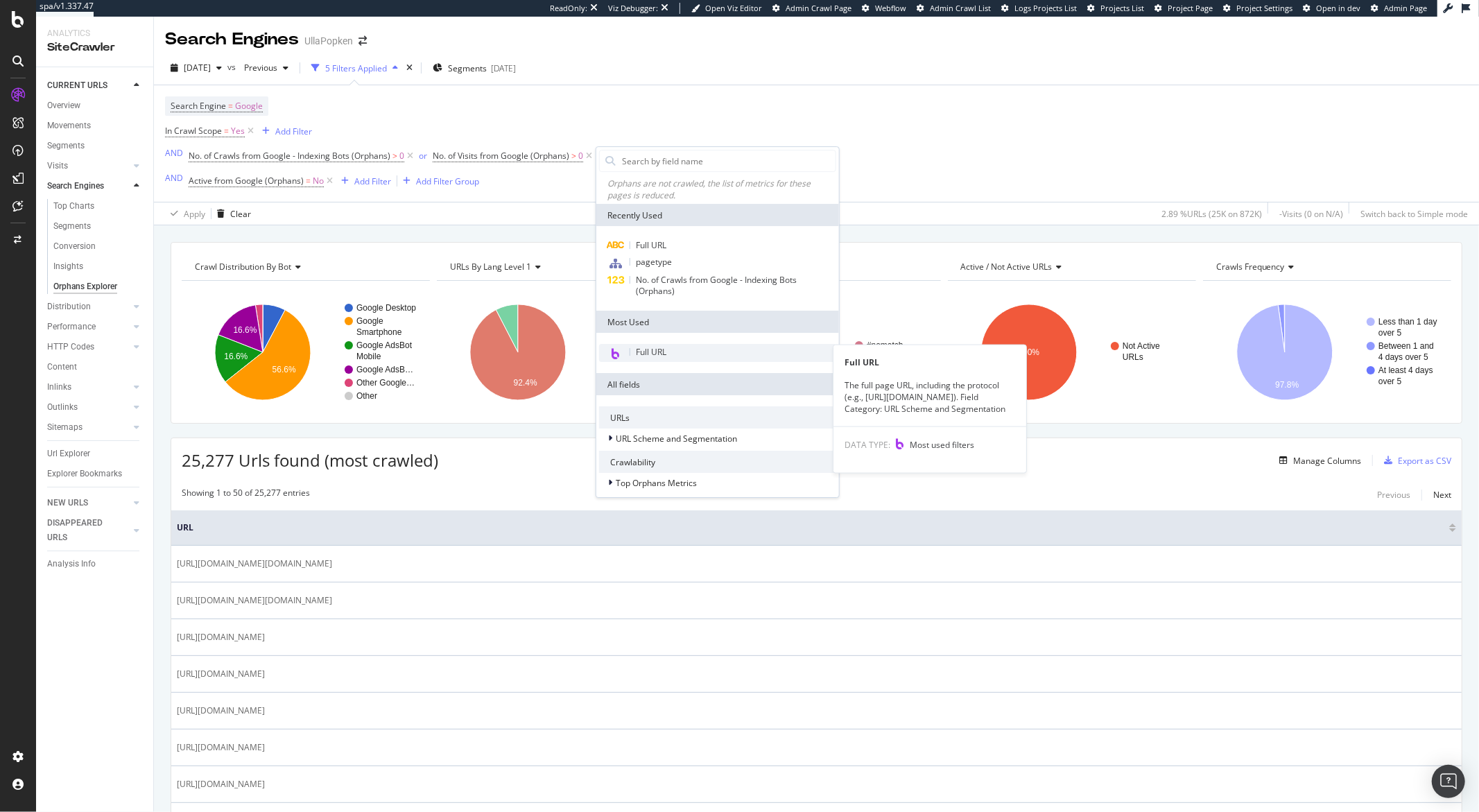
click at [658, 357] on div "Full URL" at bounding box center [651, 352] width 31 height 11
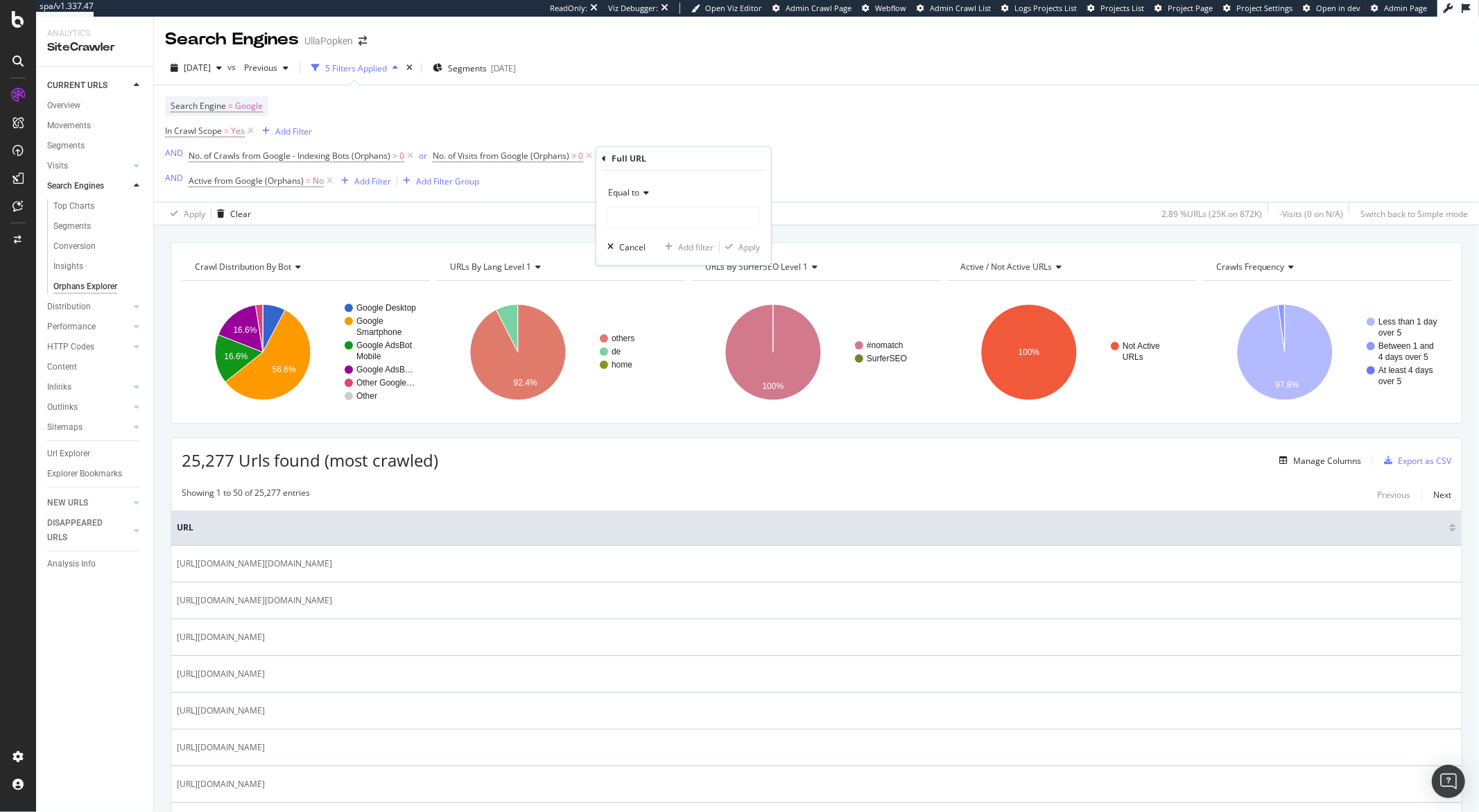
click at [637, 203] on div "Equal to" at bounding box center [683, 192] width 153 height 22
click at [635, 196] on span "Equal to" at bounding box center [623, 192] width 31 height 11
click at [633, 198] on div "Equal to" at bounding box center [683, 192] width 153 height 22
click at [645, 348] on span "Doesn't contain" at bounding box center [644, 347] width 60 height 11
click at [640, 224] on input "text" at bounding box center [683, 217] width 151 height 22
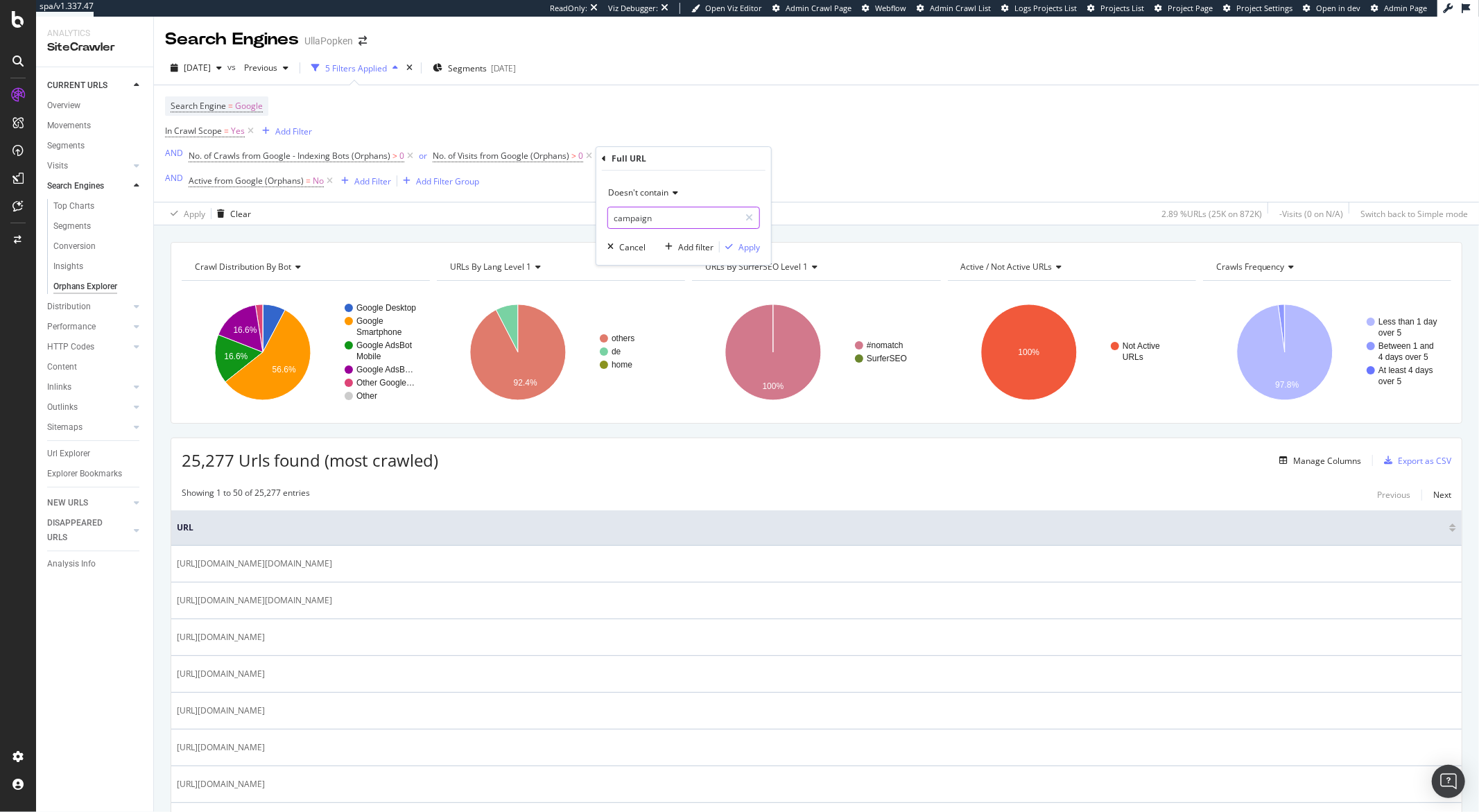
type input "campaign"
click at [740, 255] on div "Doesn't contain campaign Cancel Add filter Apply" at bounding box center [683, 218] width 175 height 94
click at [741, 250] on div "Apply" at bounding box center [749, 247] width 22 height 11
click at [1433, 501] on div "Next" at bounding box center [1442, 494] width 18 height 11
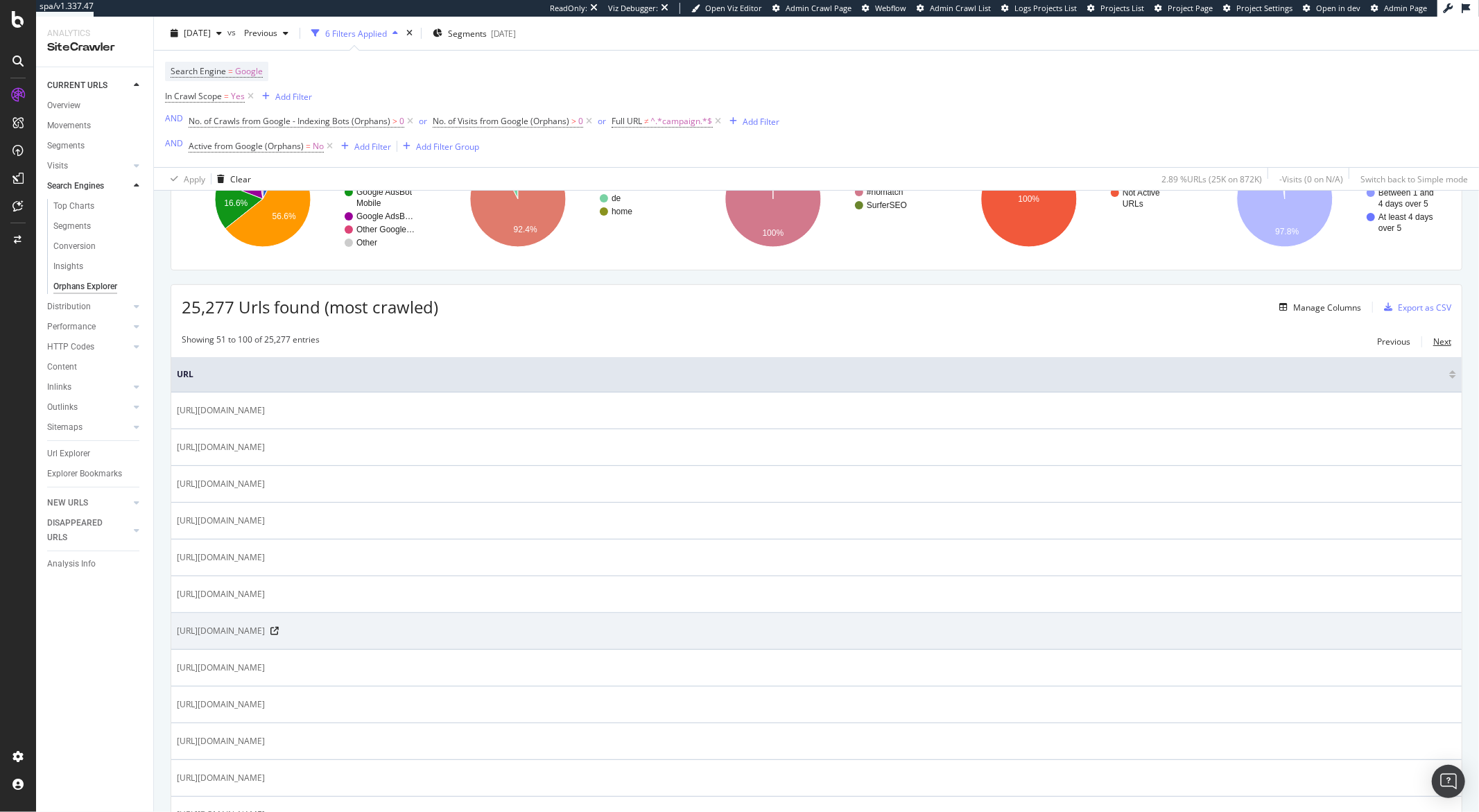
scroll to position [368, 0]
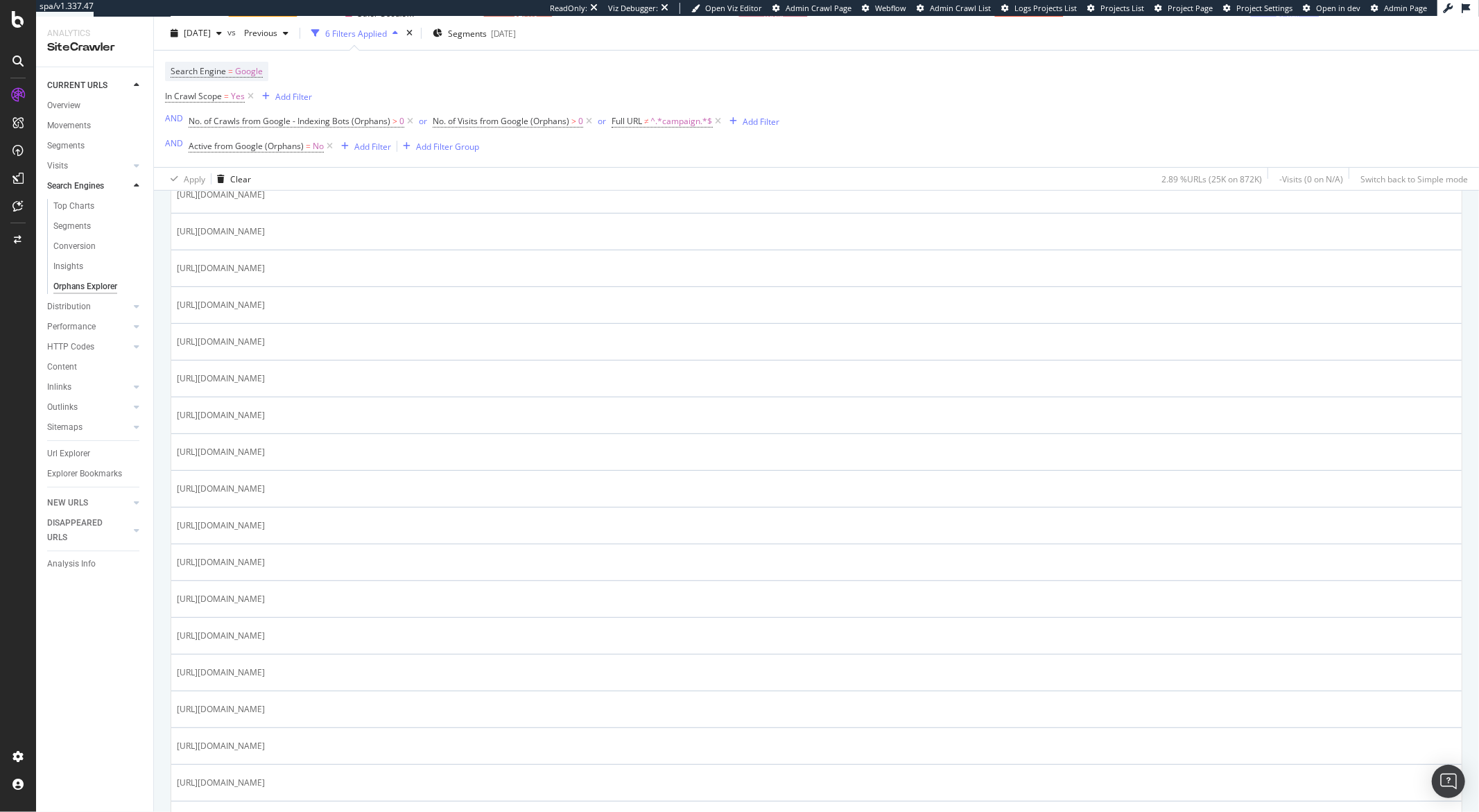
click at [643, 130] on span "Full URL ≠ ^.*campaign.*$" at bounding box center [668, 121] width 113 height 19
click at [645, 127] on span "≠" at bounding box center [646, 121] width 5 height 11
click at [688, 91] on div "Search Engine = Google In Crawl Scope = Yes Add Filter AND No. of Crawls from G…" at bounding box center [472, 109] width 615 height 94
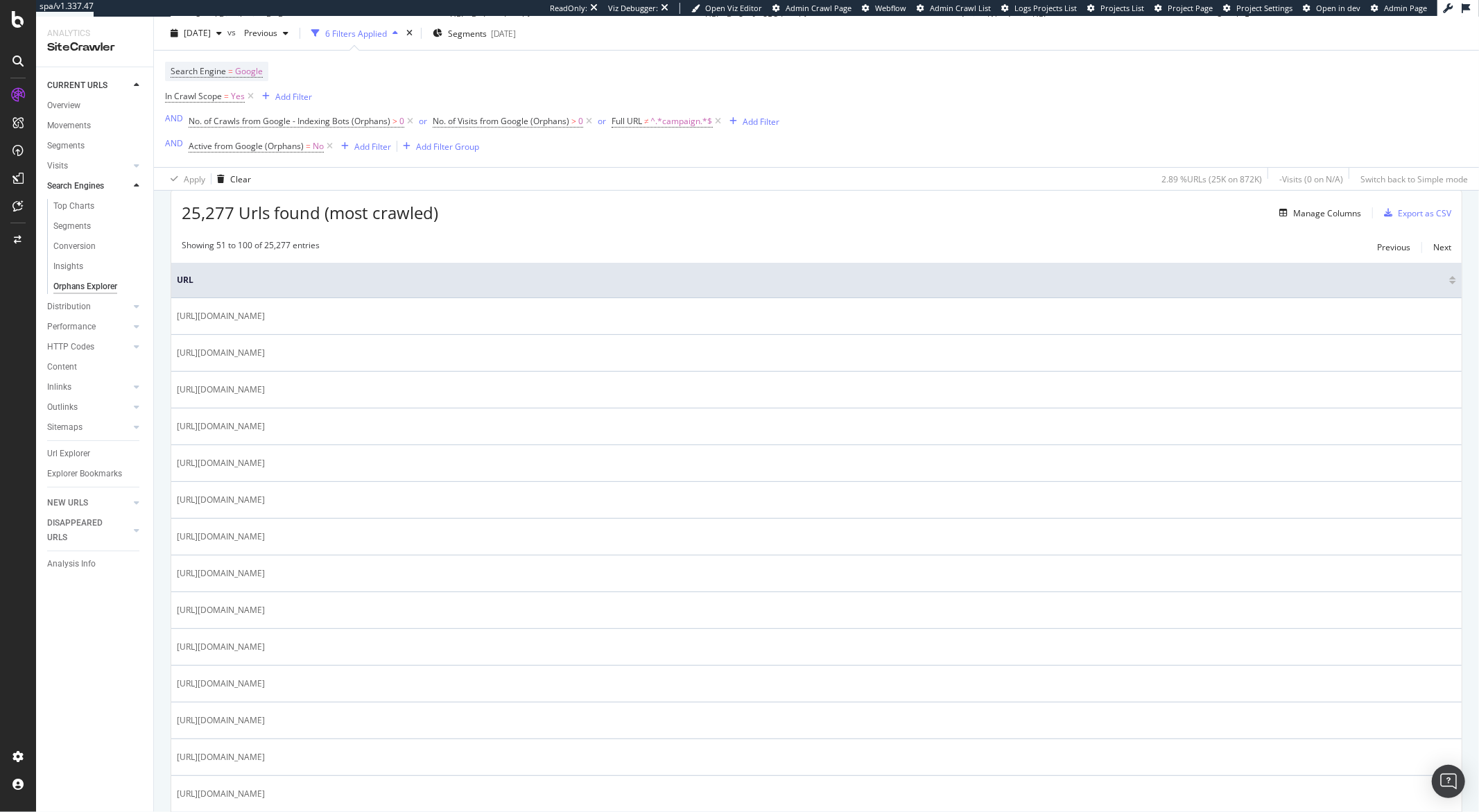
scroll to position [0, 0]
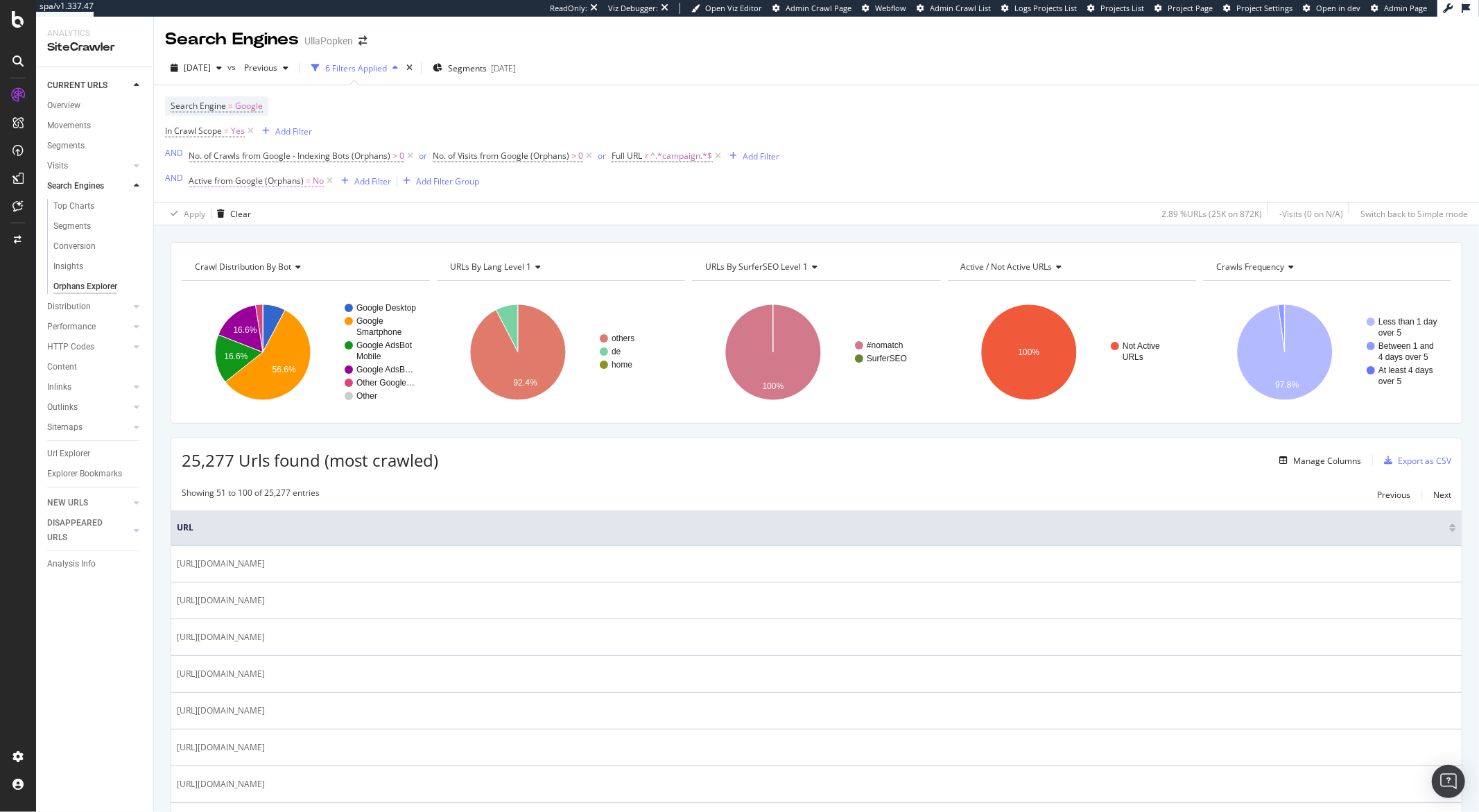
click at [287, 186] on span "Active from Google (Orphans)" at bounding box center [246, 180] width 115 height 11
click at [221, 235] on div "No" at bounding box center [276, 238] width 153 height 22
click at [219, 263] on span "Yes" at bounding box center [213, 266] width 14 height 11
click at [334, 268] on div "Apply" at bounding box center [342, 267] width 22 height 11
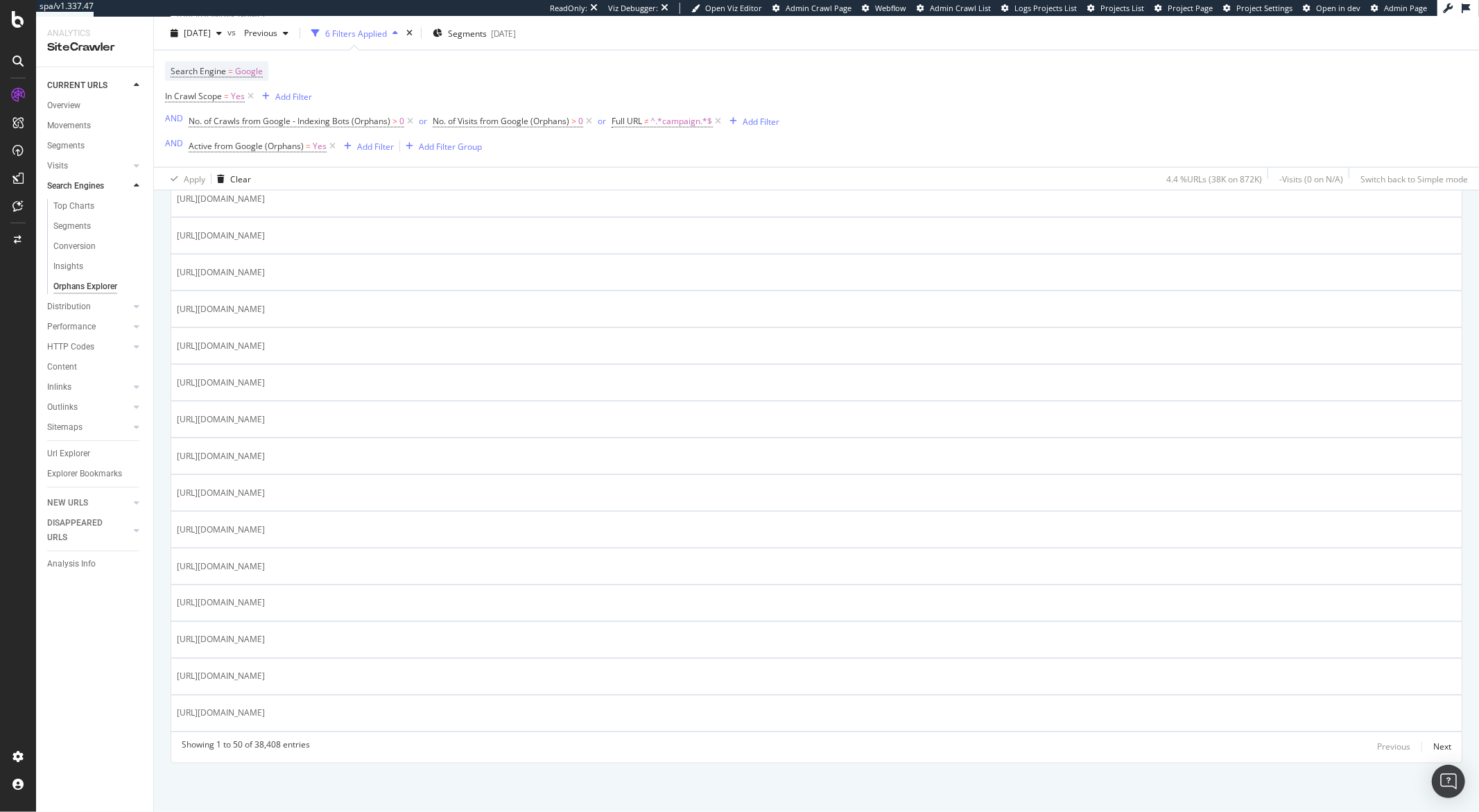
scroll to position [1656, 0]
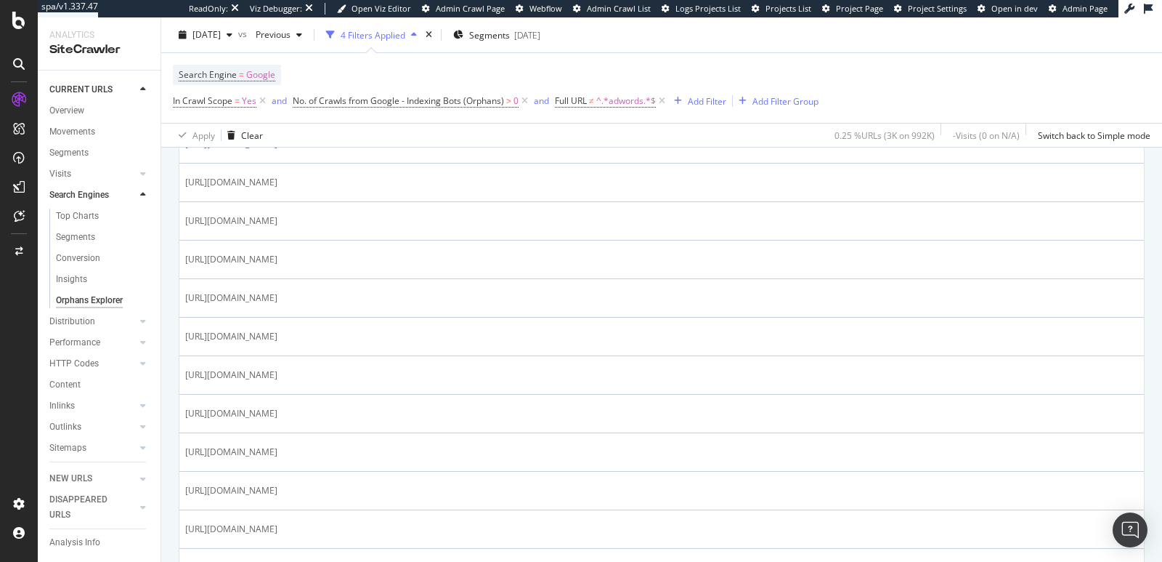
scroll to position [439, 0]
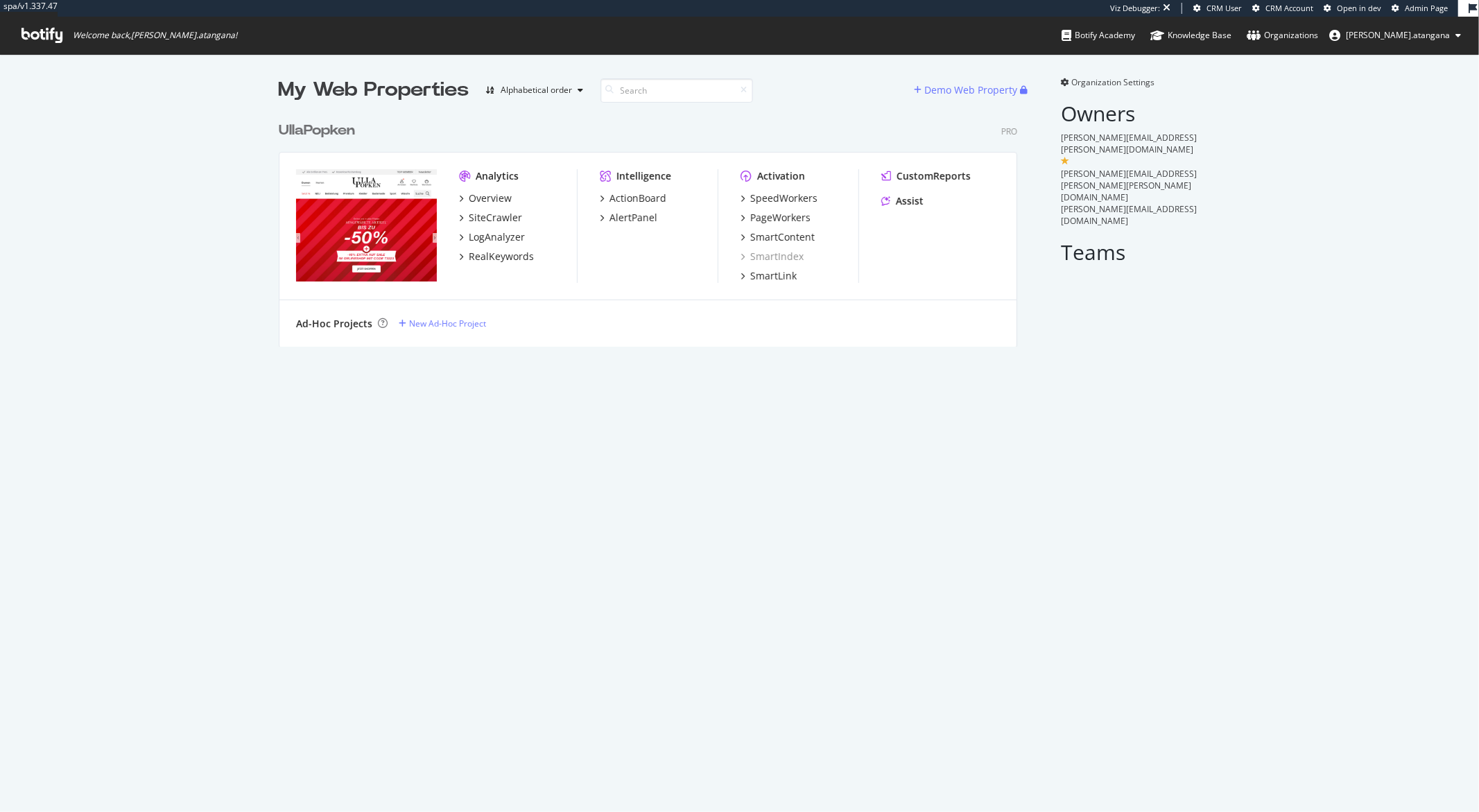
scroll to position [231, 738]
click at [477, 236] on div "LogAnalyzer" at bounding box center [496, 237] width 56 height 14
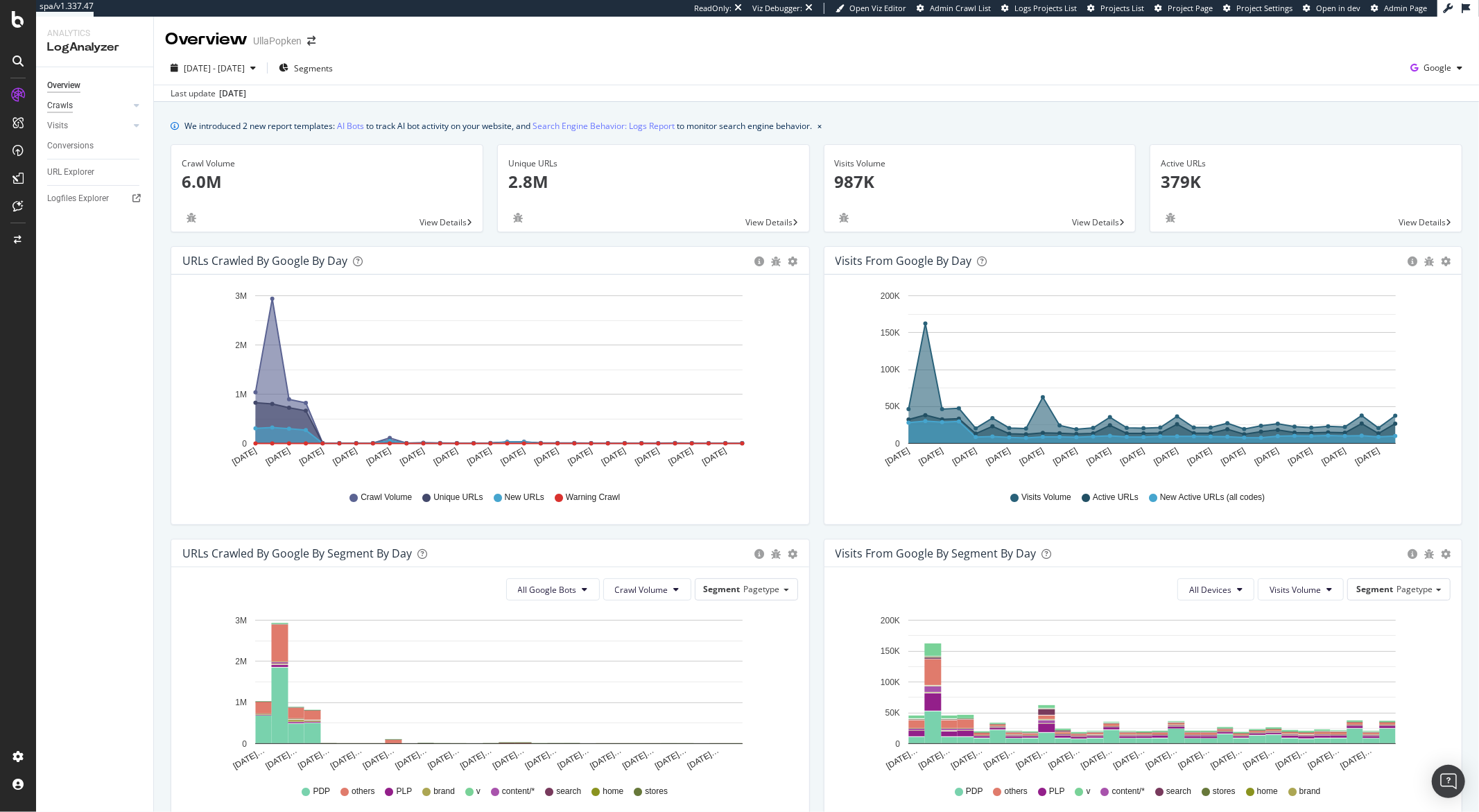
click at [70, 107] on div "Crawls" at bounding box center [59, 105] width 26 height 14
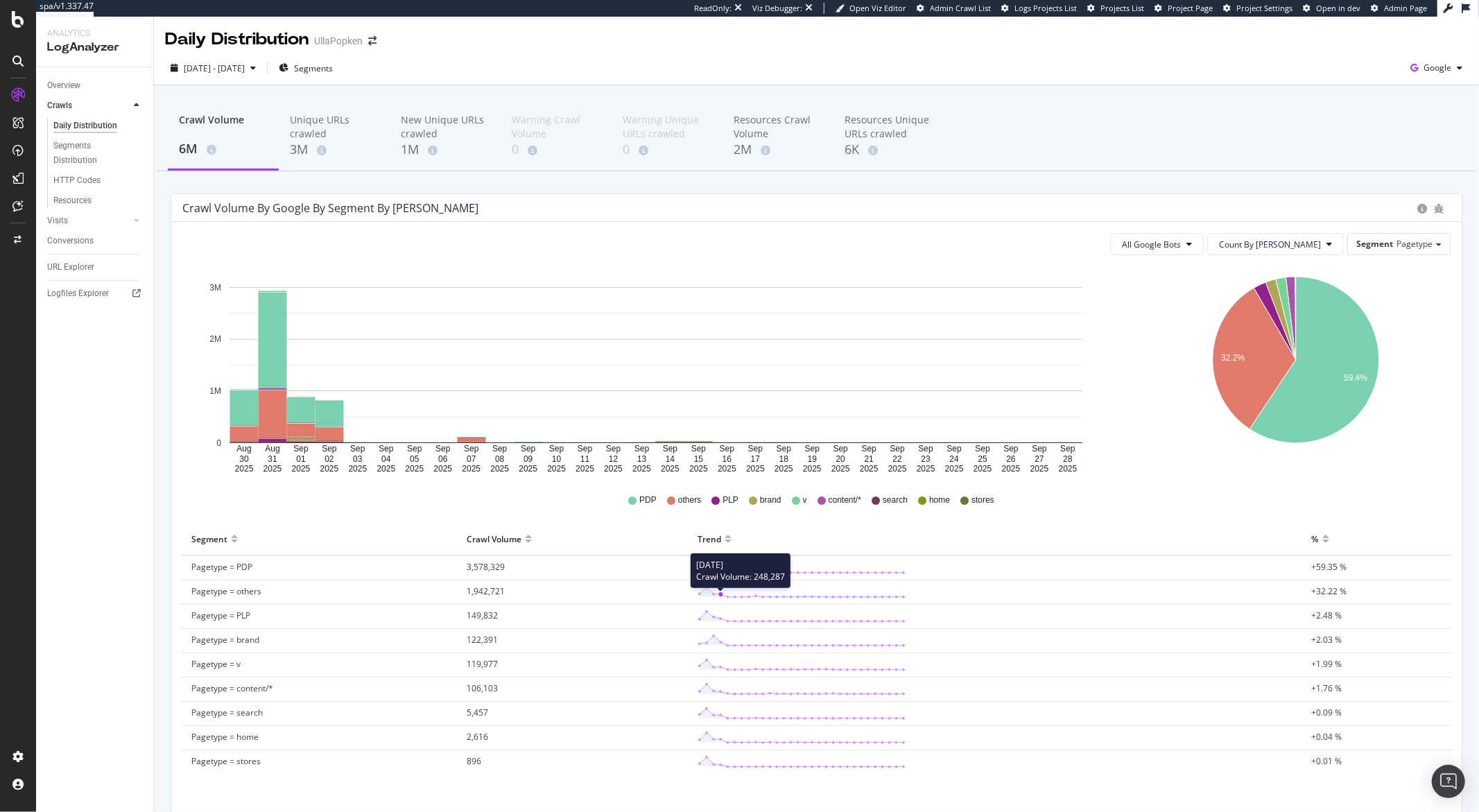
click at [719, 595] on polygon at bounding box center [802, 592] width 204 height 10
click at [491, 591] on span "1,942,721" at bounding box center [486, 591] width 38 height 11
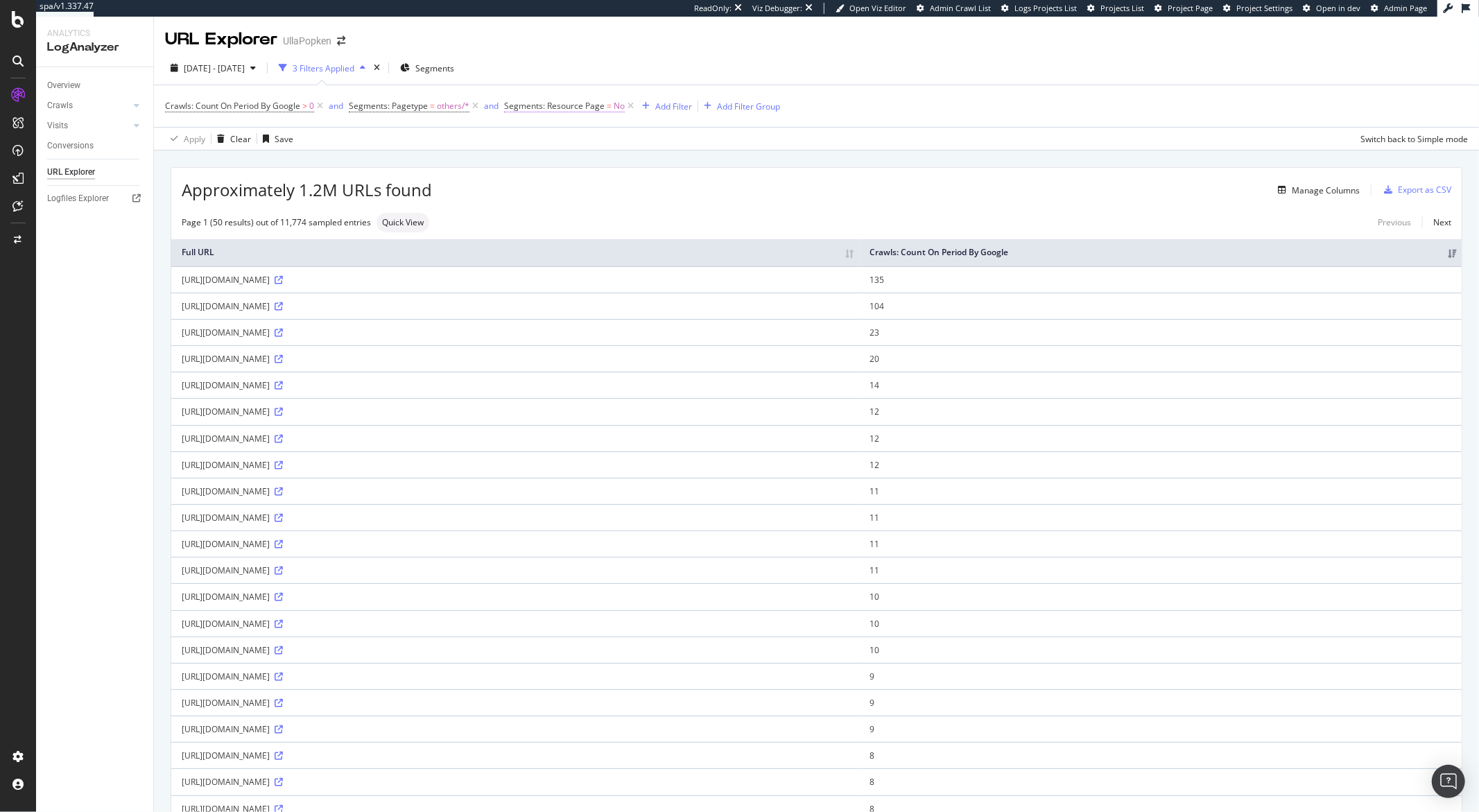
click at [561, 111] on span "Segments: Resource Page" at bounding box center [553, 106] width 100 height 11
drag, startPoint x: 667, startPoint y: 77, endPoint x: 675, endPoint y: 88, distance: 13.6
click at [667, 77] on div "2025 Aug. 30th - Sep. 28th 3 Filters Applied Segments" at bounding box center [816, 71] width 1324 height 28
click at [680, 110] on div "Add Filter" at bounding box center [674, 106] width 37 height 11
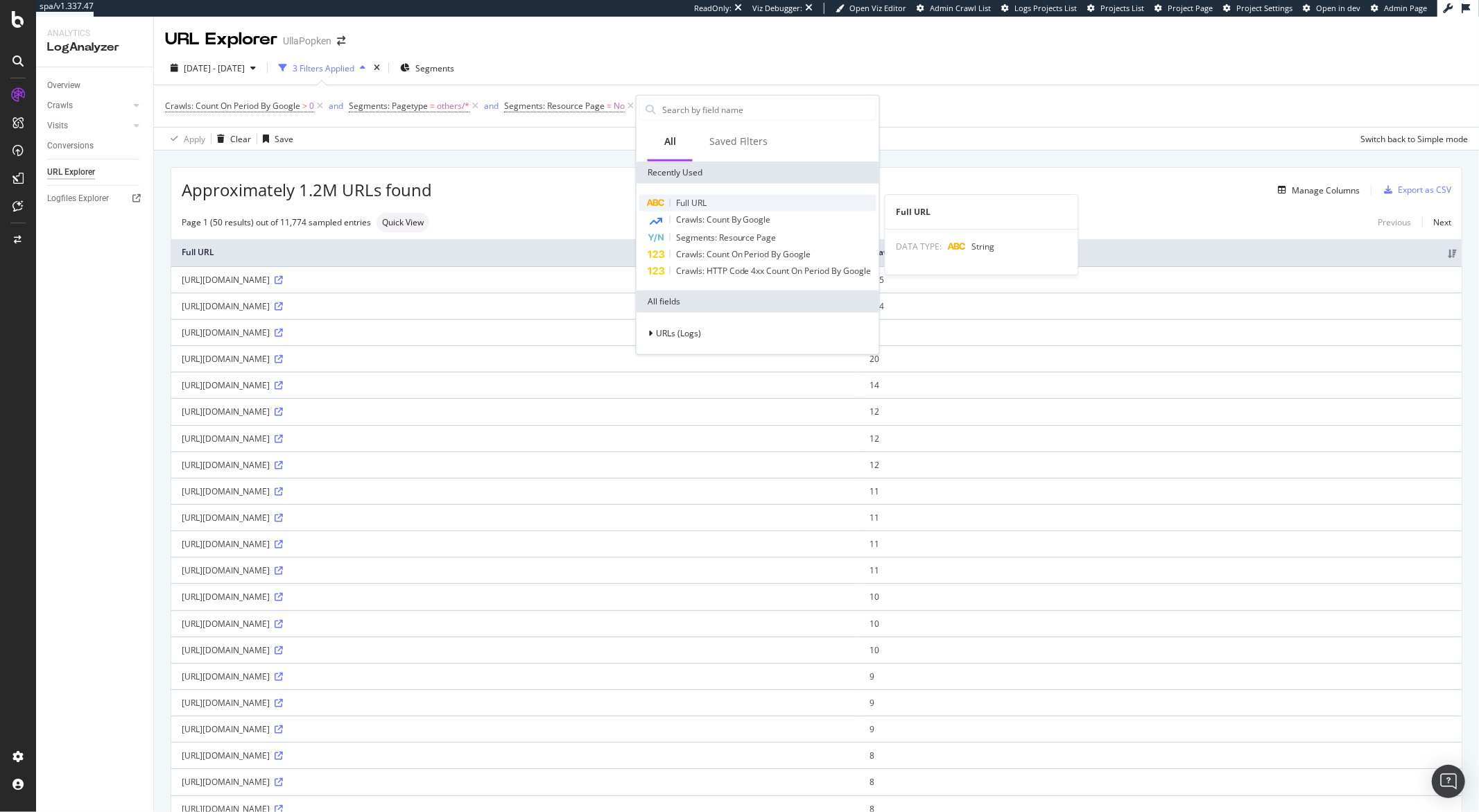
click at [688, 204] on span "Full URL" at bounding box center [691, 202] width 31 height 11
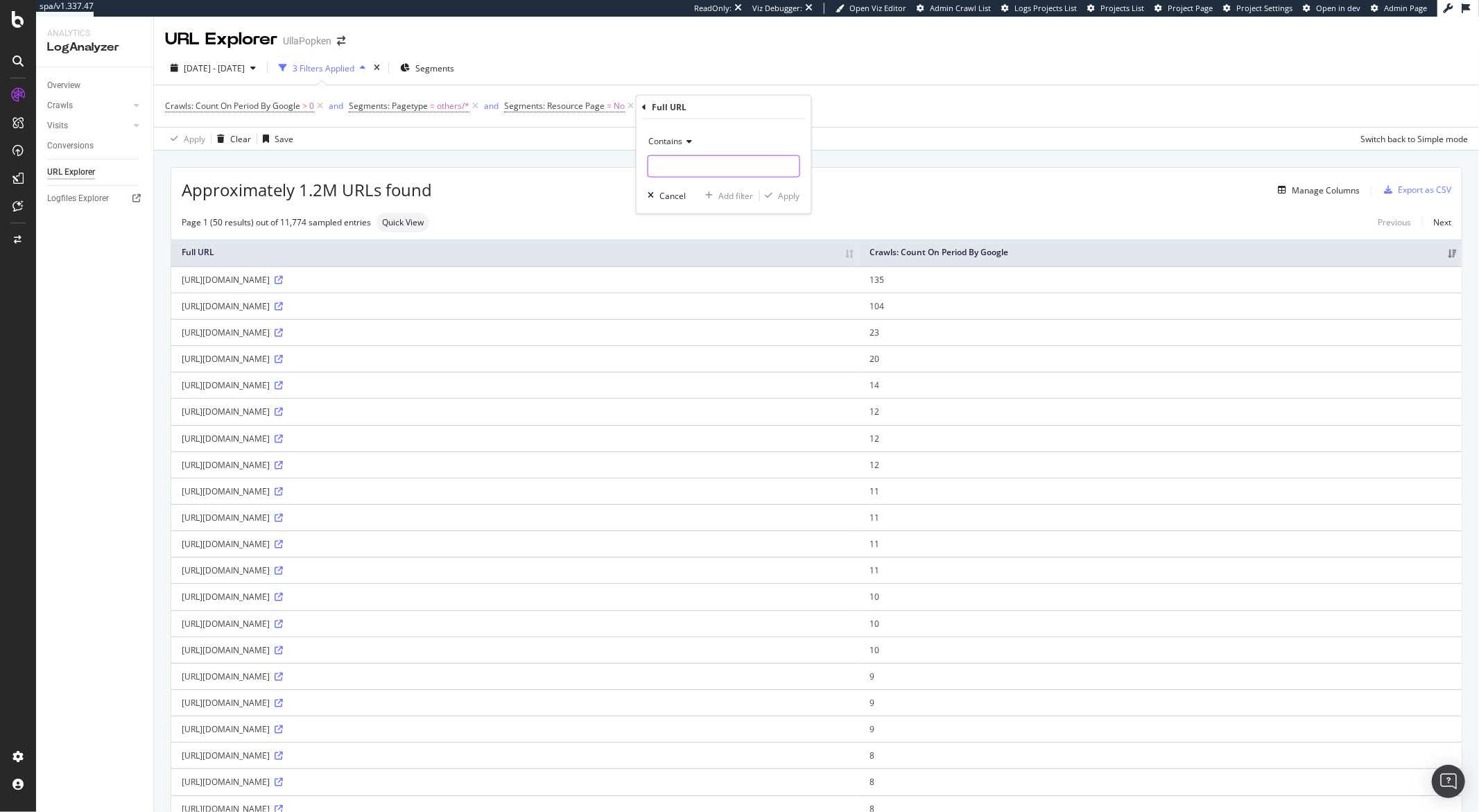
click at [683, 169] on input "text" at bounding box center [723, 166] width 151 height 22
type input "rb-cc"
click at [784, 199] on div "Apply" at bounding box center [789, 195] width 22 height 11
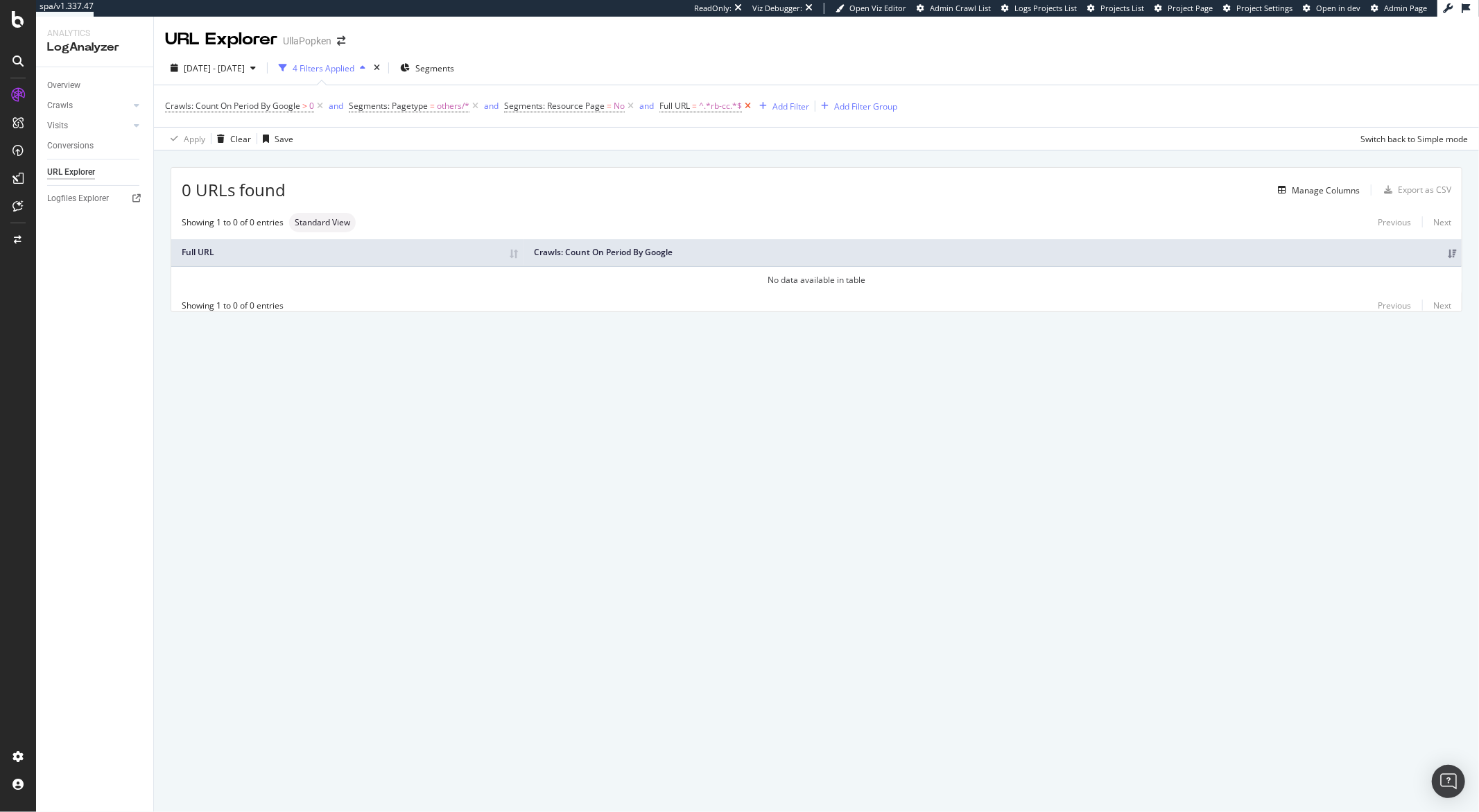
click at [742, 105] on icon at bounding box center [747, 106] width 11 height 14
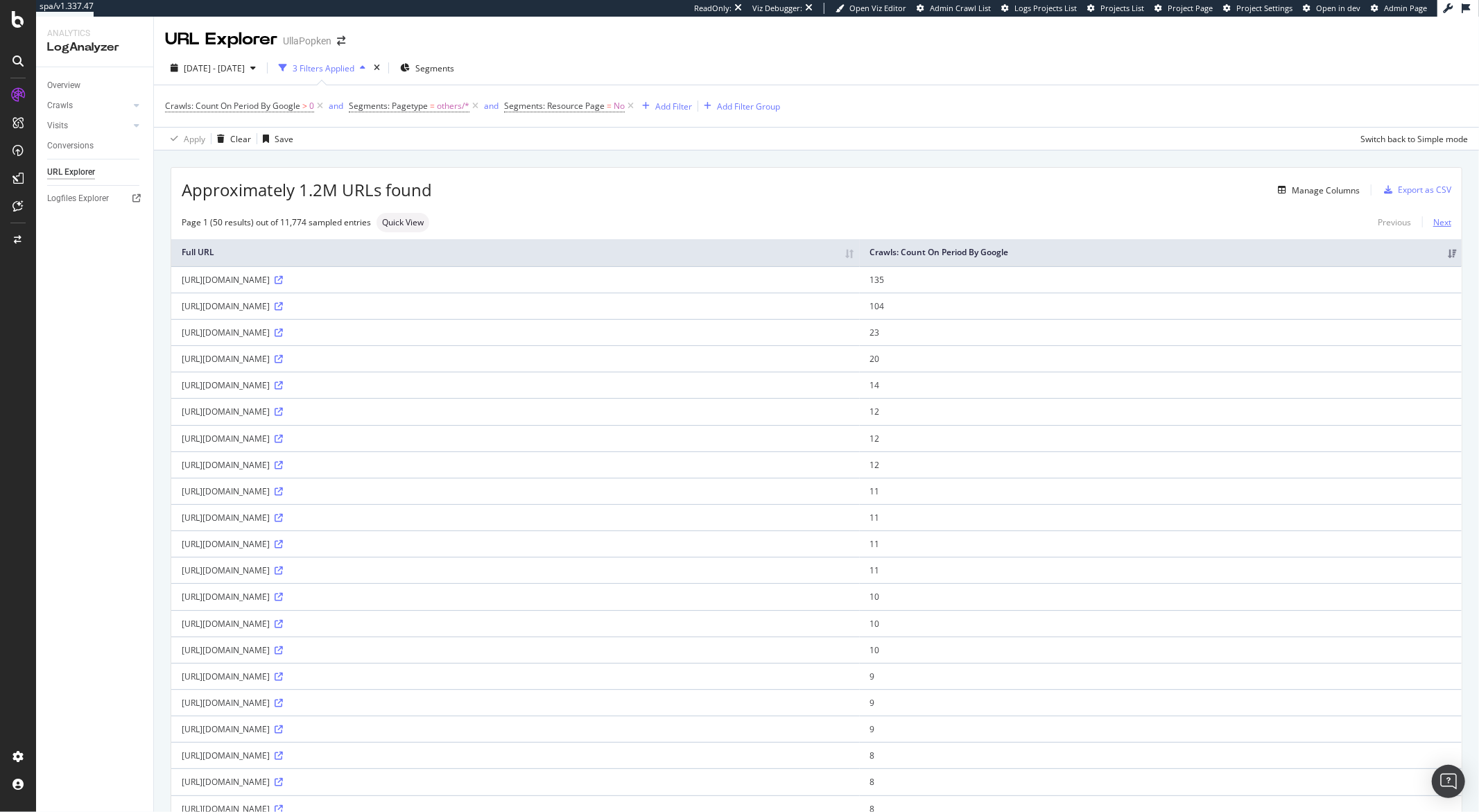
click at [1434, 223] on link "Next" at bounding box center [1436, 221] width 30 height 20
click at [1439, 224] on div "Page 2 (50 results) out of 11,774 sampled entries Quick View Previous Next" at bounding box center [816, 222] width 1290 height 19
click at [1436, 224] on link "Next" at bounding box center [1436, 221] width 30 height 20
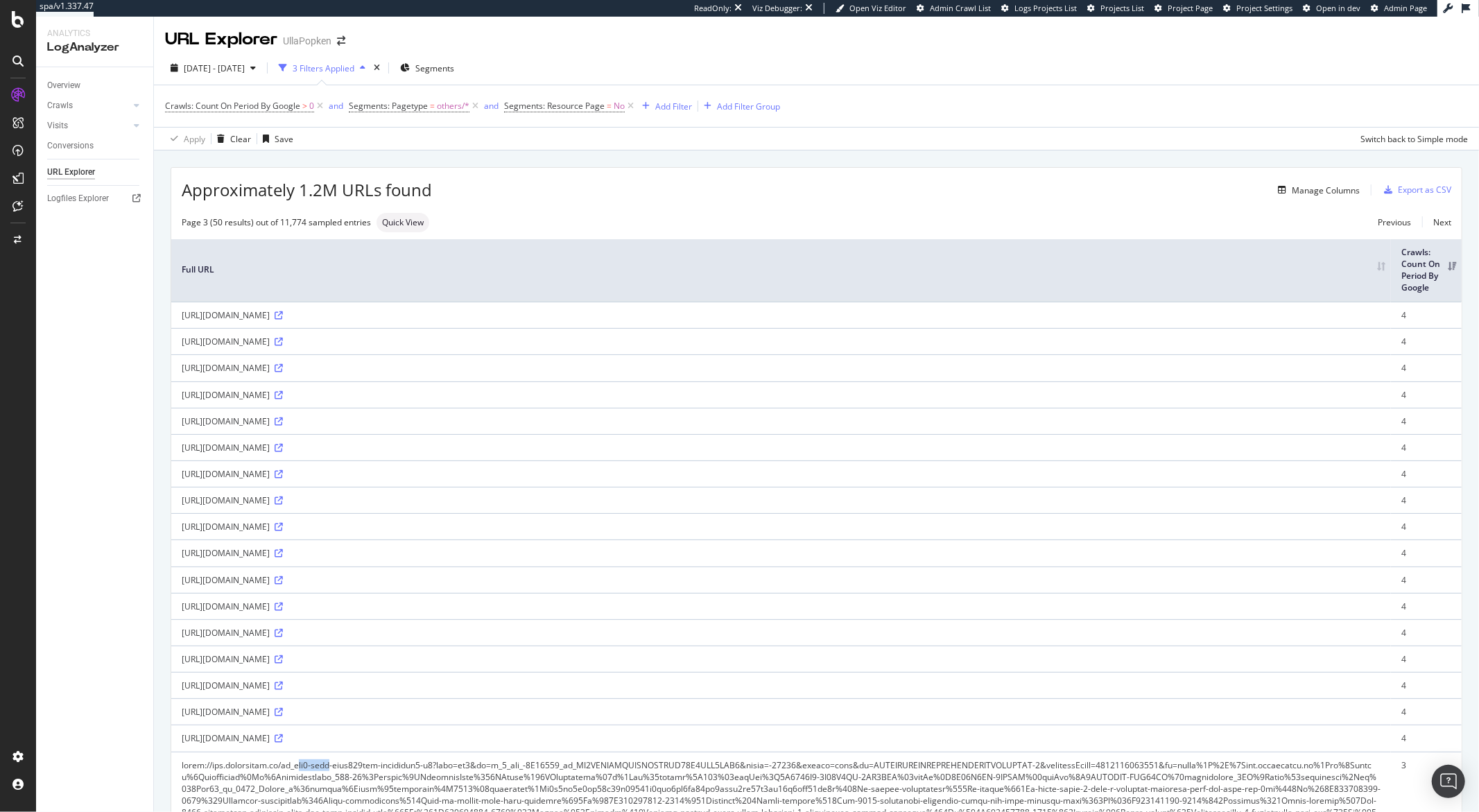
drag, startPoint x: 318, startPoint y: 765, endPoint x: 284, endPoint y: 767, distance: 34.1
click at [284, 767] on div at bounding box center [781, 819] width 1198 height 118
copy div "/rb_ccv2"
click at [666, 108] on div "Add Filter" at bounding box center [674, 106] width 37 height 11
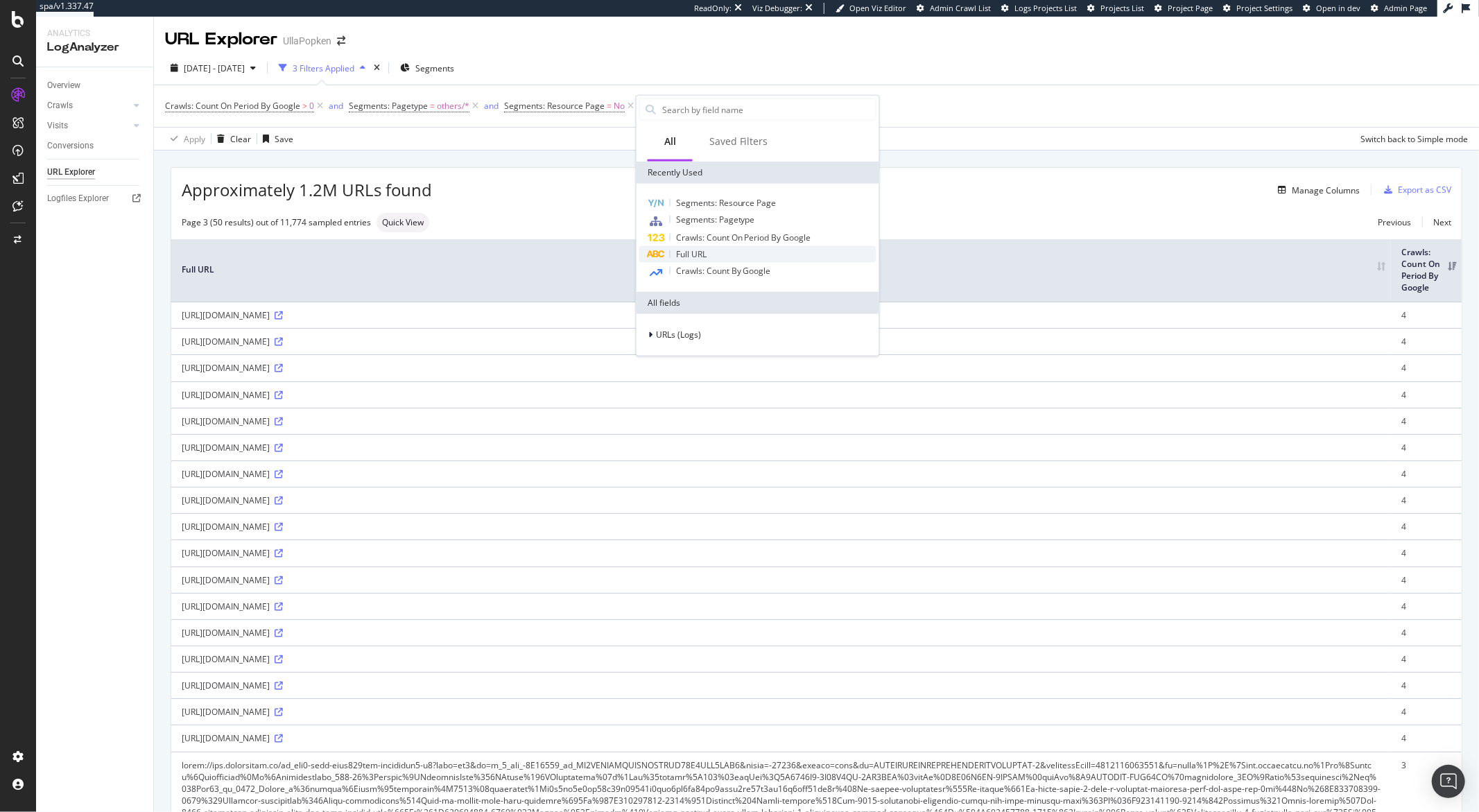
click at [695, 256] on span "Full URL" at bounding box center [691, 254] width 31 height 11
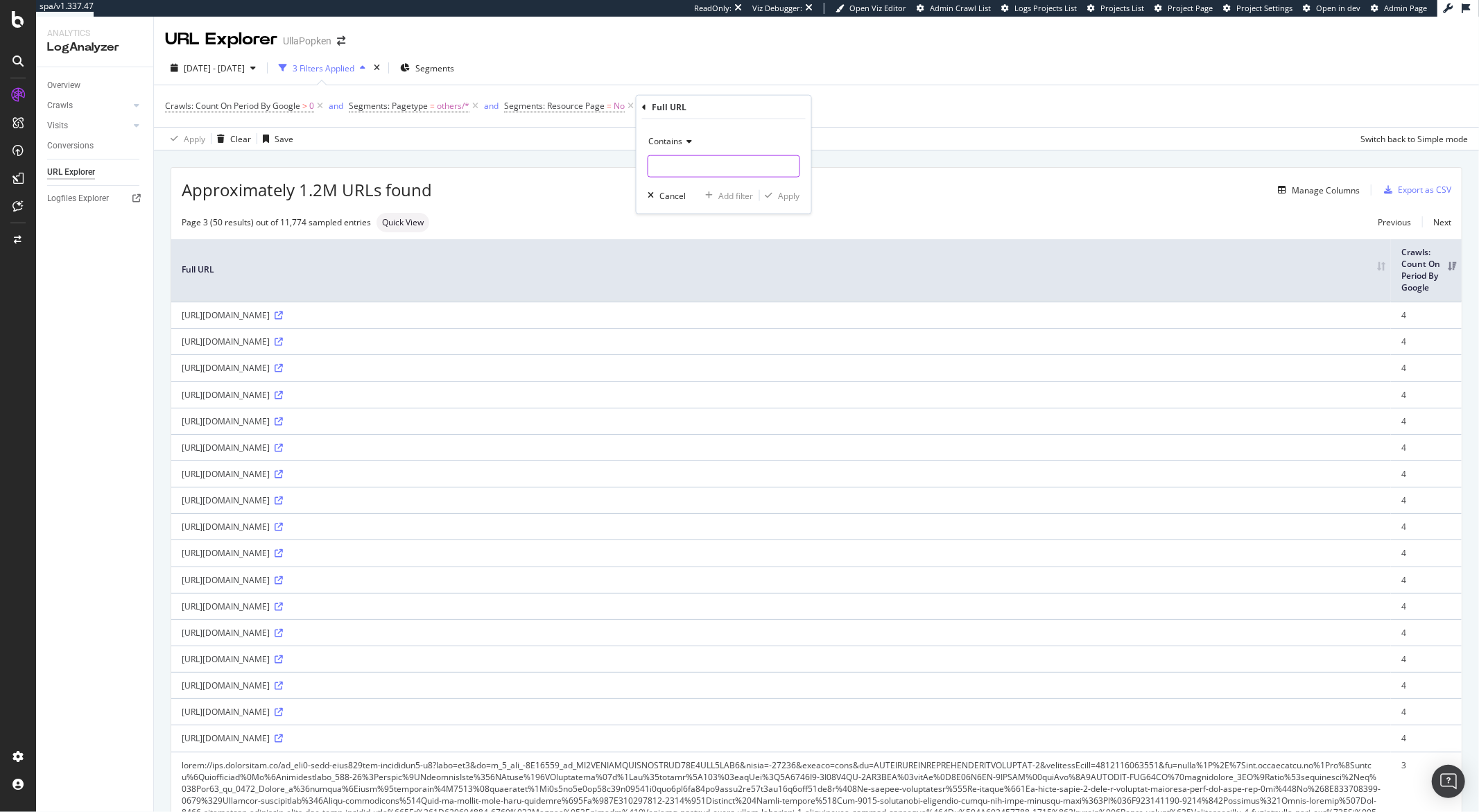
click at [676, 174] on input "text" at bounding box center [723, 166] width 151 height 22
paste input "/rb_ccv2"
type input "/rb_ccv2"
click at [781, 198] on div "Apply" at bounding box center [789, 195] width 22 height 11
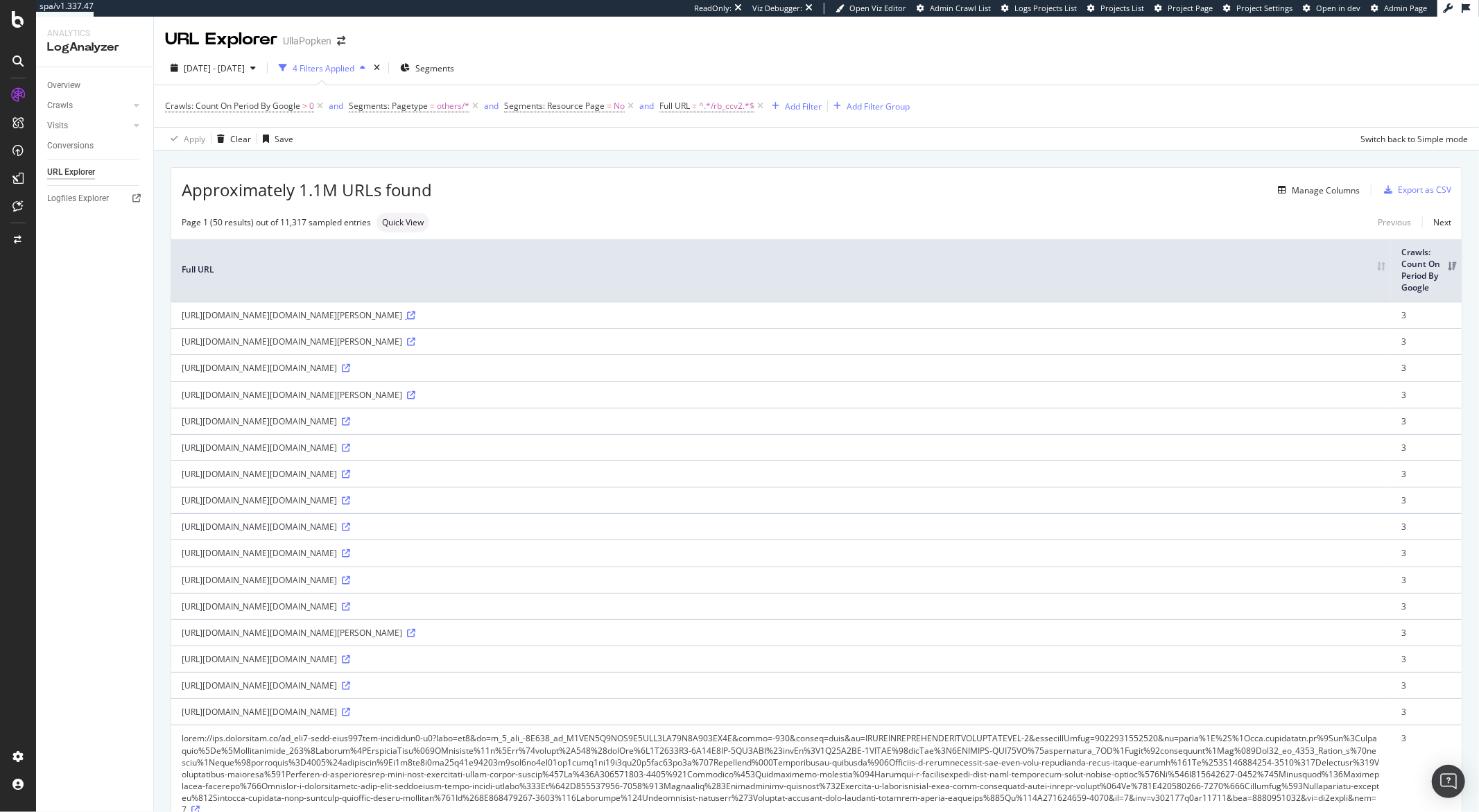
click at [415, 320] on icon at bounding box center [410, 315] width 9 height 9
